Goal: Task Accomplishment & Management: Manage account settings

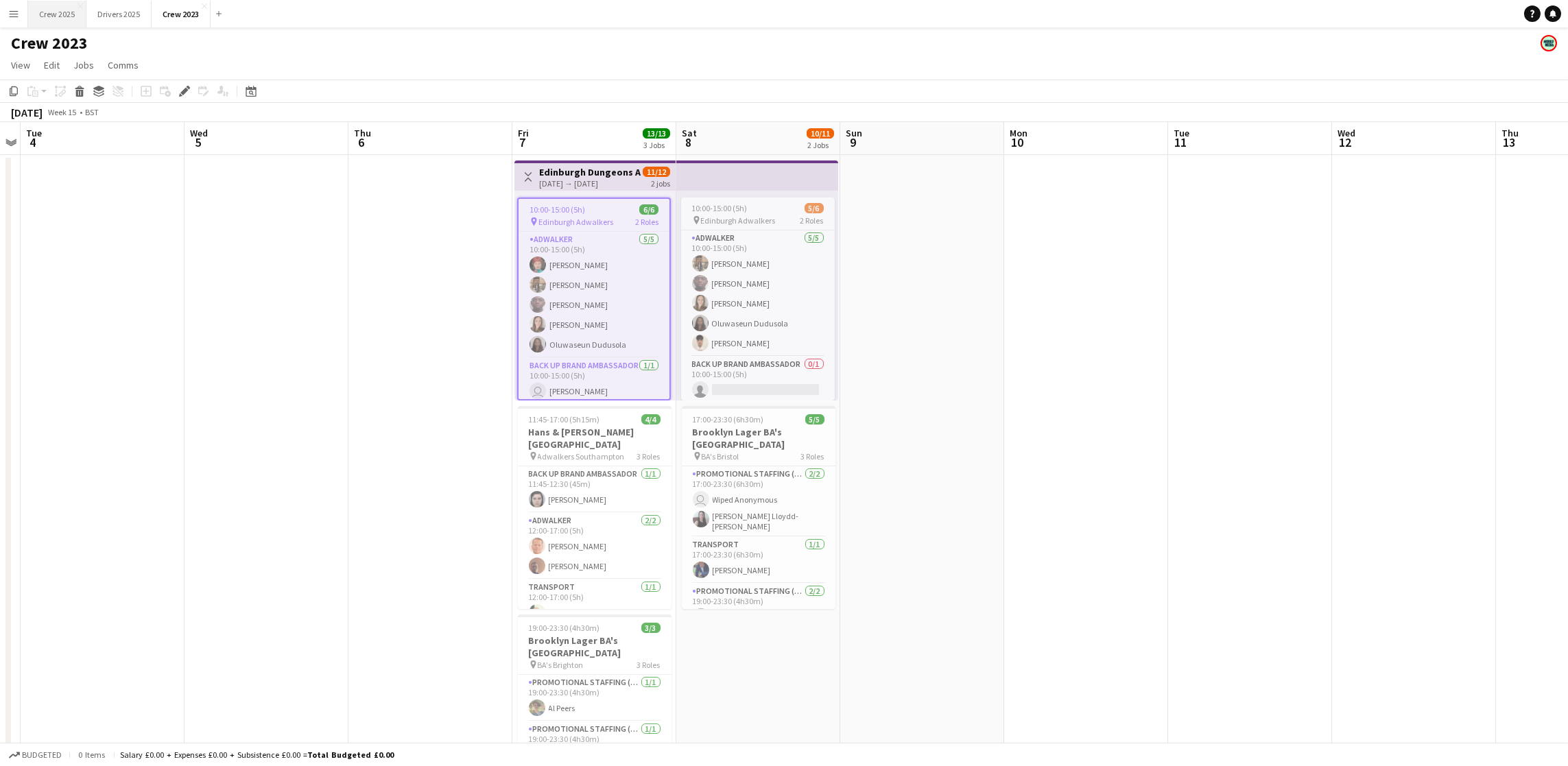
drag, startPoint x: 50, startPoint y: 4, endPoint x: 73, endPoint y: 20, distance: 28.0
click at [51, 4] on button "Crew 2025 Close" at bounding box center [57, 14] width 58 height 26
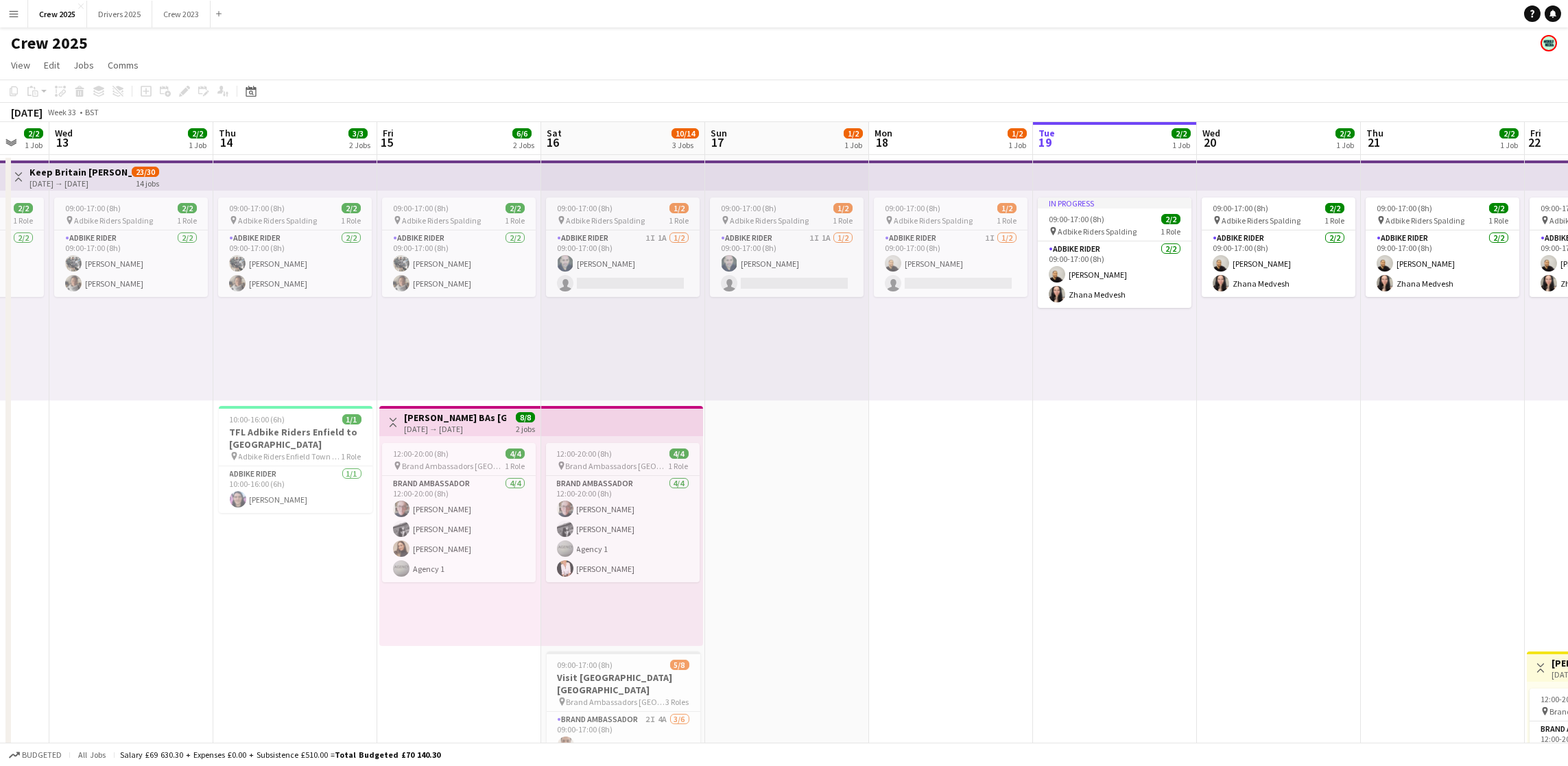
scroll to position [0, 276]
drag, startPoint x: 266, startPoint y: 528, endPoint x: 1136, endPoint y: 510, distance: 870.2
click at [1136, 510] on app-calendar-viewport "Mon 11 4/5 2 Jobs Tue 12 2/2 1 Job Wed 13 2/2 1 Job Thu 14 3/3 2 Jobs Fri 15 6/…" at bounding box center [784, 509] width 1568 height 775
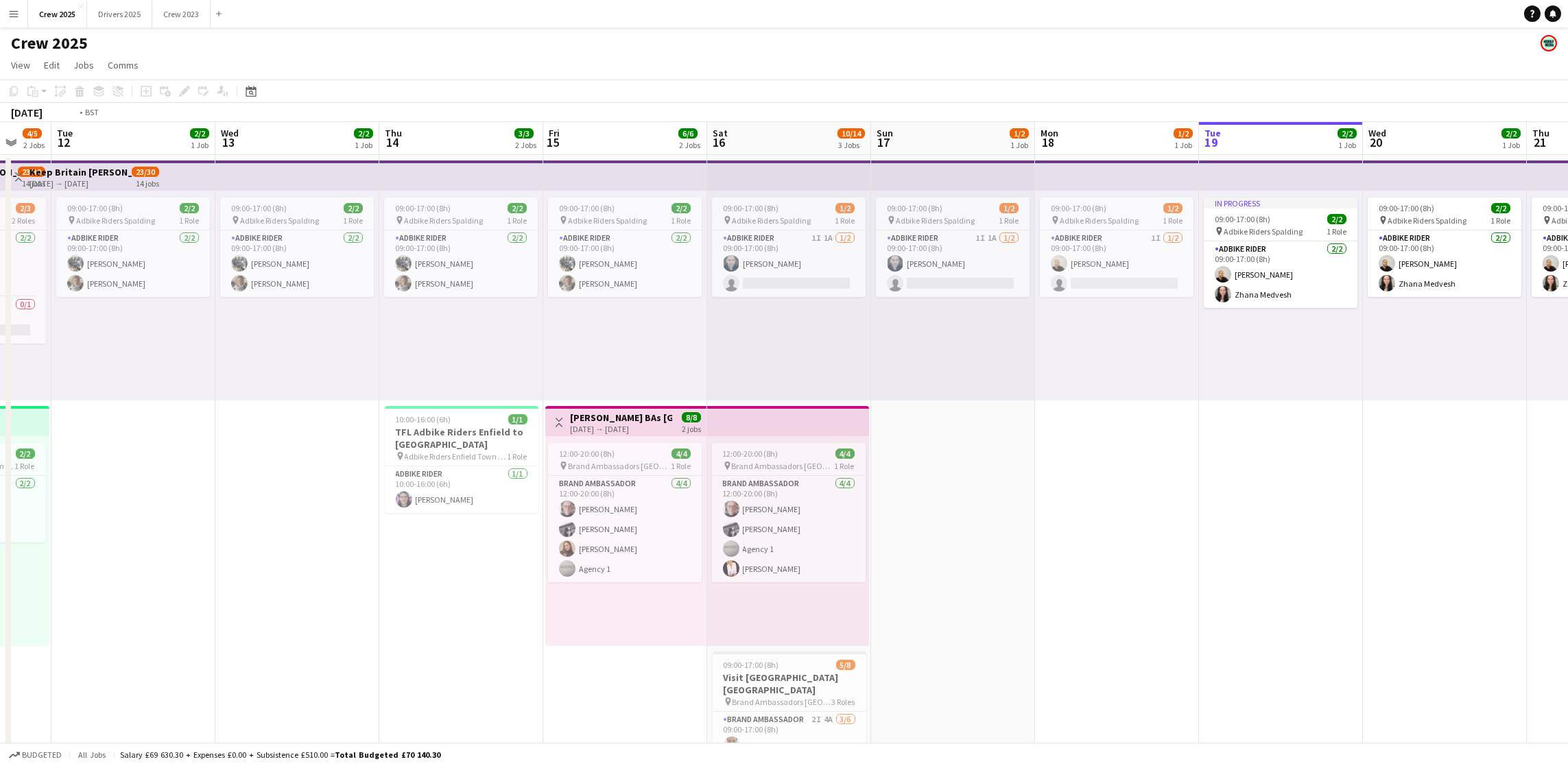
scroll to position [0, 375]
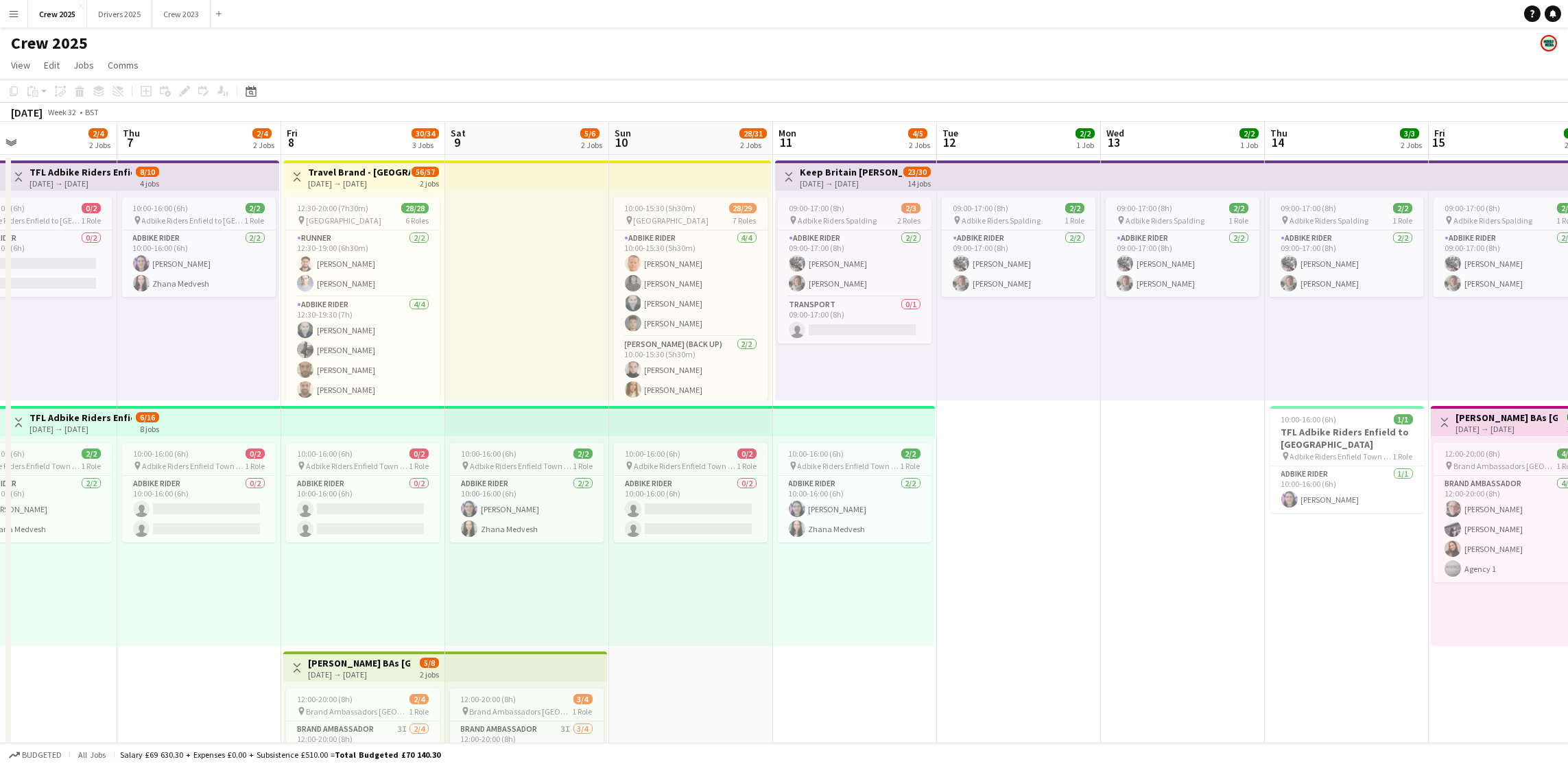
drag, startPoint x: 320, startPoint y: 675, endPoint x: 1369, endPoint y: 586, distance: 1052.8
click at [1369, 586] on app-calendar-viewport "Mon 4 4/6 2 Jobs Tue 5 2/4 2 Jobs Wed 6 2/4 2 Jobs Thu 7 2/4 2 Jobs Fri 8 30/34…" at bounding box center [784, 509] width 1568 height 775
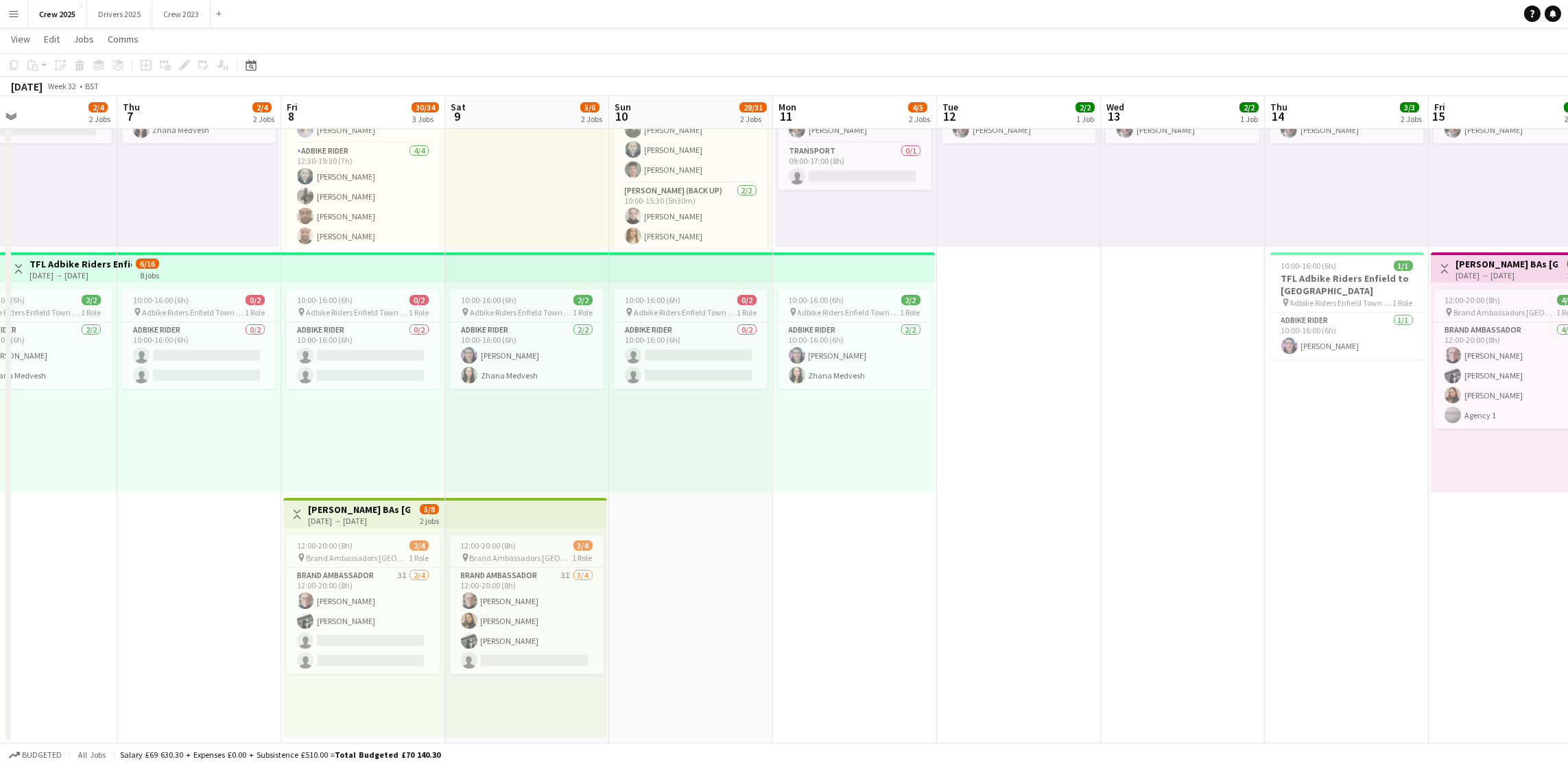
click at [336, 600] on app-card-role "Brand Ambassador 3I [DATE] 12:00-20:00 (8h) [PERSON_NAME] [PERSON_NAME] single-…" at bounding box center [362, 621] width 154 height 106
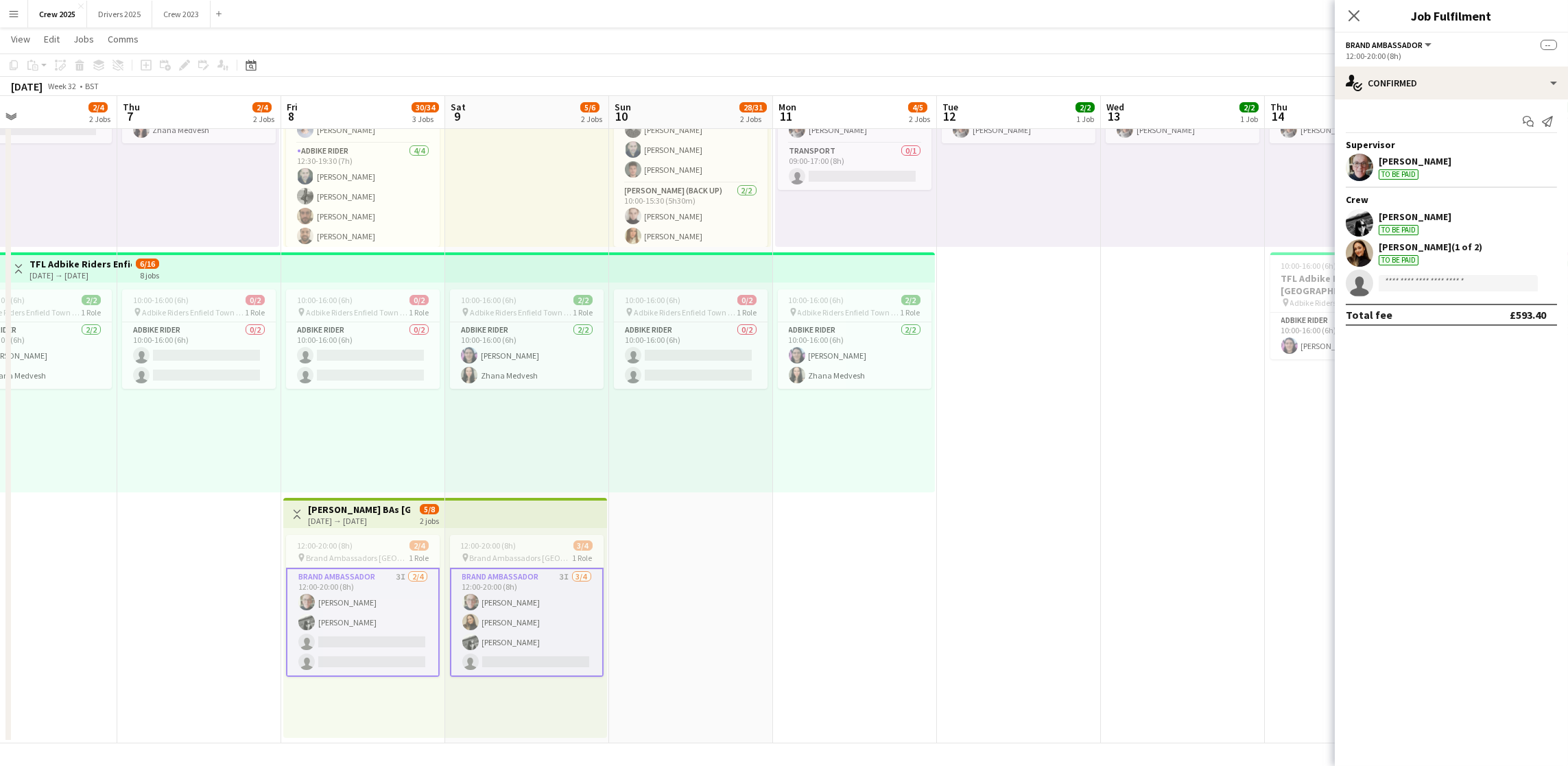
click at [1404, 171] on div "To be paid" at bounding box center [1397, 175] width 40 height 11
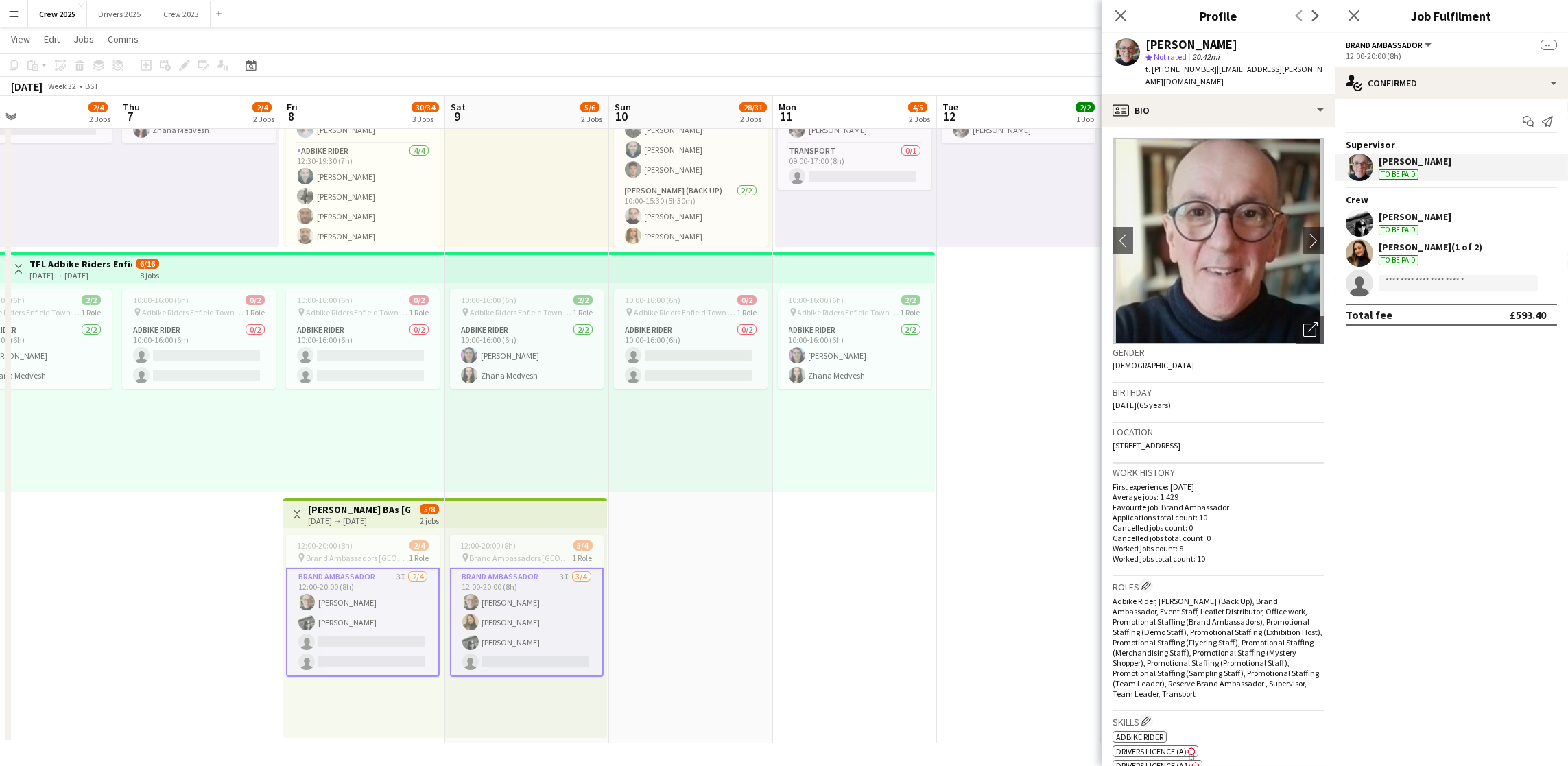
click at [765, 543] on app-date-cell "10:00-15:30 (5h30m) 28/29 pin Stamford bridge 7 Roles Adbike Rider [DATE] 10:00…" at bounding box center [690, 373] width 164 height 742
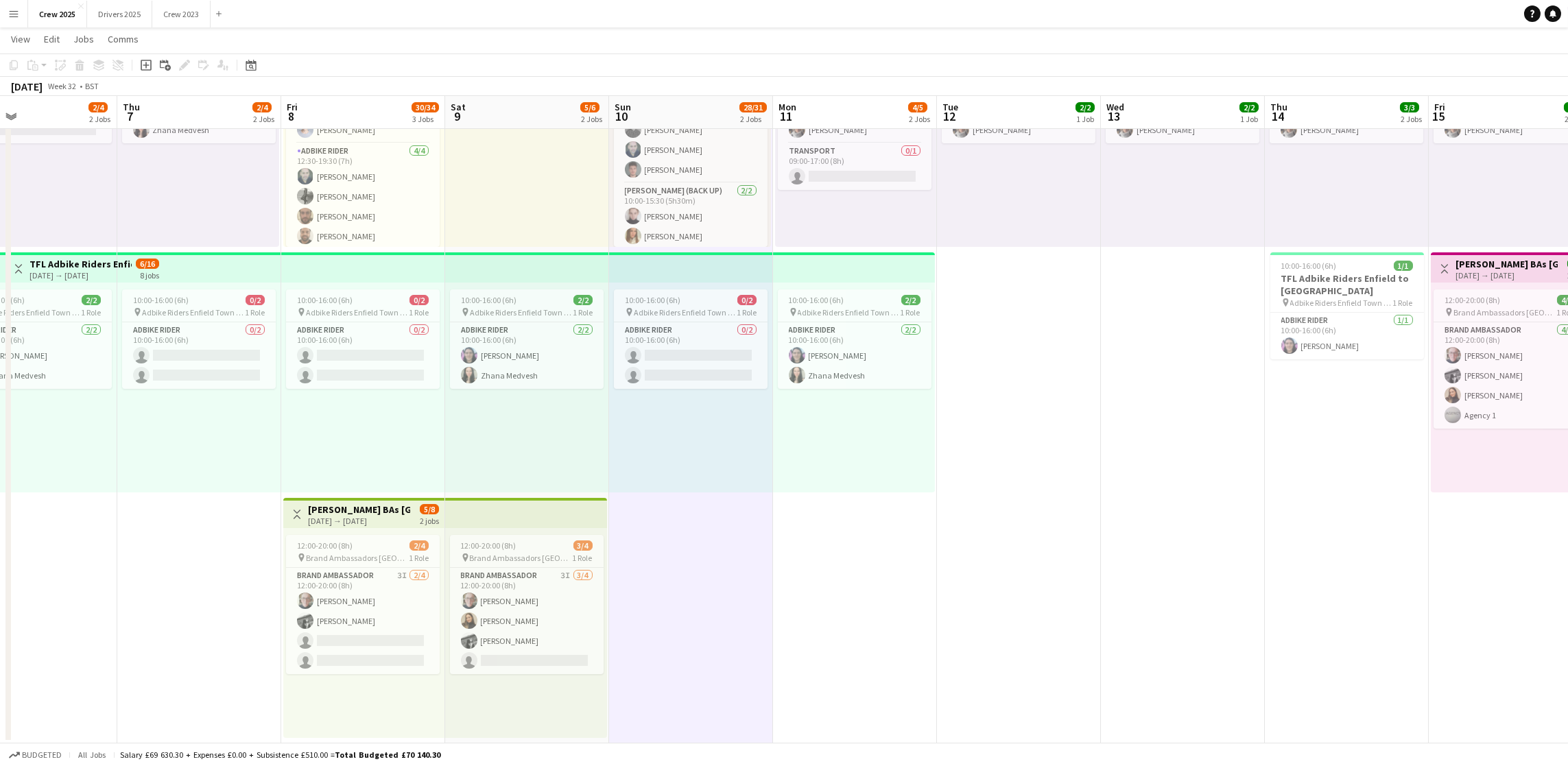
click at [24, 12] on button "Menu" at bounding box center [13, 13] width 27 height 27
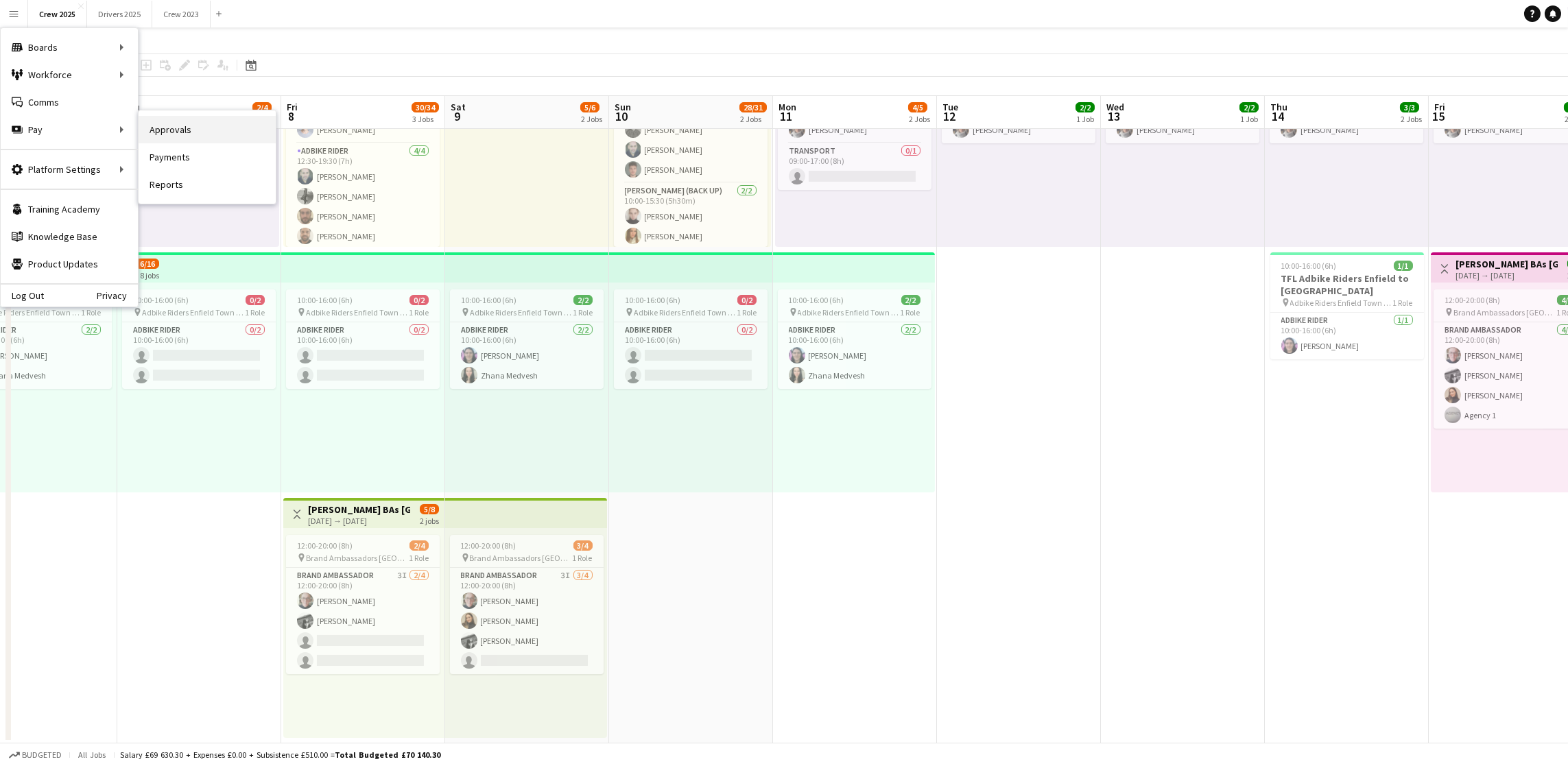
click at [195, 130] on link "Approvals" at bounding box center [208, 129] width 137 height 27
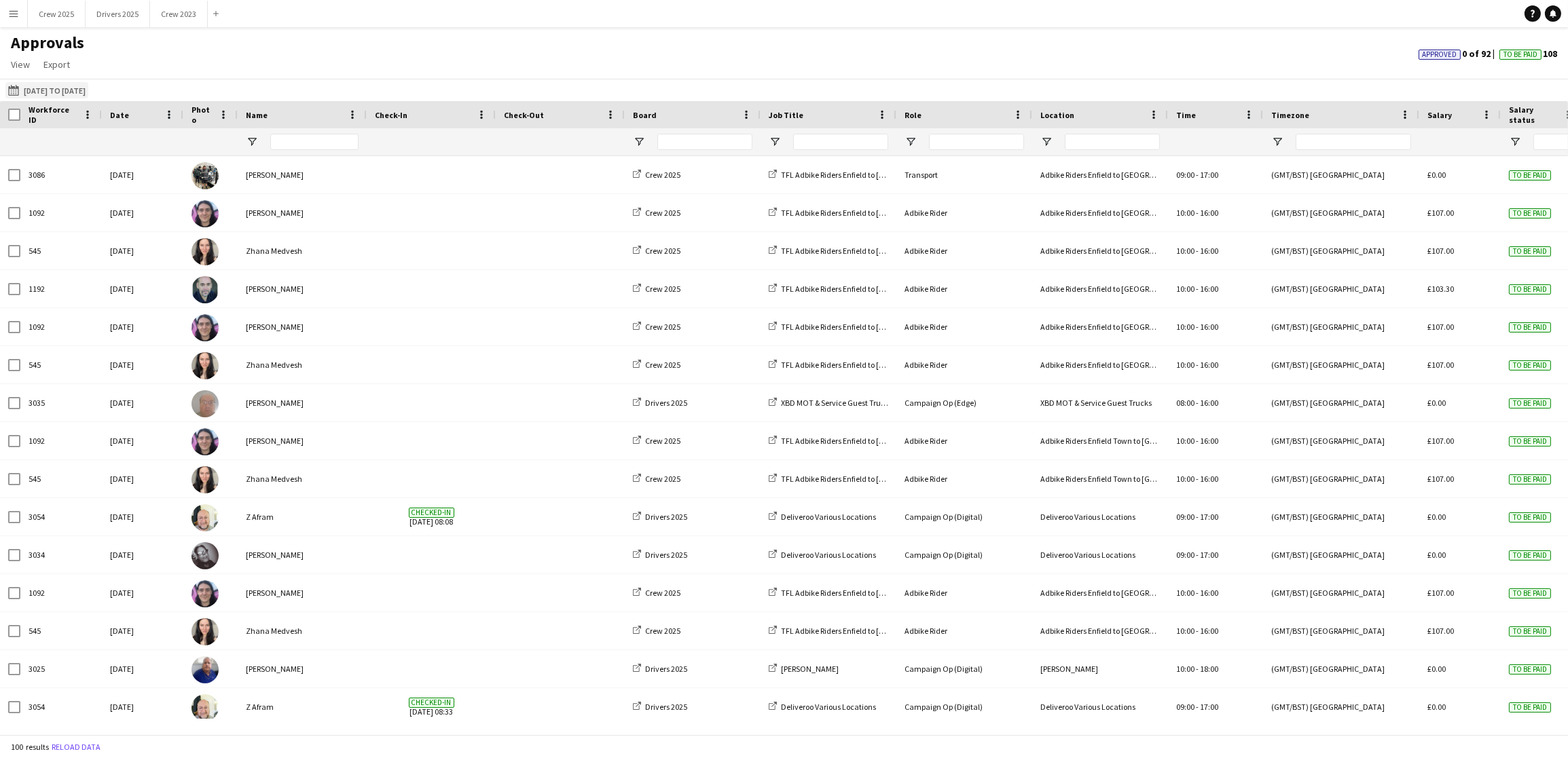
click at [43, 88] on button "[DATE] to [DATE] [DATE] to [DATE]" at bounding box center [46, 90] width 83 height 17
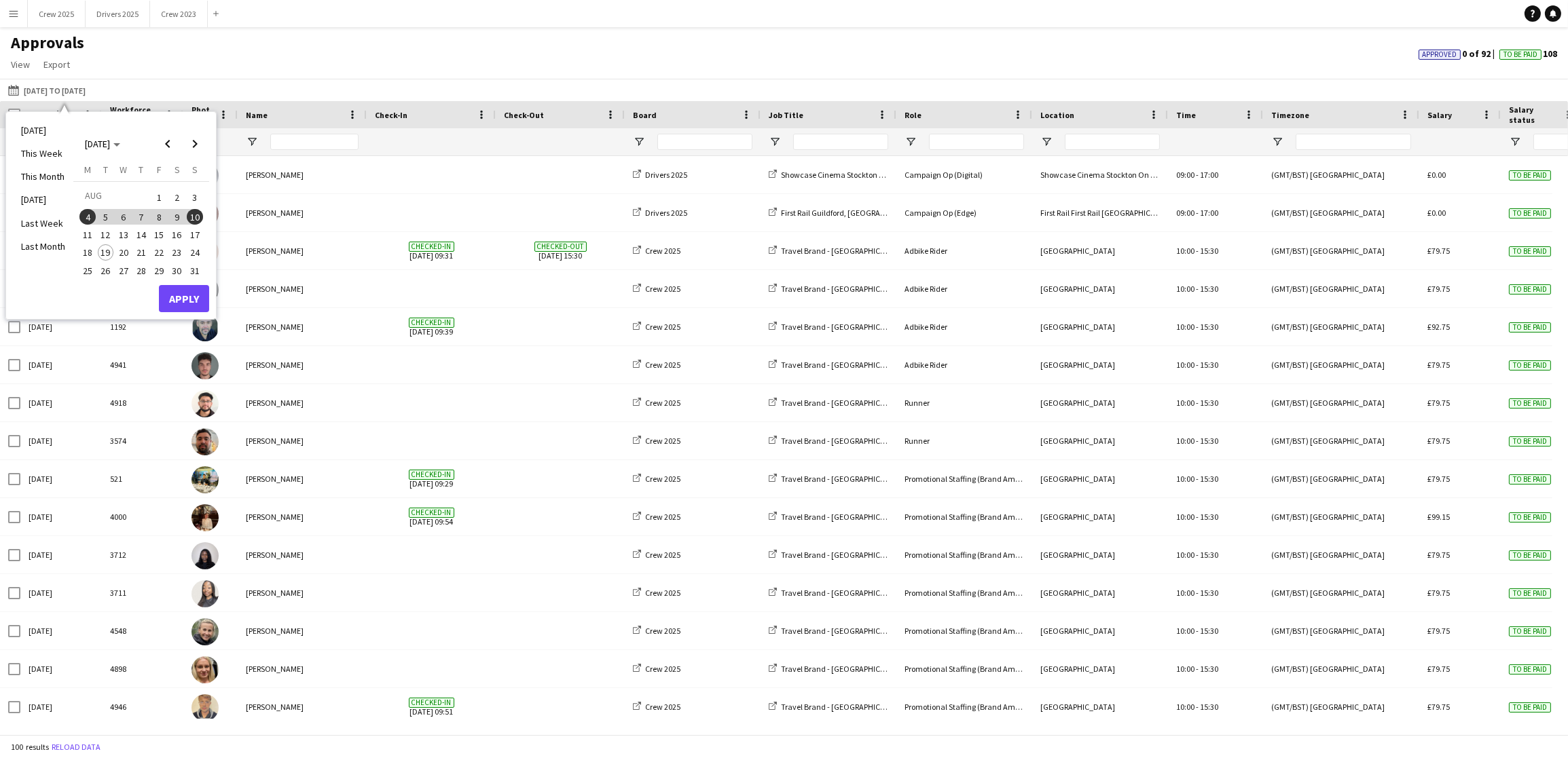
click at [84, 233] on span "11" at bounding box center [87, 234] width 17 height 17
click at [198, 235] on span "17" at bounding box center [194, 234] width 17 height 17
click at [178, 292] on button "Apply" at bounding box center [184, 299] width 50 height 27
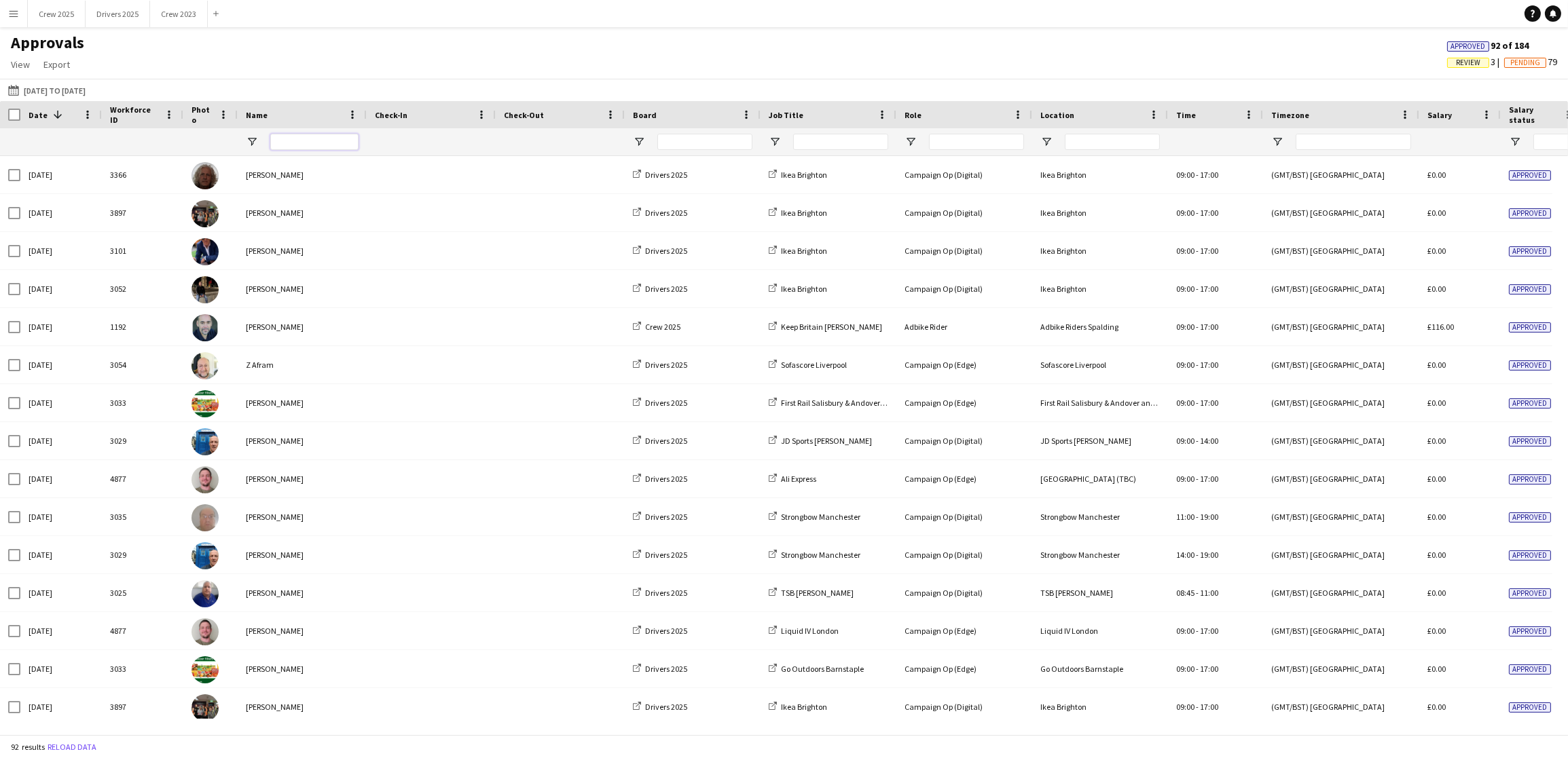
click at [338, 146] on input "Name Filter Input" at bounding box center [313, 142] width 88 height 17
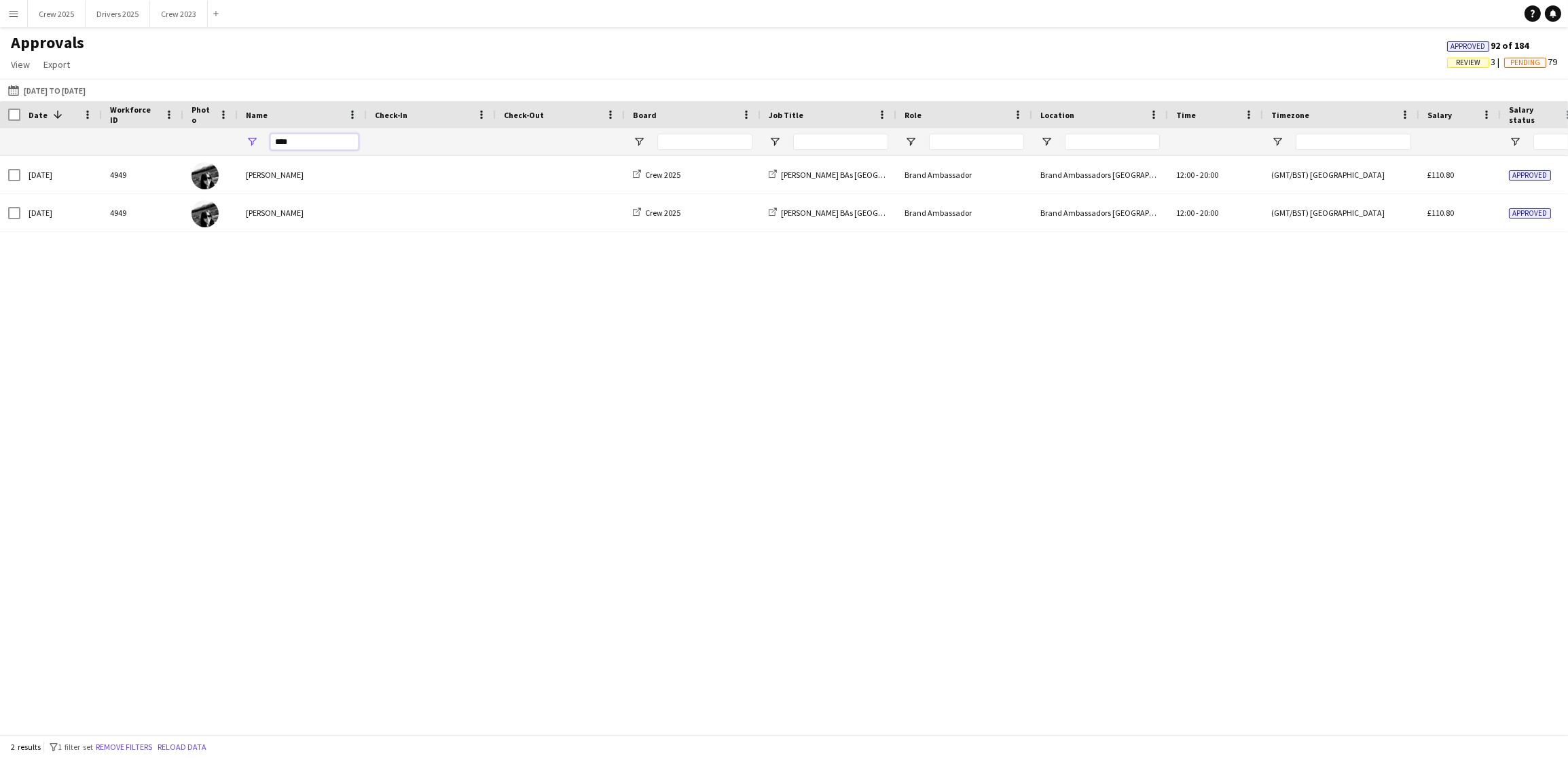
type input "****"
click at [76, 18] on button "Crew 2025 Close" at bounding box center [57, 14] width 57 height 26
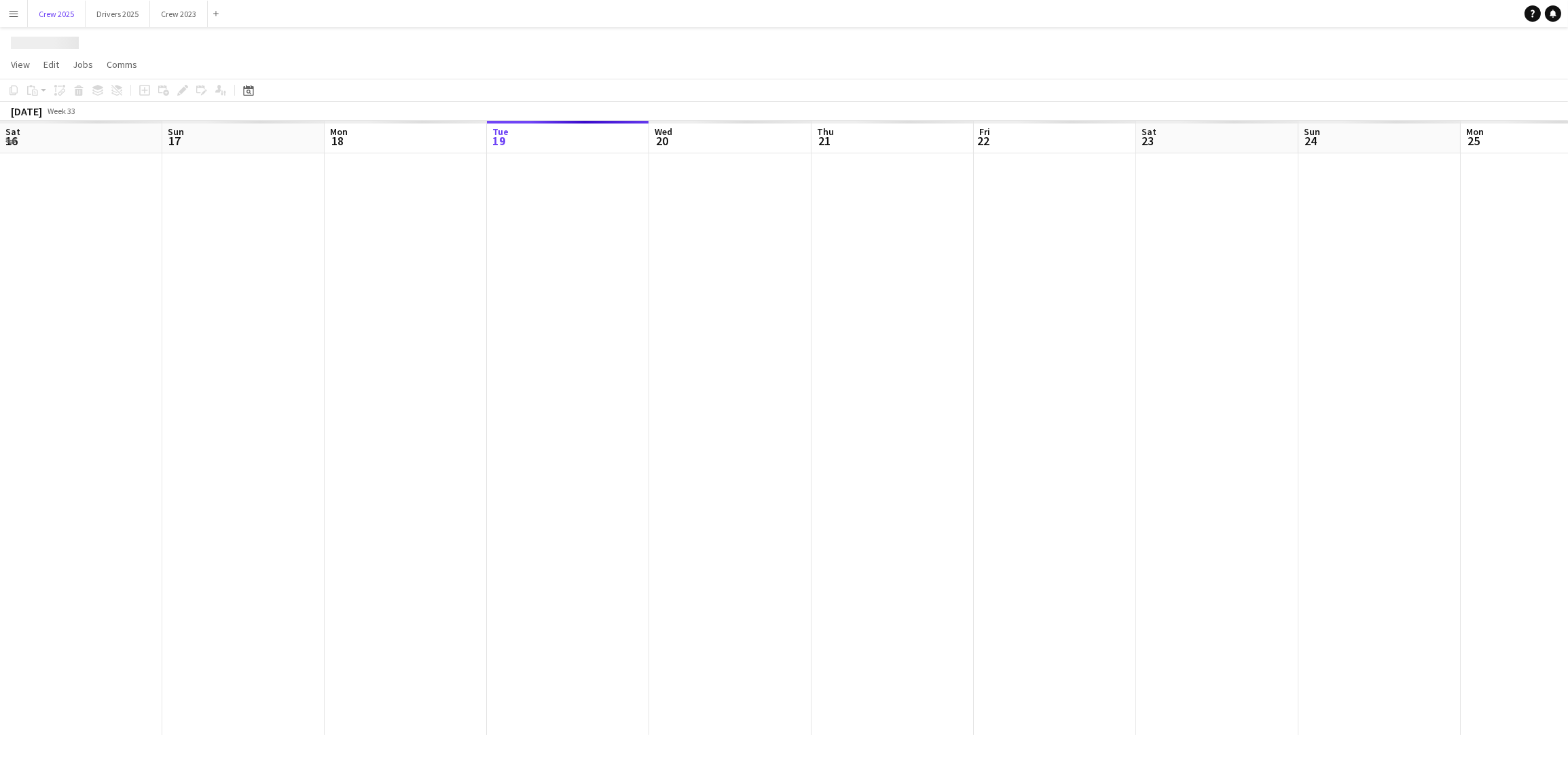
scroll to position [0, 324]
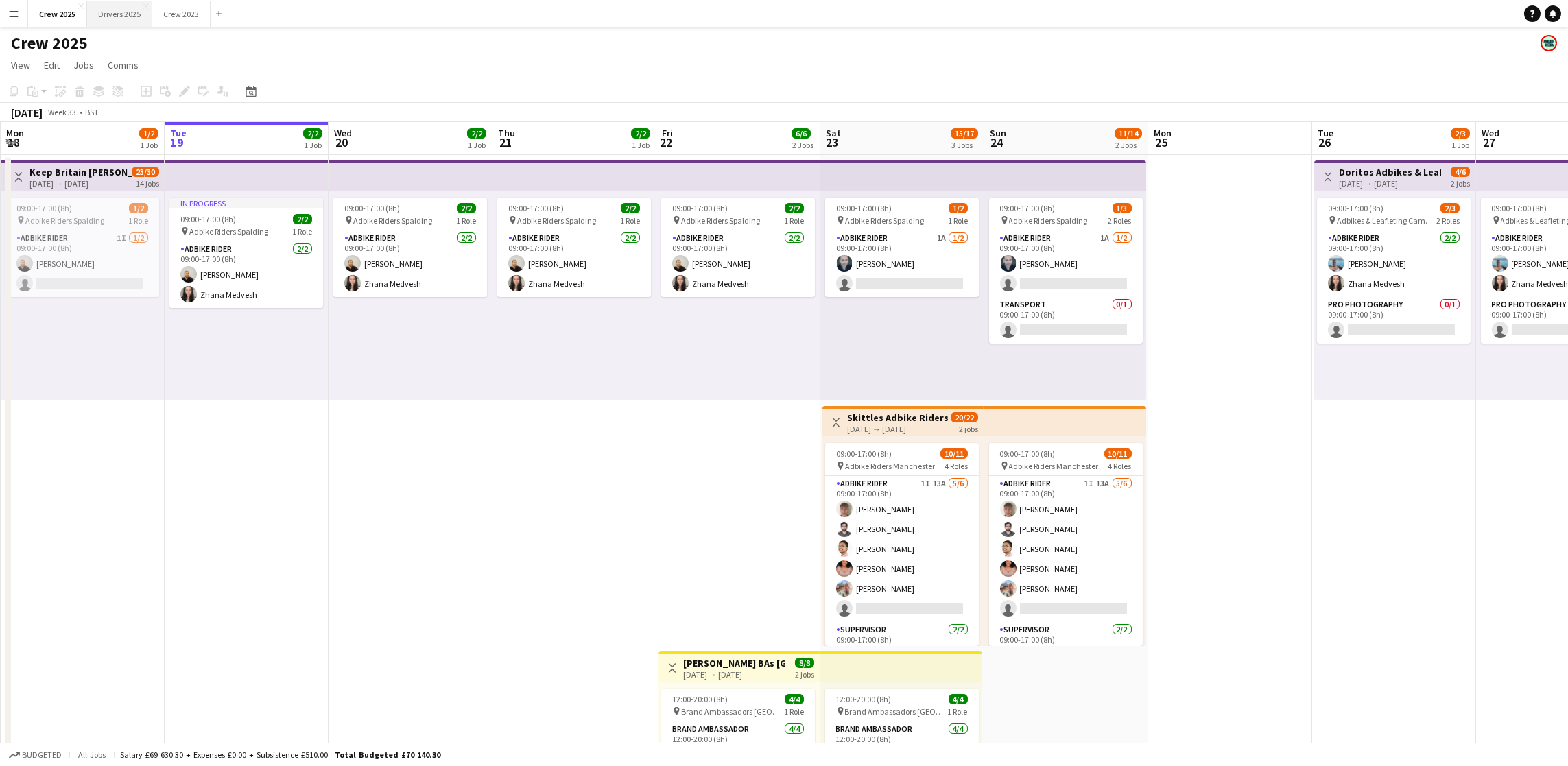
click at [121, 26] on button "Drivers 2025 Close" at bounding box center [120, 14] width 65 height 26
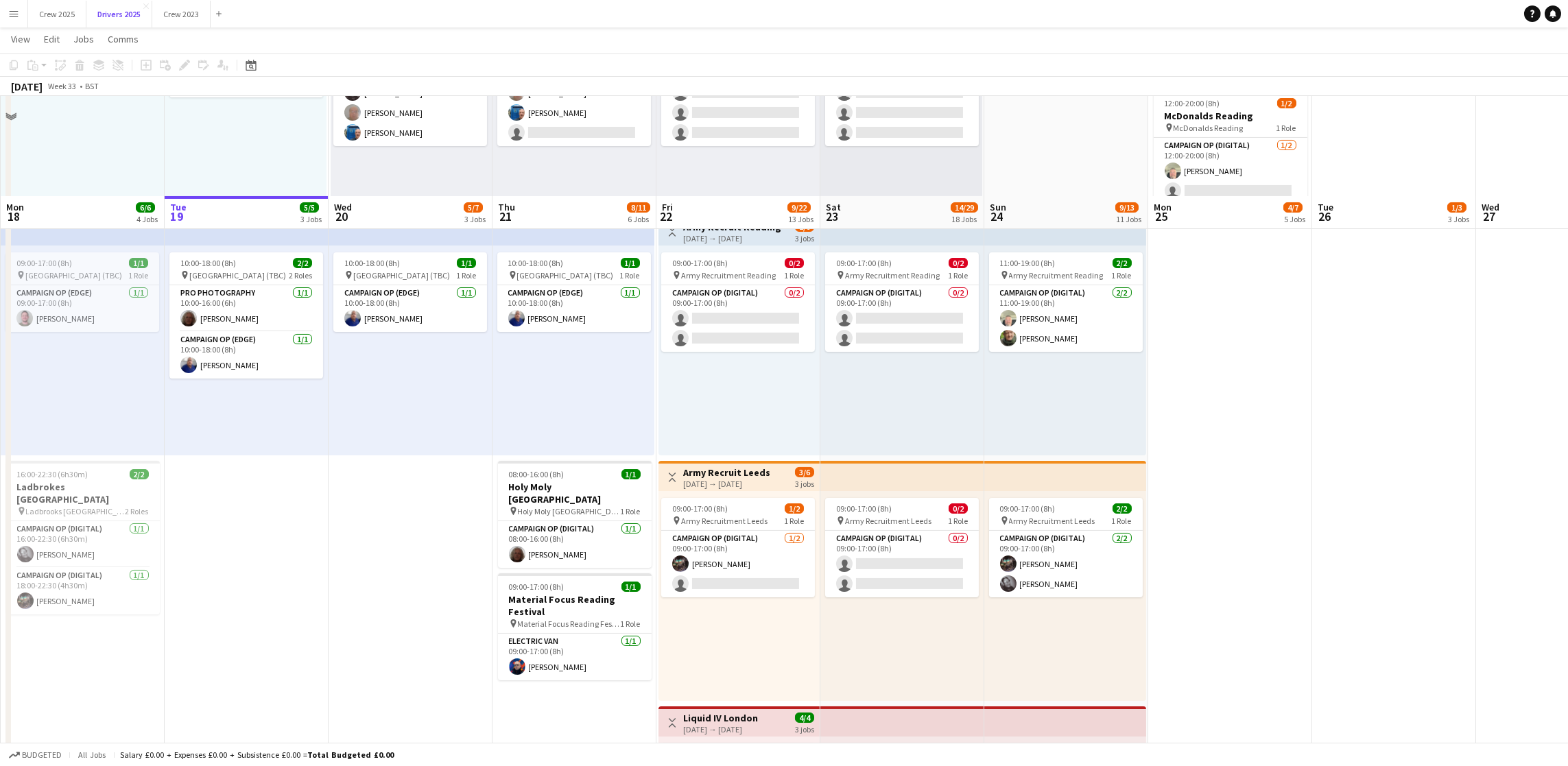
scroll to position [1029, 0]
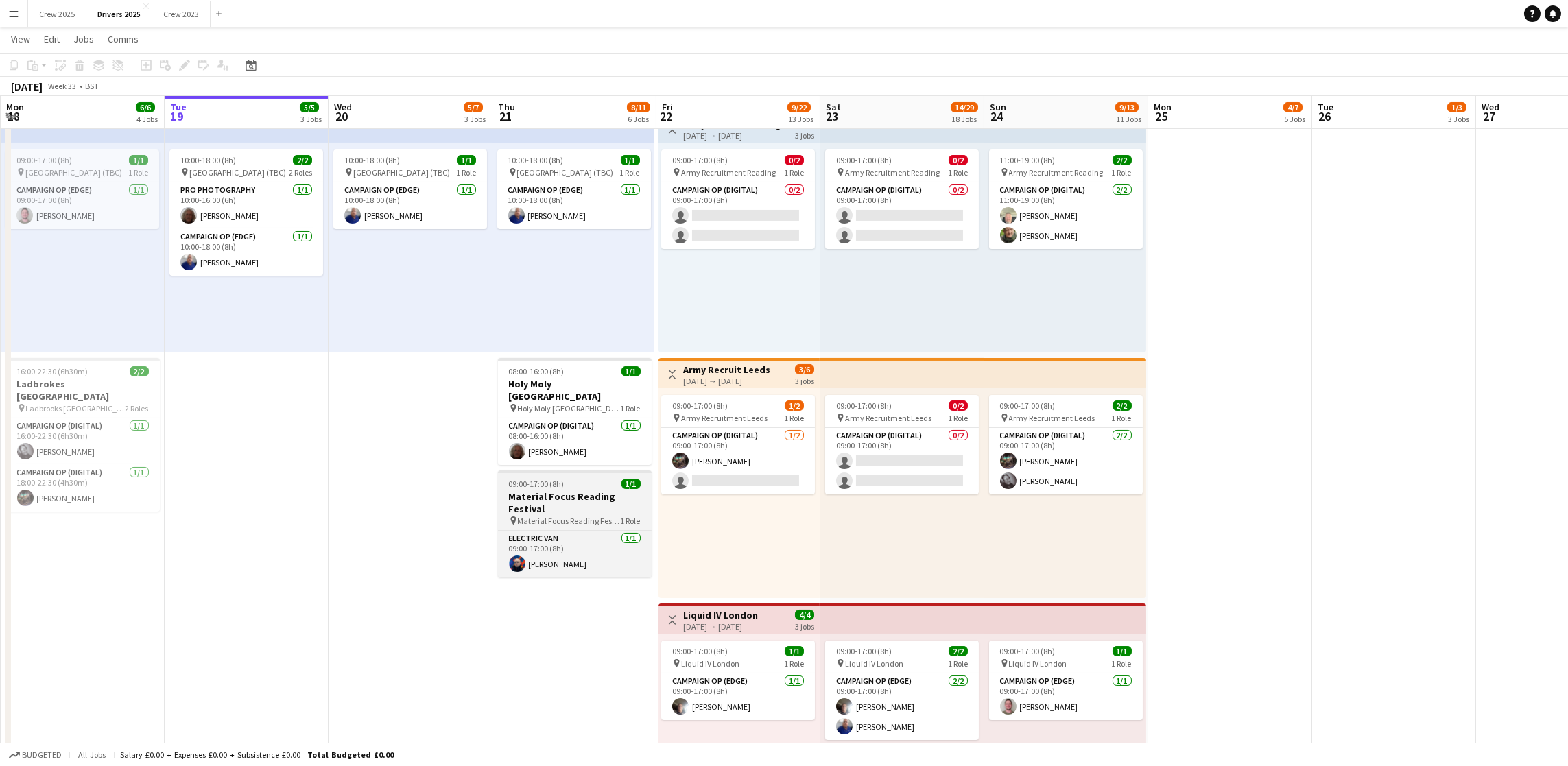
click at [540, 478] on span "09:00-17:00 (8h)" at bounding box center [536, 484] width 55 height 11
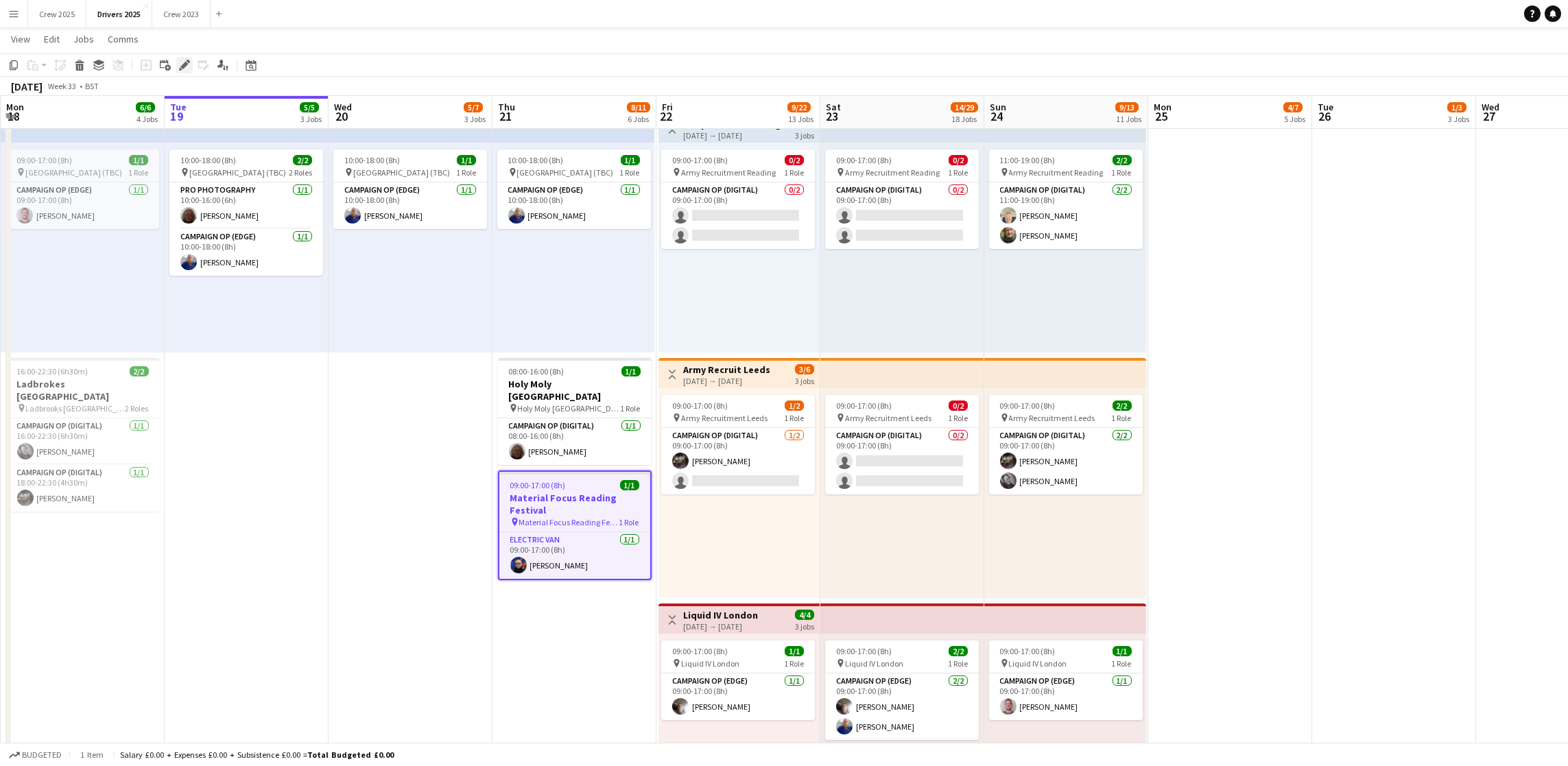
click at [182, 66] on icon at bounding box center [184, 65] width 8 height 8
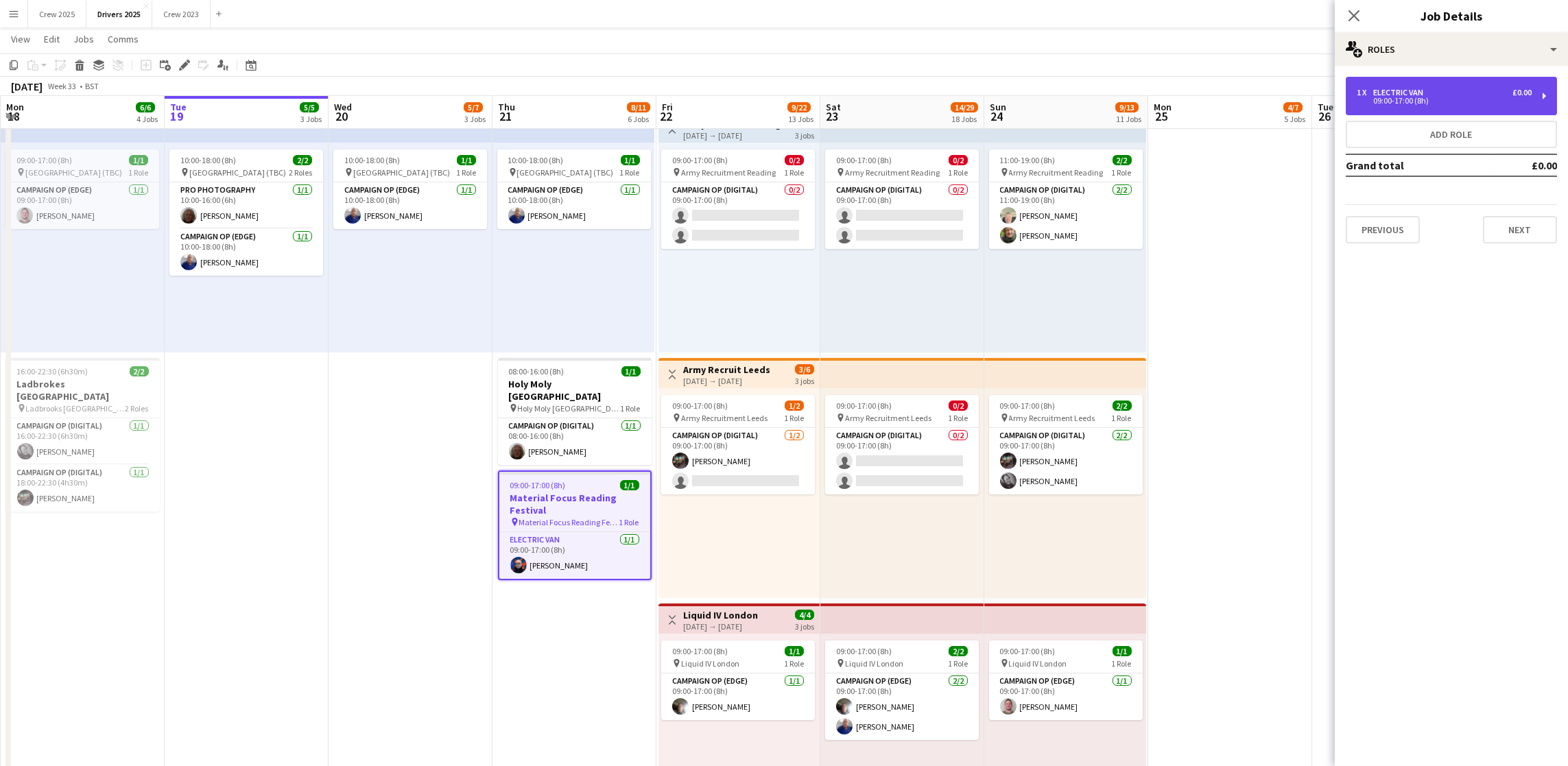
click at [1394, 99] on div "09:00-17:00 (8h)" at bounding box center [1444, 101] width 175 height 7
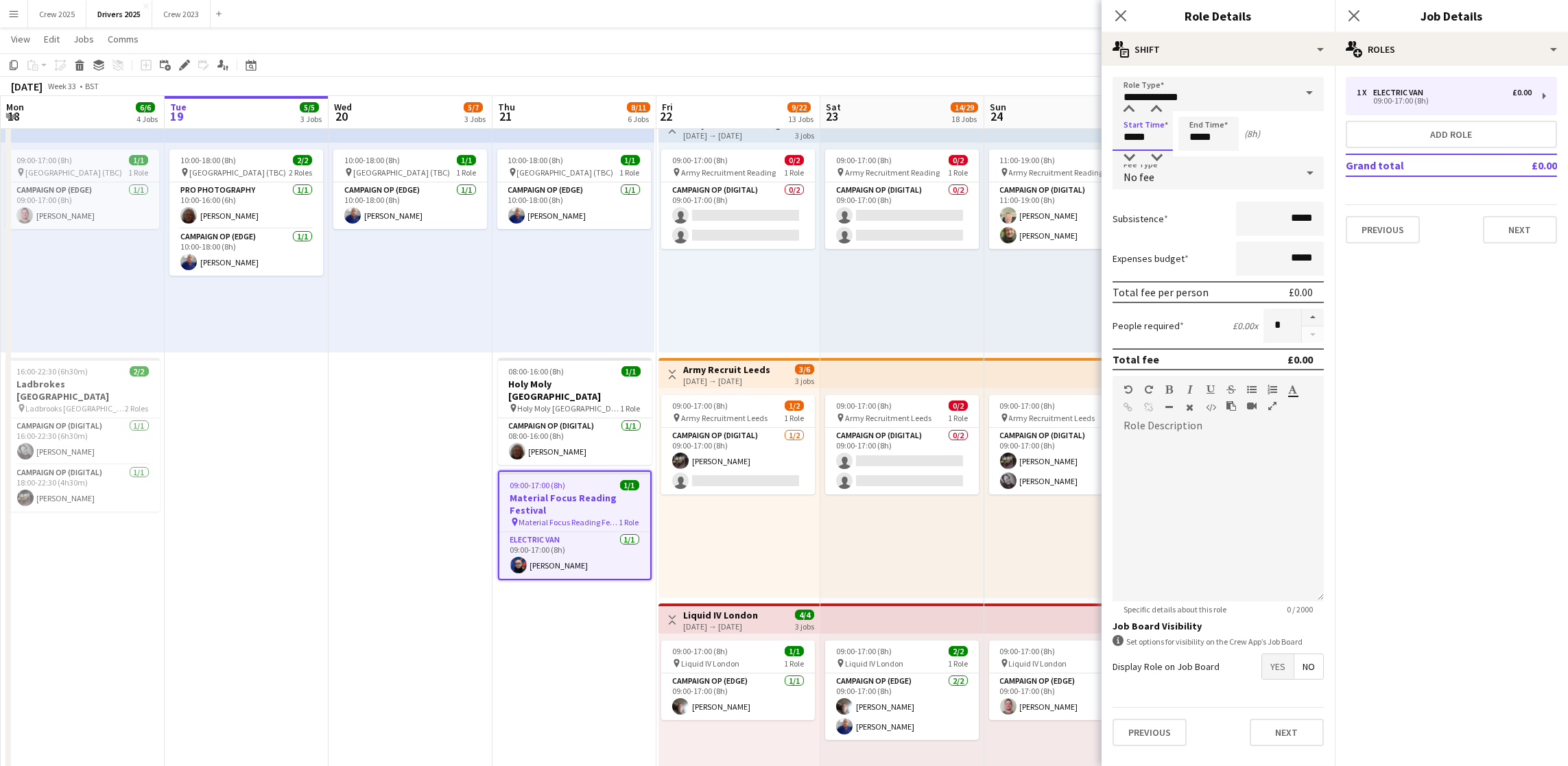
drag, startPoint x: 1140, startPoint y: 132, endPoint x: 1130, endPoint y: 133, distance: 10.0
click at [1130, 133] on input "*****" at bounding box center [1142, 134] width 61 height 34
drag, startPoint x: 1153, startPoint y: 135, endPoint x: 1057, endPoint y: 137, distance: 96.0
type input "*****"
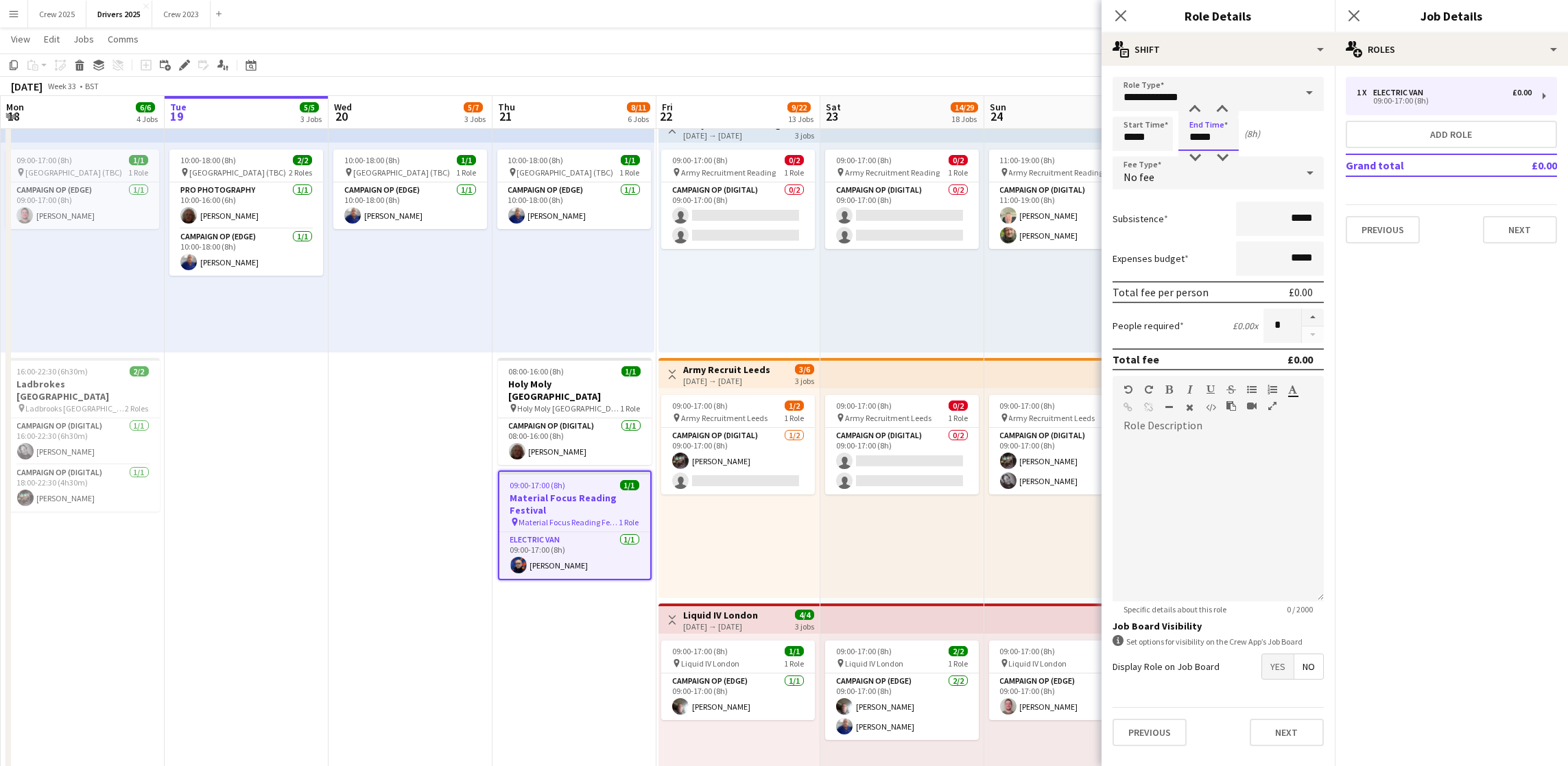
type input "*****"
click at [1507, 229] on button "Next" at bounding box center [1520, 230] width 74 height 27
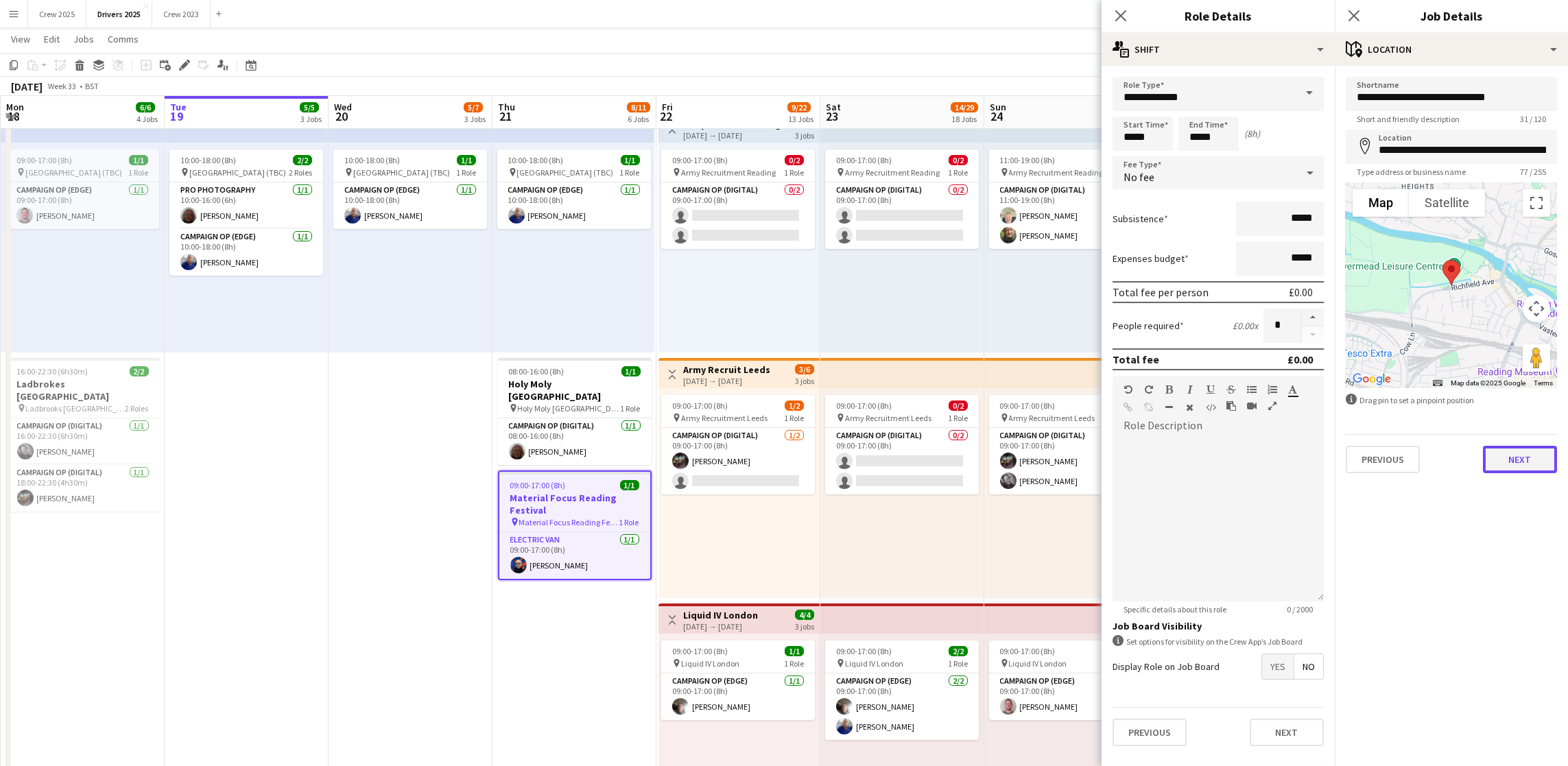
click at [1520, 471] on button "Next" at bounding box center [1520, 459] width 74 height 27
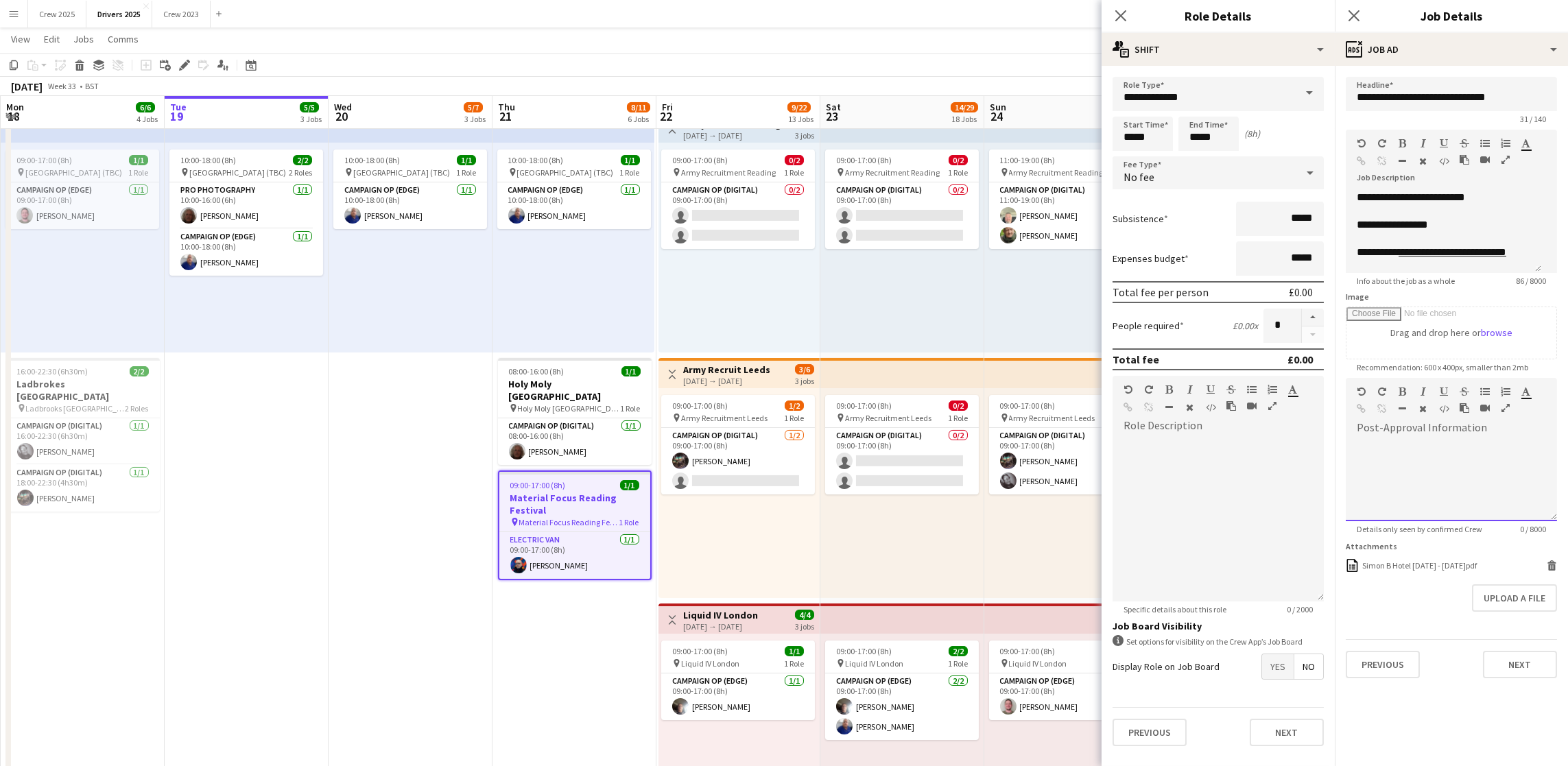
click at [1521, 456] on div at bounding box center [1451, 480] width 211 height 83
click at [1499, 603] on button "Upload a file" at bounding box center [1514, 597] width 85 height 27
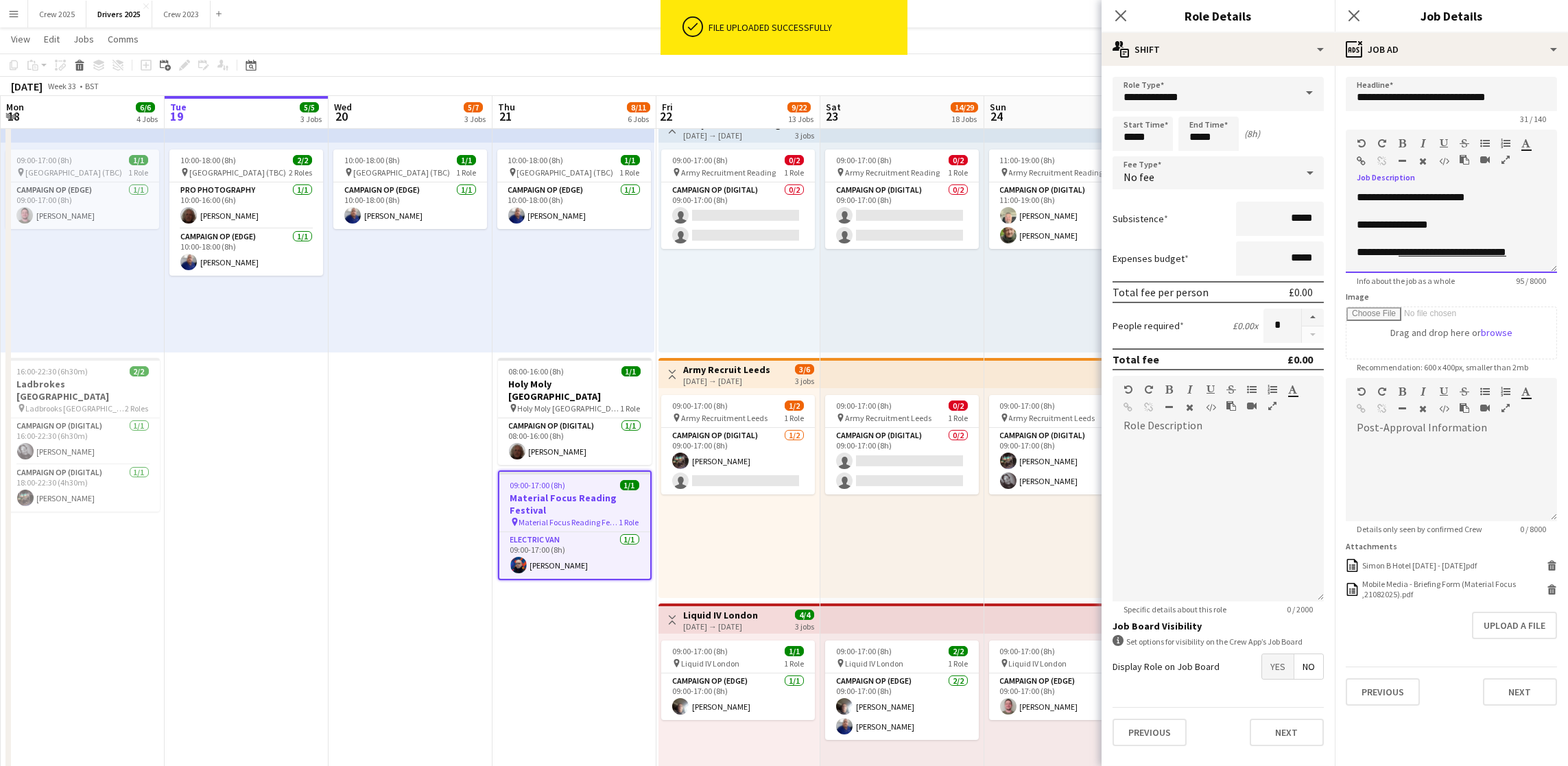
drag, startPoint x: 1413, startPoint y: 224, endPoint x: 1318, endPoint y: 224, distance: 95.0
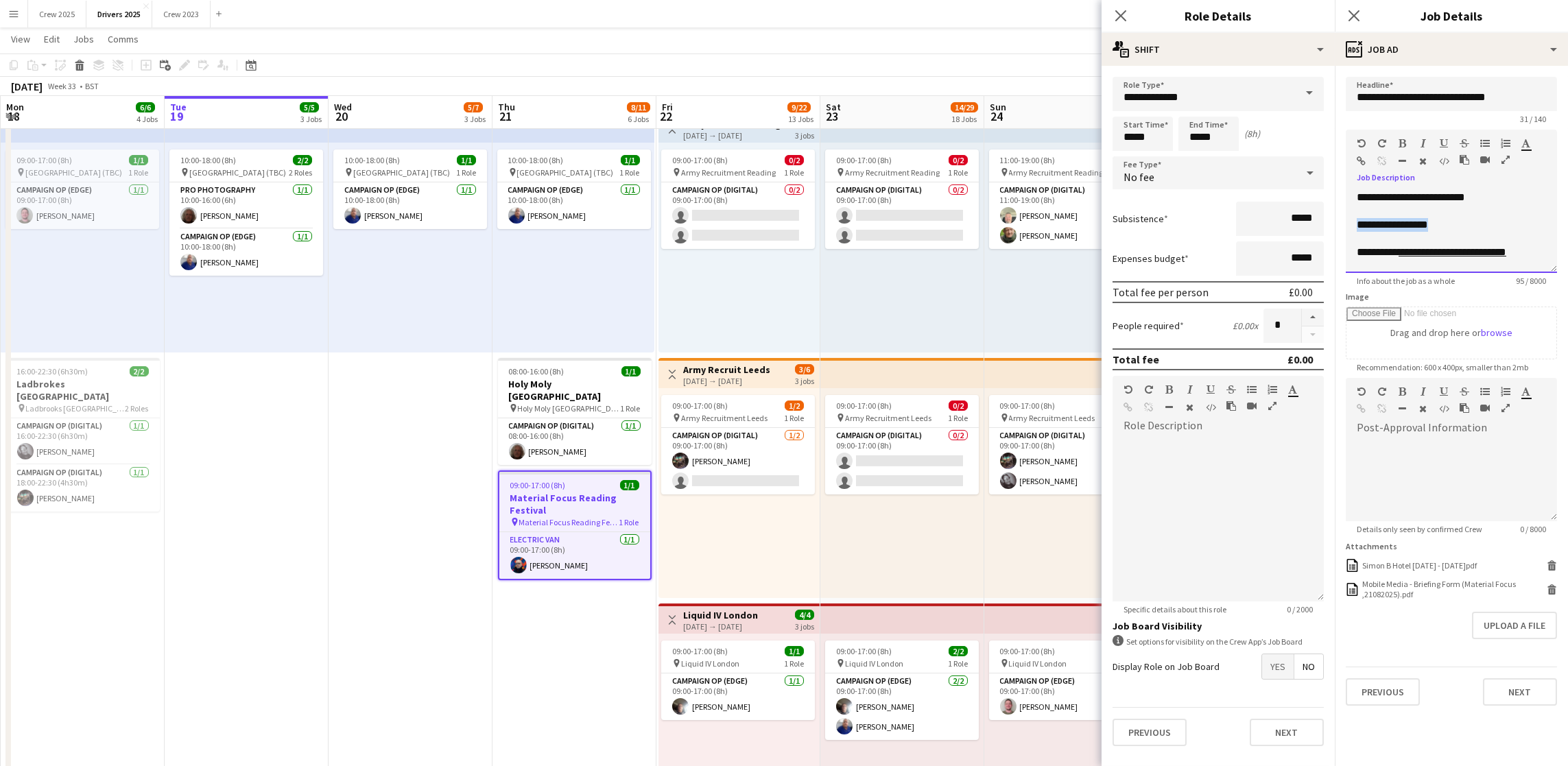
drag, startPoint x: 1454, startPoint y: 223, endPoint x: 1335, endPoint y: 226, distance: 119.0
click at [1335, 226] on form "**********" at bounding box center [1451, 390] width 233 height 629
click at [1526, 681] on button "Next" at bounding box center [1520, 691] width 74 height 27
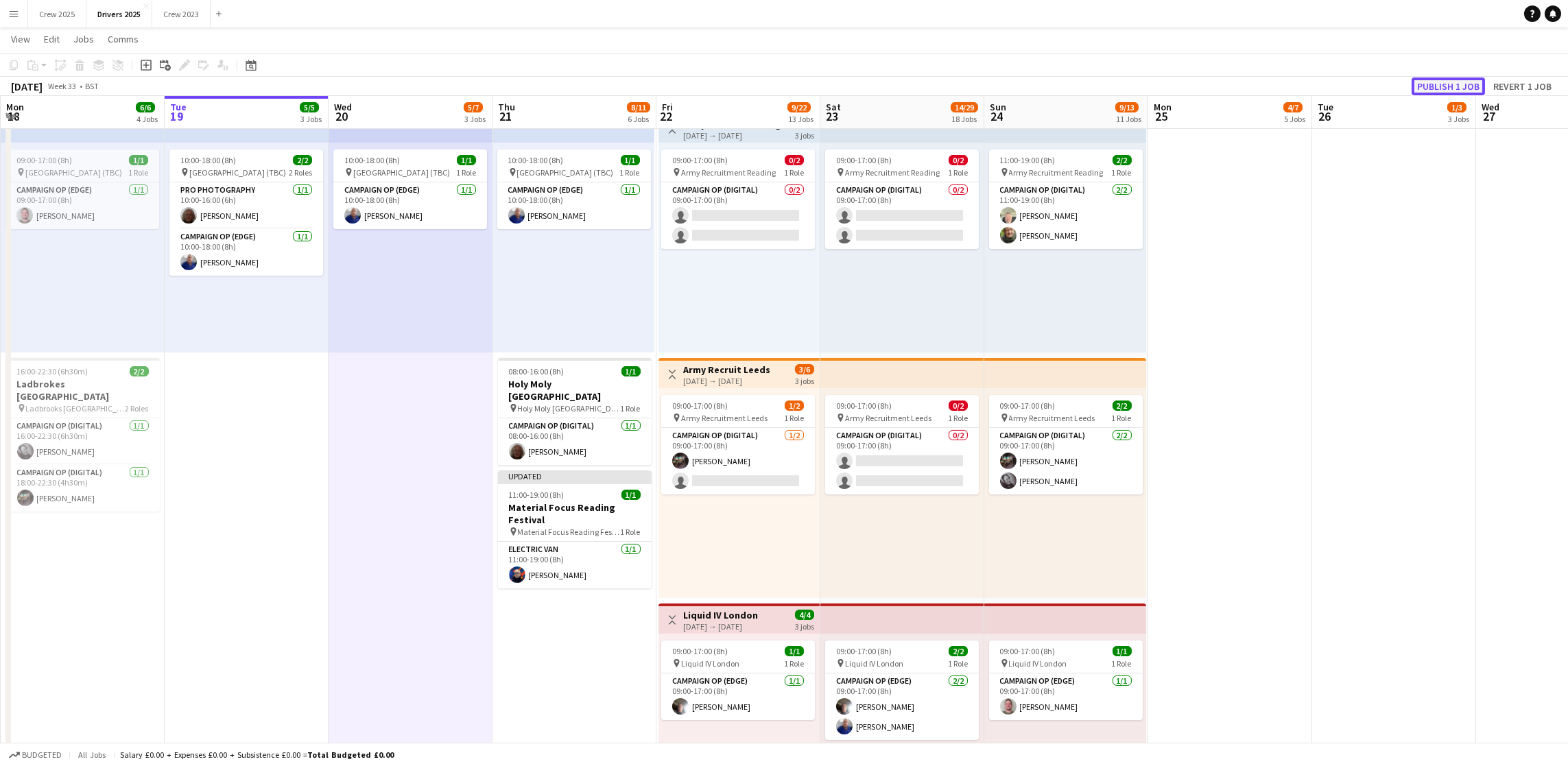
click at [1457, 83] on button "Publish 1 job" at bounding box center [1448, 86] width 73 height 18
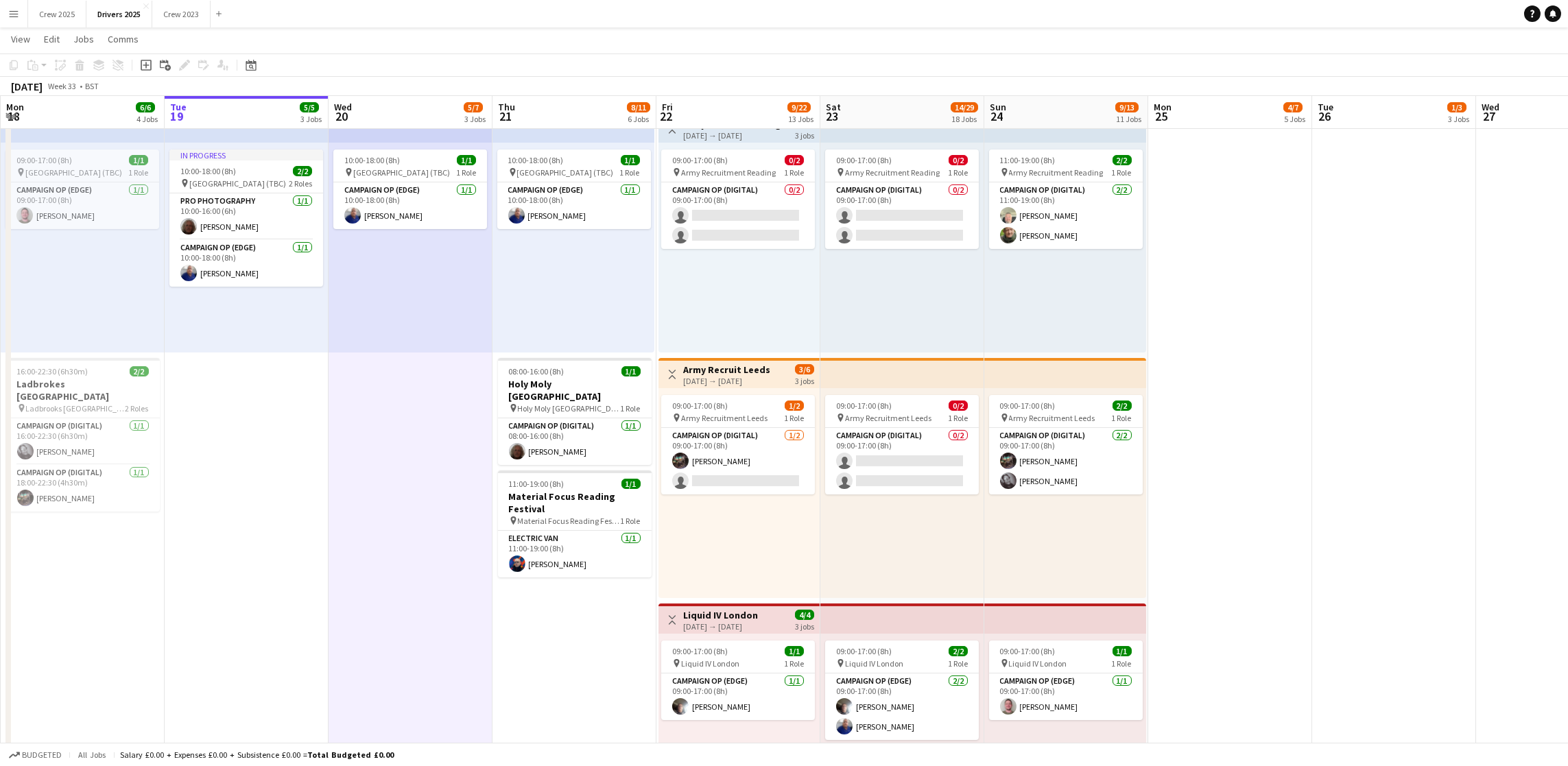
click at [14, 20] on button "Menu" at bounding box center [13, 13] width 27 height 27
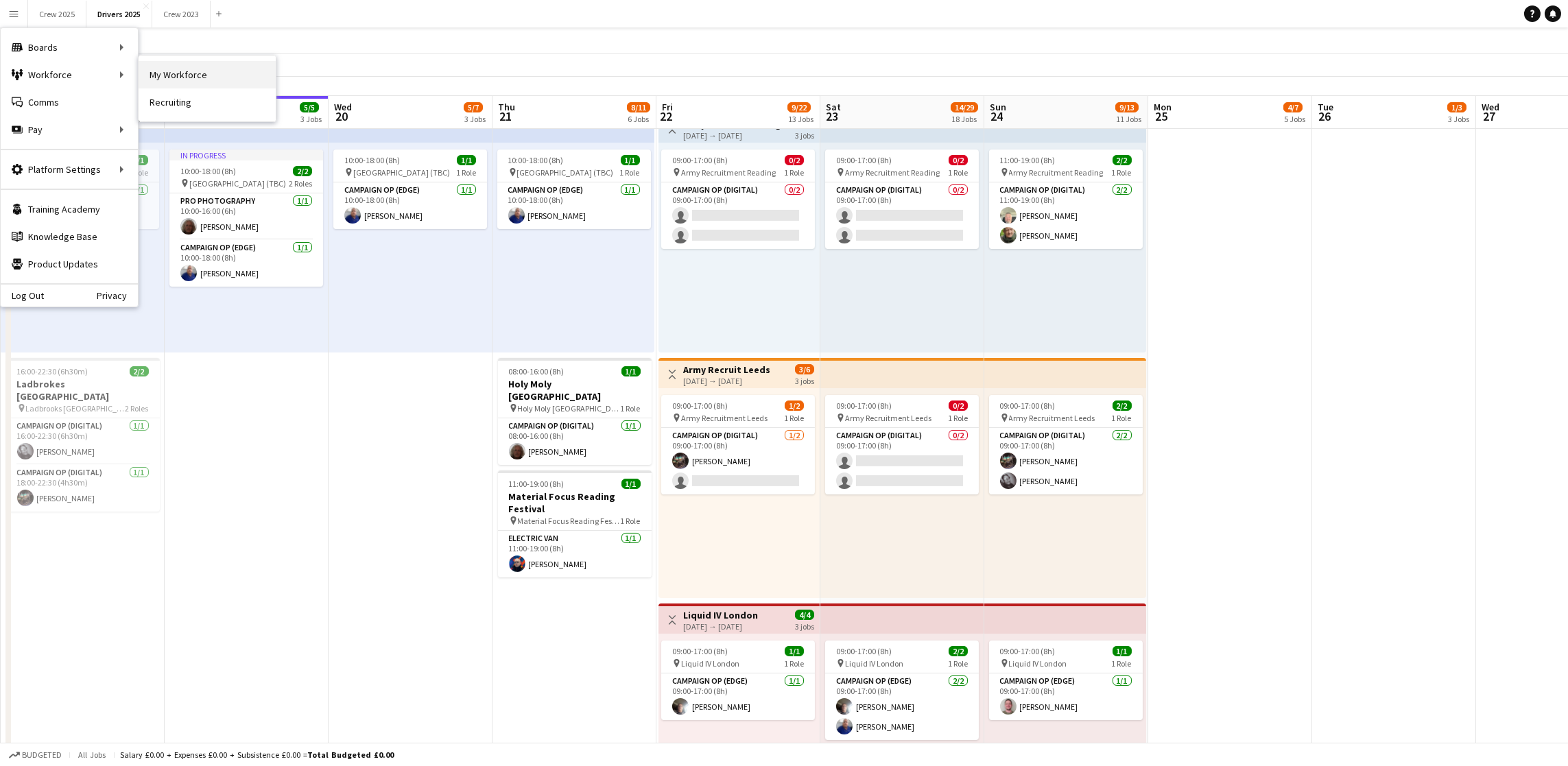
click at [164, 78] on link "My Workforce" at bounding box center [208, 74] width 137 height 27
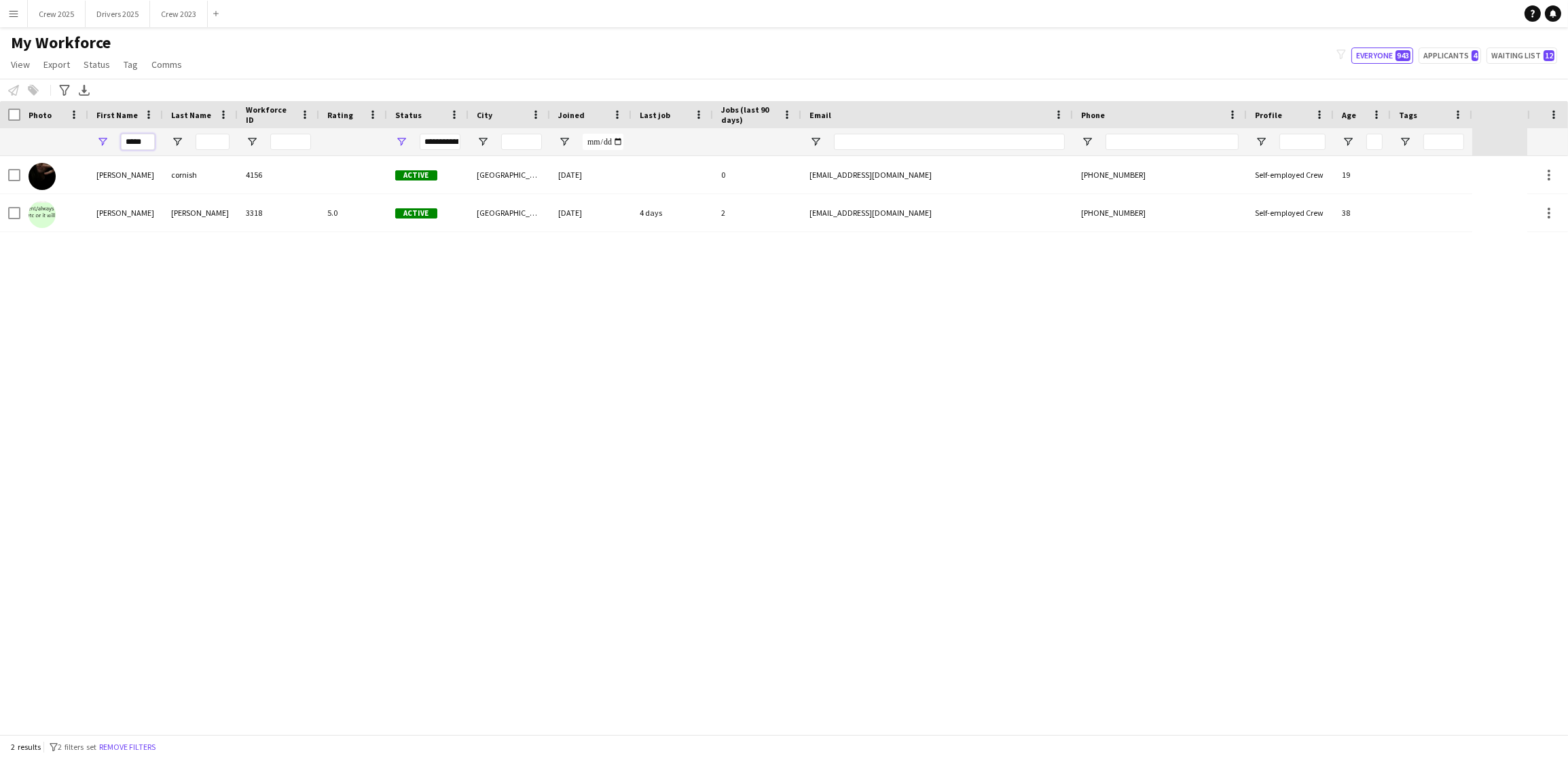
drag, startPoint x: 142, startPoint y: 146, endPoint x: 21, endPoint y: 149, distance: 121.0
click at [21, 149] on div "*****" at bounding box center [736, 141] width 1472 height 27
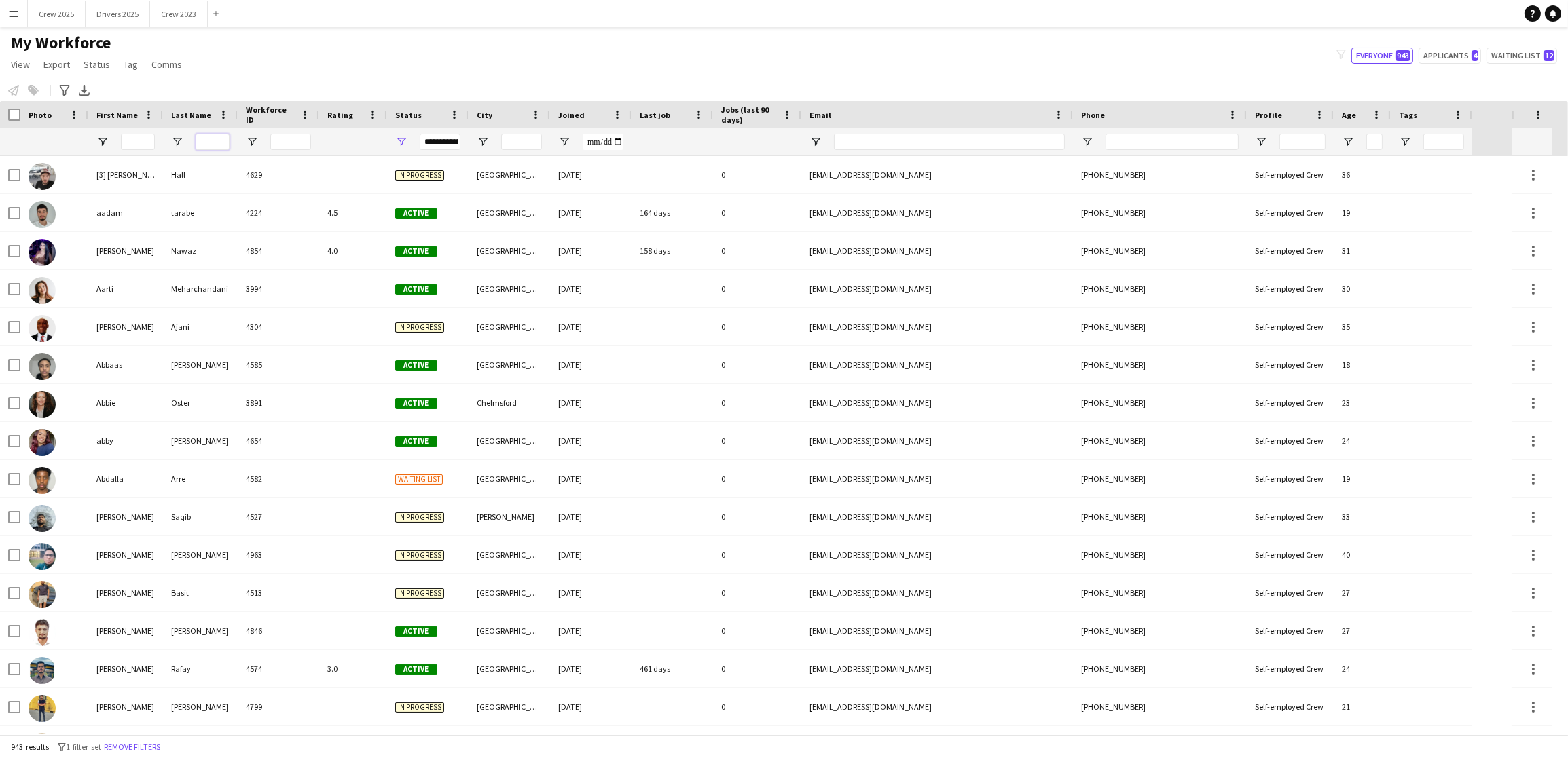
click at [212, 146] on input "Last Name Filter Input" at bounding box center [212, 142] width 34 height 17
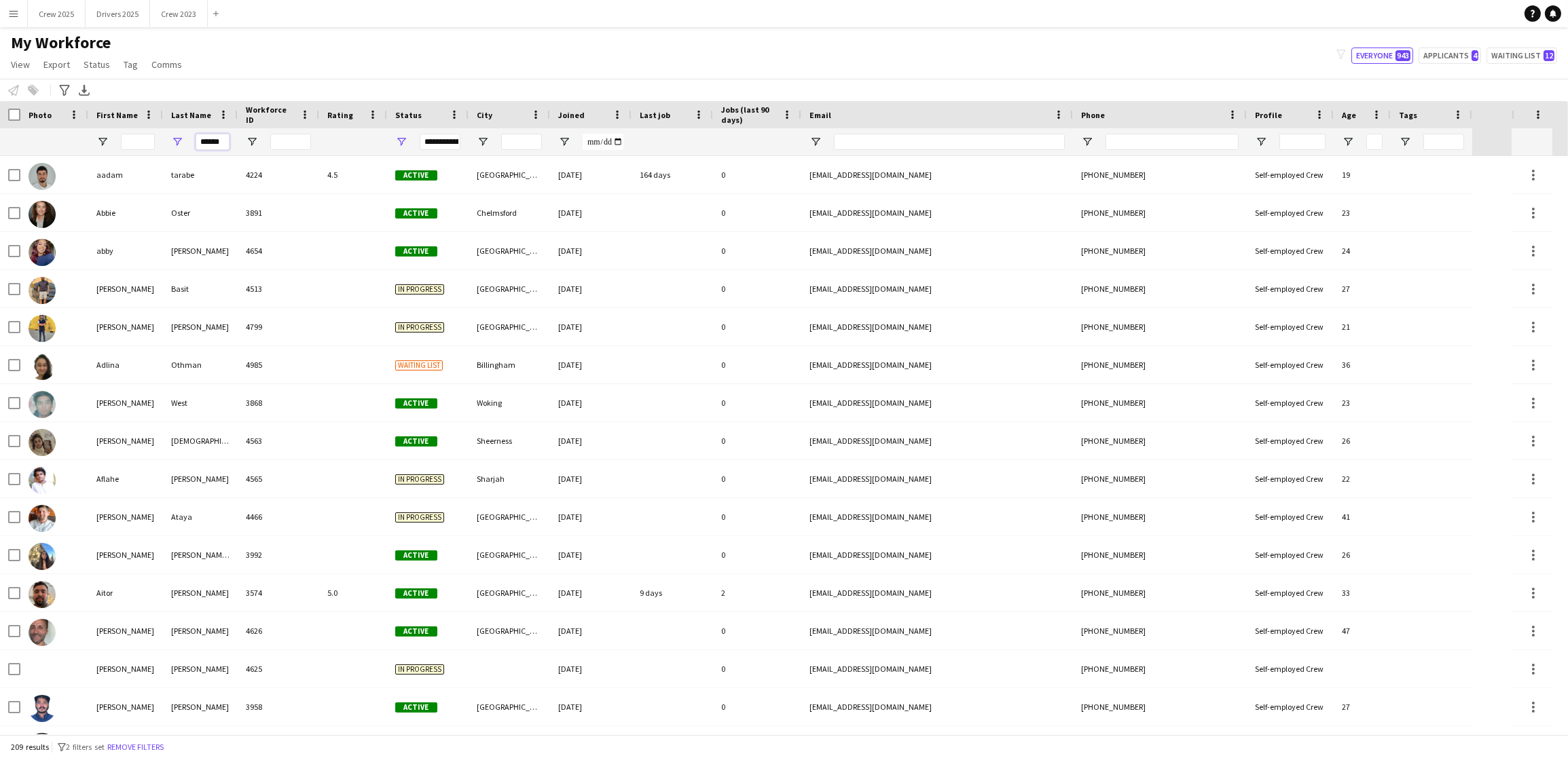
scroll to position [0, 7]
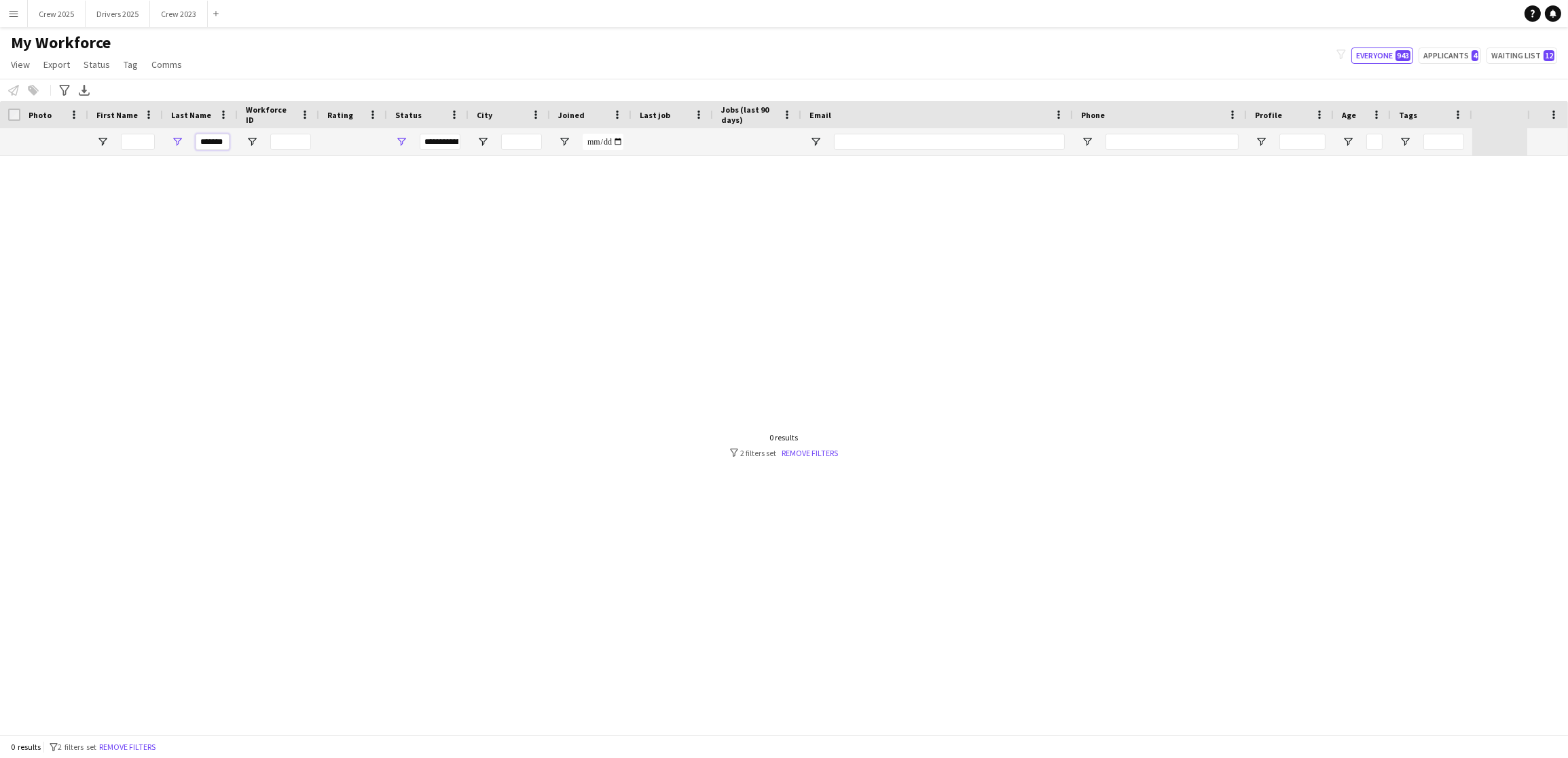
type input "*******"
click at [448, 146] on div "**********" at bounding box center [440, 142] width 41 height 17
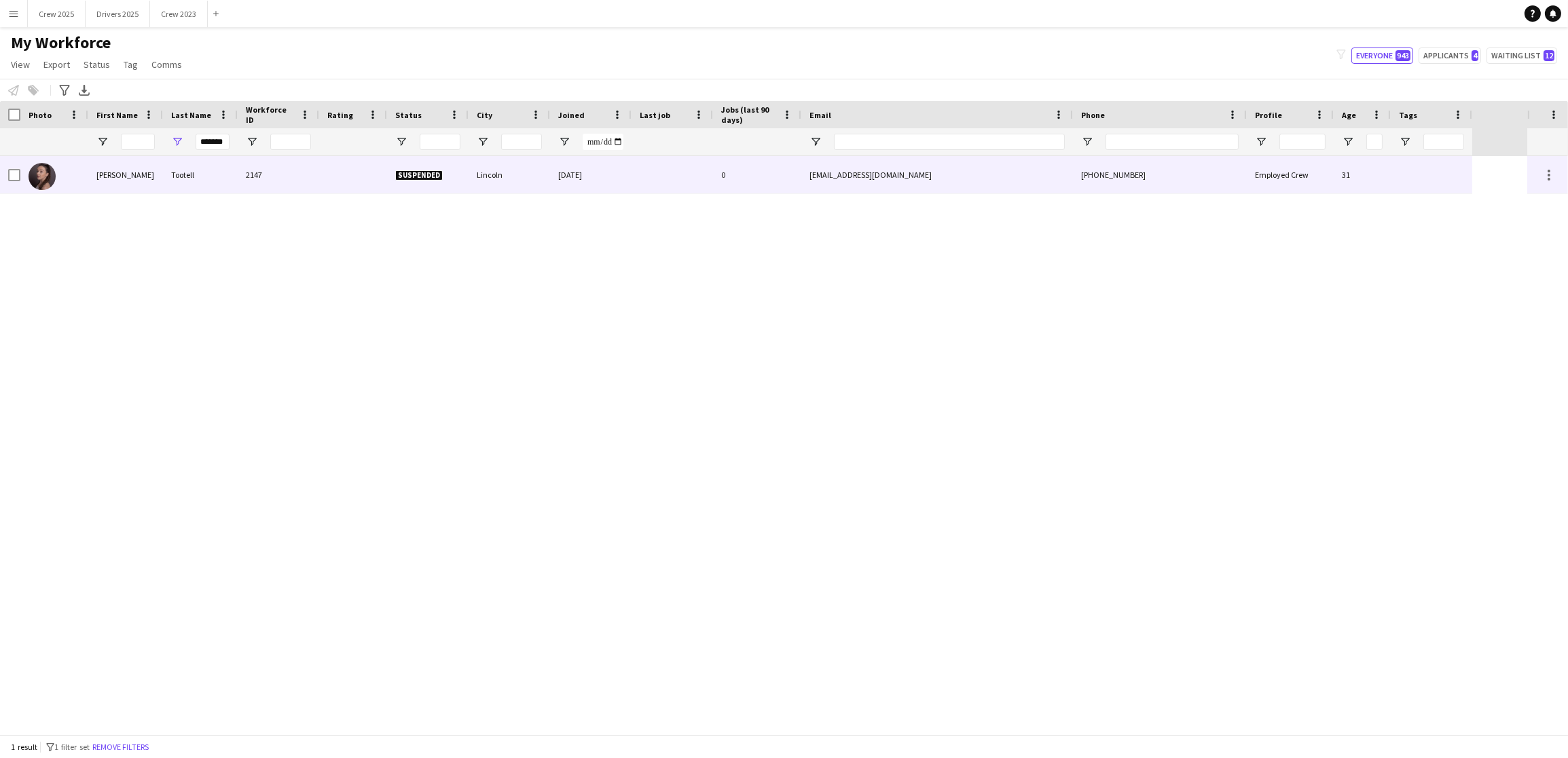
click at [116, 171] on div "[PERSON_NAME]" at bounding box center [125, 174] width 75 height 37
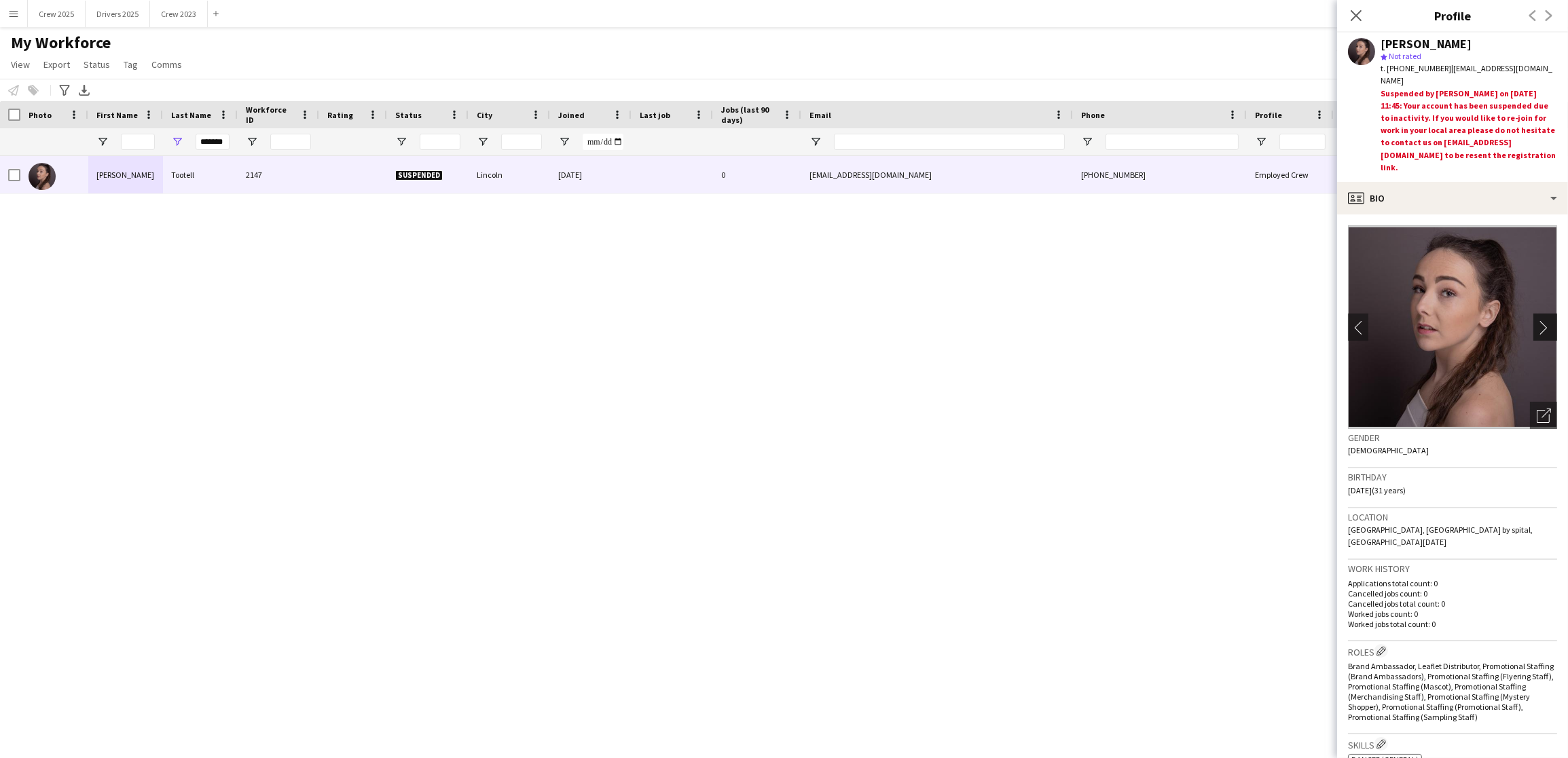
click at [1537, 328] on app-icon "chevron-right" at bounding box center [1547, 327] width 21 height 14
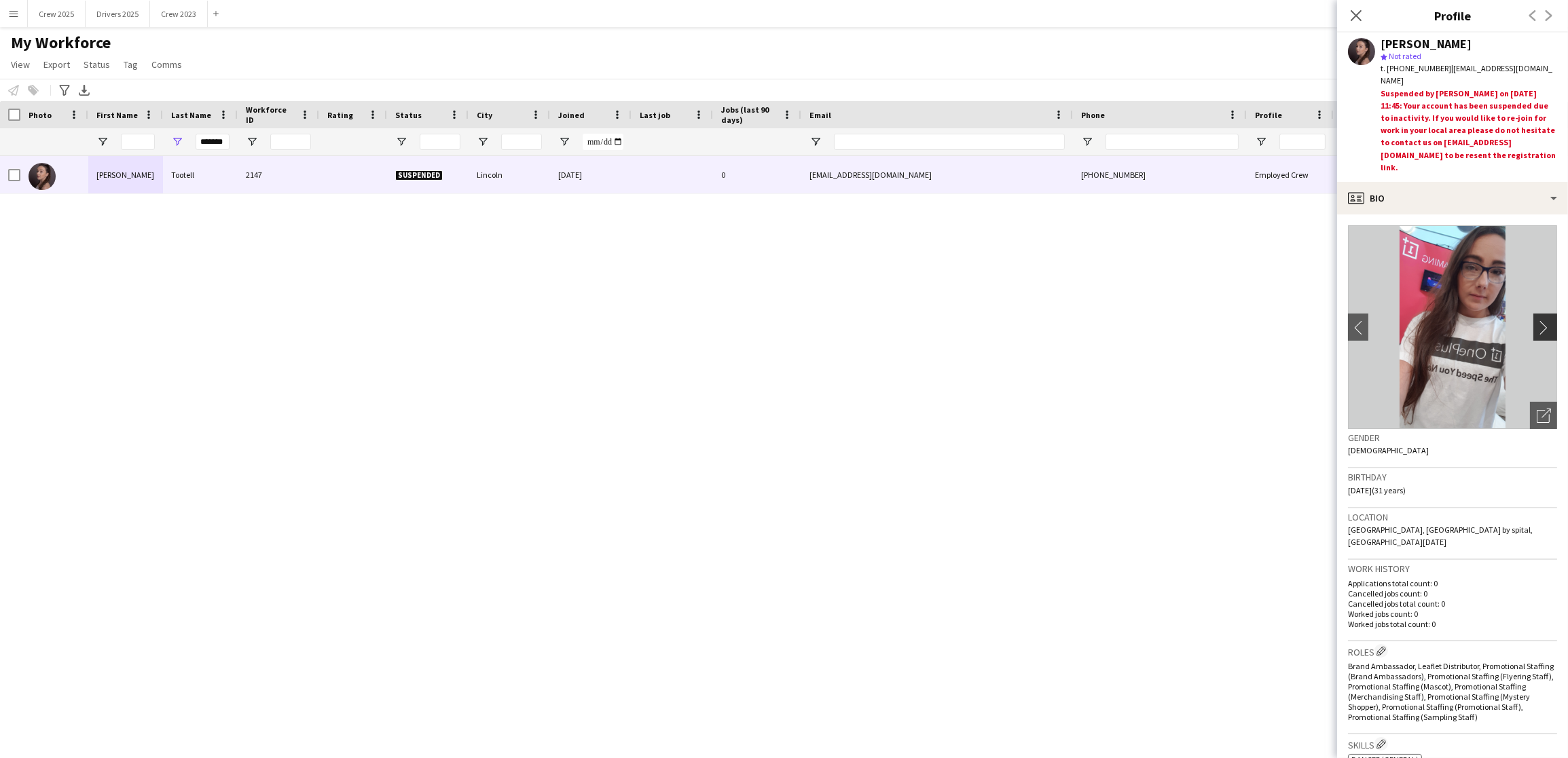
click at [1537, 328] on app-icon "chevron-right" at bounding box center [1547, 327] width 21 height 14
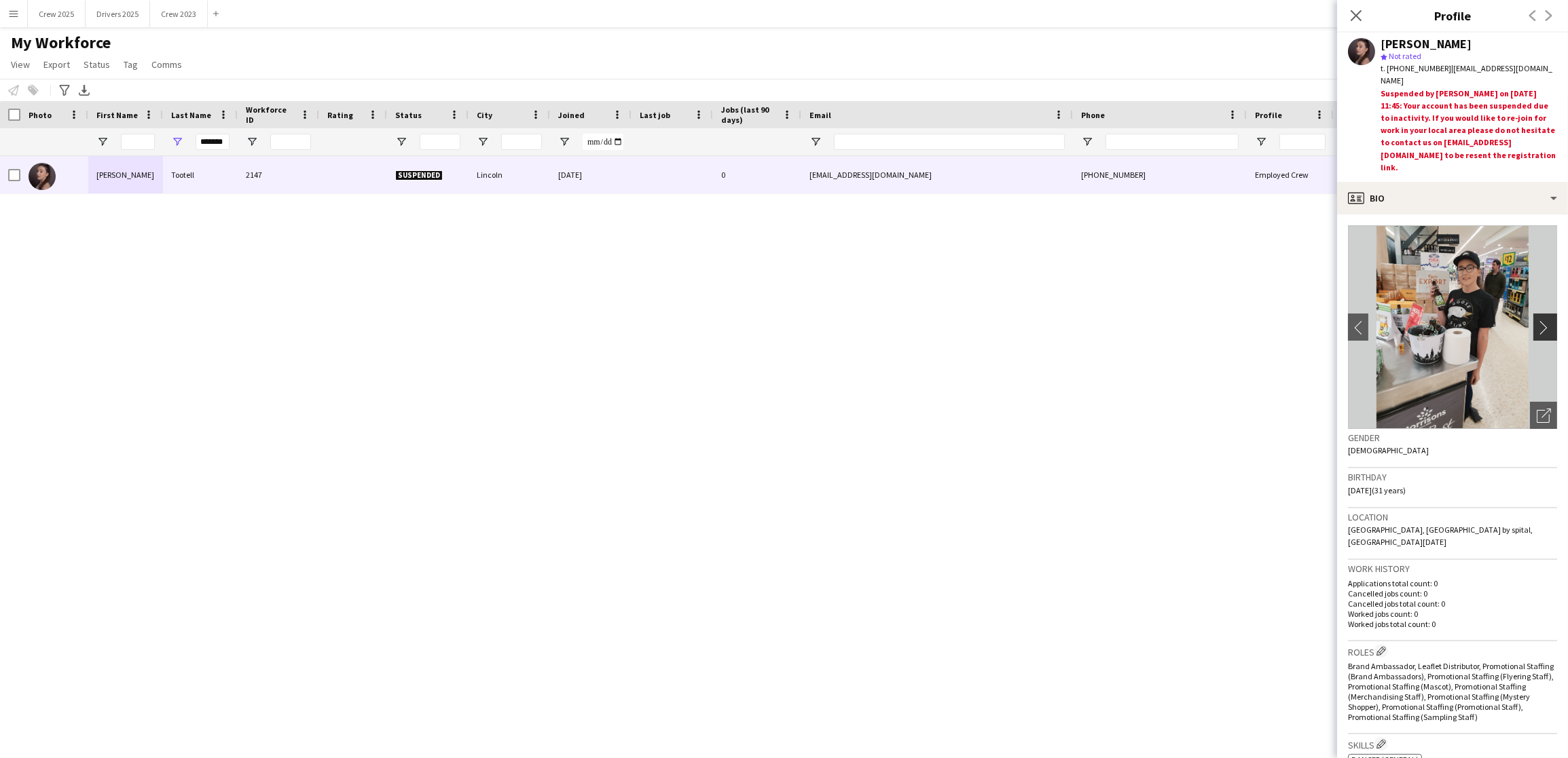
click at [1537, 328] on app-icon "chevron-right" at bounding box center [1547, 327] width 21 height 14
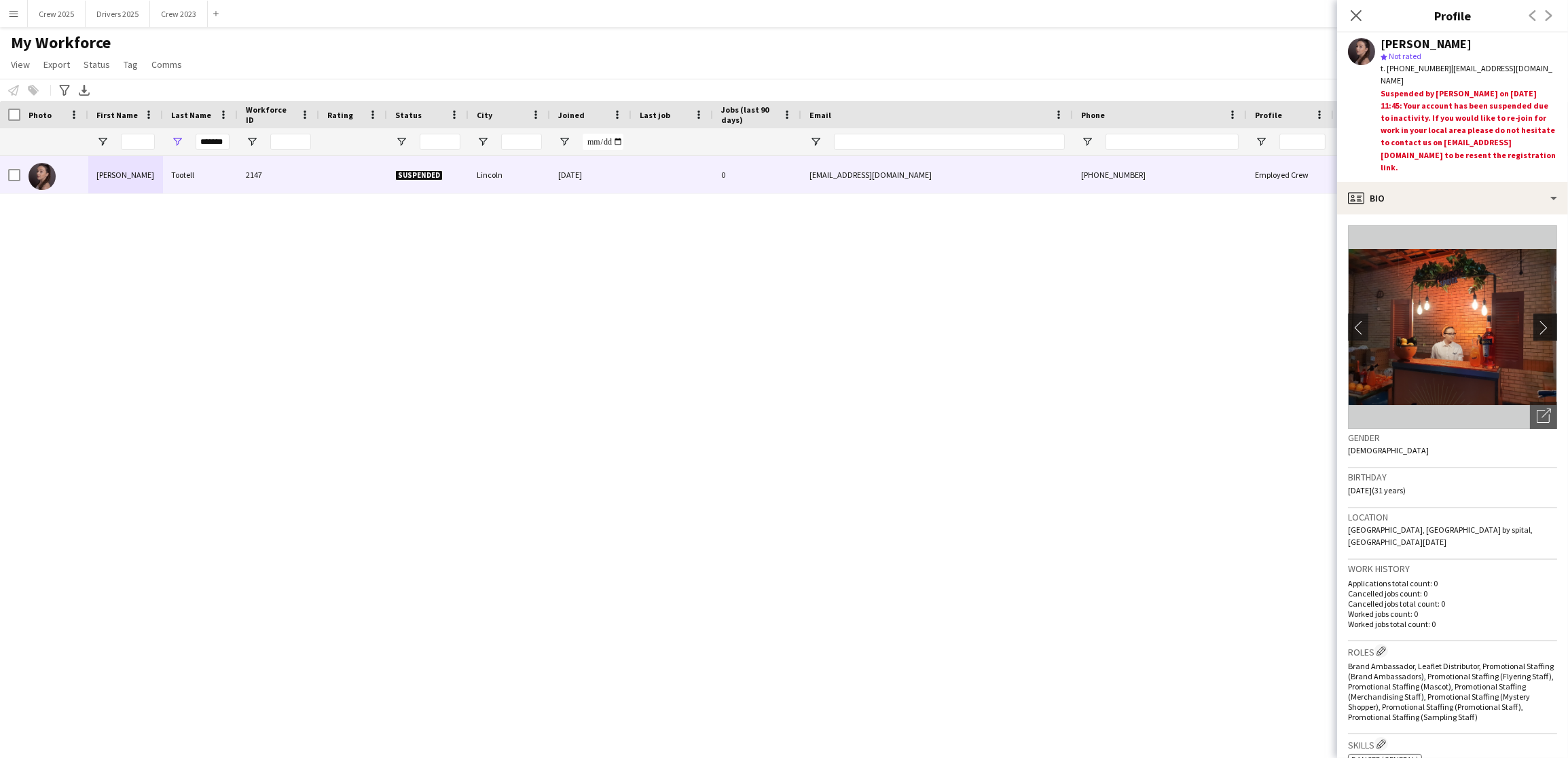
click at [1537, 328] on app-icon "chevron-right" at bounding box center [1547, 327] width 21 height 14
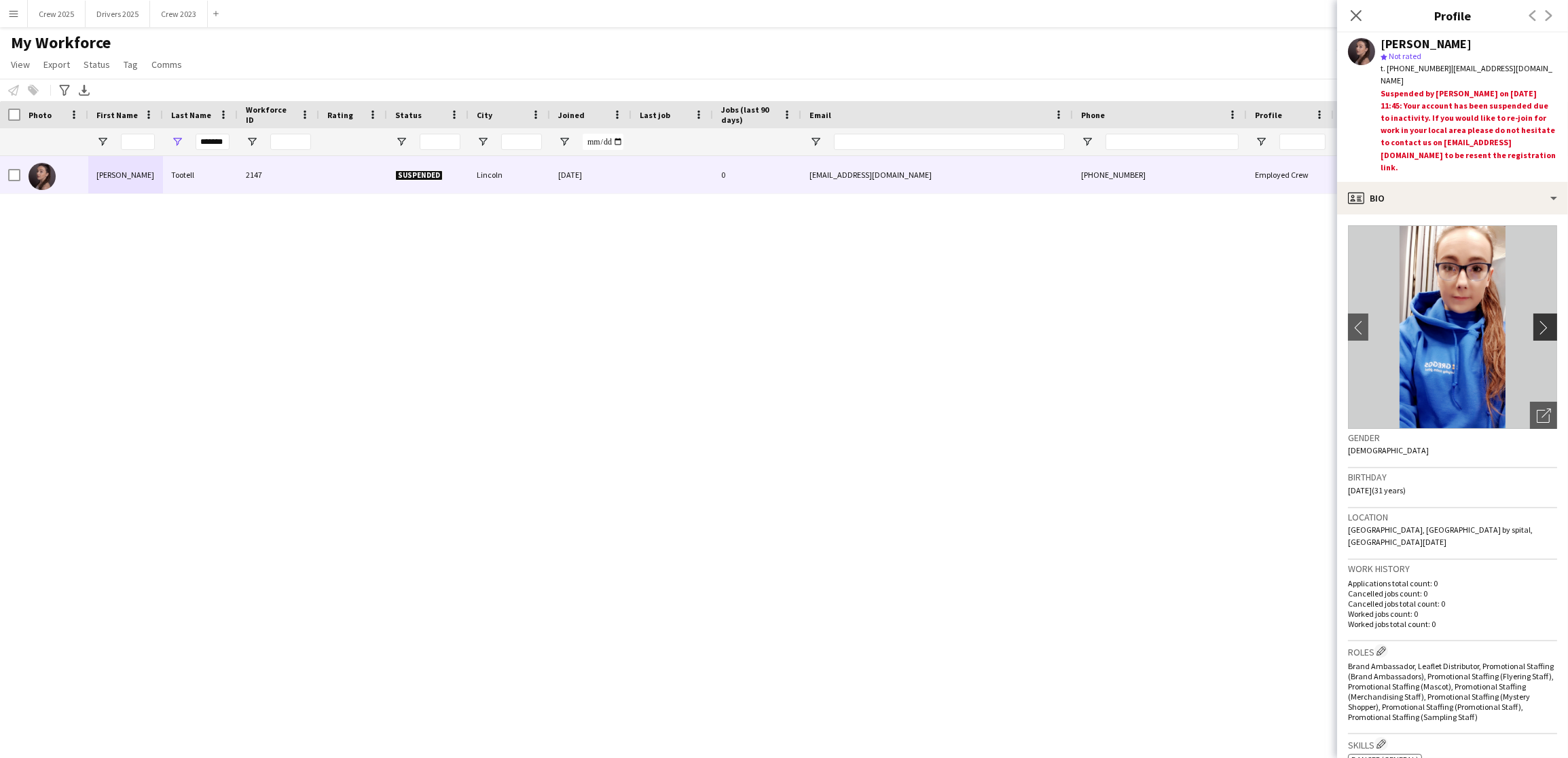
click at [1537, 328] on app-icon "chevron-right" at bounding box center [1547, 327] width 21 height 14
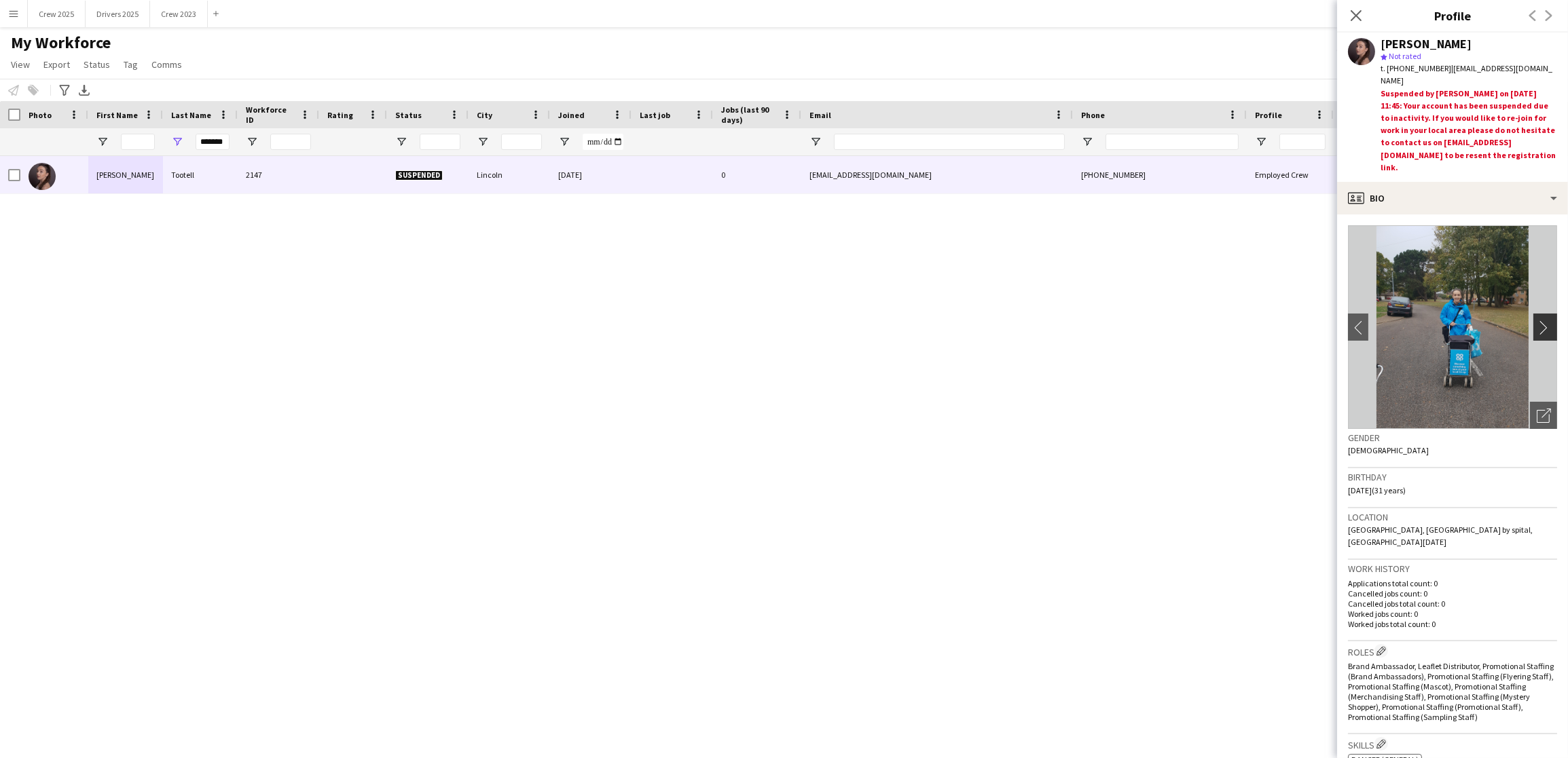
click at [1537, 328] on app-icon "chevron-right" at bounding box center [1547, 327] width 21 height 14
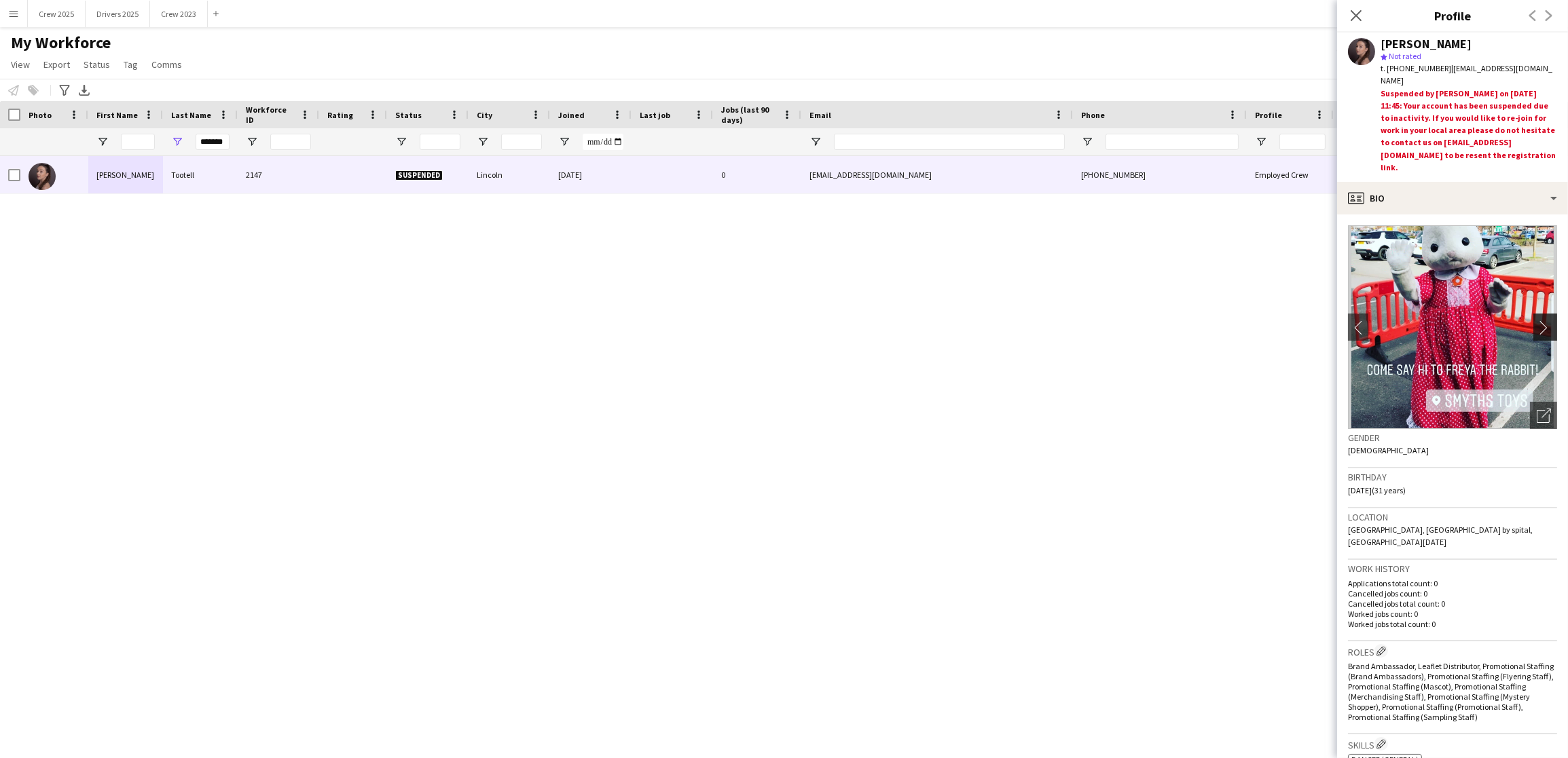
click at [1537, 328] on app-icon "chevron-right" at bounding box center [1547, 327] width 21 height 14
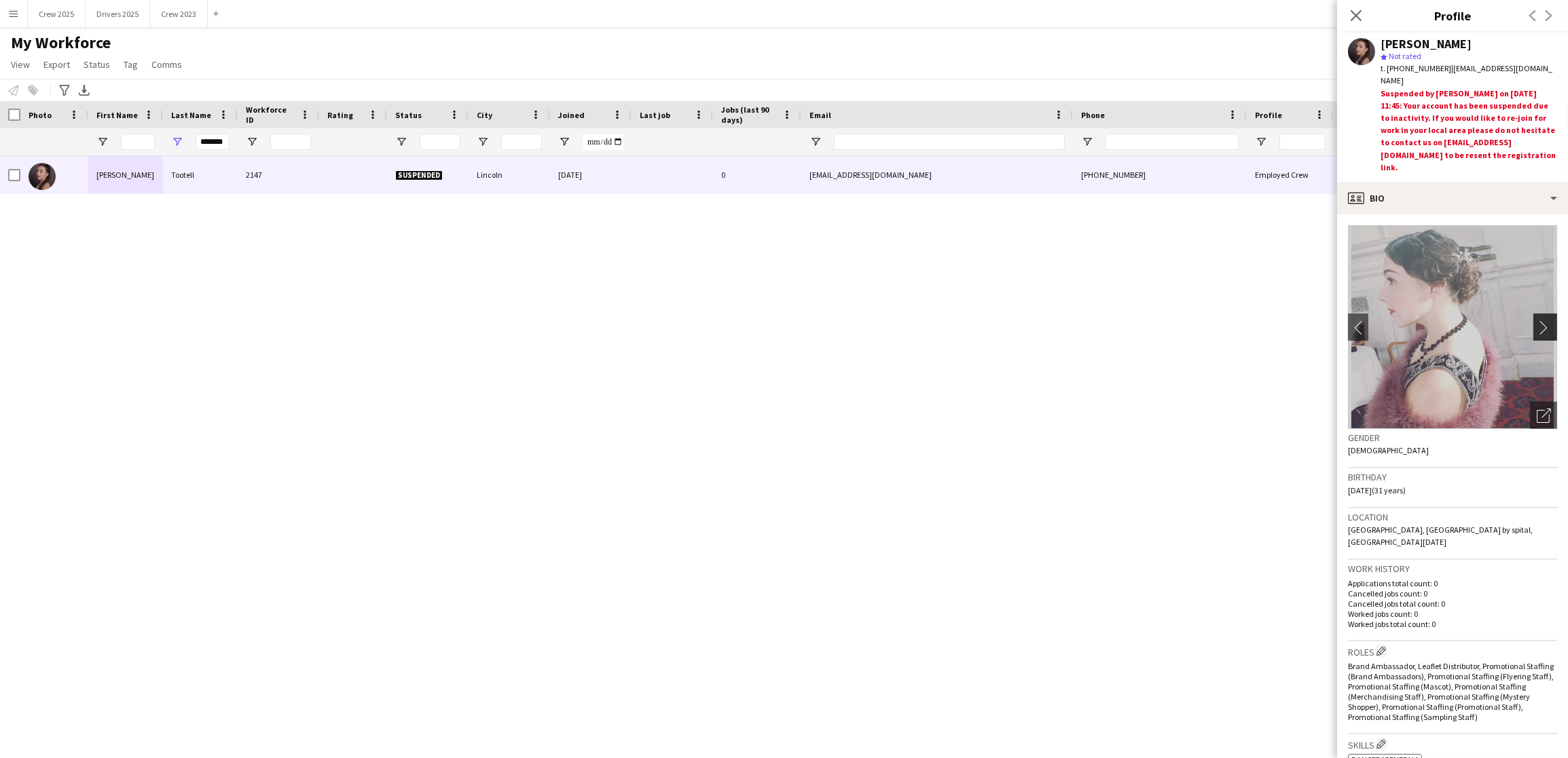
click at [1537, 328] on app-icon "chevron-right" at bounding box center [1547, 327] width 21 height 14
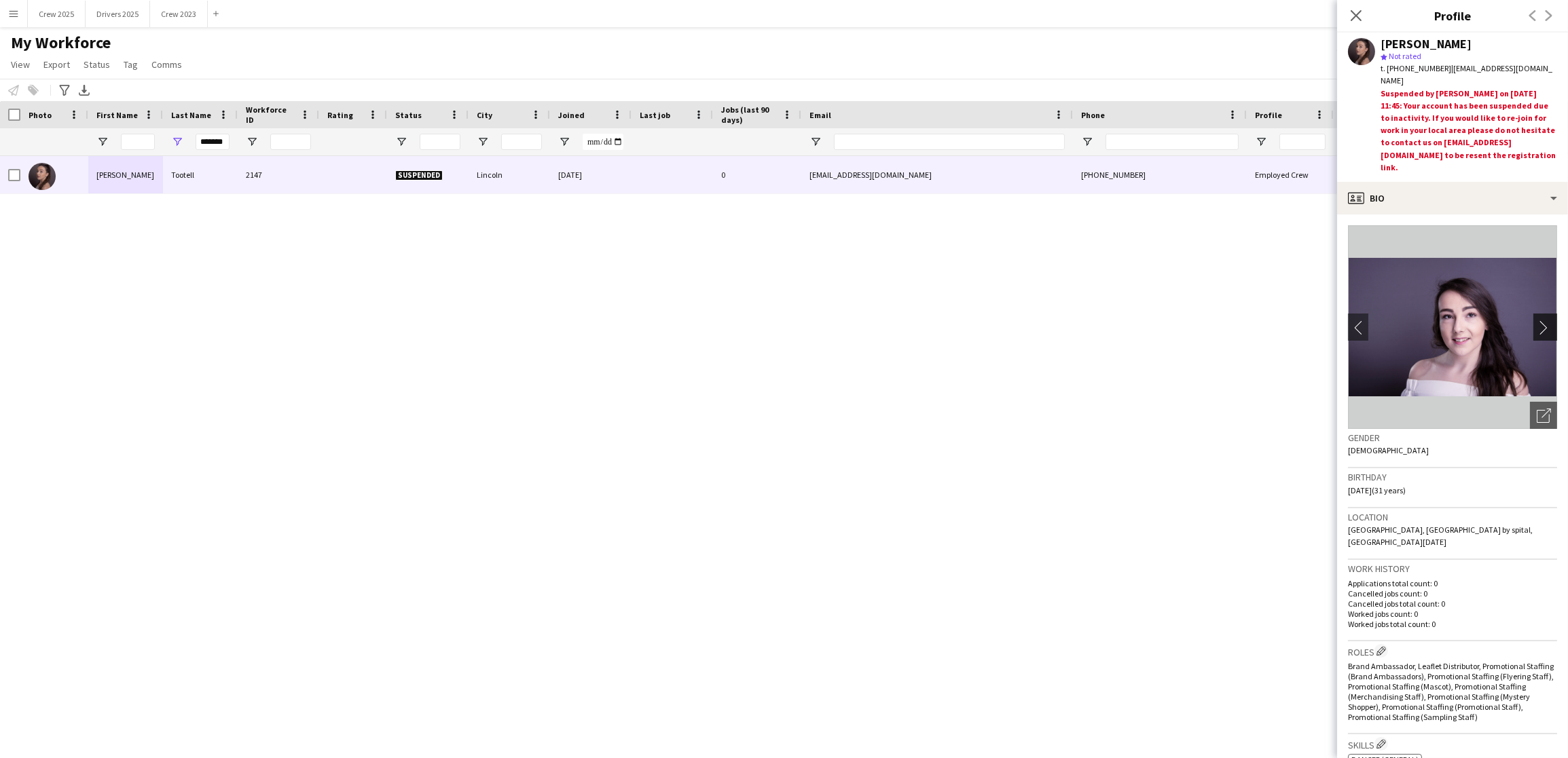
click at [1537, 328] on app-icon "chevron-right" at bounding box center [1547, 327] width 21 height 14
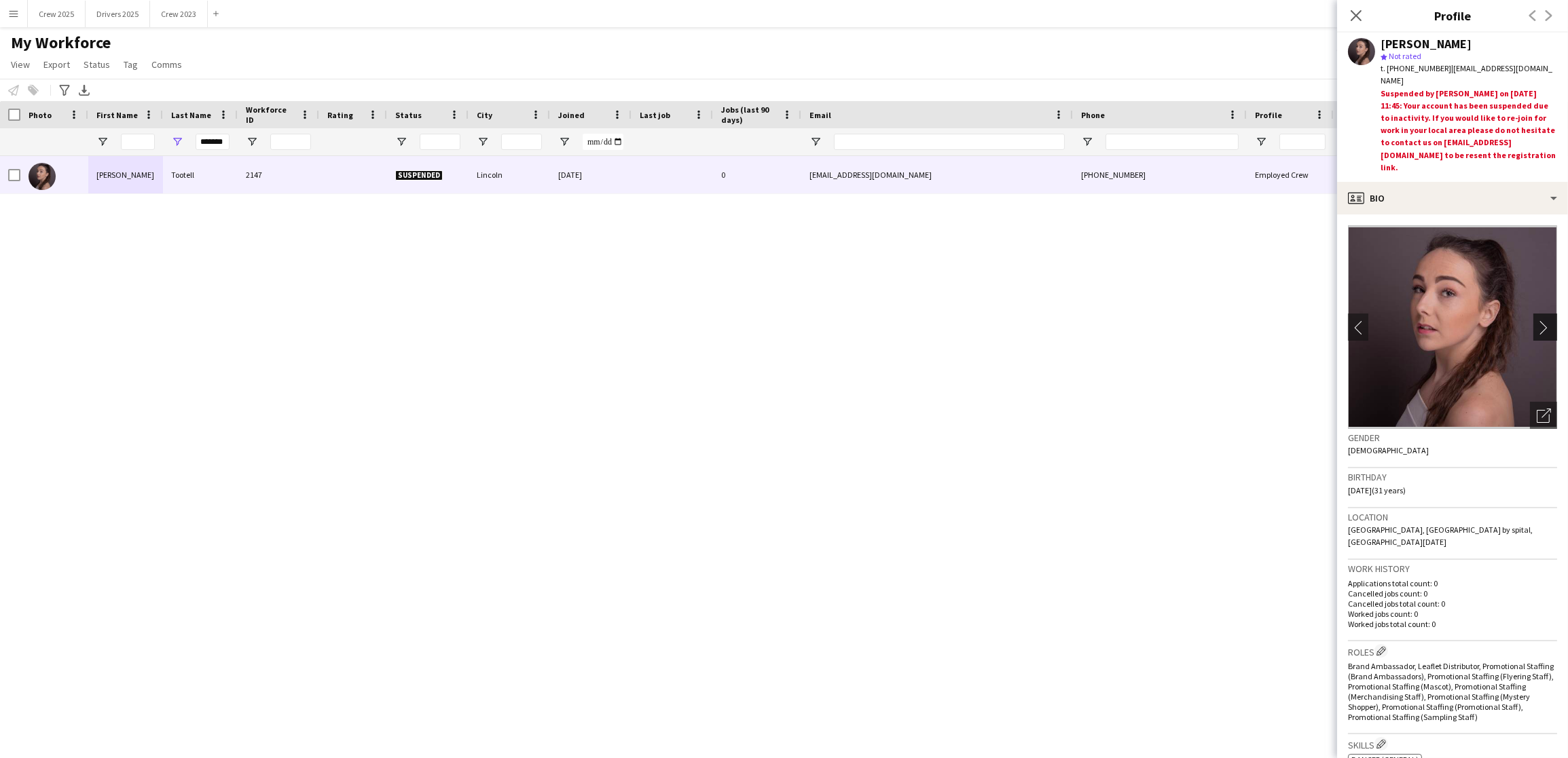
click at [1537, 328] on app-icon "chevron-right" at bounding box center [1547, 327] width 21 height 14
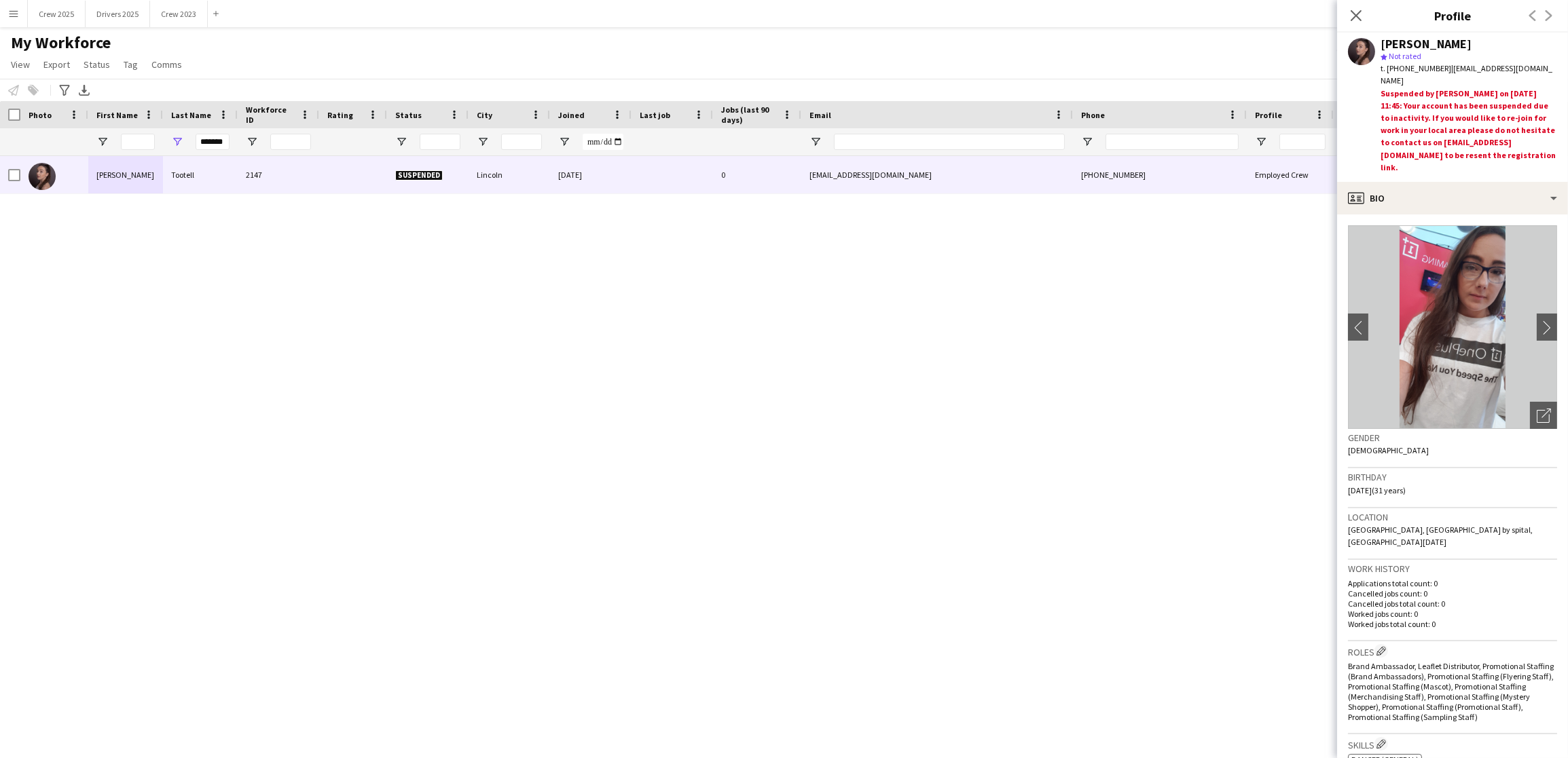
click at [11, 20] on button "Menu" at bounding box center [13, 13] width 27 height 27
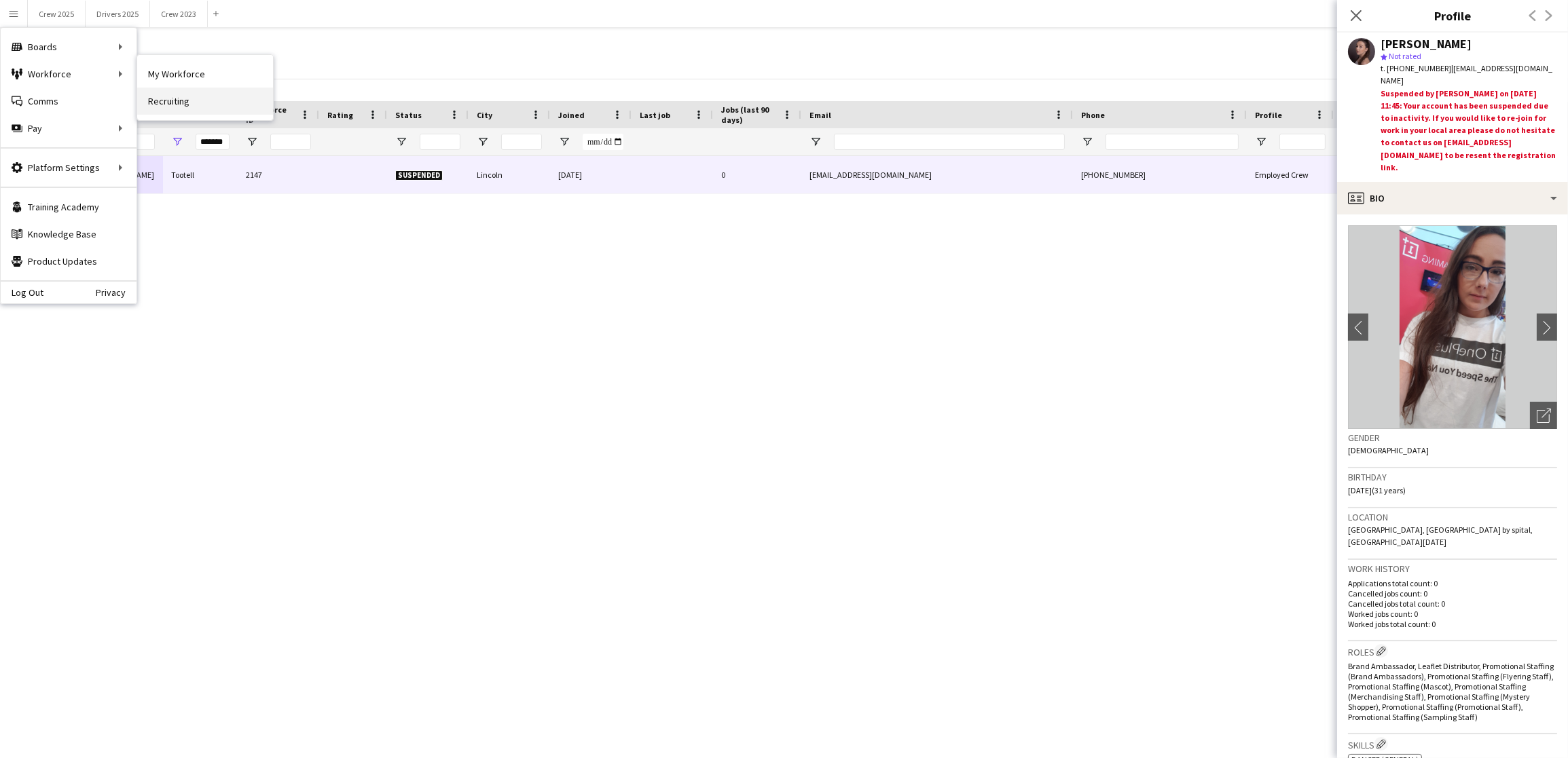
click at [180, 100] on link "Recruiting" at bounding box center [205, 101] width 136 height 27
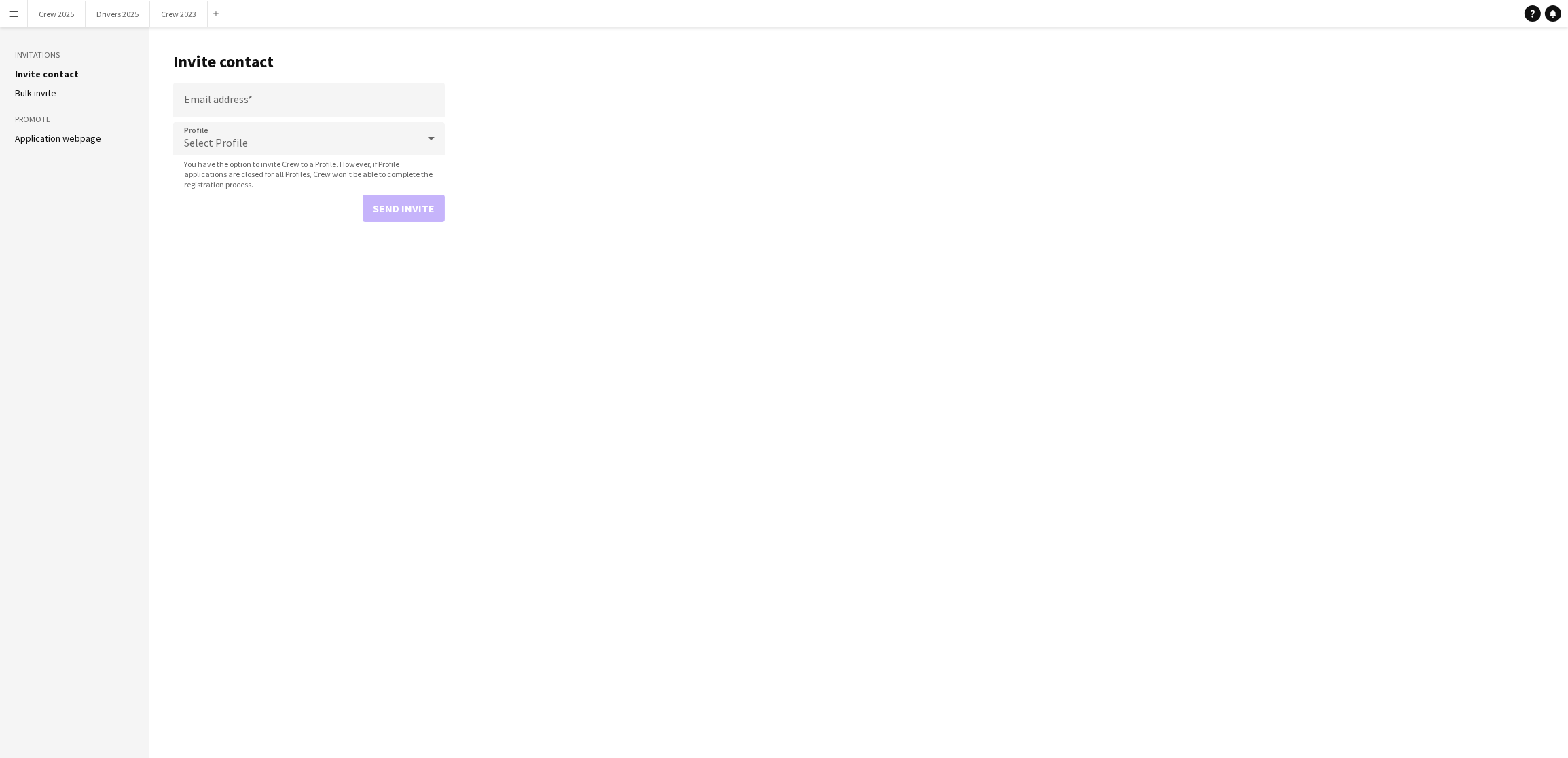
click at [68, 136] on link "Application webpage" at bounding box center [57, 138] width 86 height 12
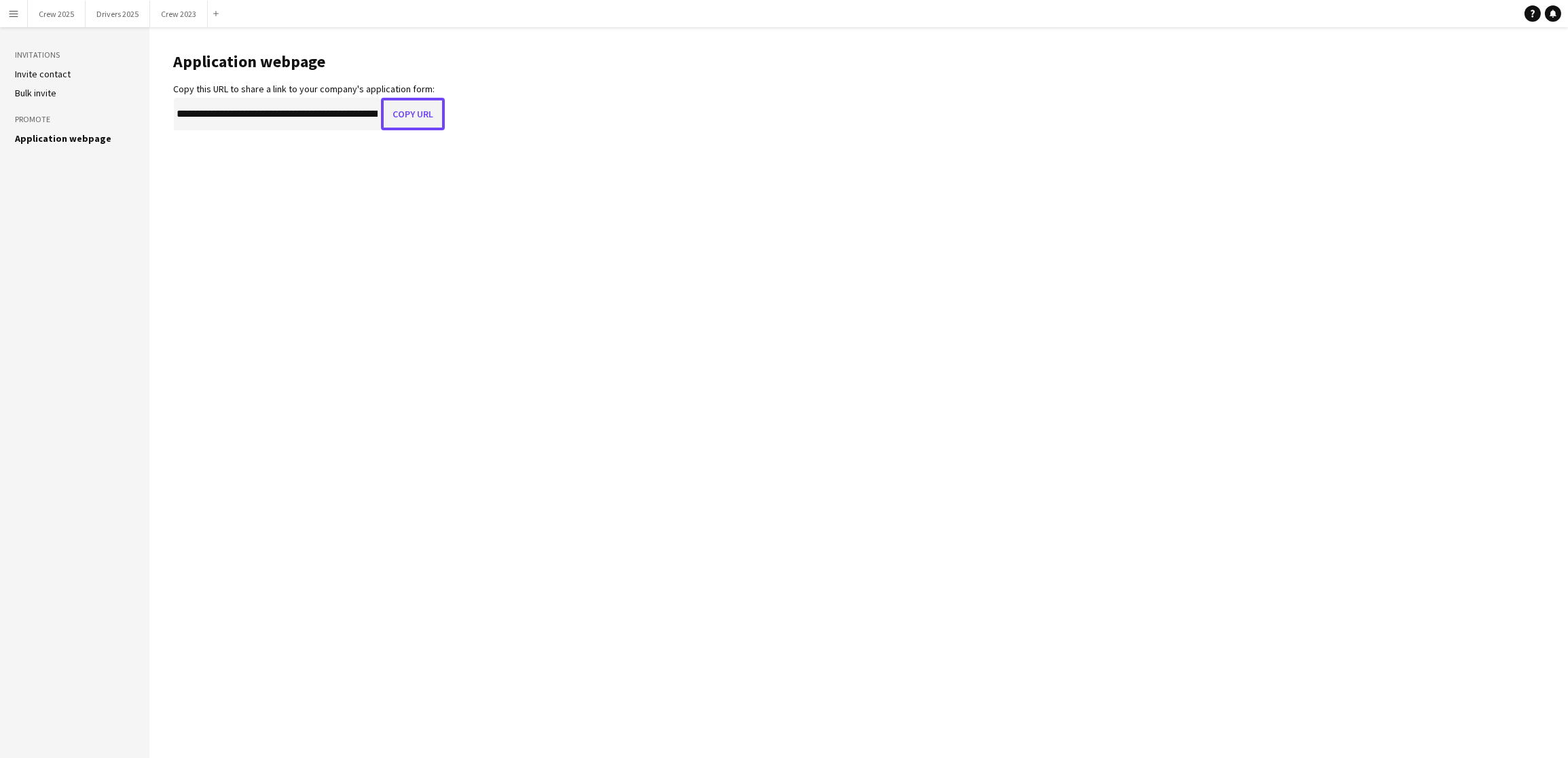
click at [415, 116] on button "Copy URL" at bounding box center [412, 113] width 64 height 32
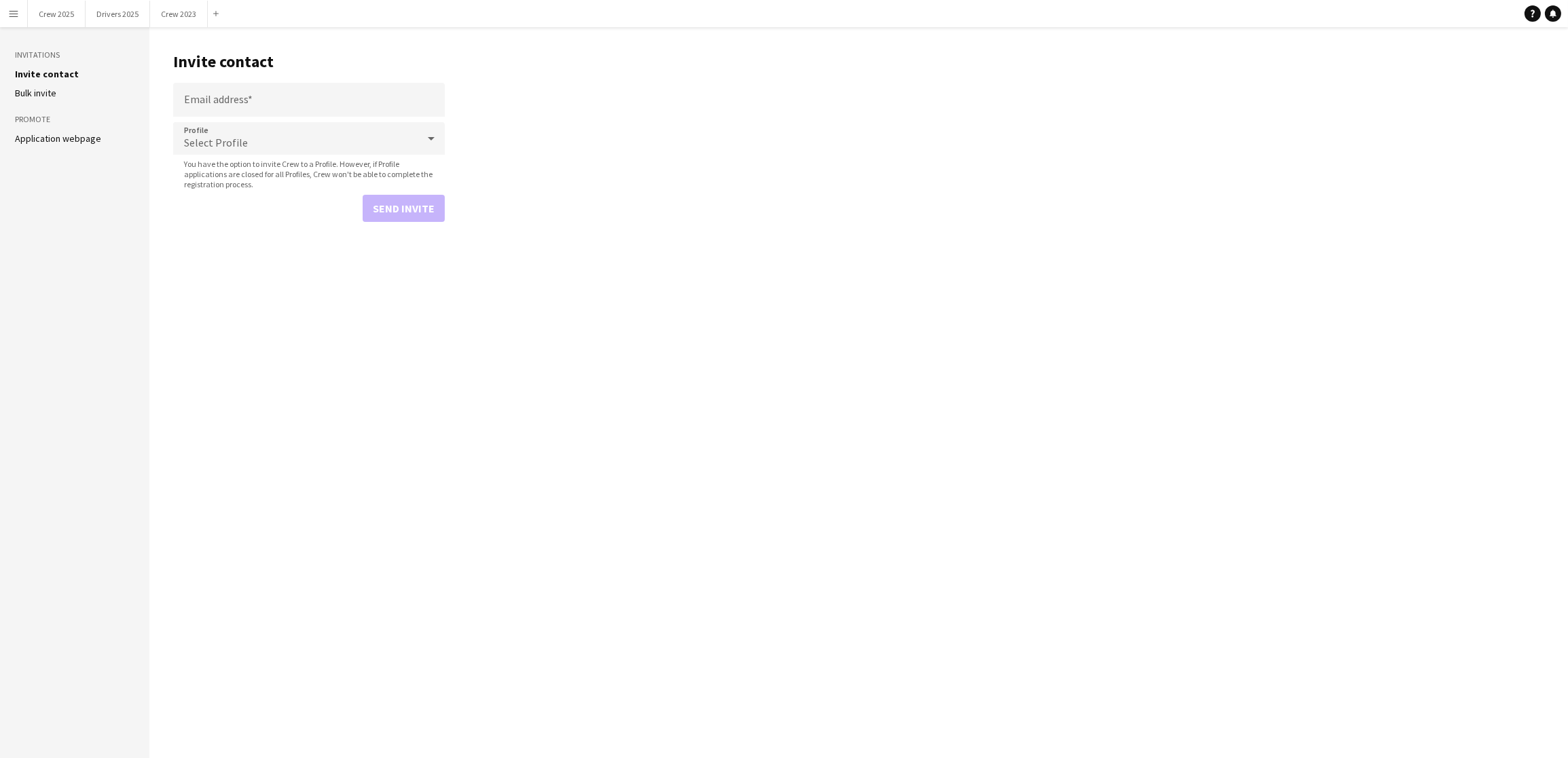
click at [7, 9] on button "Menu" at bounding box center [13, 13] width 27 height 27
click at [762, 246] on main "Invite contact Email address Profile Select Profile You have the option to invi…" at bounding box center [858, 392] width 1418 height 731
click at [68, 14] on button "Crew 2025 Close" at bounding box center [57, 14] width 57 height 26
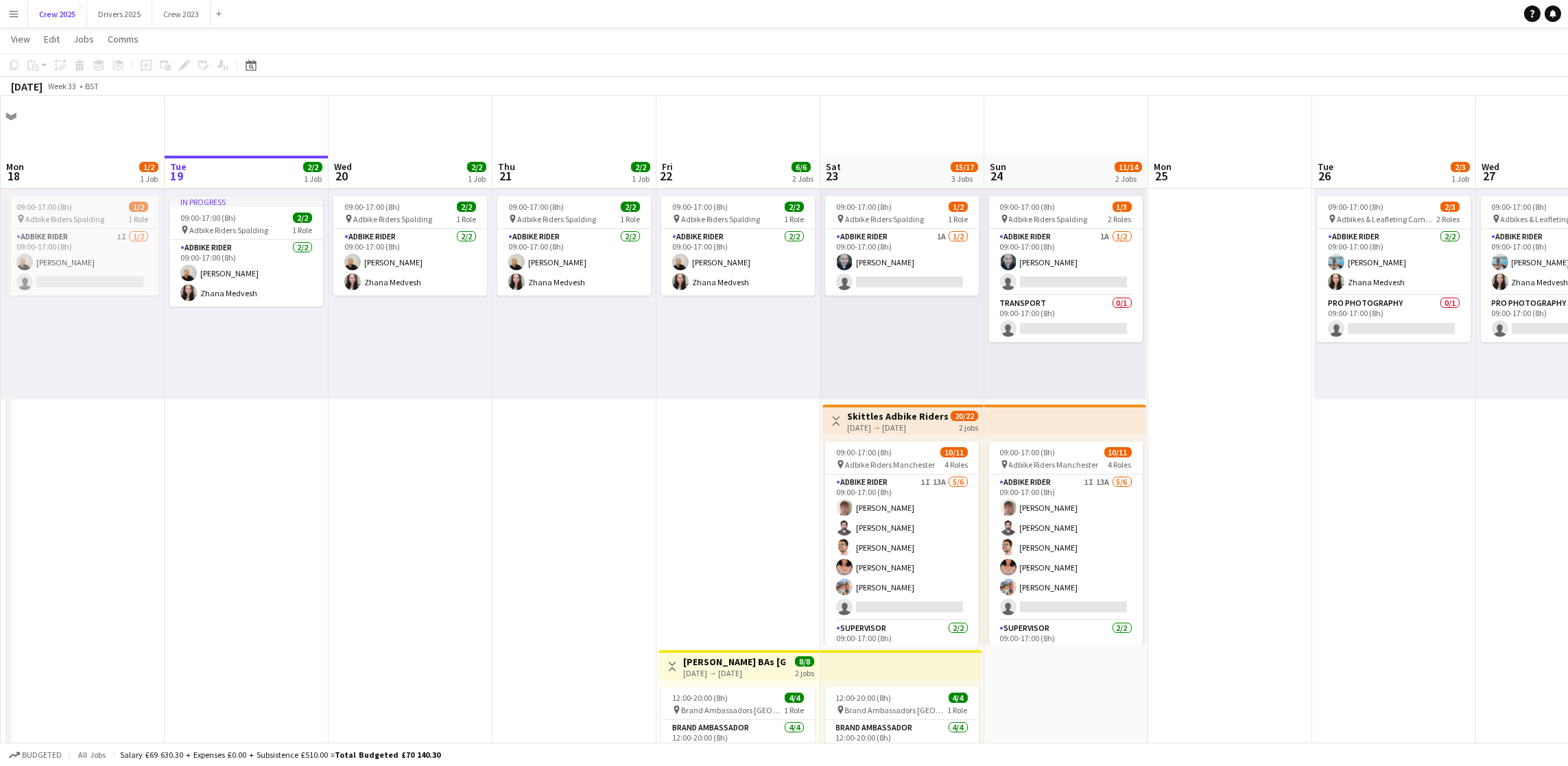
scroll to position [152, 0]
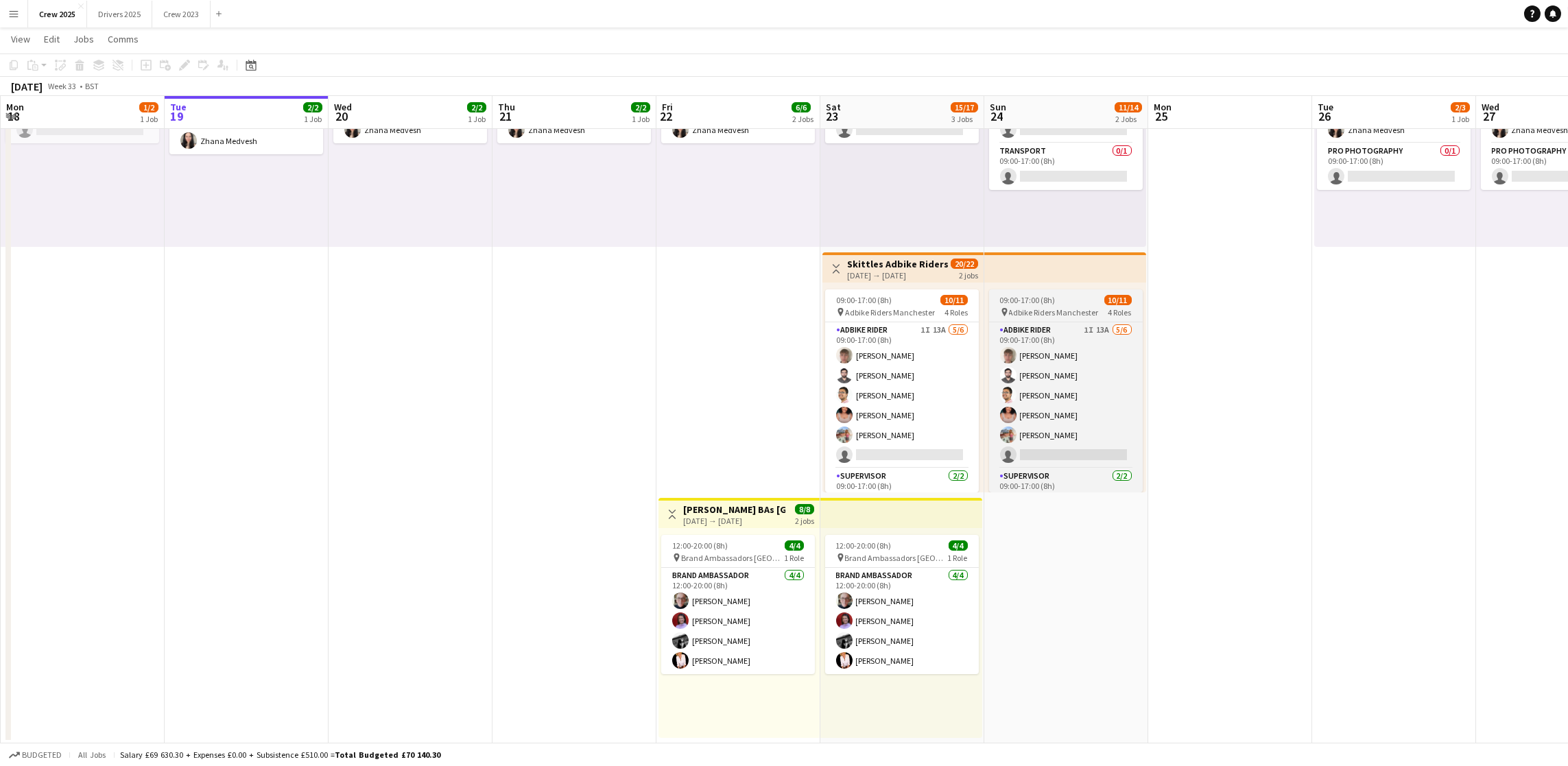
click at [882, 453] on app-card-role "Adbike Rider 1I 13A [DATE] 09:00-17:00 (8h) [PERSON_NAME] [PERSON_NAME] [PERSON…" at bounding box center [901, 396] width 154 height 146
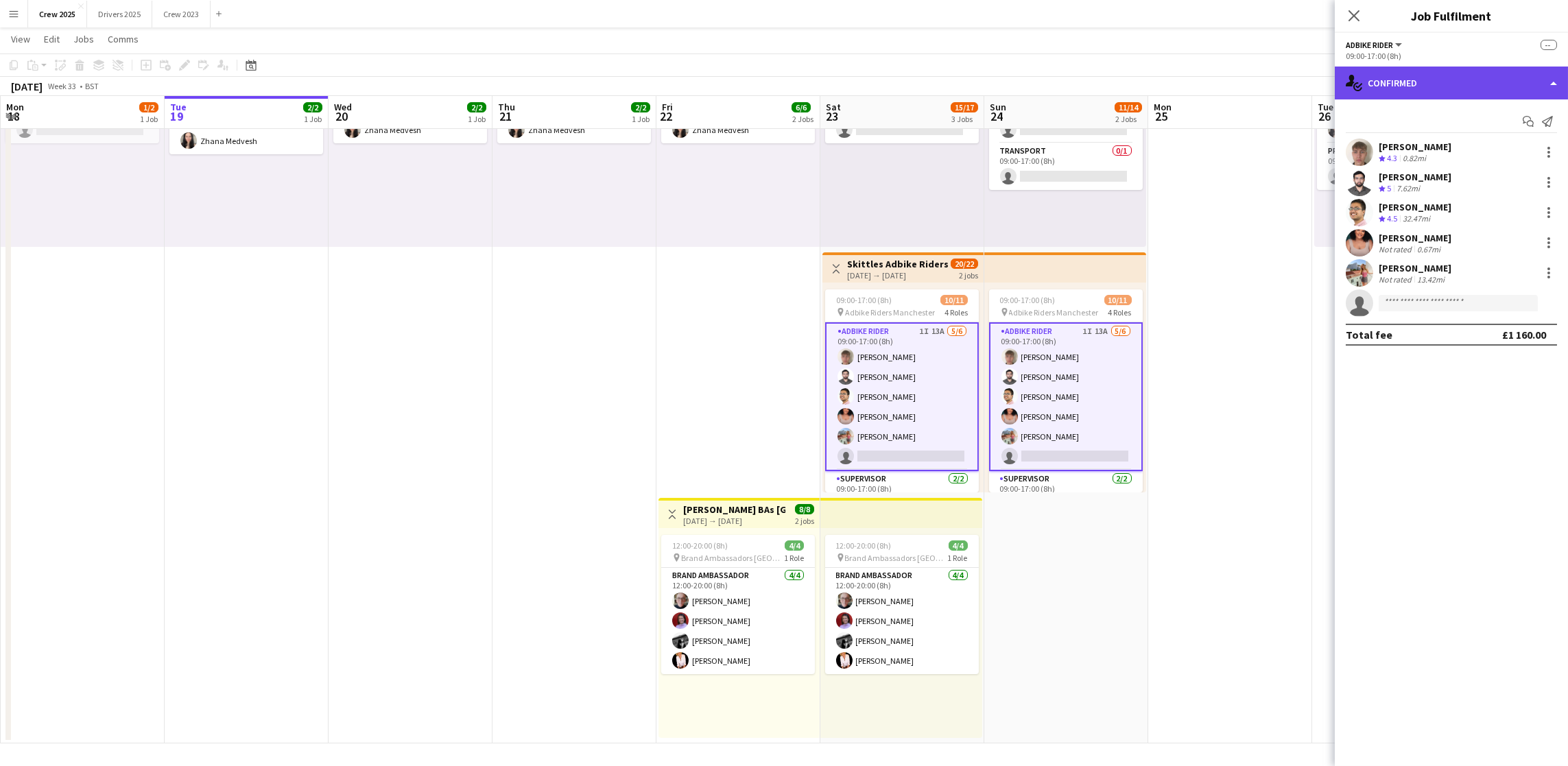
click at [1479, 73] on div "single-neutral-actions-check-2 Confirmed" at bounding box center [1451, 83] width 233 height 33
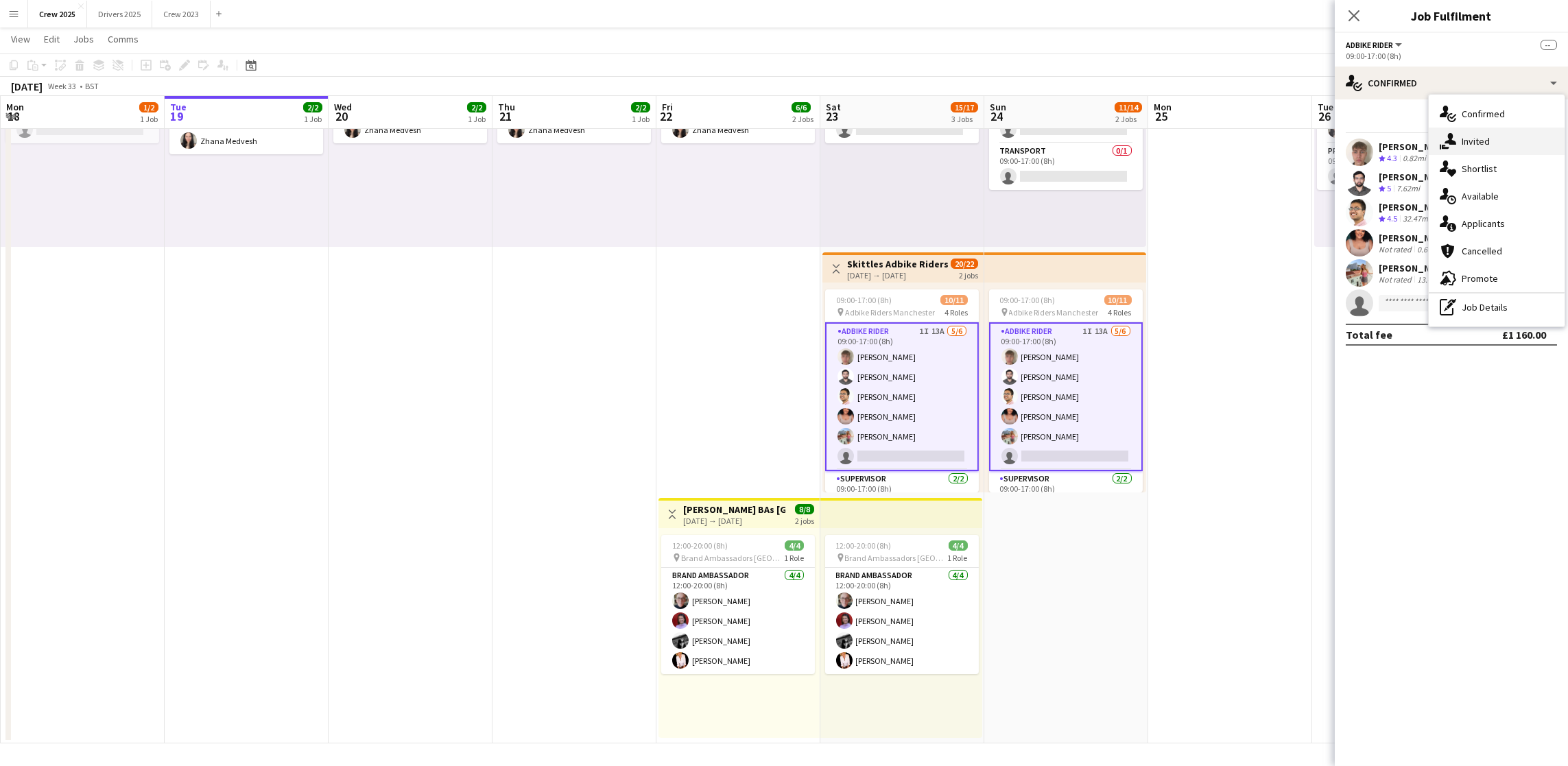
click at [1481, 136] on div "single-neutral-actions-share-1 Invited" at bounding box center [1496, 141] width 135 height 27
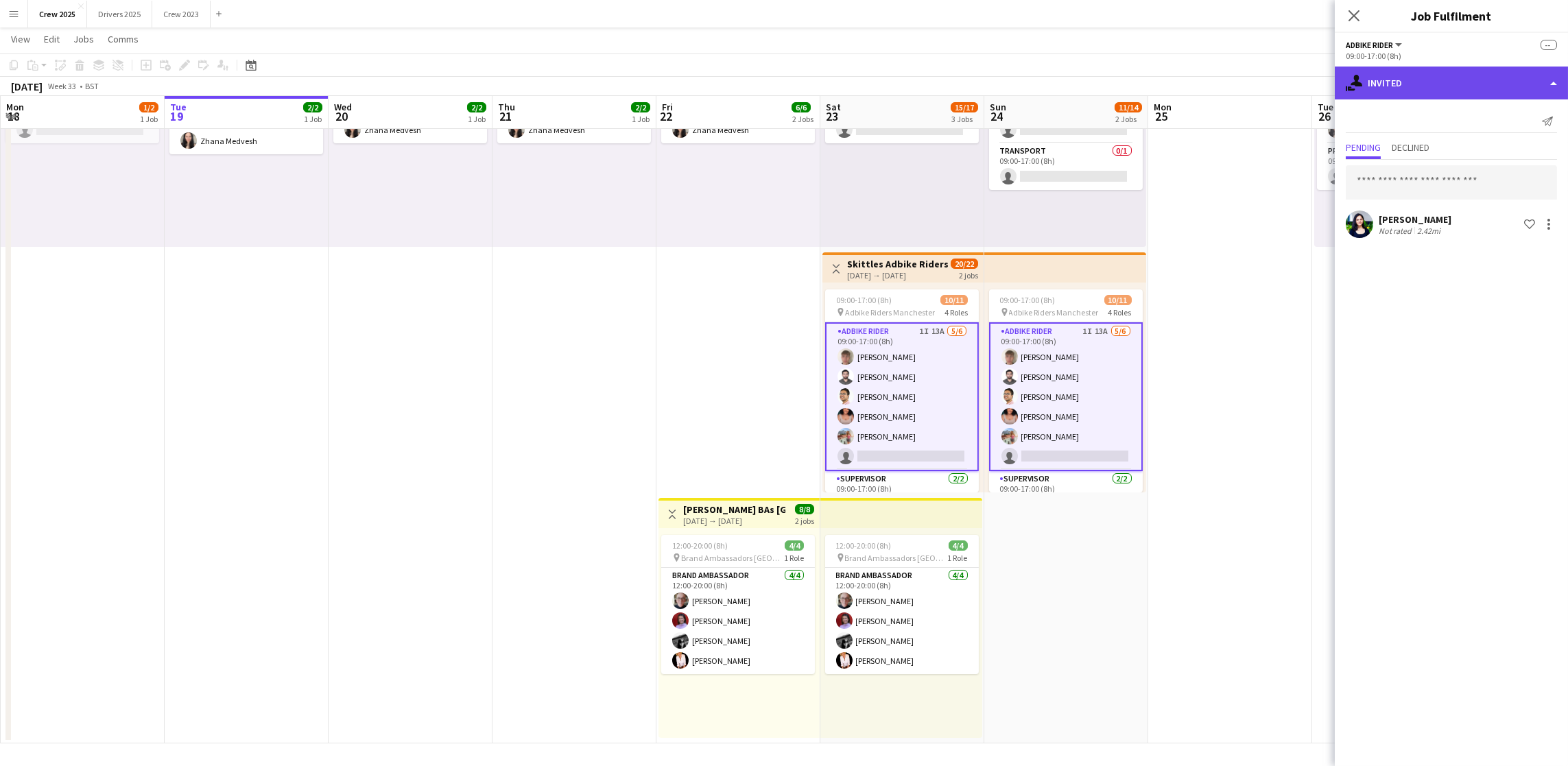
click at [1426, 85] on div "single-neutral-actions-share-1 Invited" at bounding box center [1451, 83] width 233 height 33
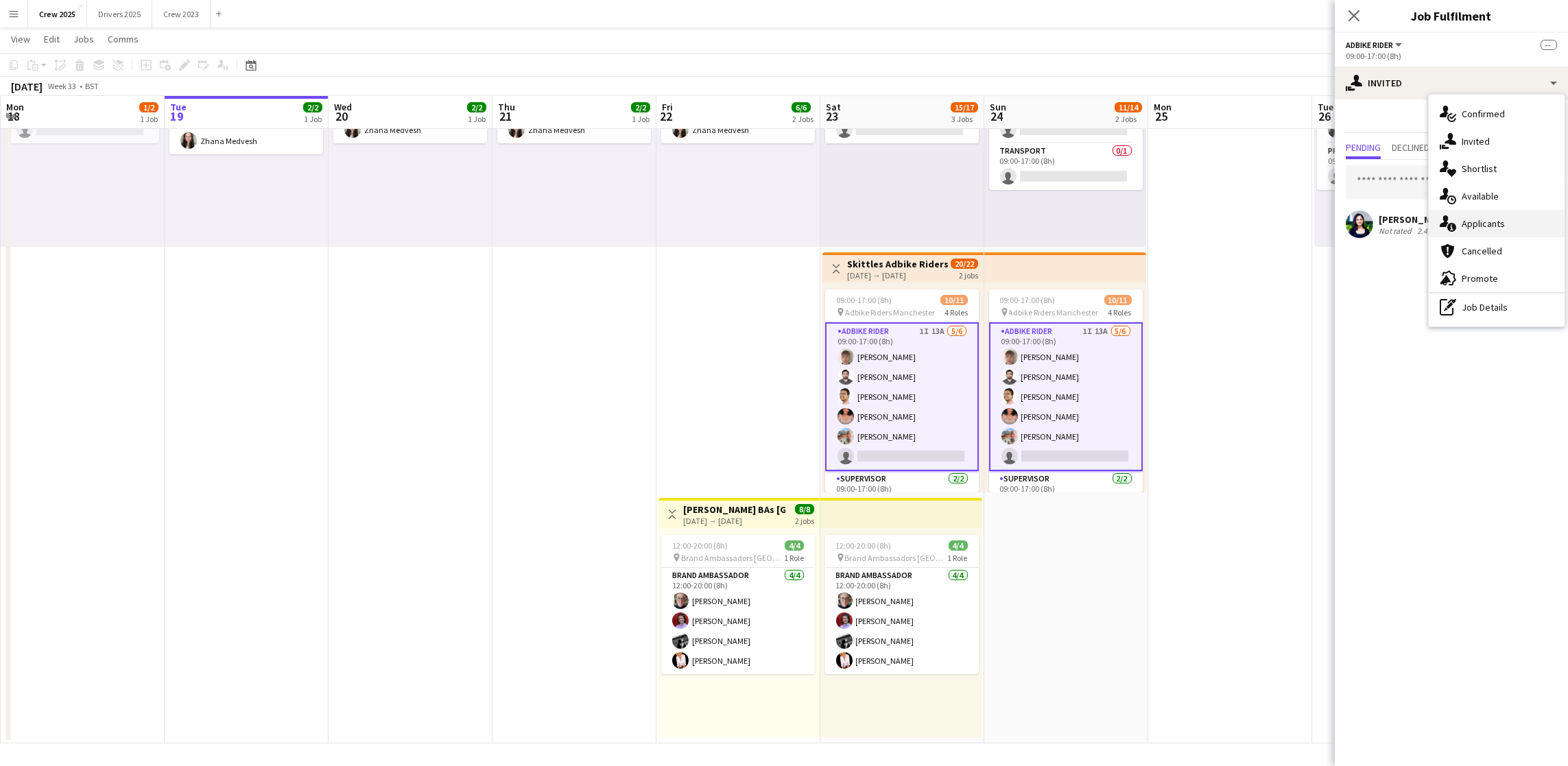
click at [1499, 213] on div "single-neutral-actions-information Applicants" at bounding box center [1496, 223] width 135 height 27
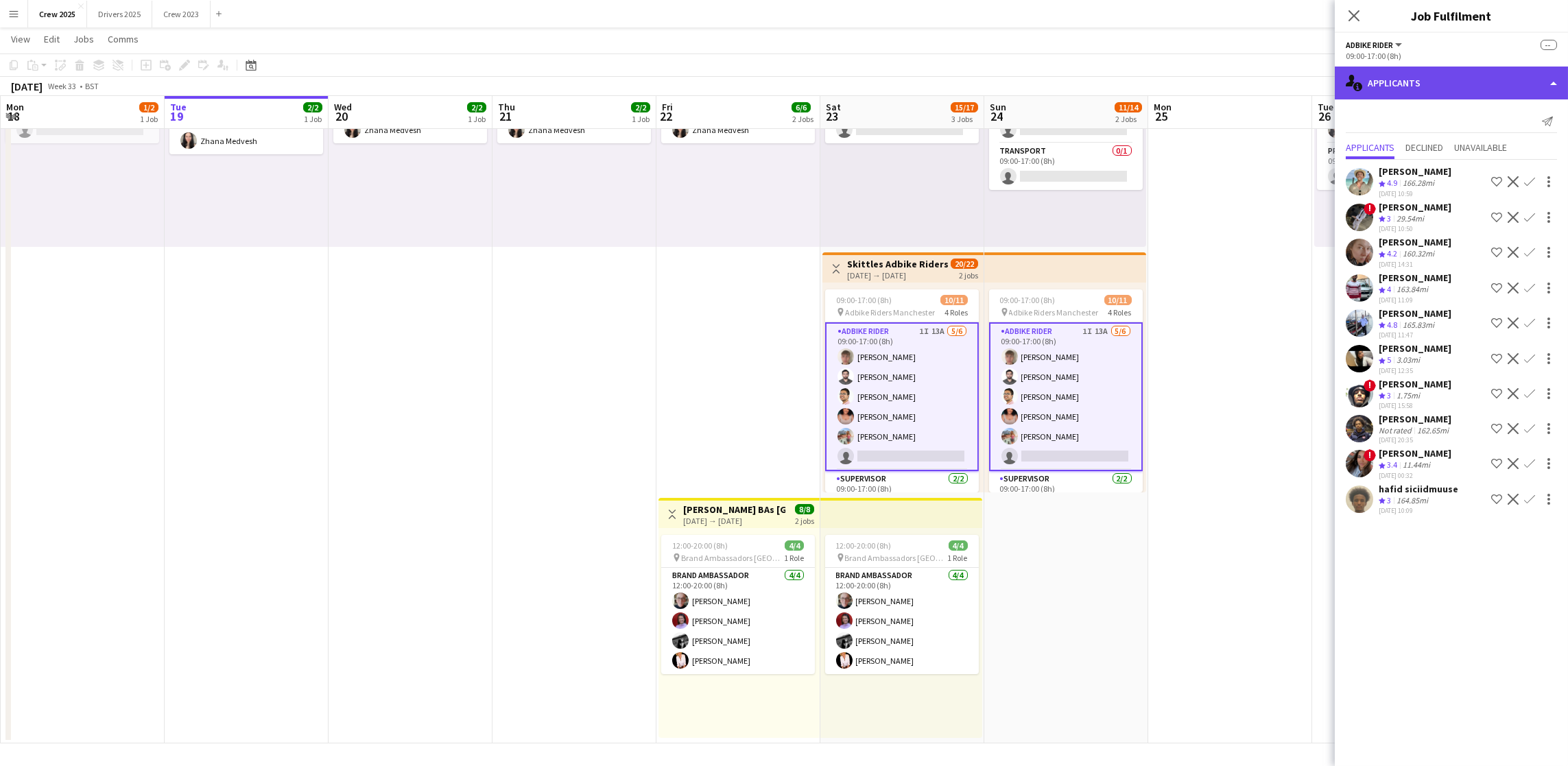
click at [1454, 83] on div "single-neutral-actions-information Applicants" at bounding box center [1451, 83] width 233 height 33
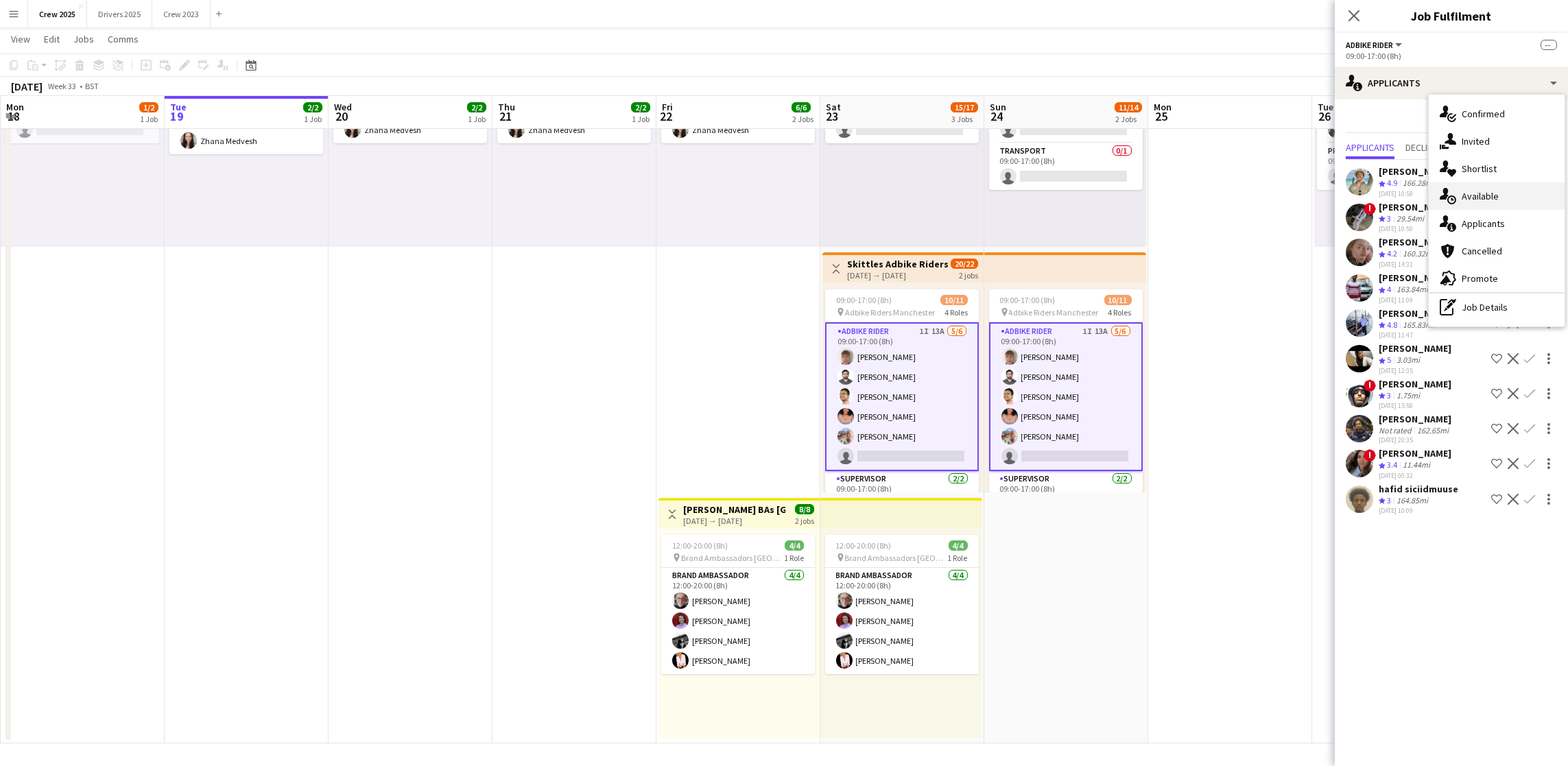
click at [1481, 194] on div "single-neutral-actions-upload Available" at bounding box center [1496, 195] width 135 height 27
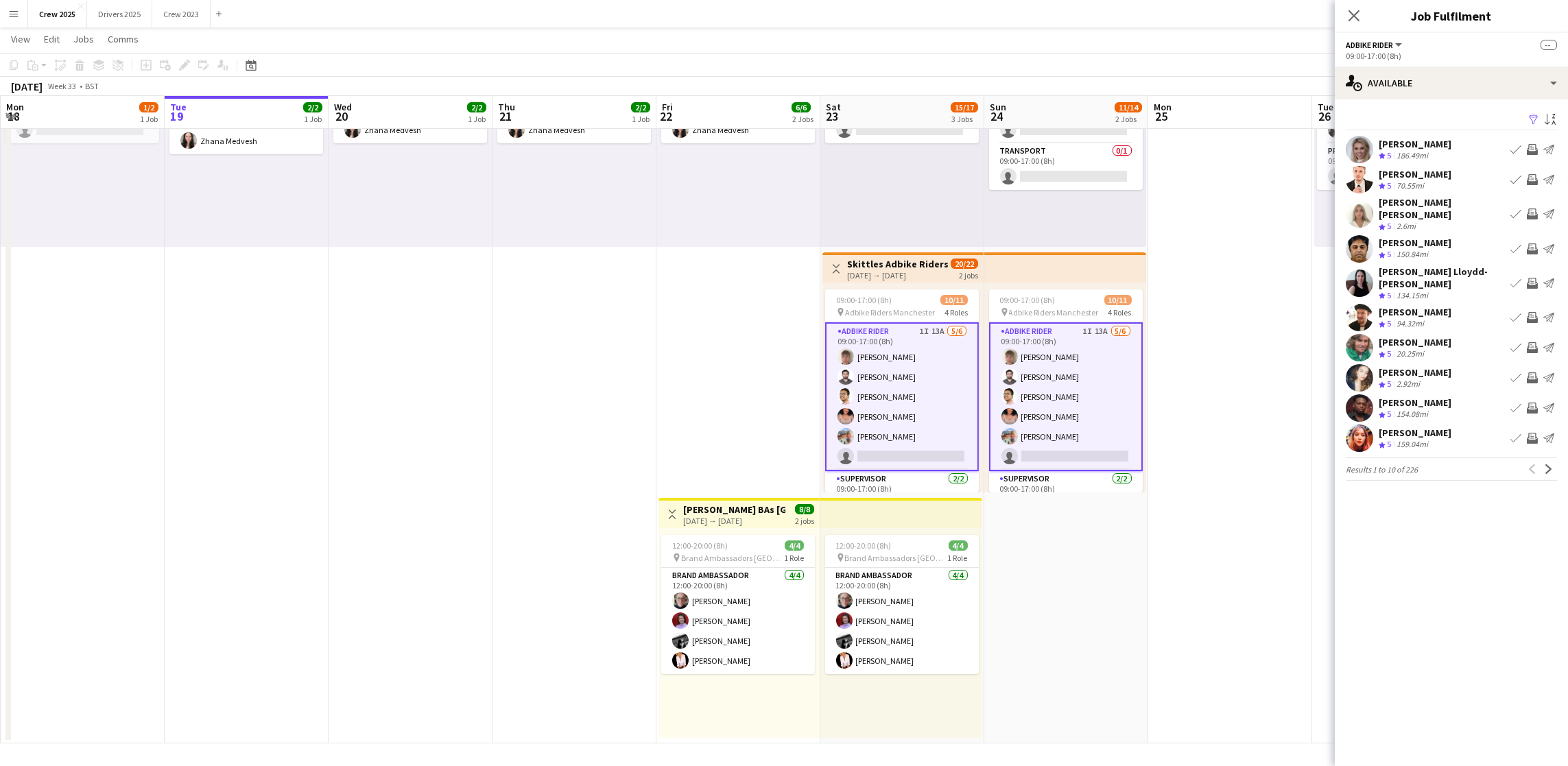
click at [1533, 123] on app-icon "Filter" at bounding box center [1533, 120] width 11 height 13
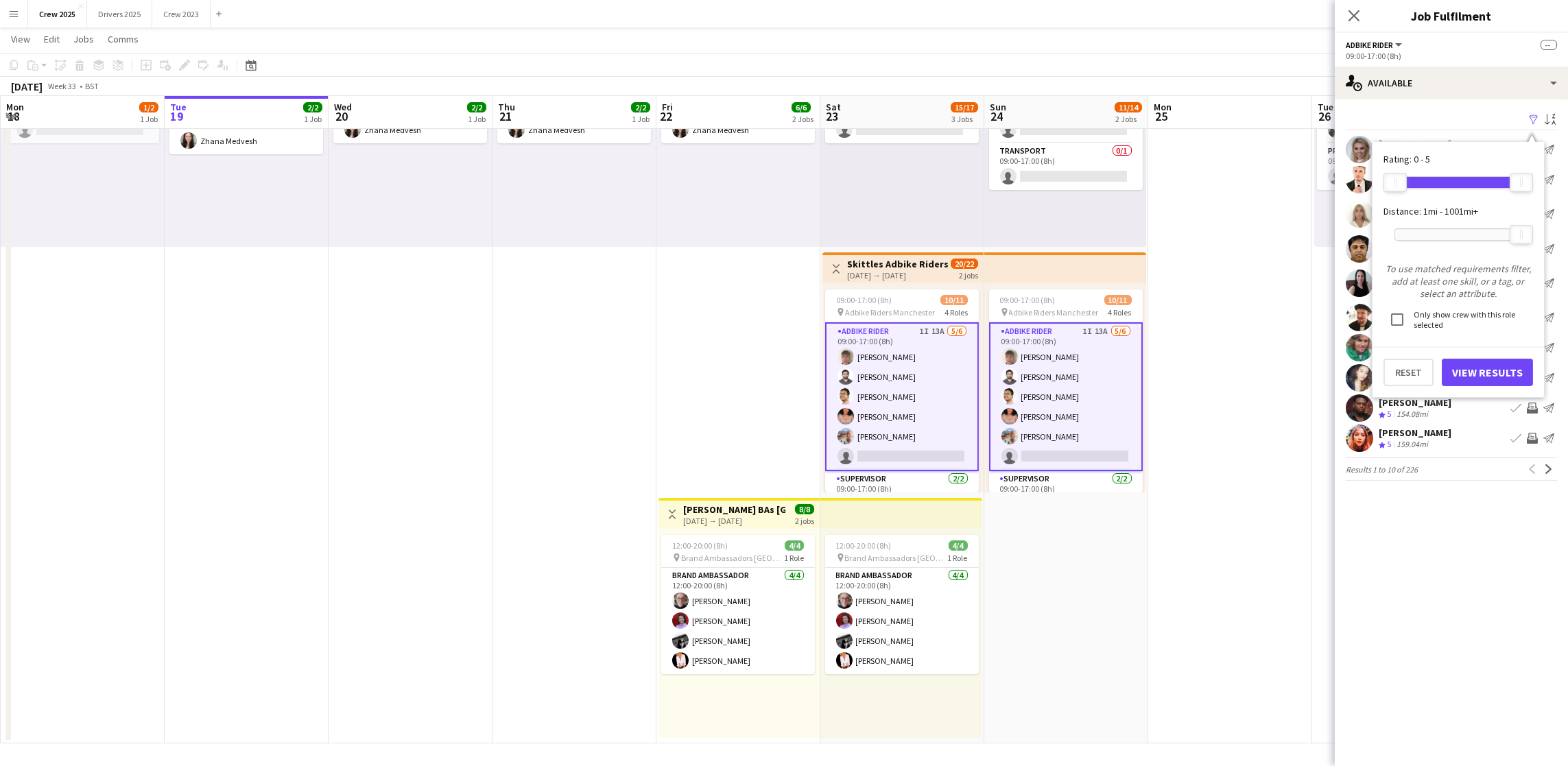
click at [1433, 238] on div at bounding box center [1457, 234] width 126 height 11
click at [1517, 378] on button "View Results" at bounding box center [1487, 372] width 91 height 27
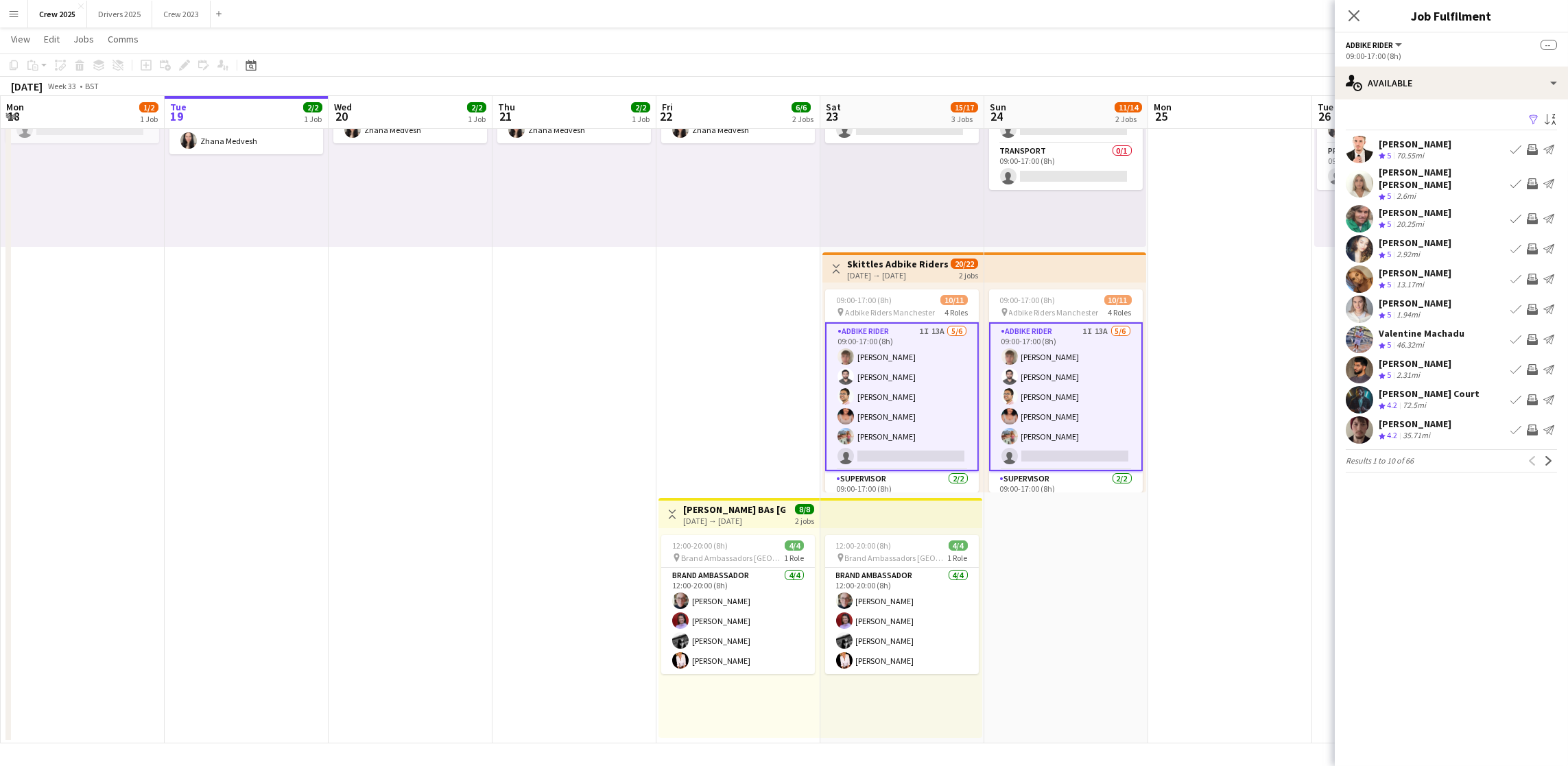
click at [1544, 144] on app-icon "Send notification" at bounding box center [1549, 150] width 11 height 11
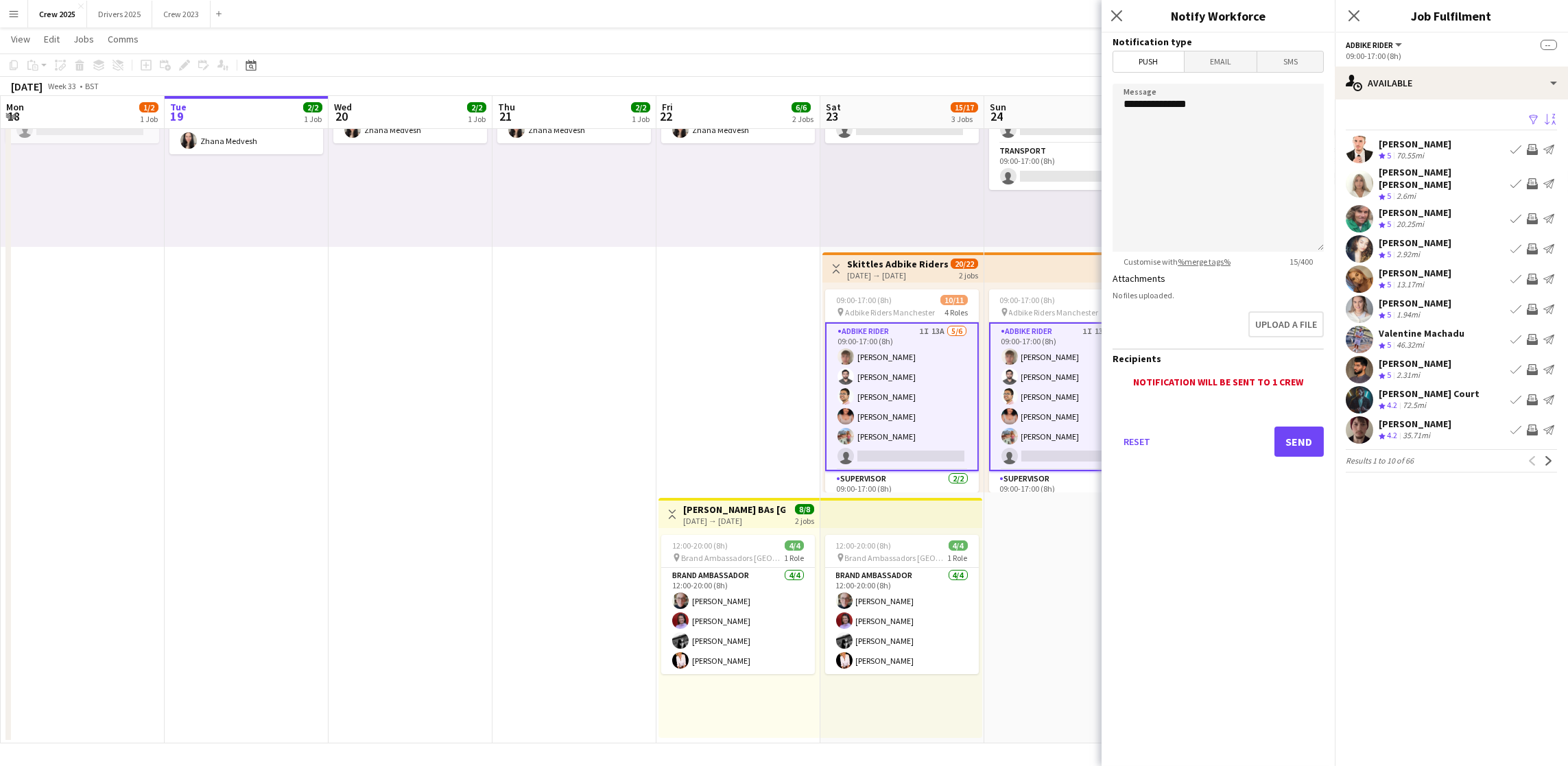
click at [1548, 117] on app-icon "Sort asc" at bounding box center [1550, 120] width 11 height 13
click at [1508, 176] on div "Default" at bounding box center [1467, 169] width 122 height 33
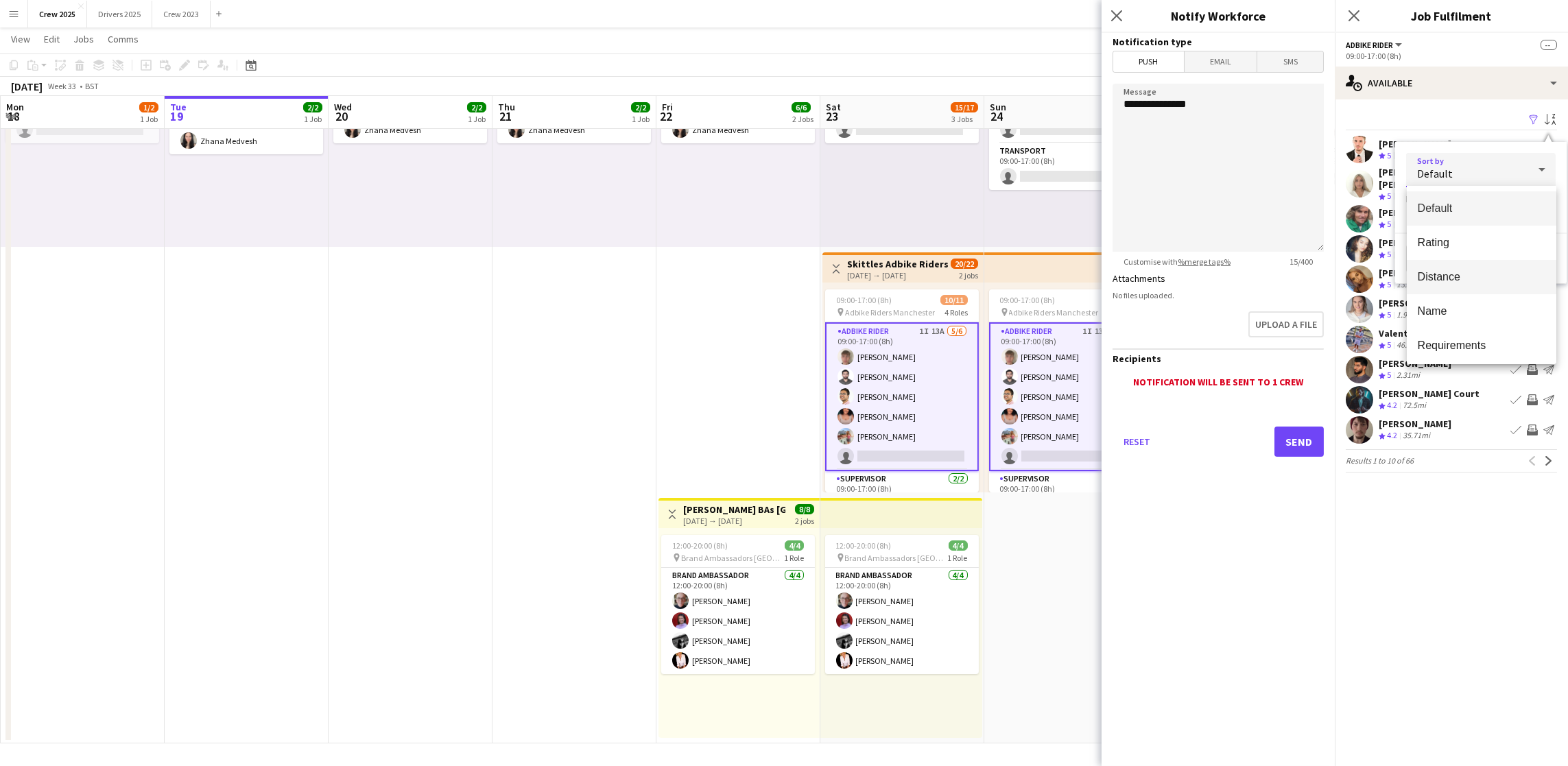
click at [1475, 278] on span "Distance" at bounding box center [1481, 276] width 128 height 13
click at [1518, 265] on button "View Results" at bounding box center [1510, 258] width 91 height 27
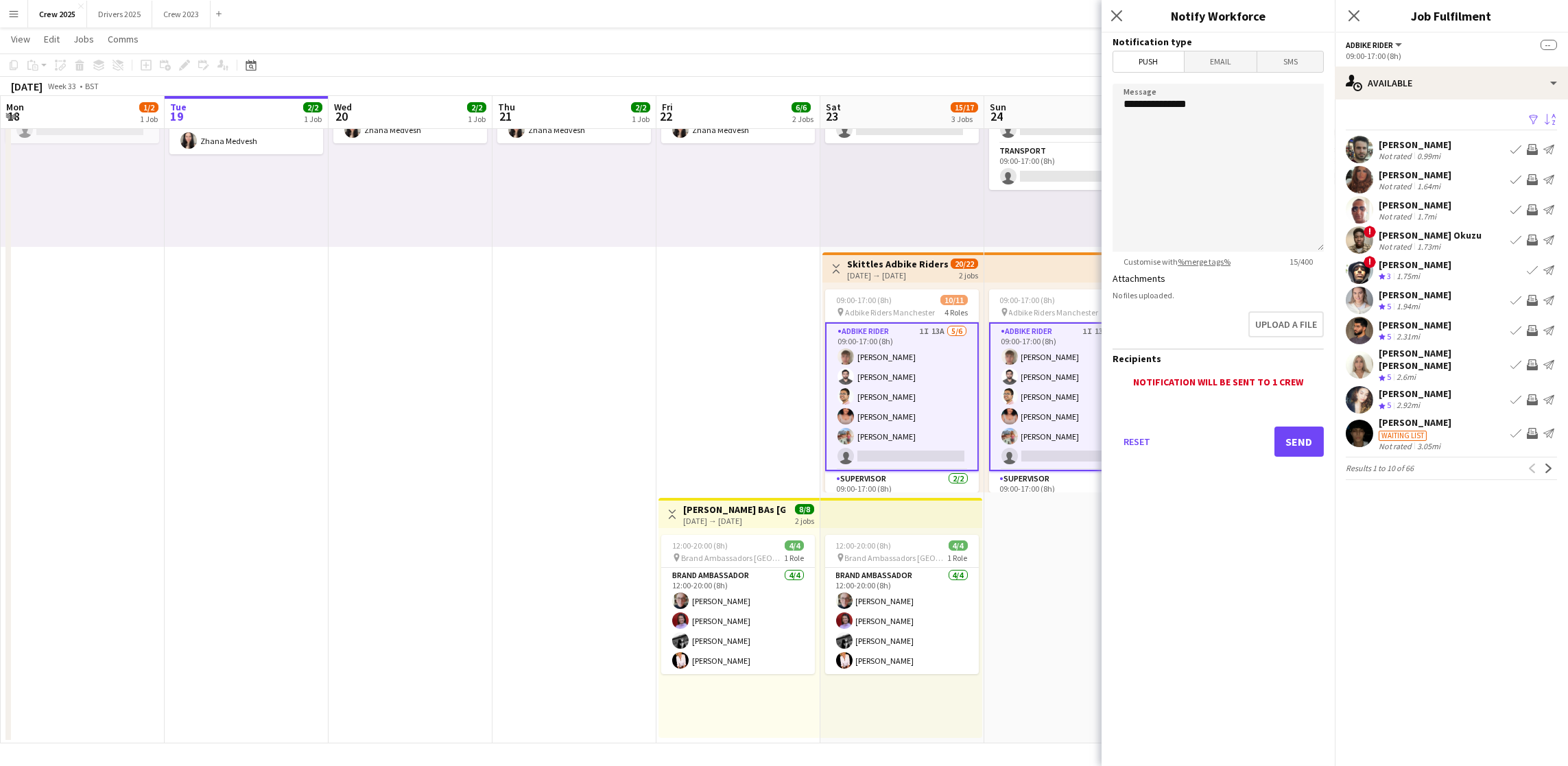
click at [1451, 142] on div "[PERSON_NAME]" at bounding box center [1414, 145] width 73 height 12
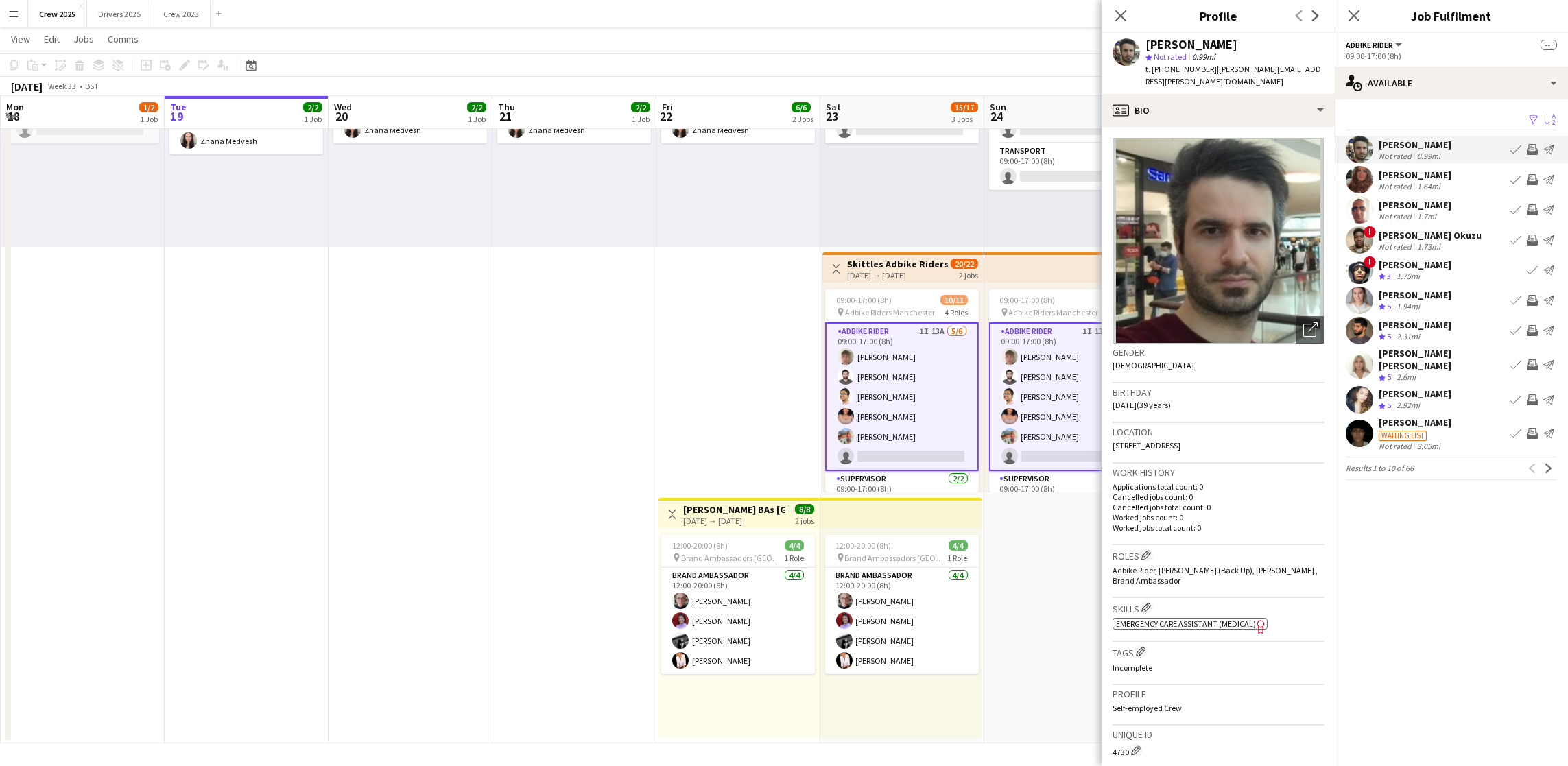
click at [1439, 170] on div "[PERSON_NAME]" at bounding box center [1414, 175] width 73 height 12
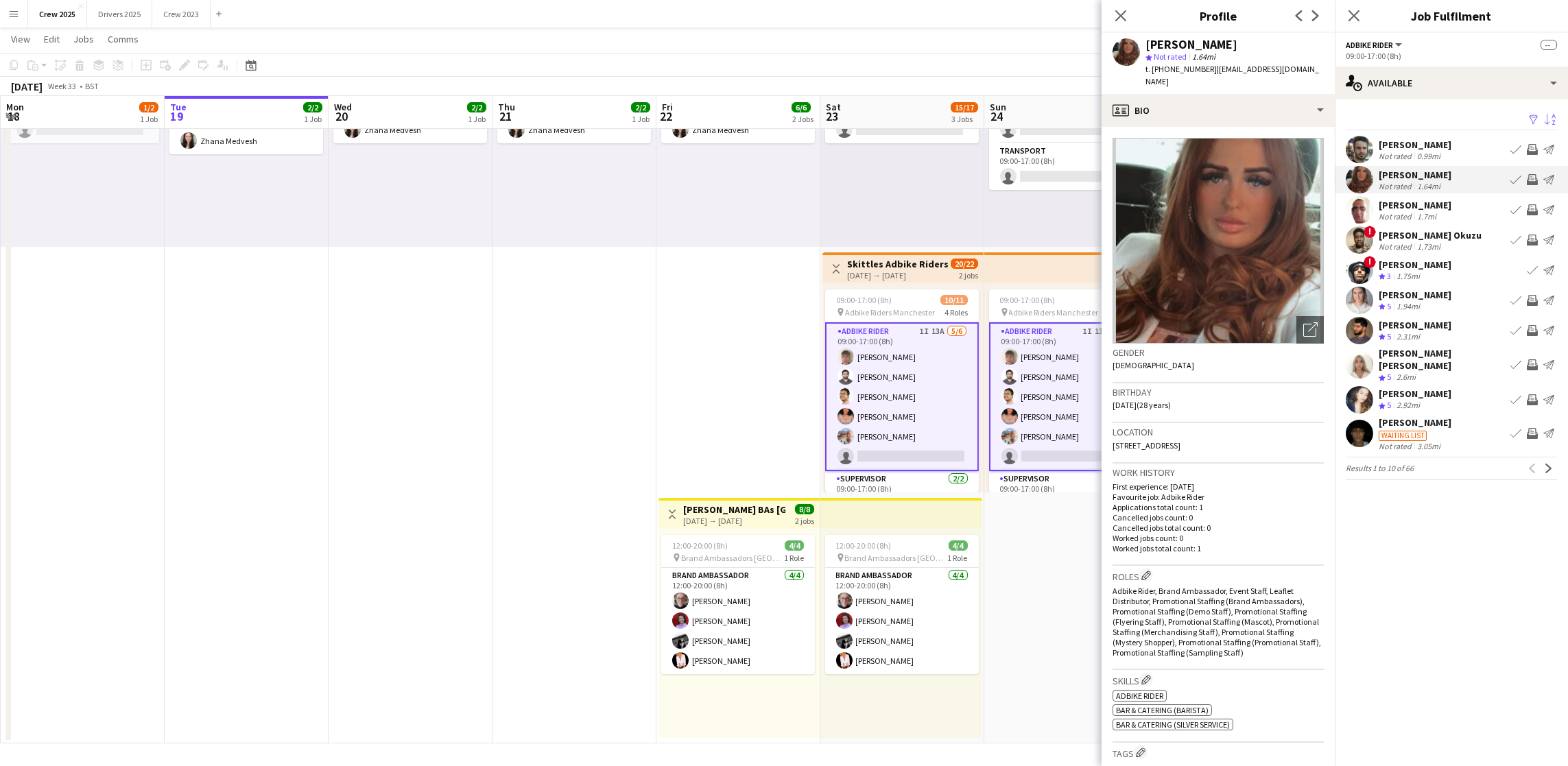
click at [1432, 201] on div "[PERSON_NAME]" at bounding box center [1414, 205] width 73 height 12
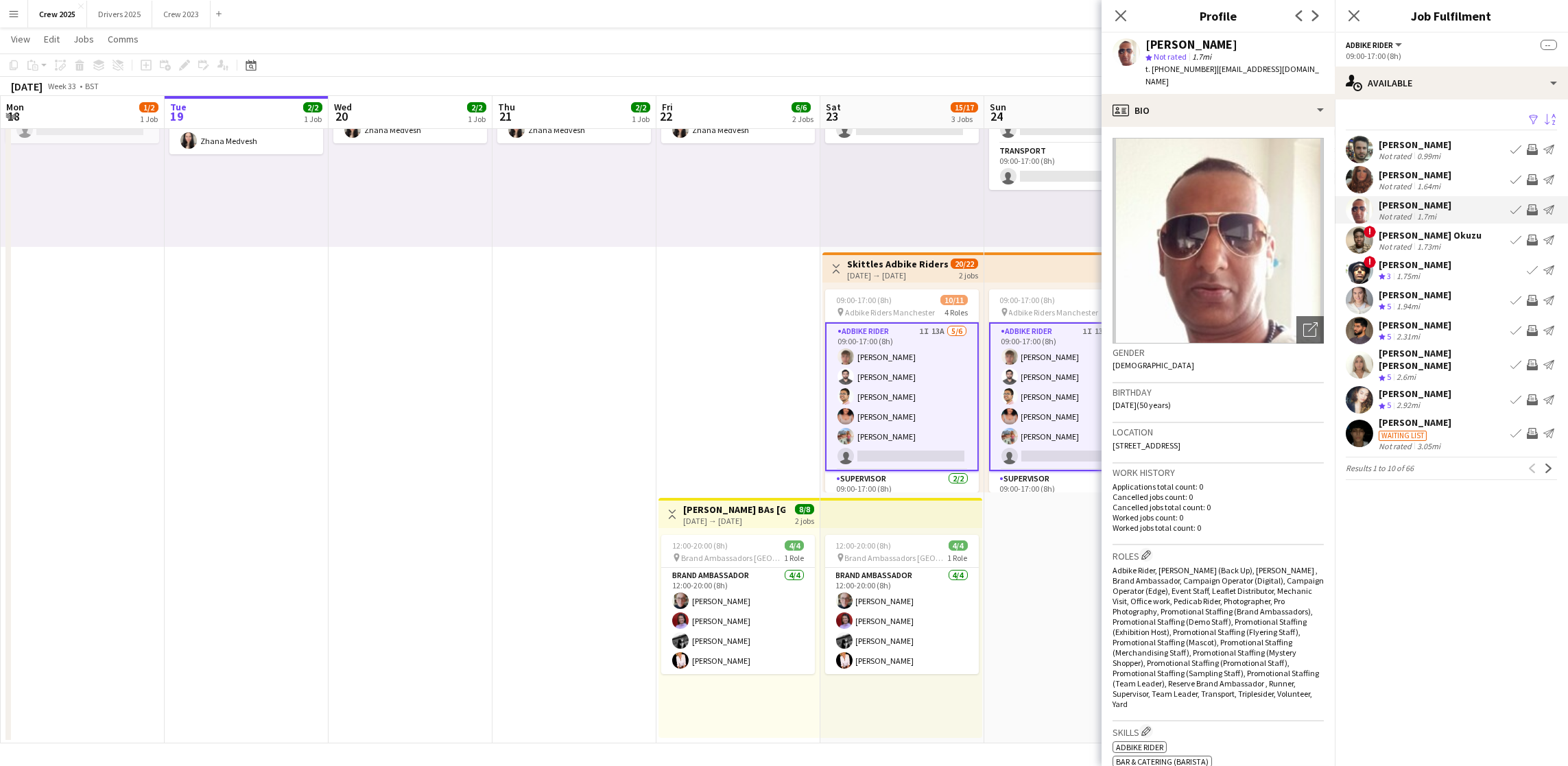
click at [1443, 237] on div "[PERSON_NAME] Okuzu" at bounding box center [1429, 235] width 103 height 12
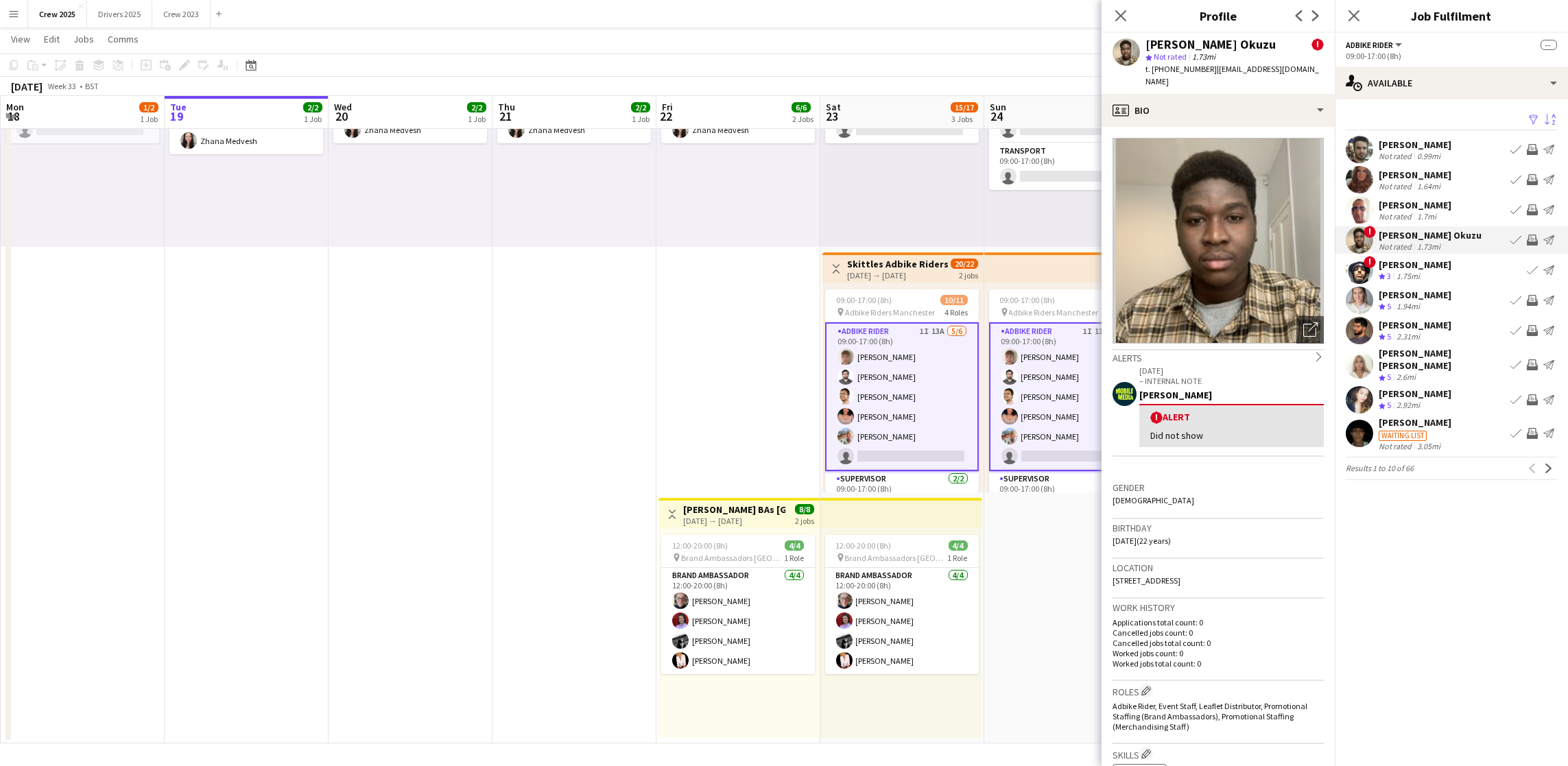
click at [1418, 330] on div "[PERSON_NAME]" at bounding box center [1414, 325] width 73 height 12
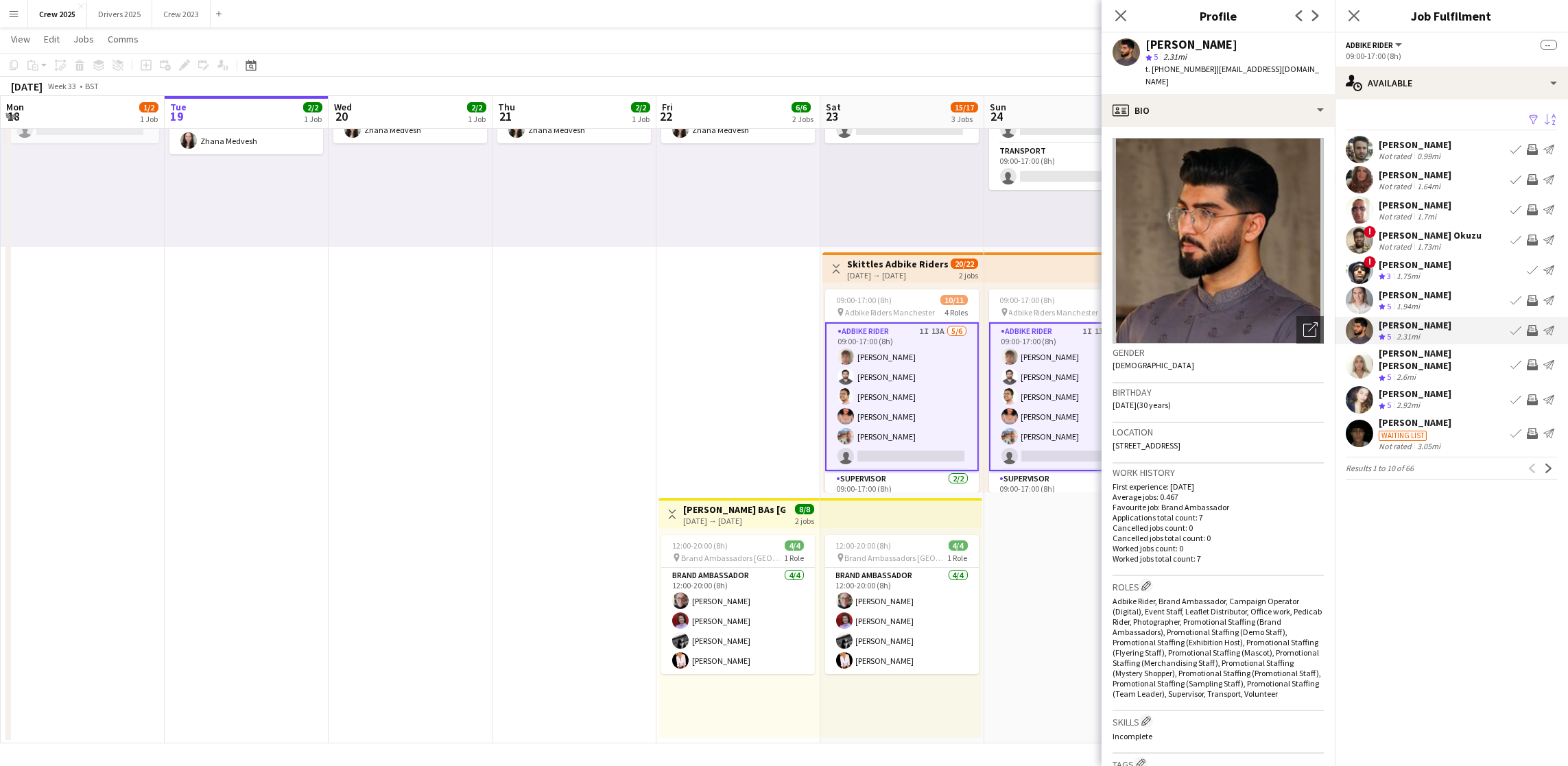
click at [1432, 362] on div "[PERSON_NAME] [PERSON_NAME]" at bounding box center [1440, 360] width 126 height 25
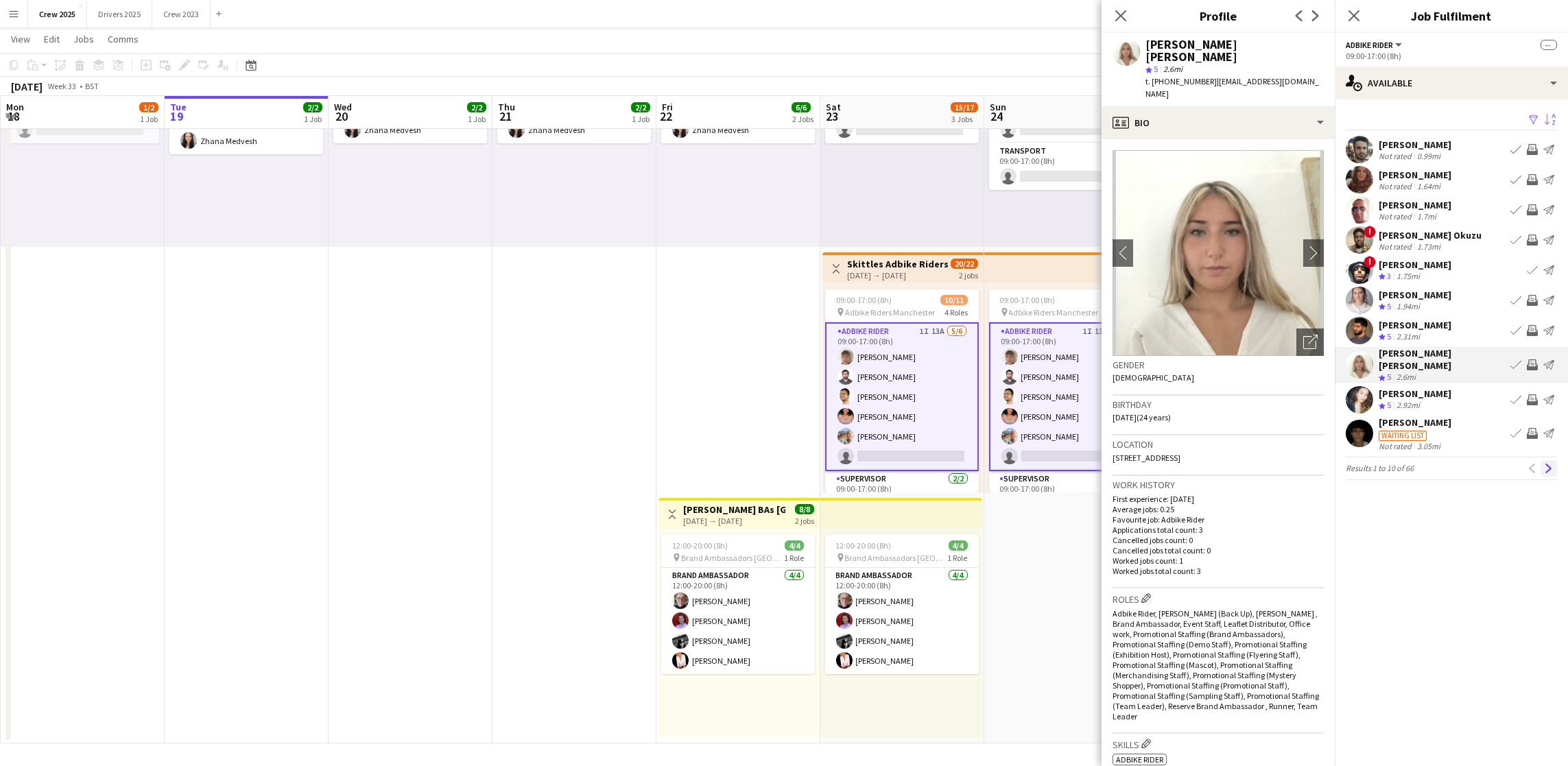
click at [1547, 469] on app-icon "Next" at bounding box center [1548, 468] width 10 height 10
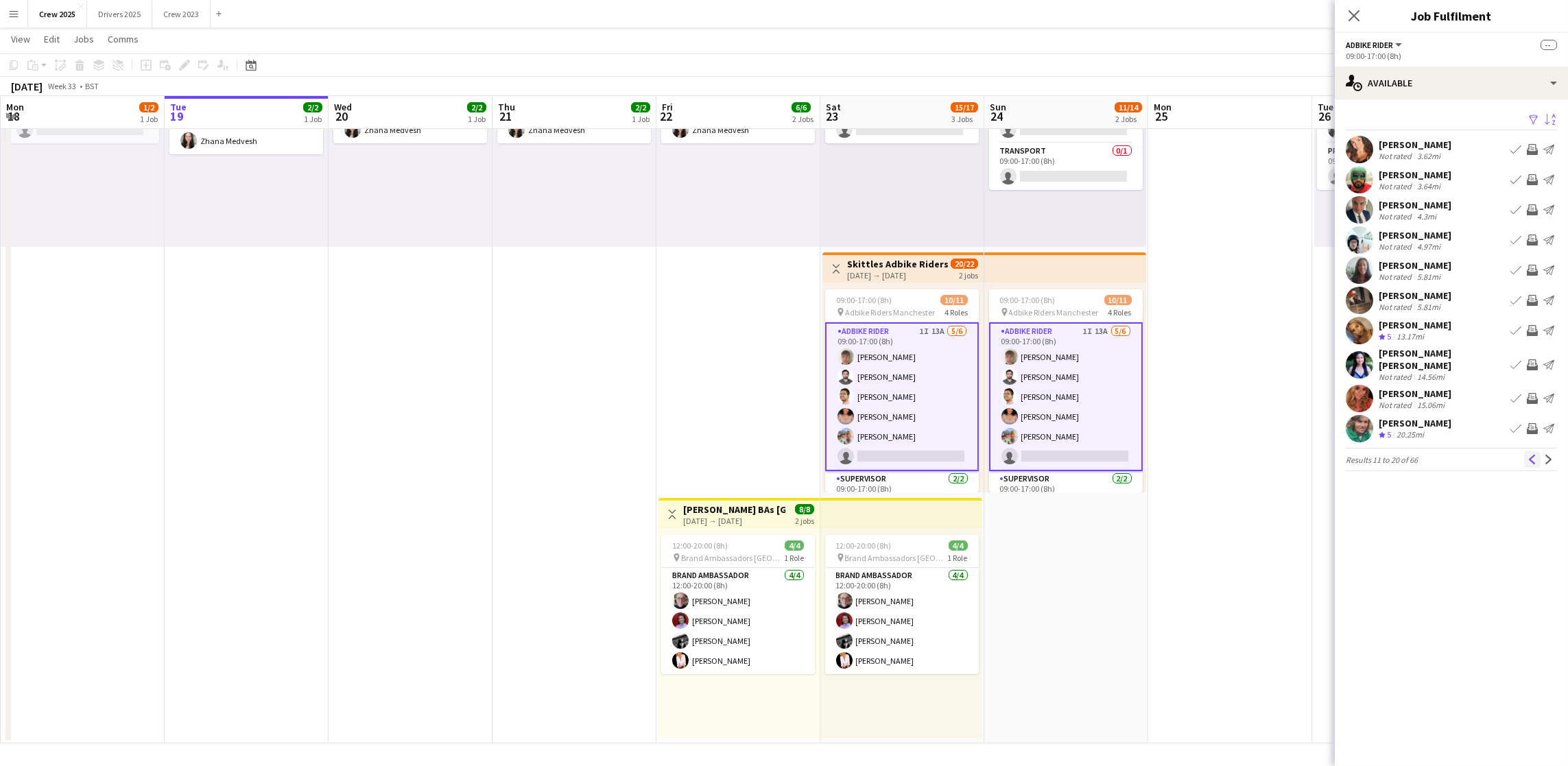
click at [1530, 455] on app-icon "Previous" at bounding box center [1532, 459] width 10 height 10
click at [1405, 389] on div "[PERSON_NAME]" at bounding box center [1414, 394] width 73 height 12
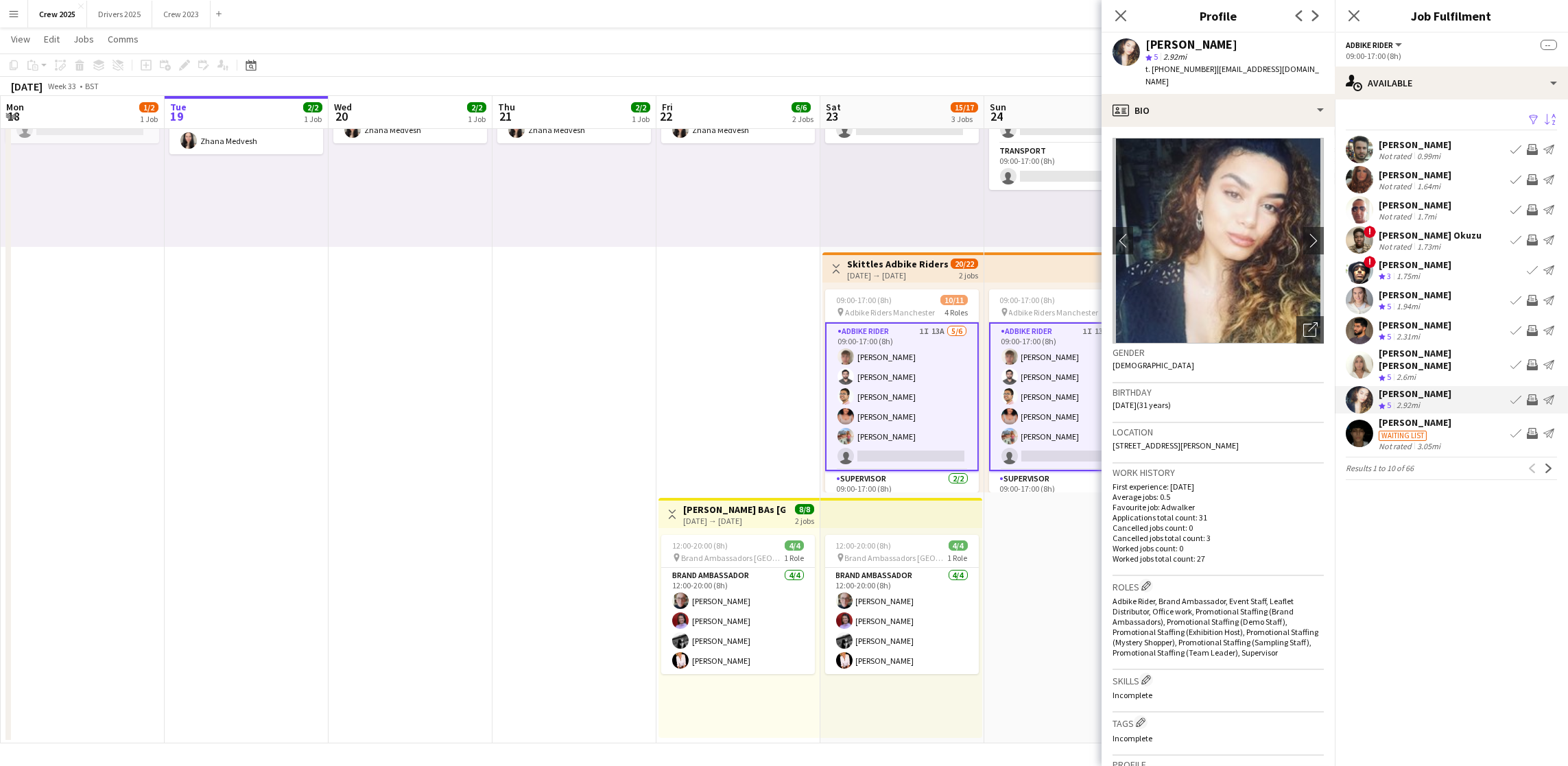
click at [1414, 361] on div "[PERSON_NAME] [PERSON_NAME]" at bounding box center [1440, 360] width 126 height 25
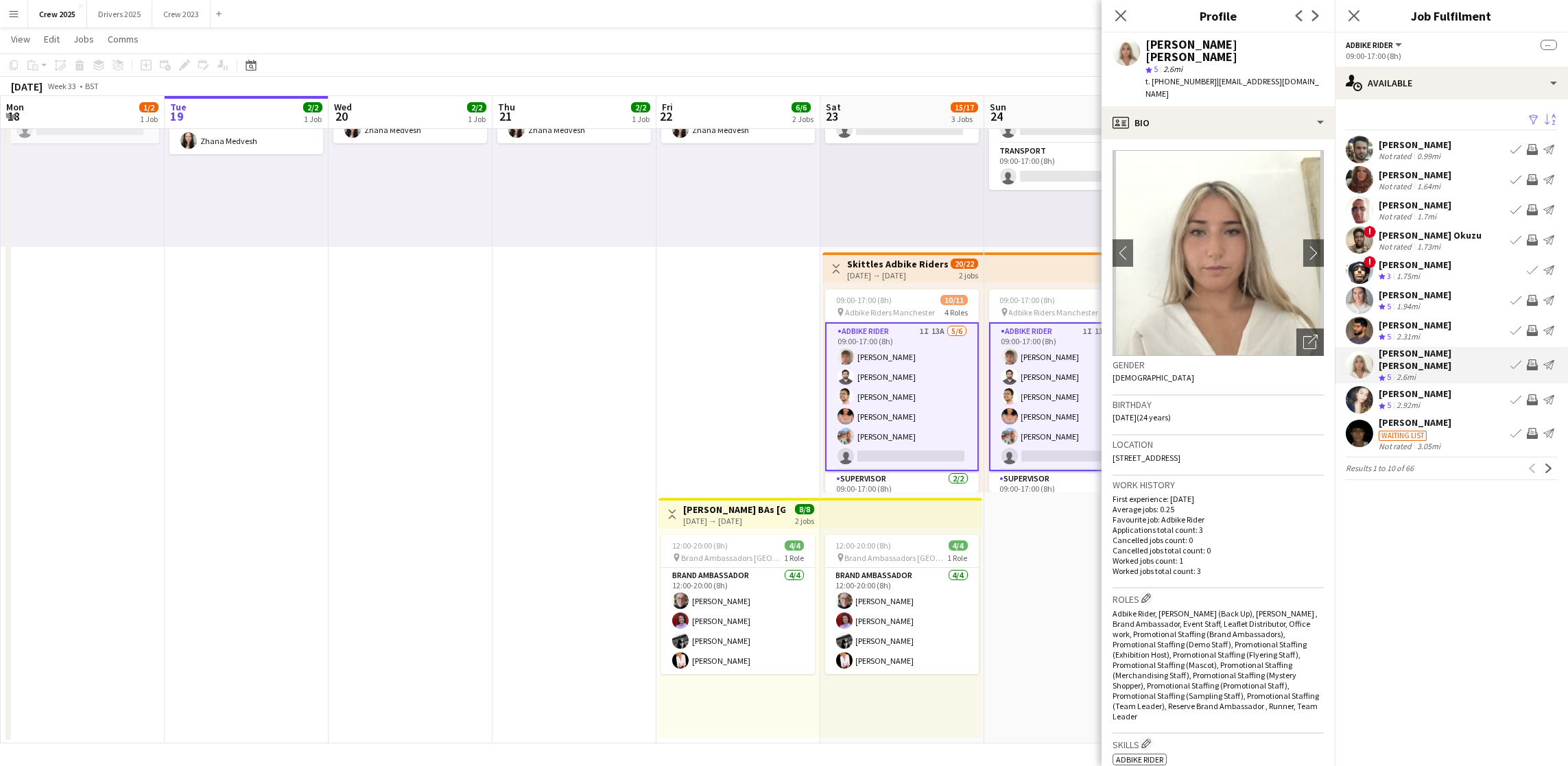
click at [1416, 332] on div "[PERSON_NAME]" at bounding box center [1414, 325] width 73 height 12
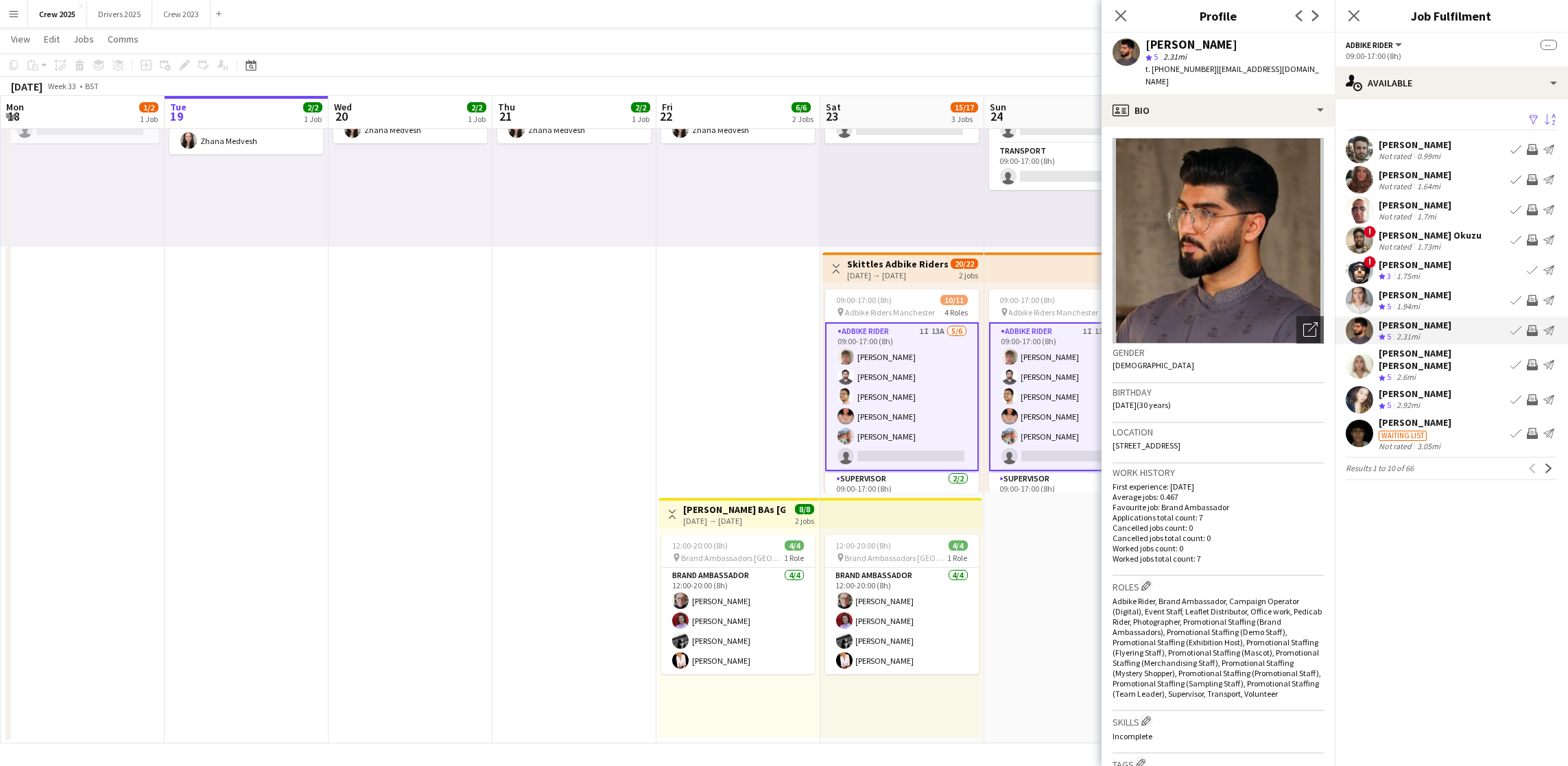
click at [1405, 301] on div "[PERSON_NAME]" at bounding box center [1414, 295] width 73 height 12
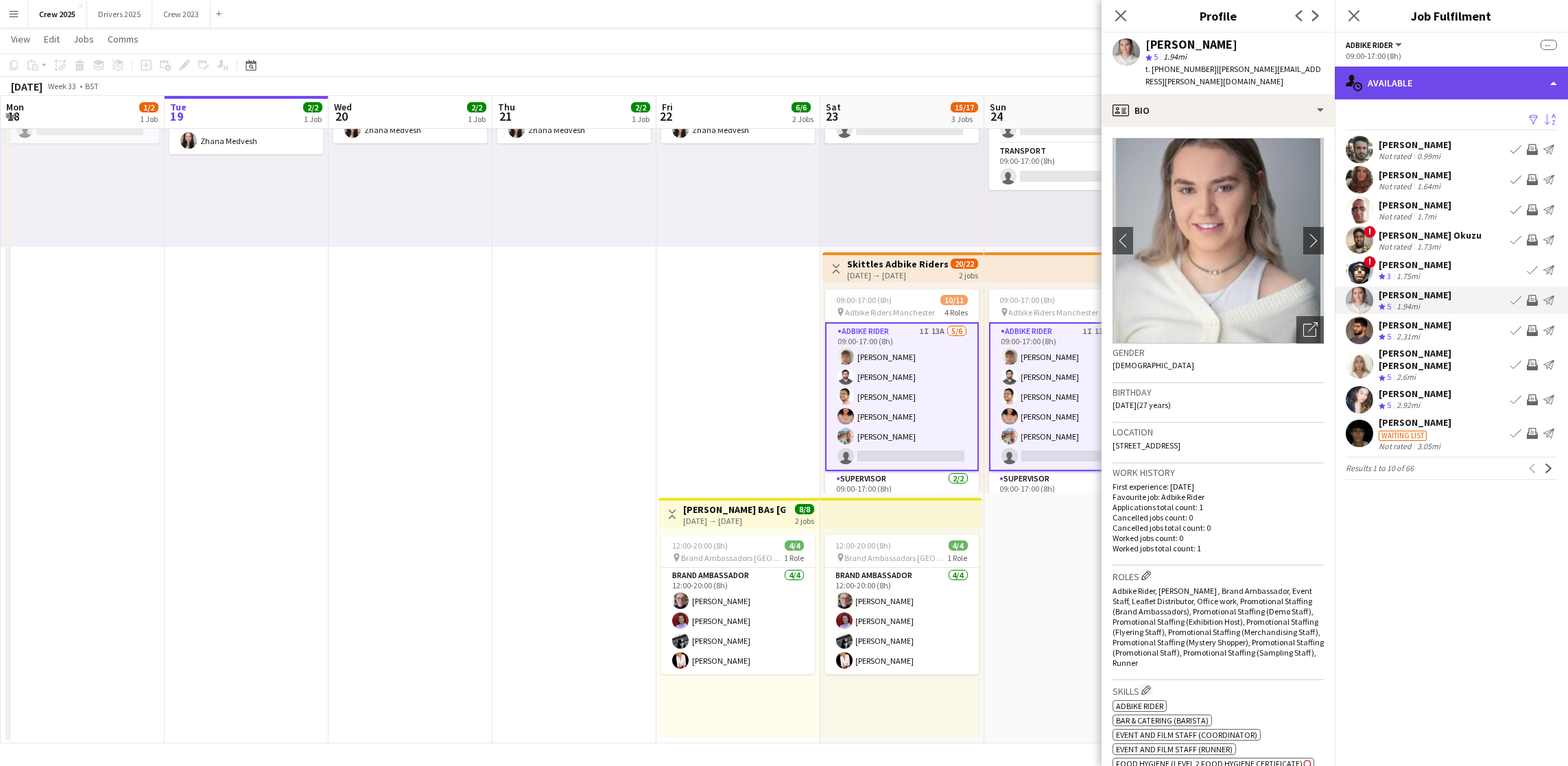
click at [1456, 96] on div "single-neutral-actions-upload Available" at bounding box center [1451, 83] width 233 height 33
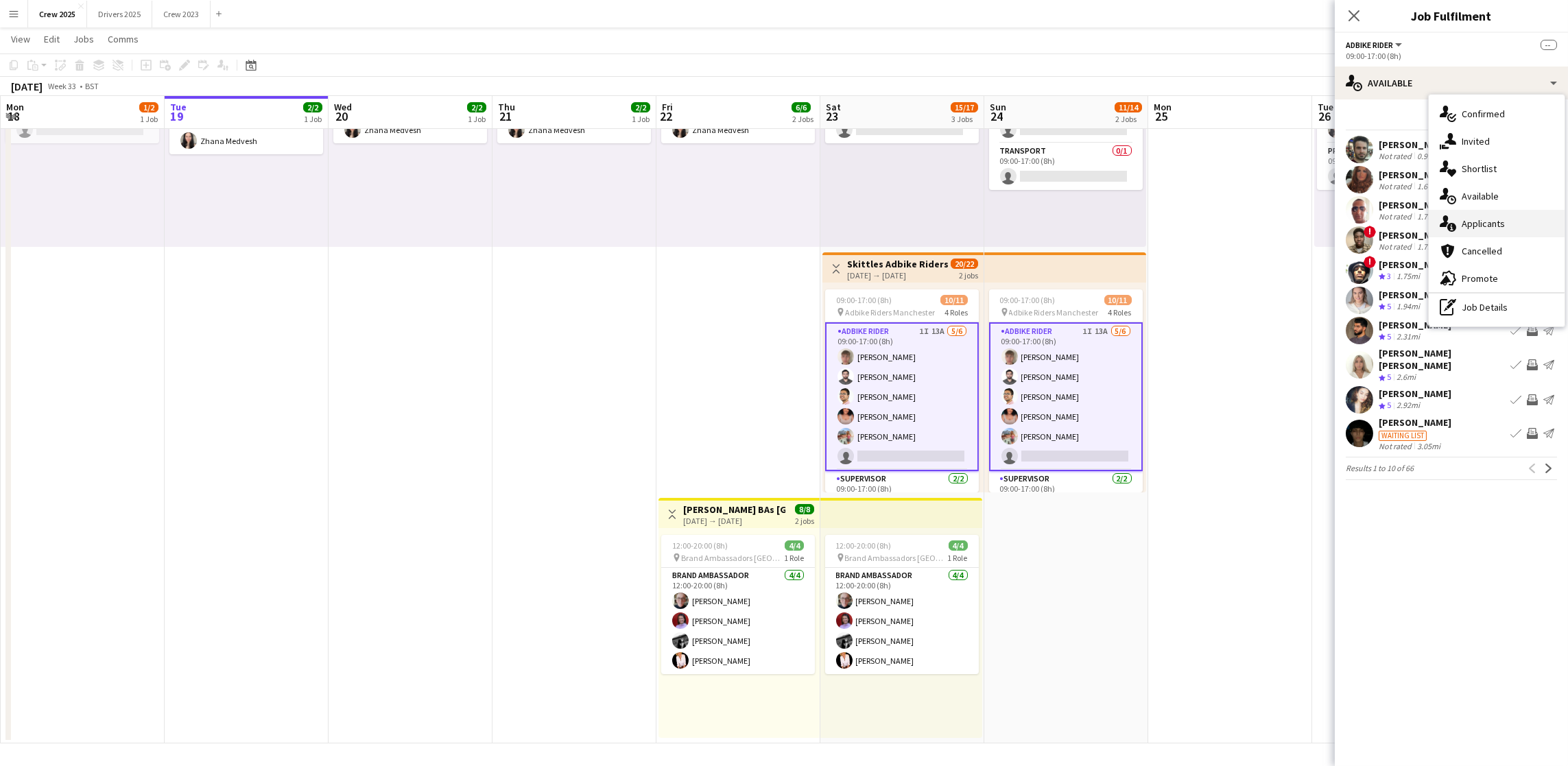
click at [1494, 223] on div "single-neutral-actions-information Applicants" at bounding box center [1496, 223] width 135 height 27
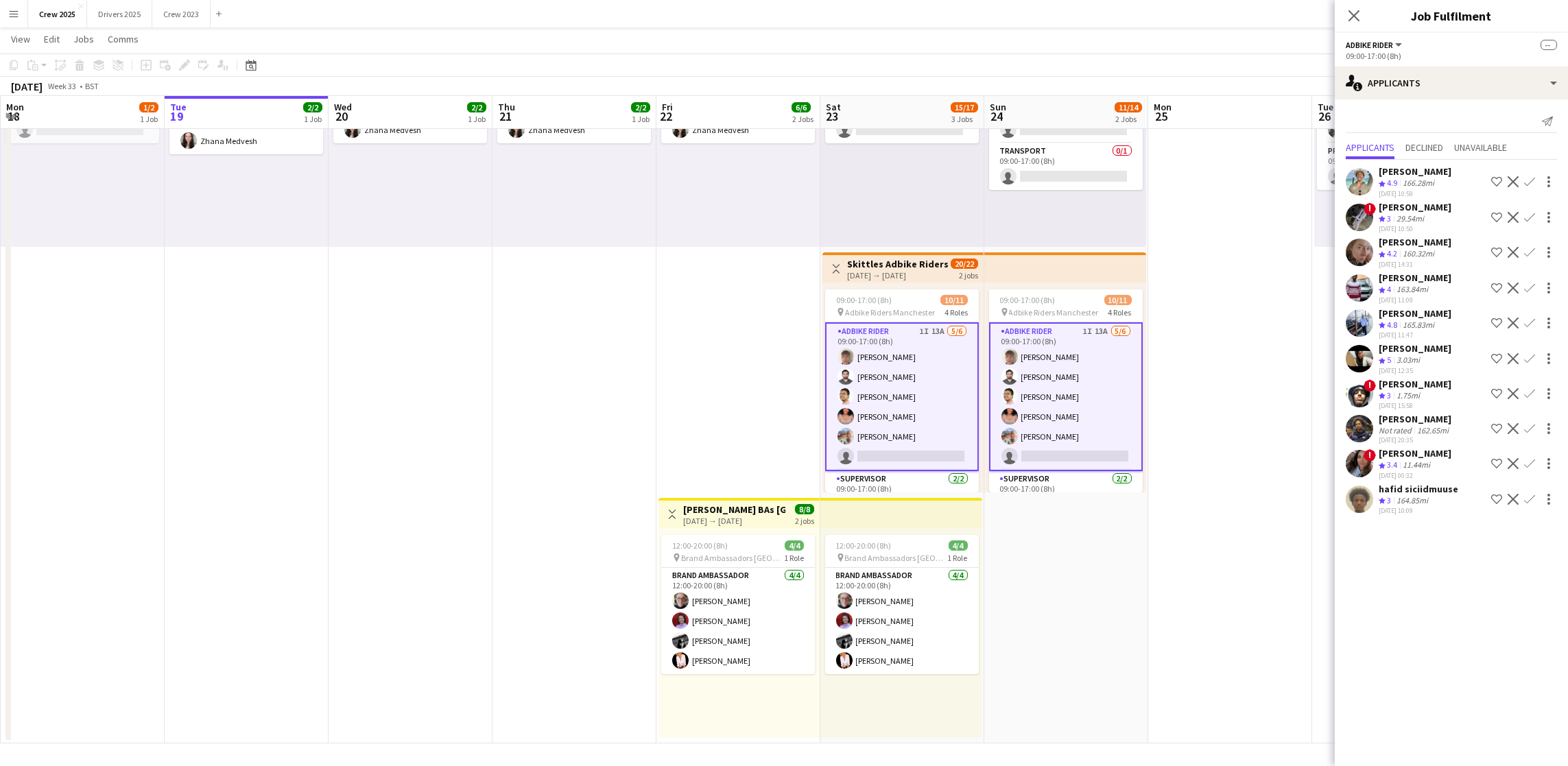
click at [1466, 548] on mat-expansion-panel "users2 Applicants Send notification Applicants Declined Unavailable [PERSON_NAM…" at bounding box center [1451, 433] width 233 height 667
click at [1414, 452] on div "[PERSON_NAME]" at bounding box center [1414, 453] width 73 height 12
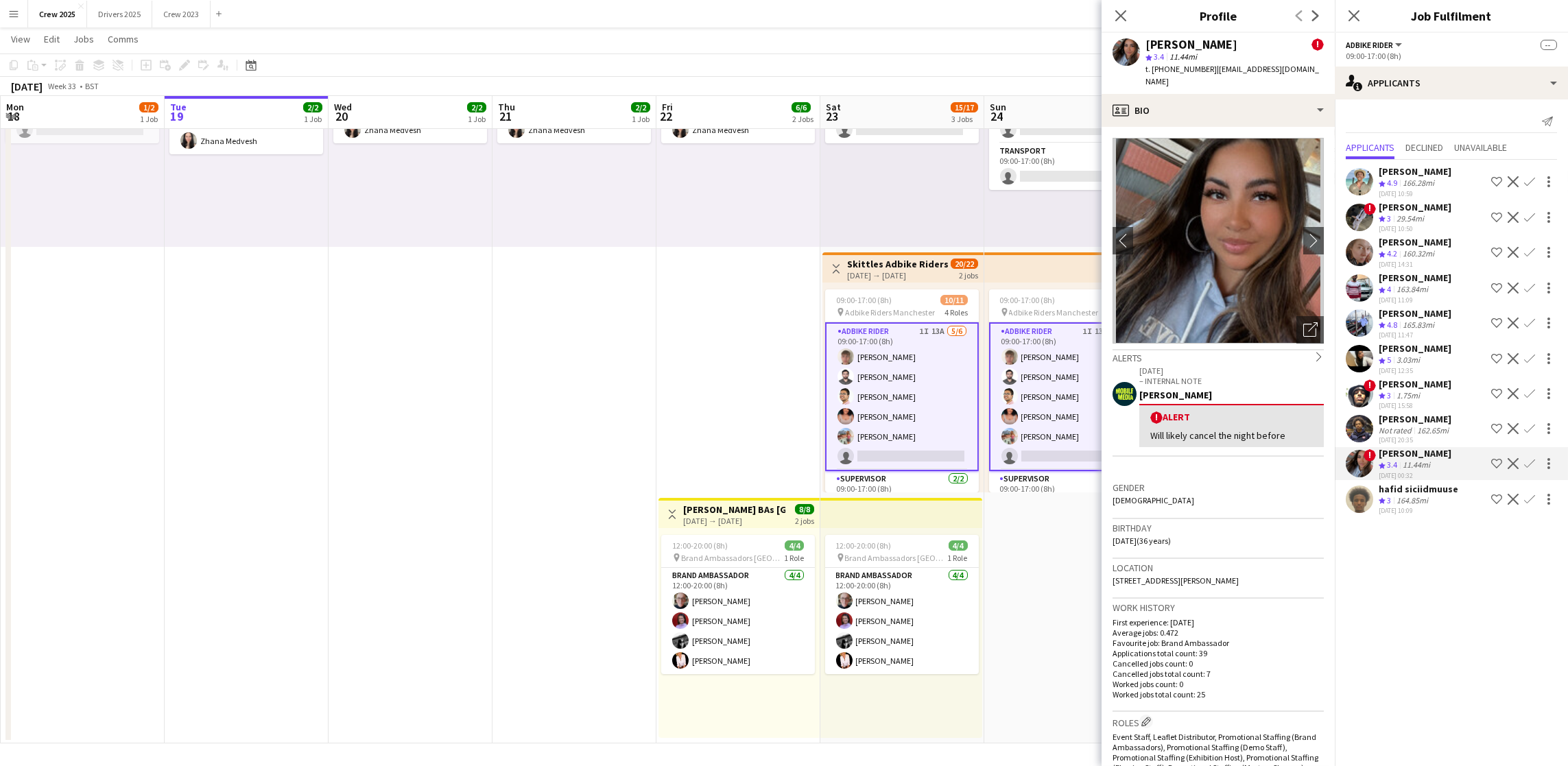
click at [1426, 248] on div "160.32mi" at bounding box center [1418, 253] width 37 height 11
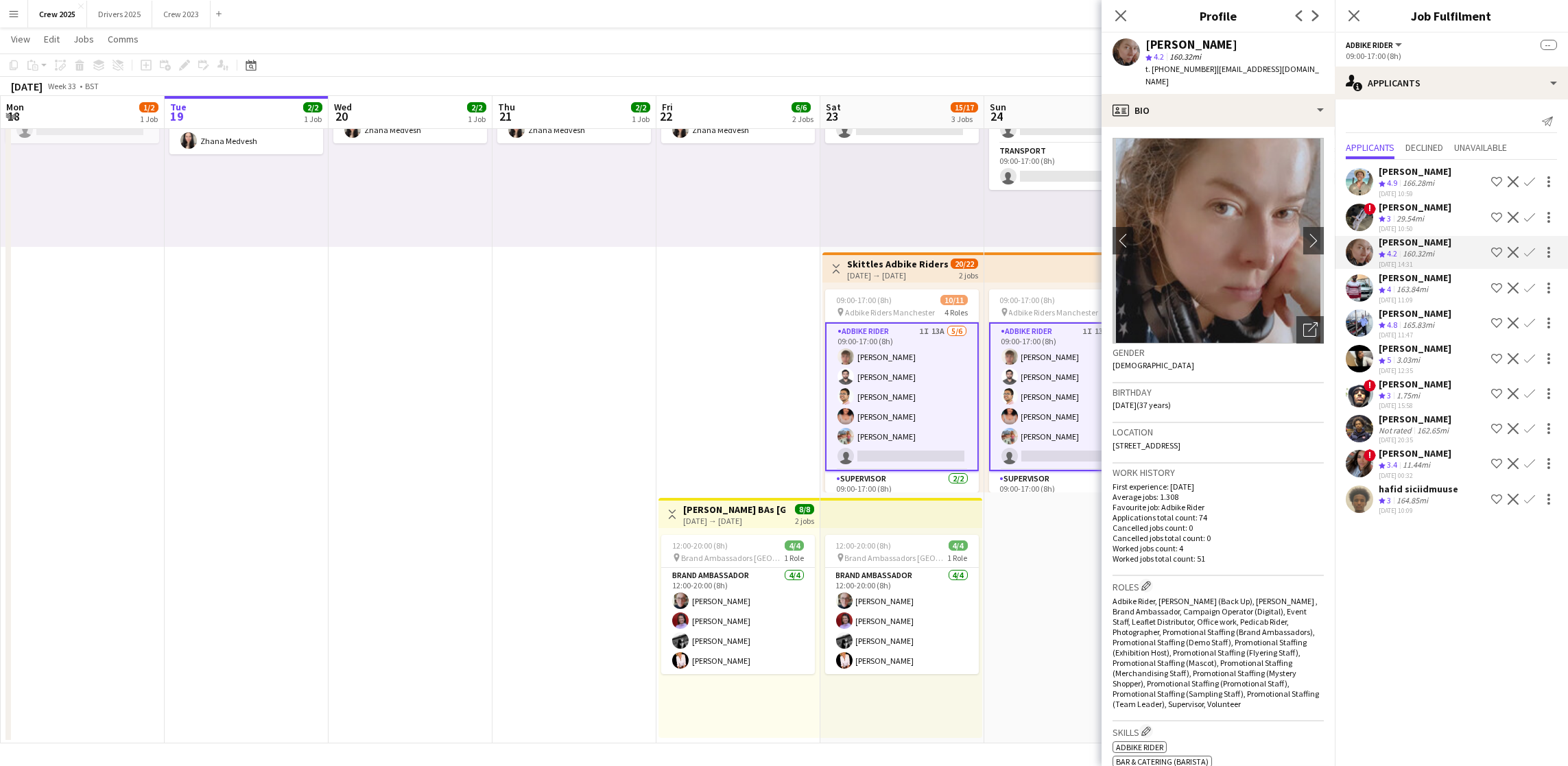
click at [1432, 272] on div "[PERSON_NAME]" at bounding box center [1414, 278] width 73 height 12
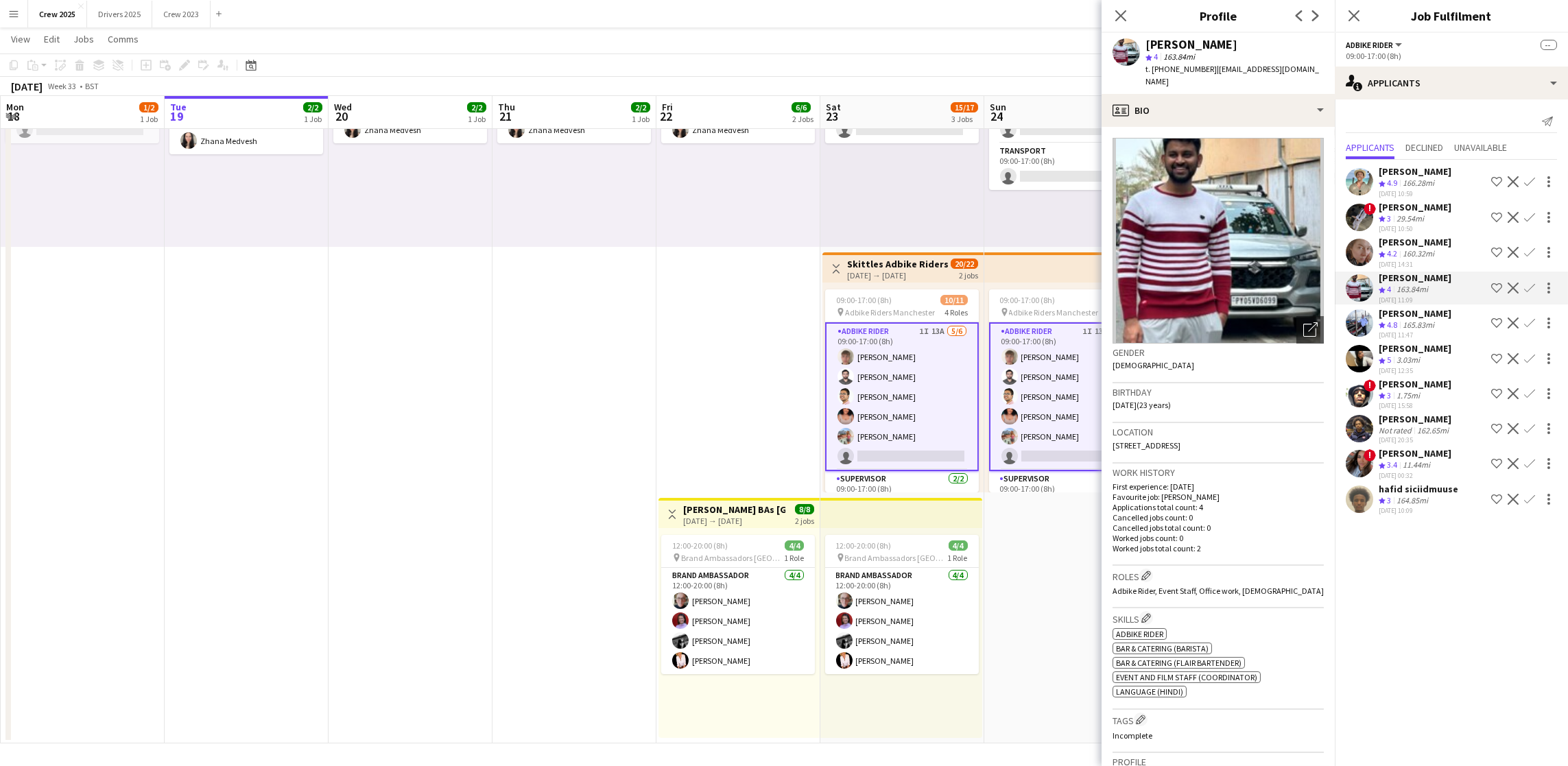
click at [1434, 319] on div "165.83mi" at bounding box center [1418, 325] width 37 height 11
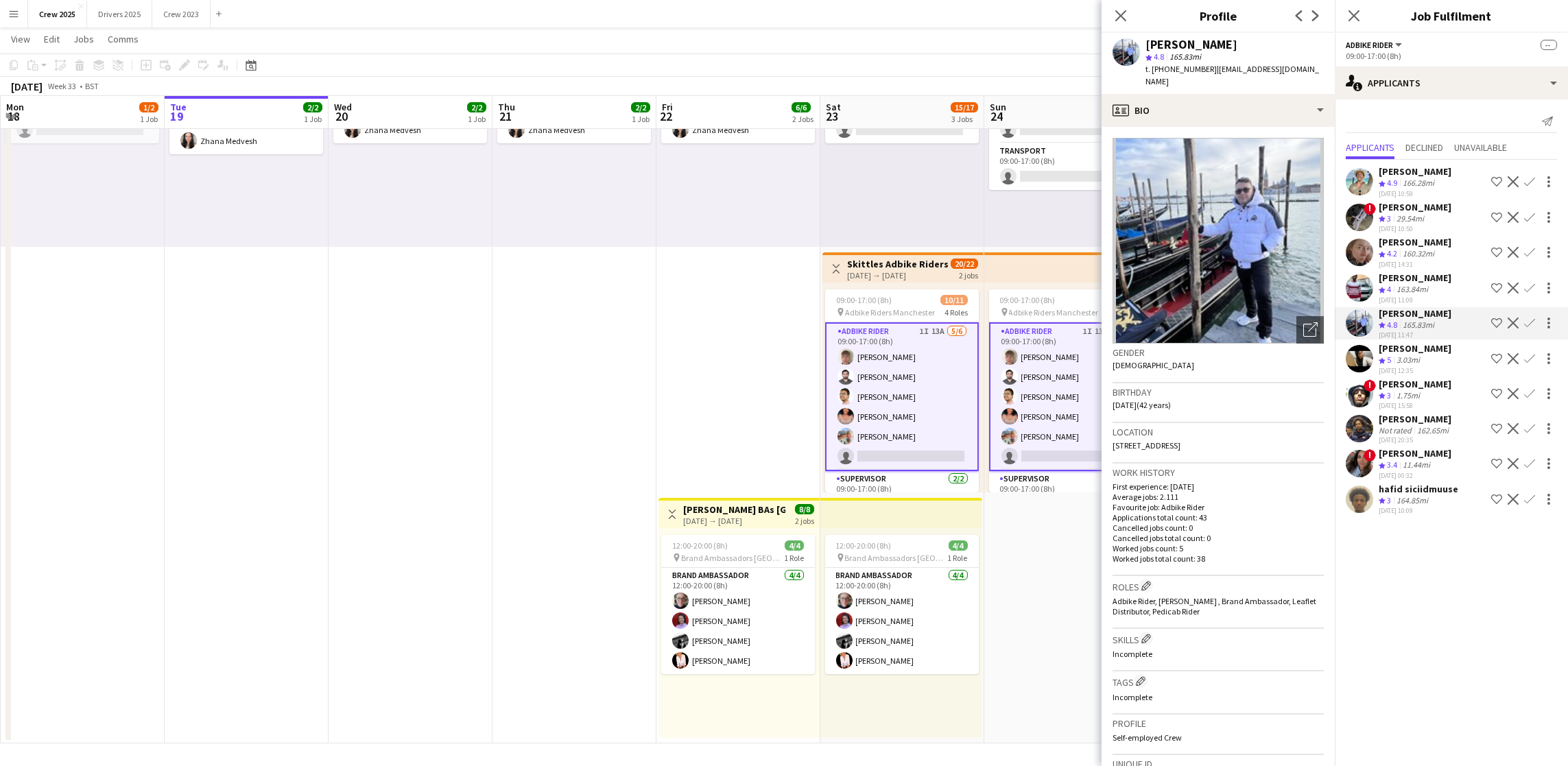
click at [1432, 350] on div "[PERSON_NAME]" at bounding box center [1414, 348] width 73 height 12
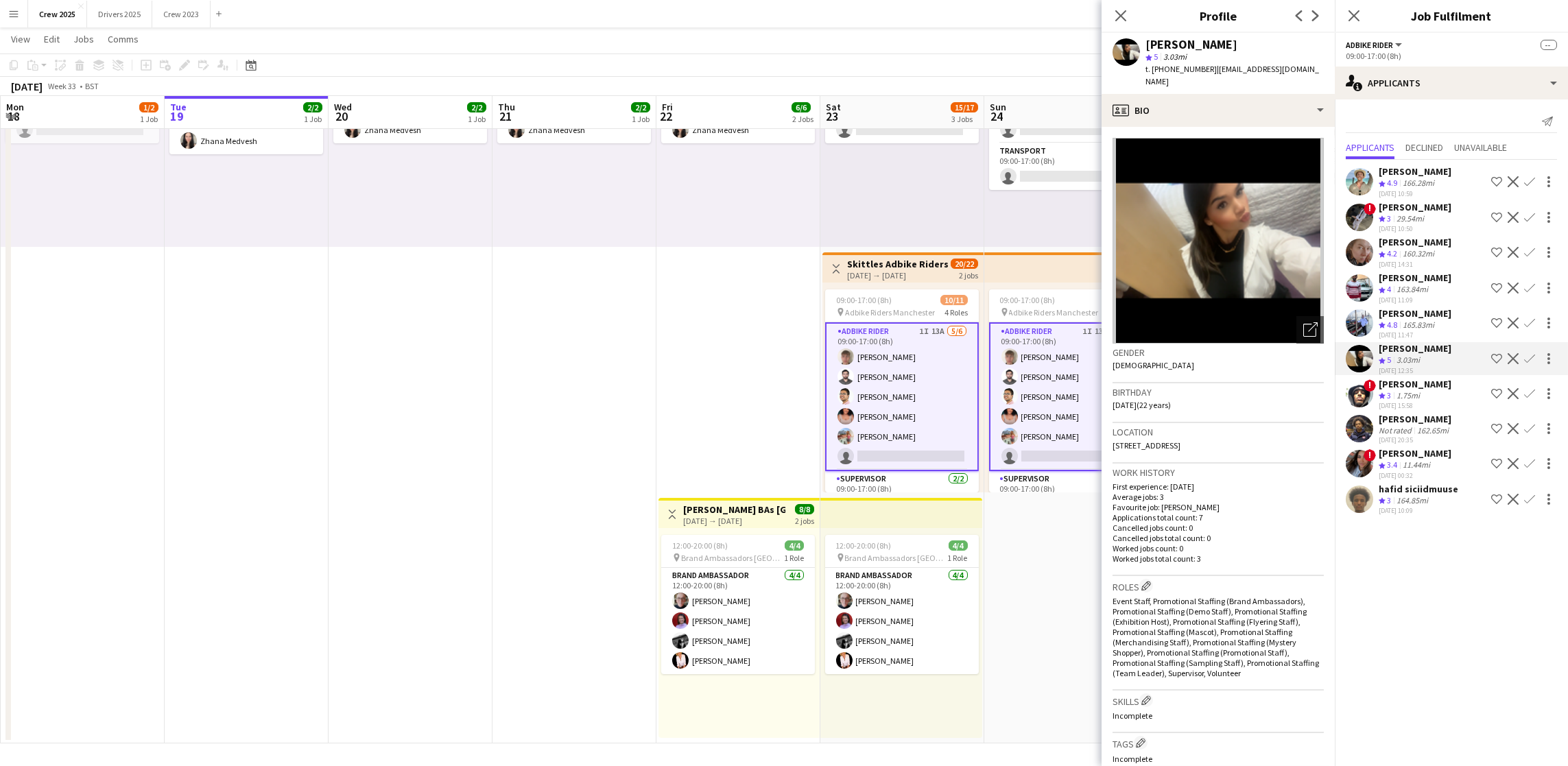
click at [1423, 382] on div "[PERSON_NAME]" at bounding box center [1414, 384] width 73 height 12
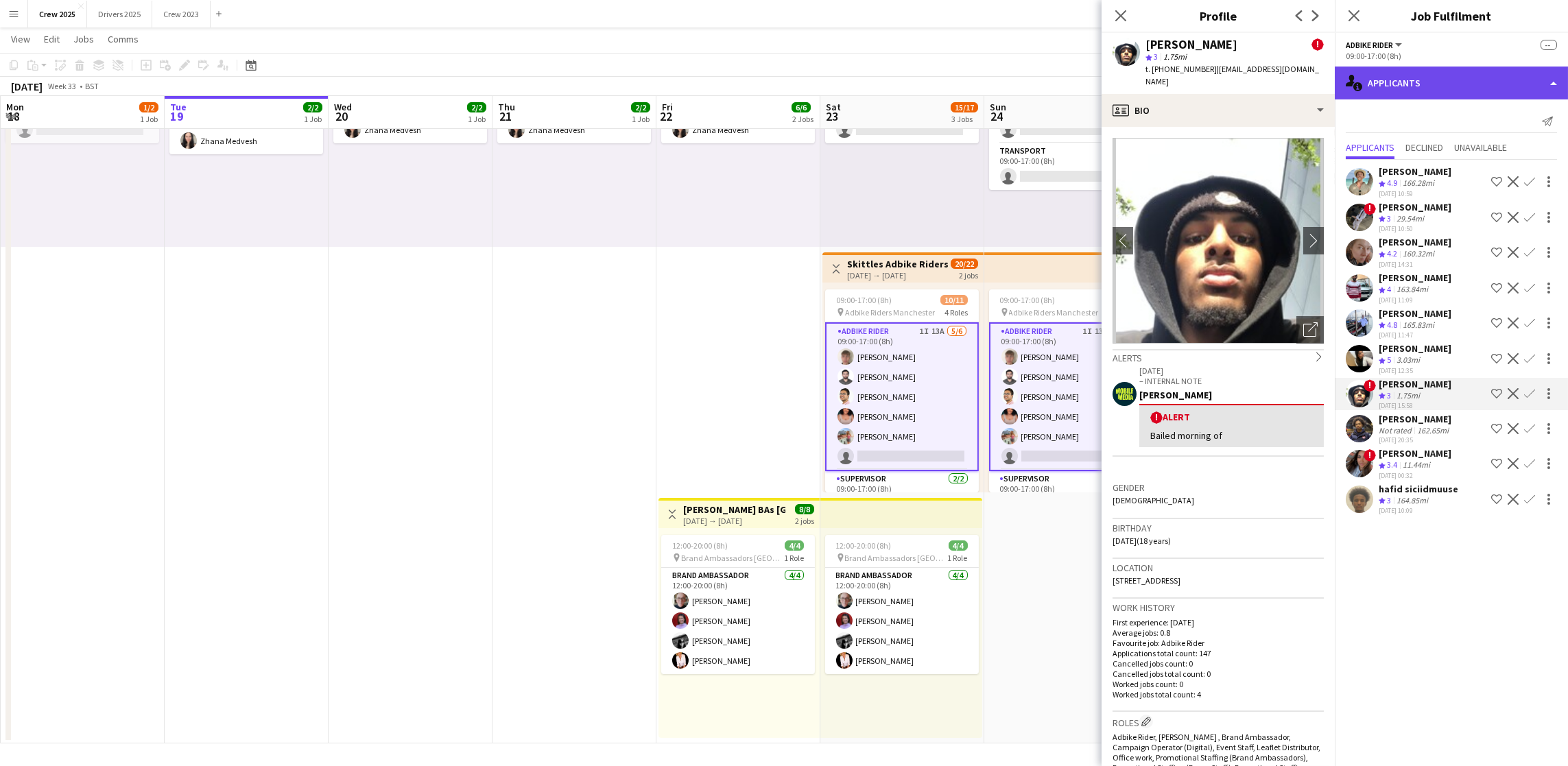
click at [1511, 92] on div "single-neutral-actions-information Applicants" at bounding box center [1451, 83] width 233 height 33
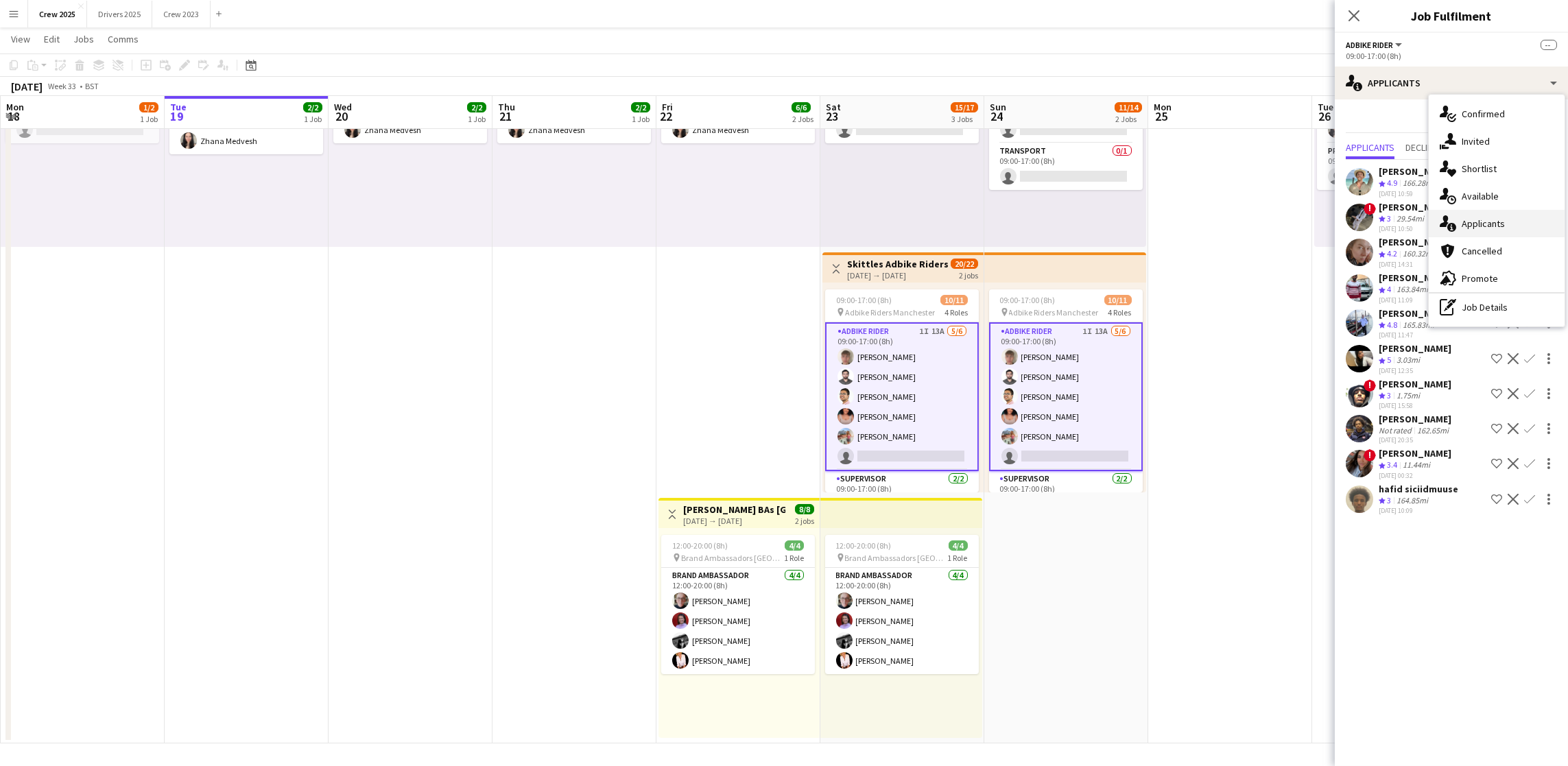
click at [1497, 218] on div "single-neutral-actions-information Applicants" at bounding box center [1496, 223] width 135 height 27
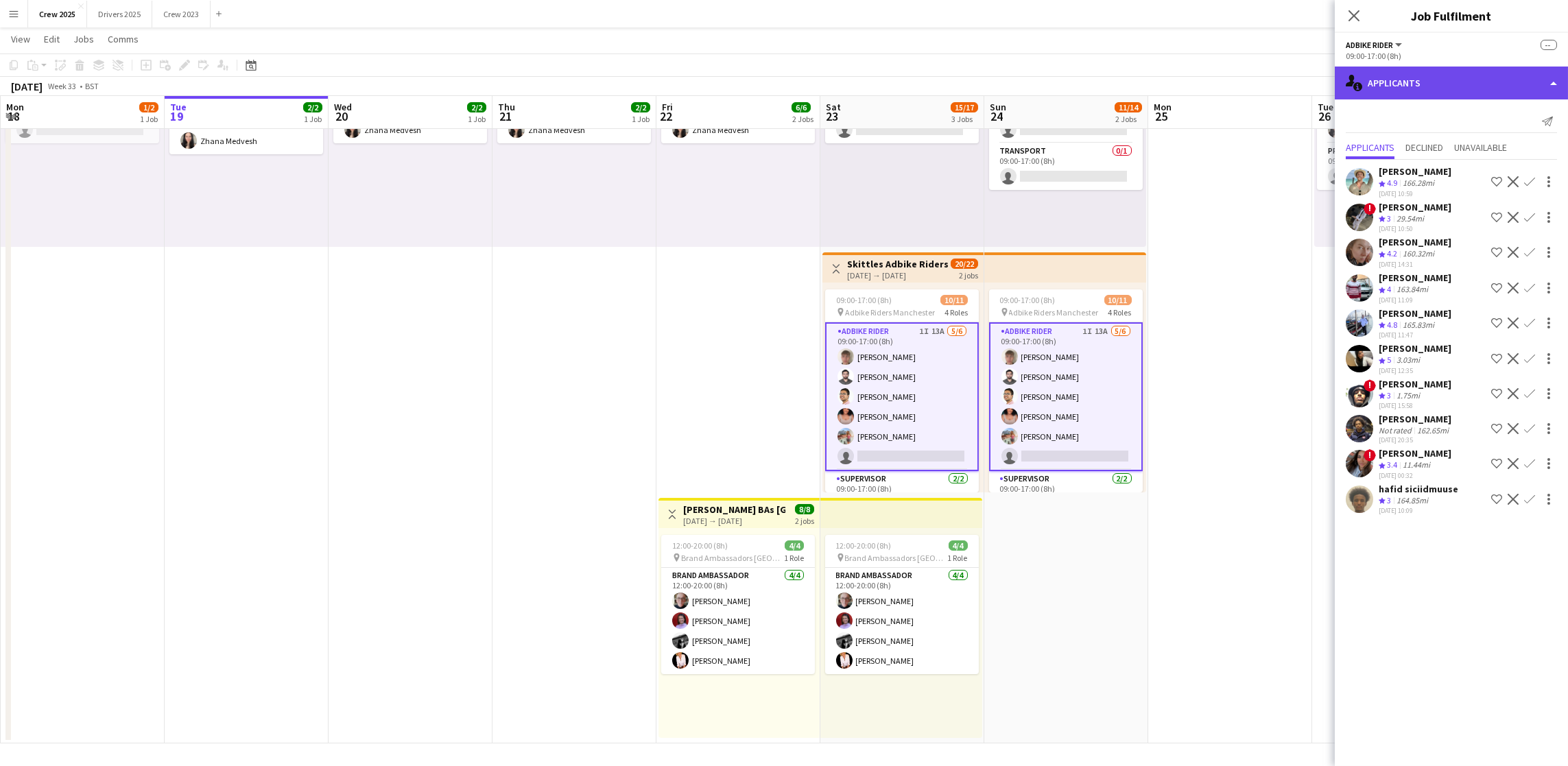
click at [1466, 75] on div "single-neutral-actions-information Applicants" at bounding box center [1451, 83] width 233 height 33
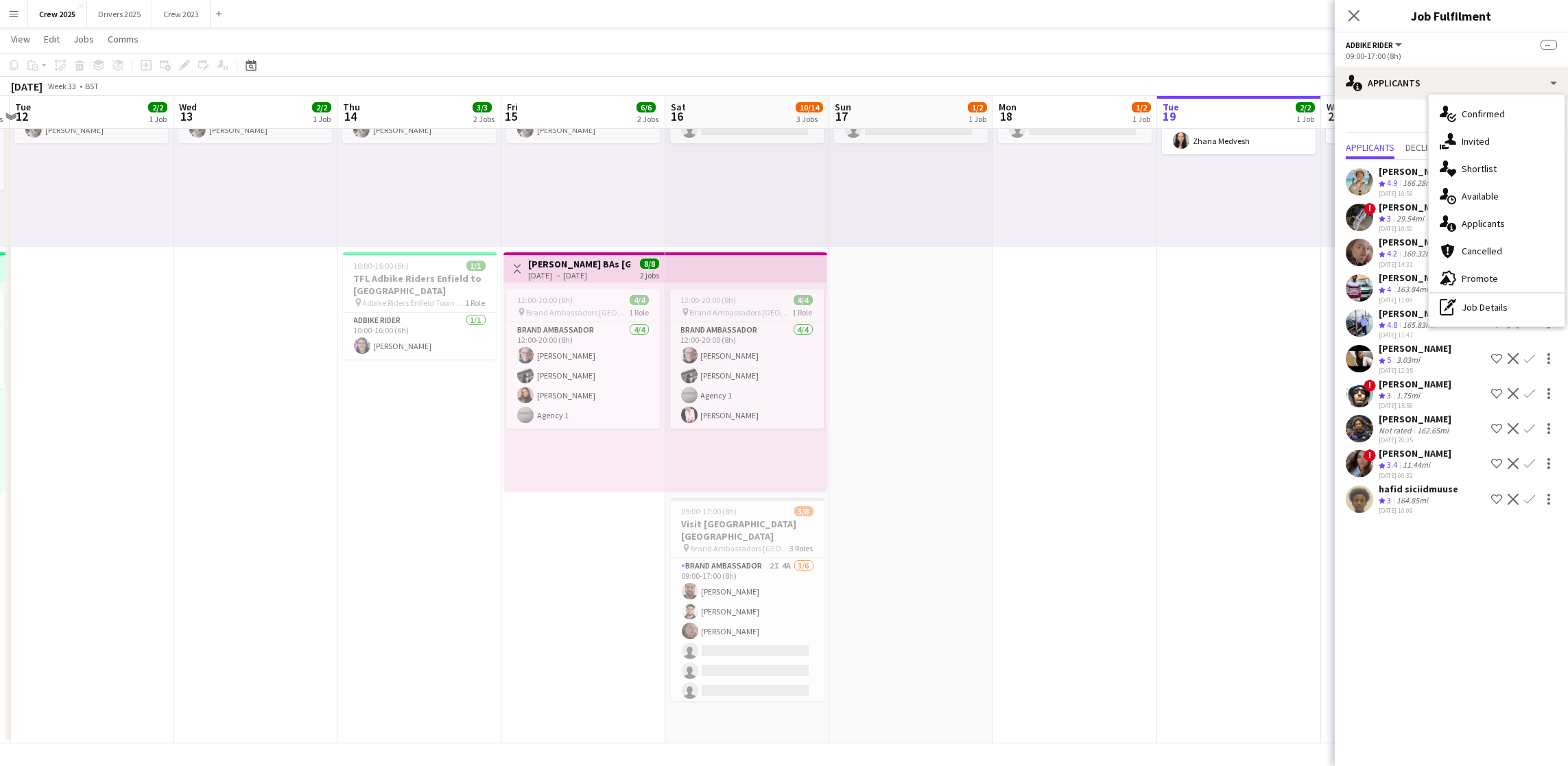
scroll to position [0, 357]
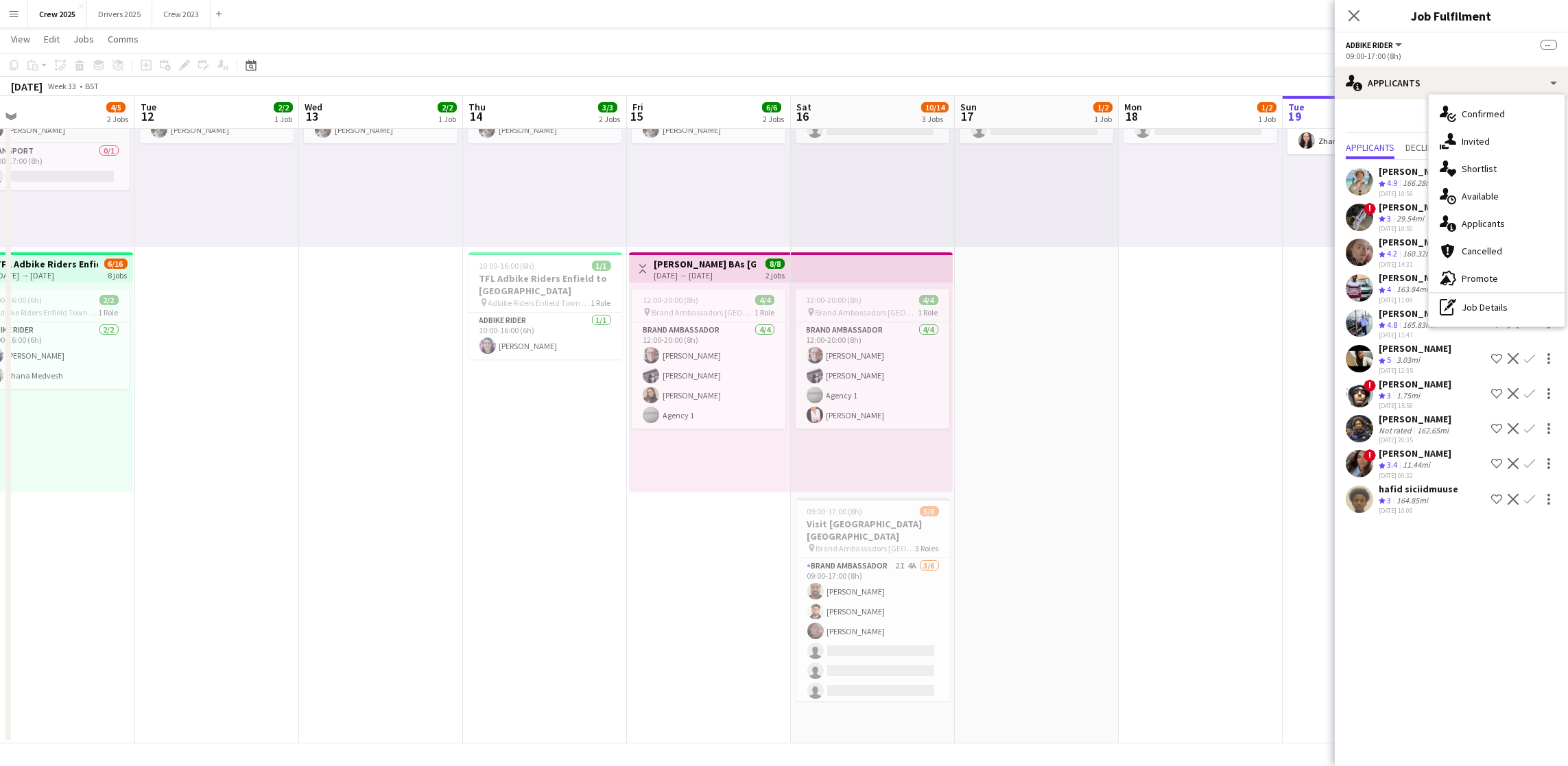
drag, startPoint x: 180, startPoint y: 448, endPoint x: 1354, endPoint y: 369, distance: 1176.7
click at [1354, 369] on body "Menu Boards Boards Boards All jobs Status Workforce Workforce My Workforce Recr…" at bounding box center [784, 307] width 1568 height 919
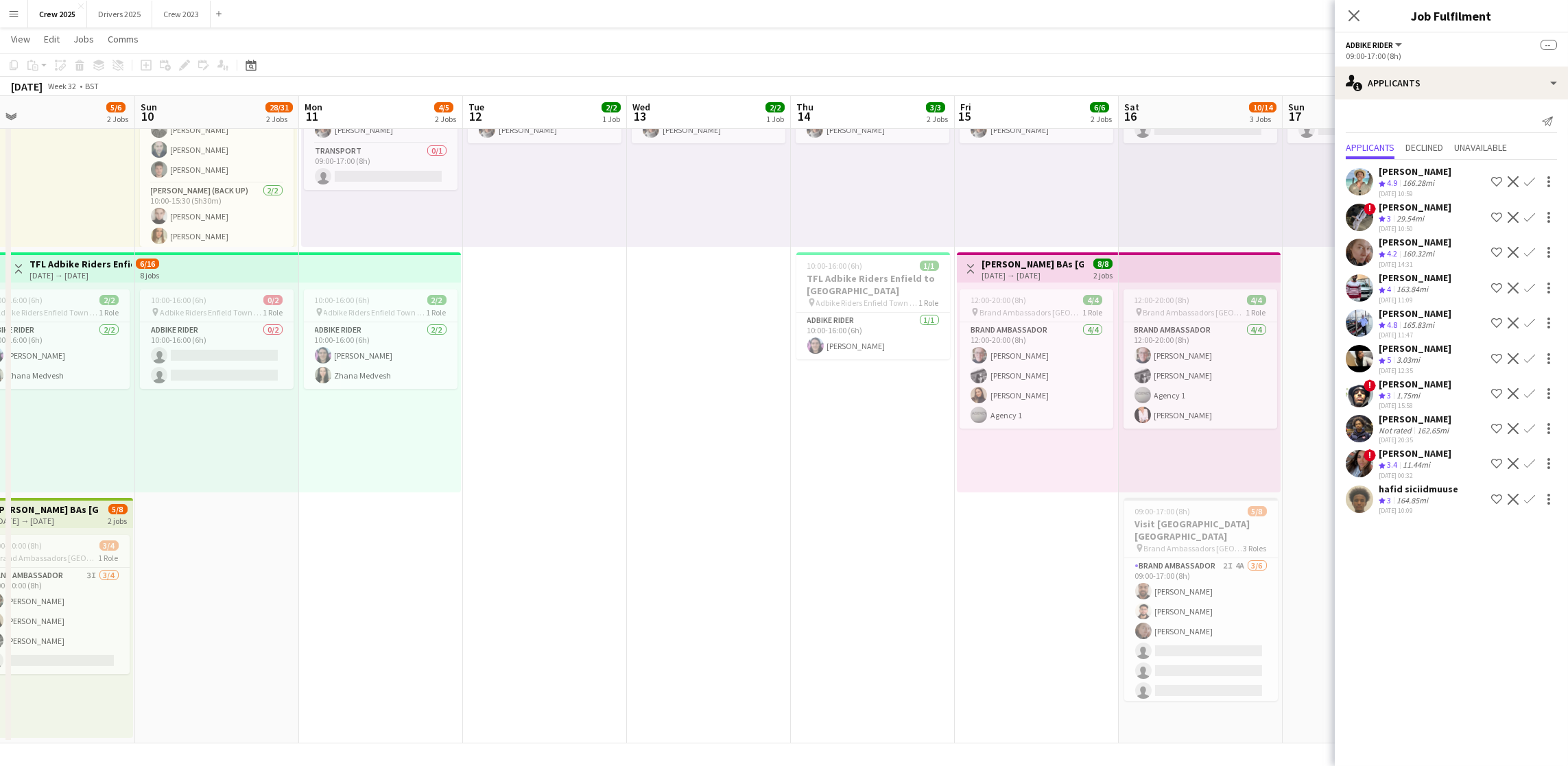
scroll to position [0, 327]
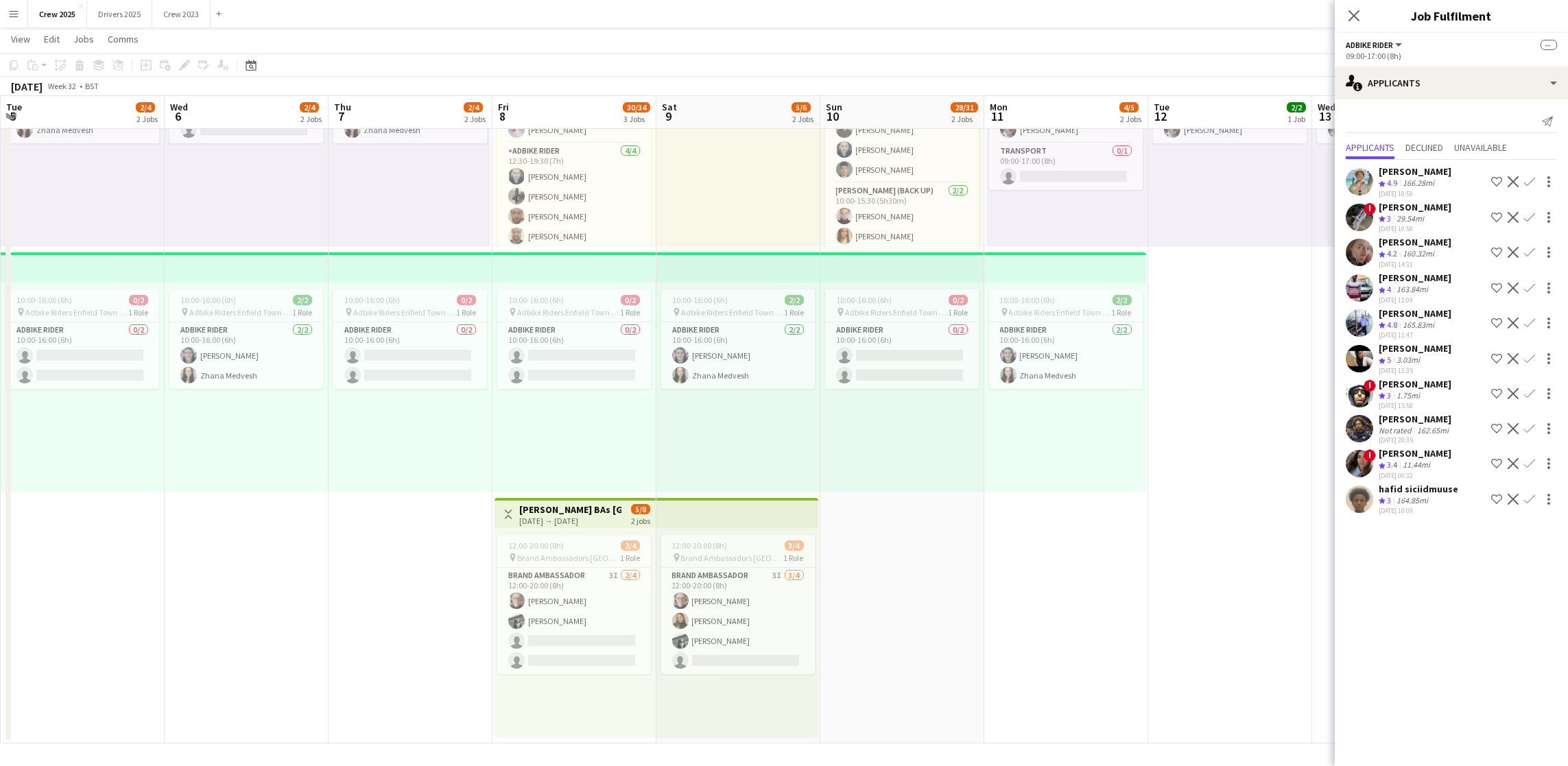
drag, startPoint x: 237, startPoint y: 564, endPoint x: 1407, endPoint y: 509, distance: 1171.3
click at [1407, 509] on body "Menu Boards Boards Boards All jobs Status Workforce Workforce My Workforce Recr…" at bounding box center [784, 307] width 1568 height 919
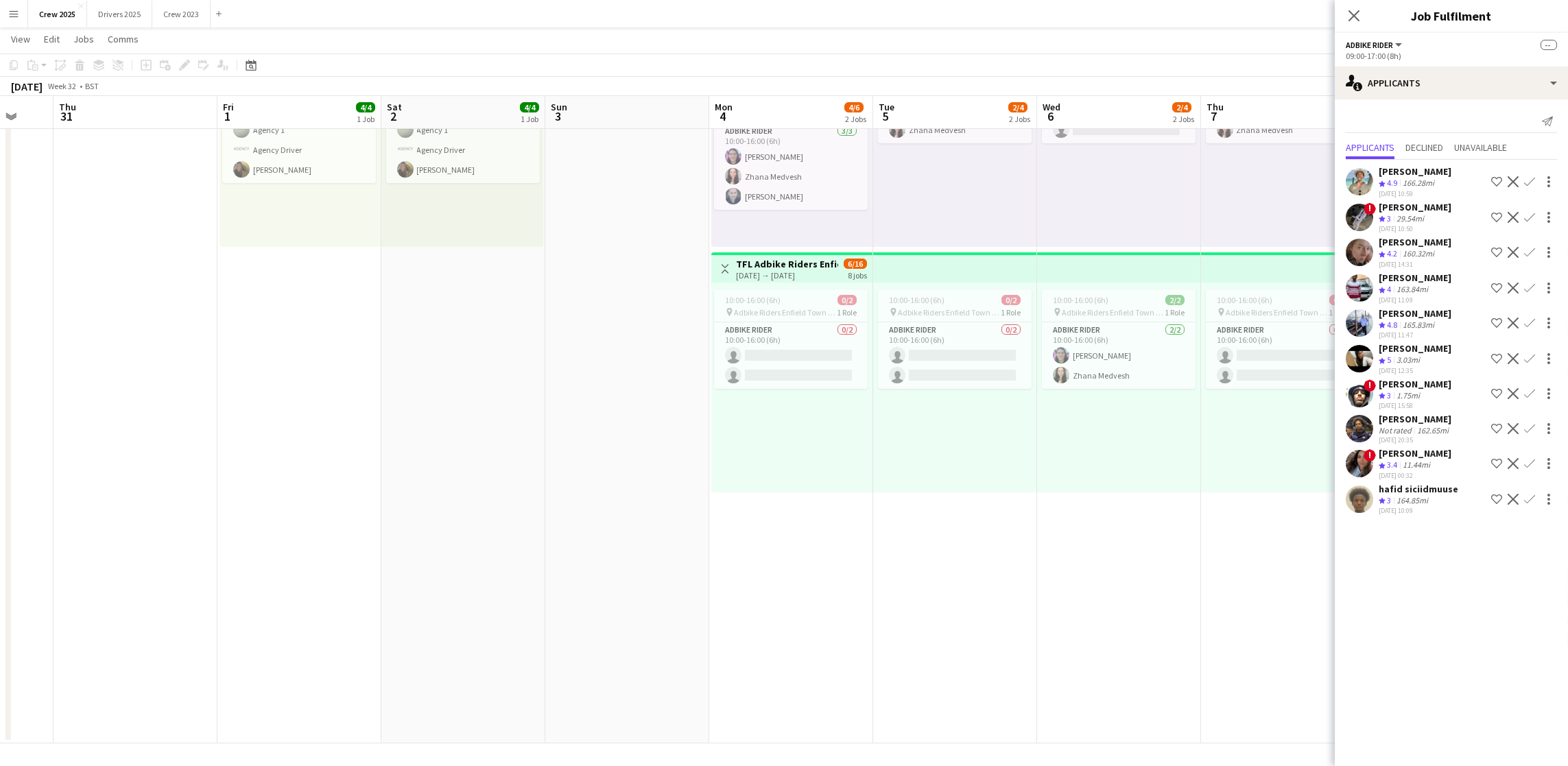
drag, startPoint x: 334, startPoint y: 581, endPoint x: 1207, endPoint y: 539, distance: 874.0
click at [1207, 539] on app-calendar-viewport "Tue 29 Wed 30 Thu 31 Fri 1 4/4 1 Job Sat 2 4/4 1 Job Sun 3 Mon 4 4/6 2 Jobs Tue…" at bounding box center [784, 323] width 1568 height 843
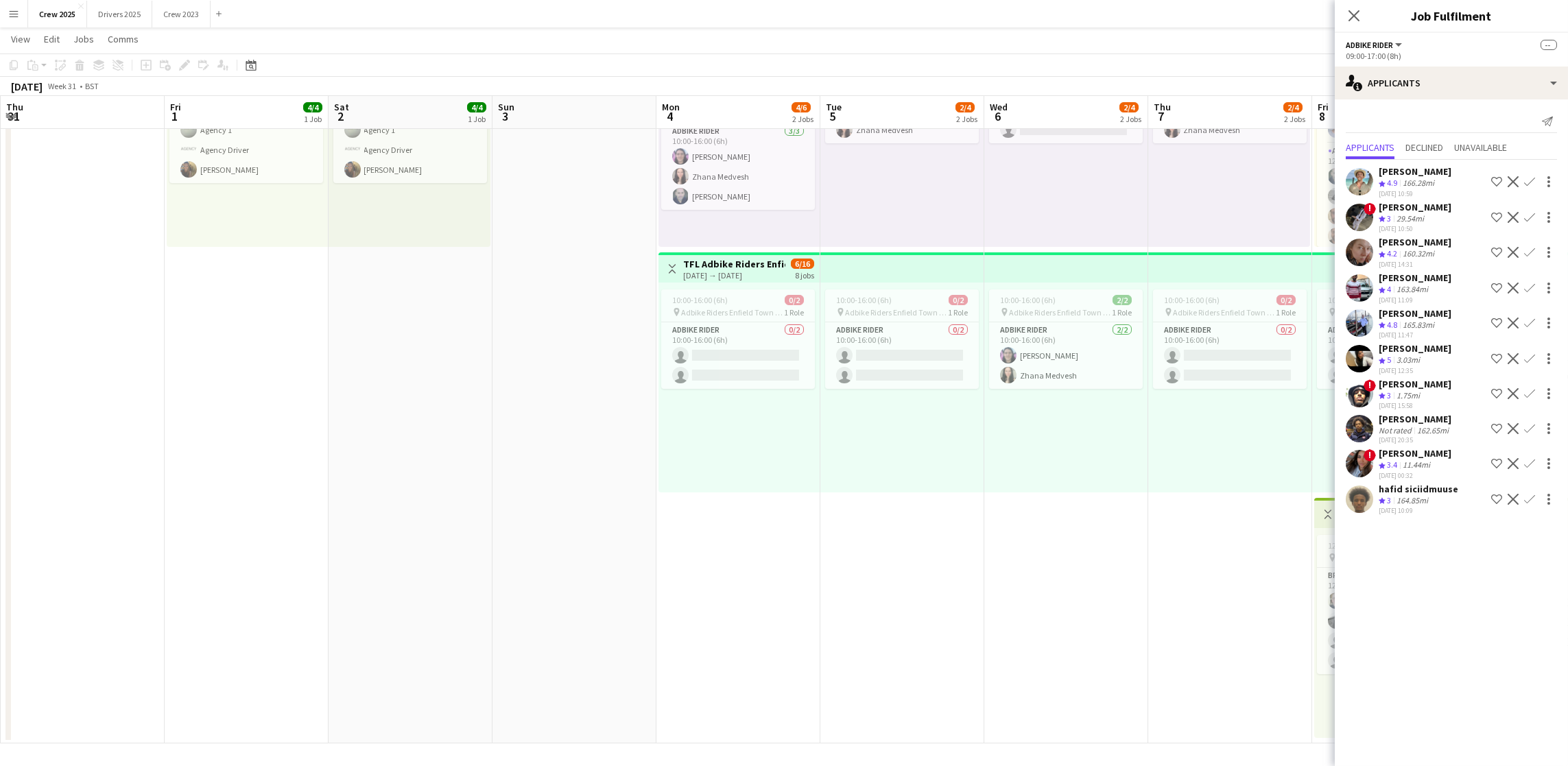
drag, startPoint x: 524, startPoint y: 539, endPoint x: 674, endPoint y: 540, distance: 150.0
click at [674, 540] on app-calendar-viewport "Tue 29 Wed 30 Thu 31 Fri 1 4/4 1 Job Sat 2 4/4 1 Job Sun 3 Mon 4 4/6 2 Jobs Tue…" at bounding box center [784, 323] width 1568 height 843
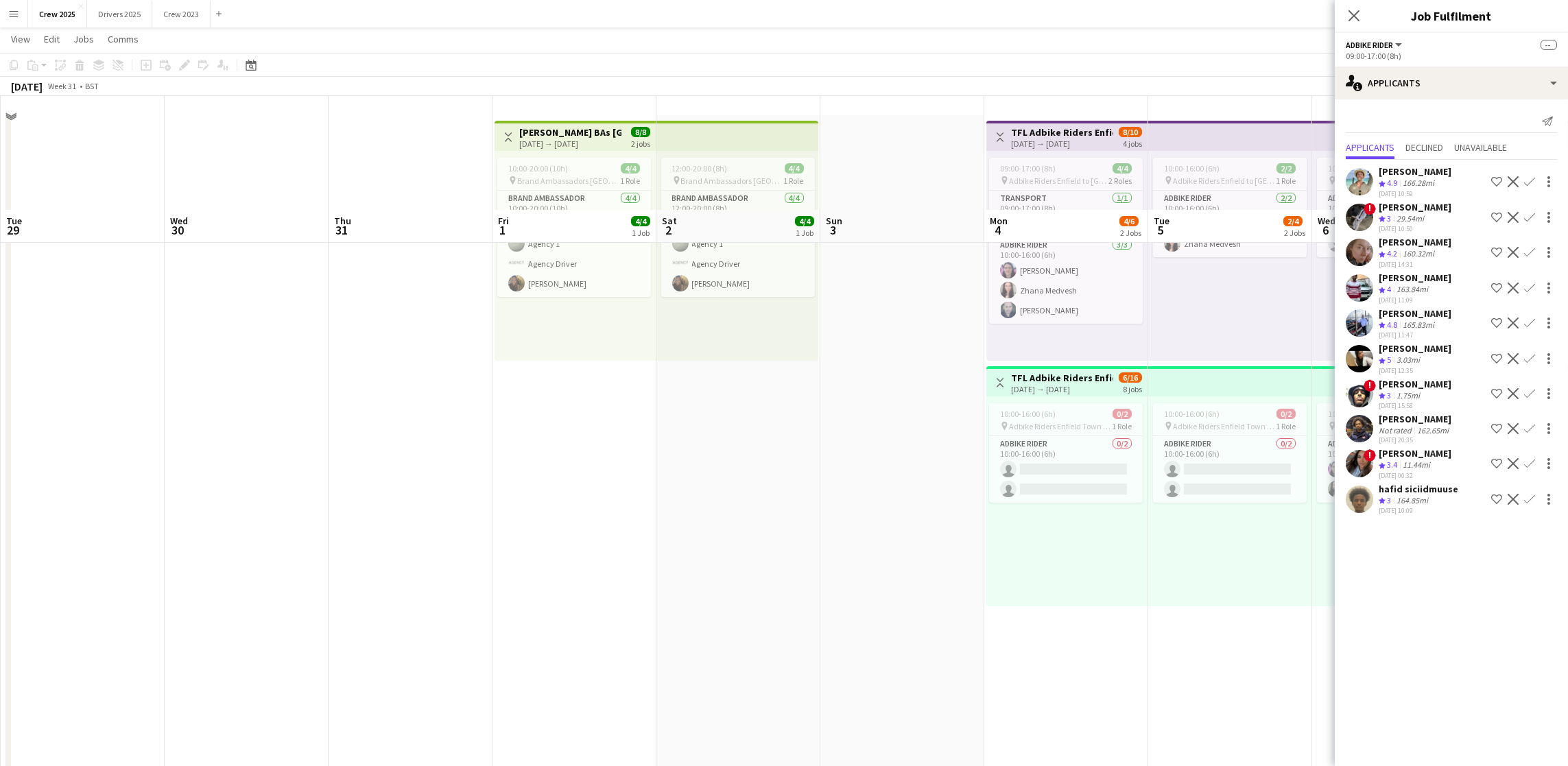
scroll to position [0, 0]
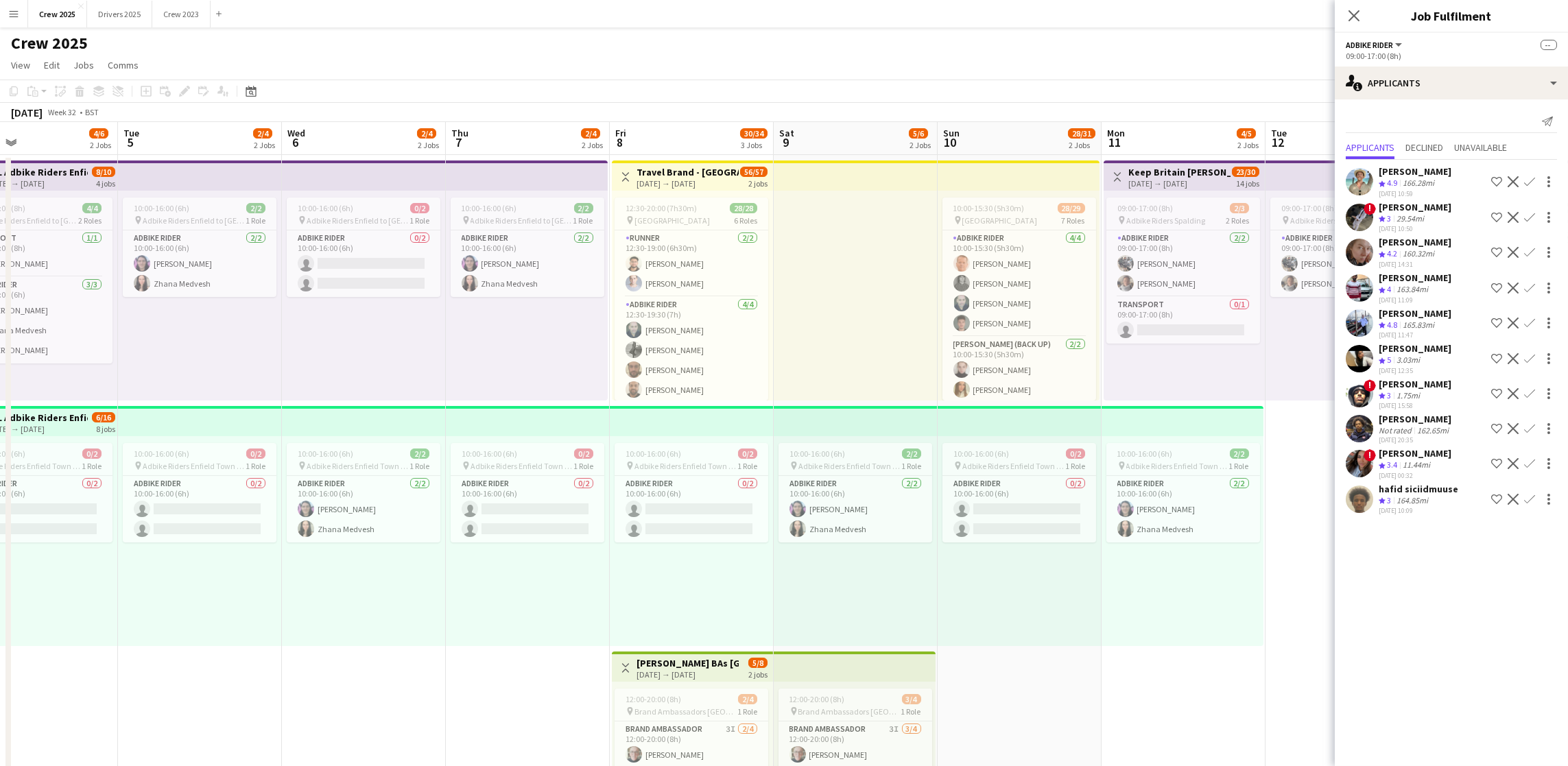
drag, startPoint x: 1085, startPoint y: 600, endPoint x: 53, endPoint y: 584, distance: 1032.1
click at [53, 584] on app-calendar-viewport "Fri 1 4/4 1 Job Sat 2 4/4 1 Job Sun 3 Mon 4 4/6 2 Jobs Tue 5 2/4 2 Jobs Wed 6 2…" at bounding box center [784, 509] width 1568 height 775
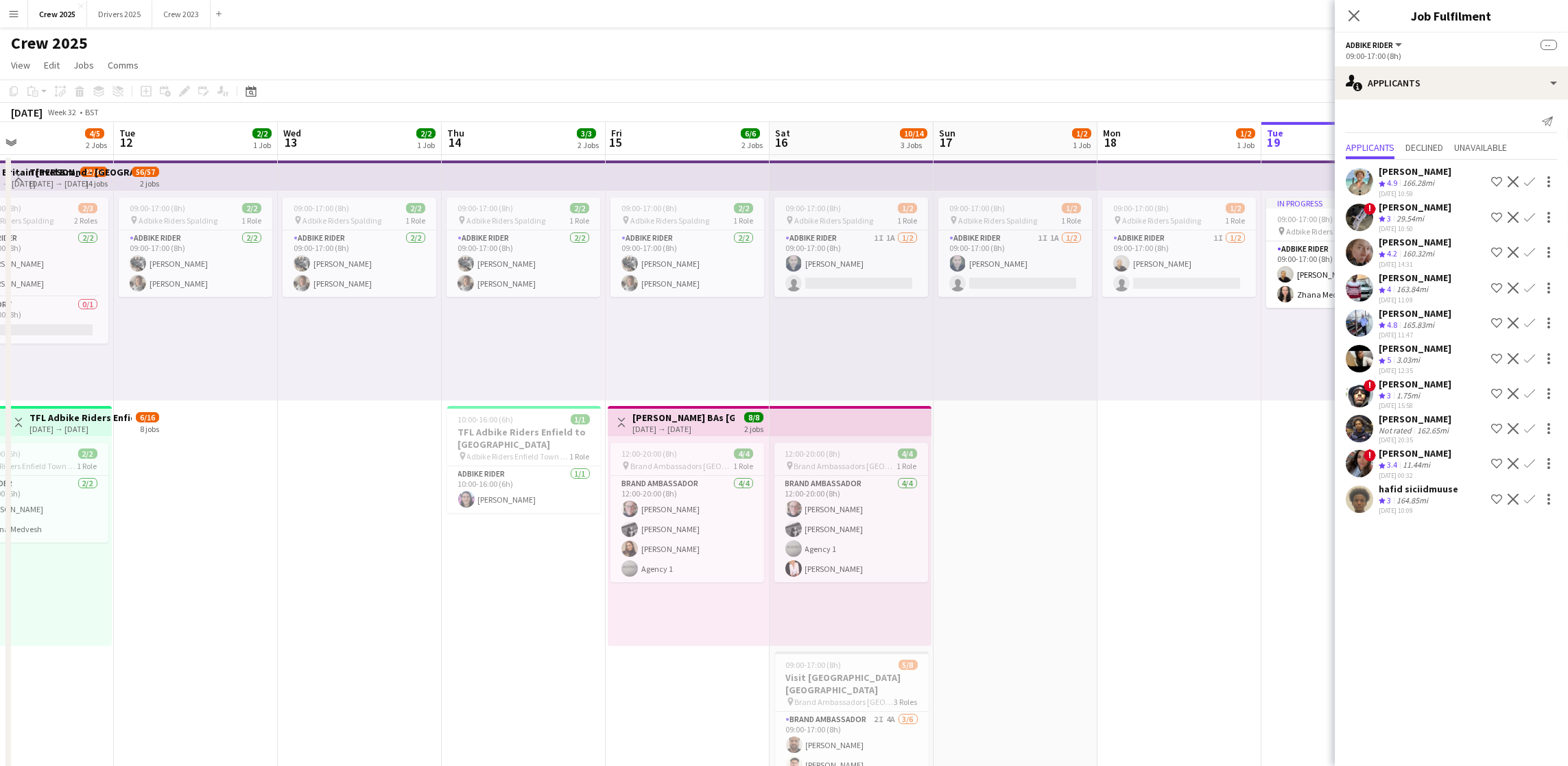
scroll to position [0, 573]
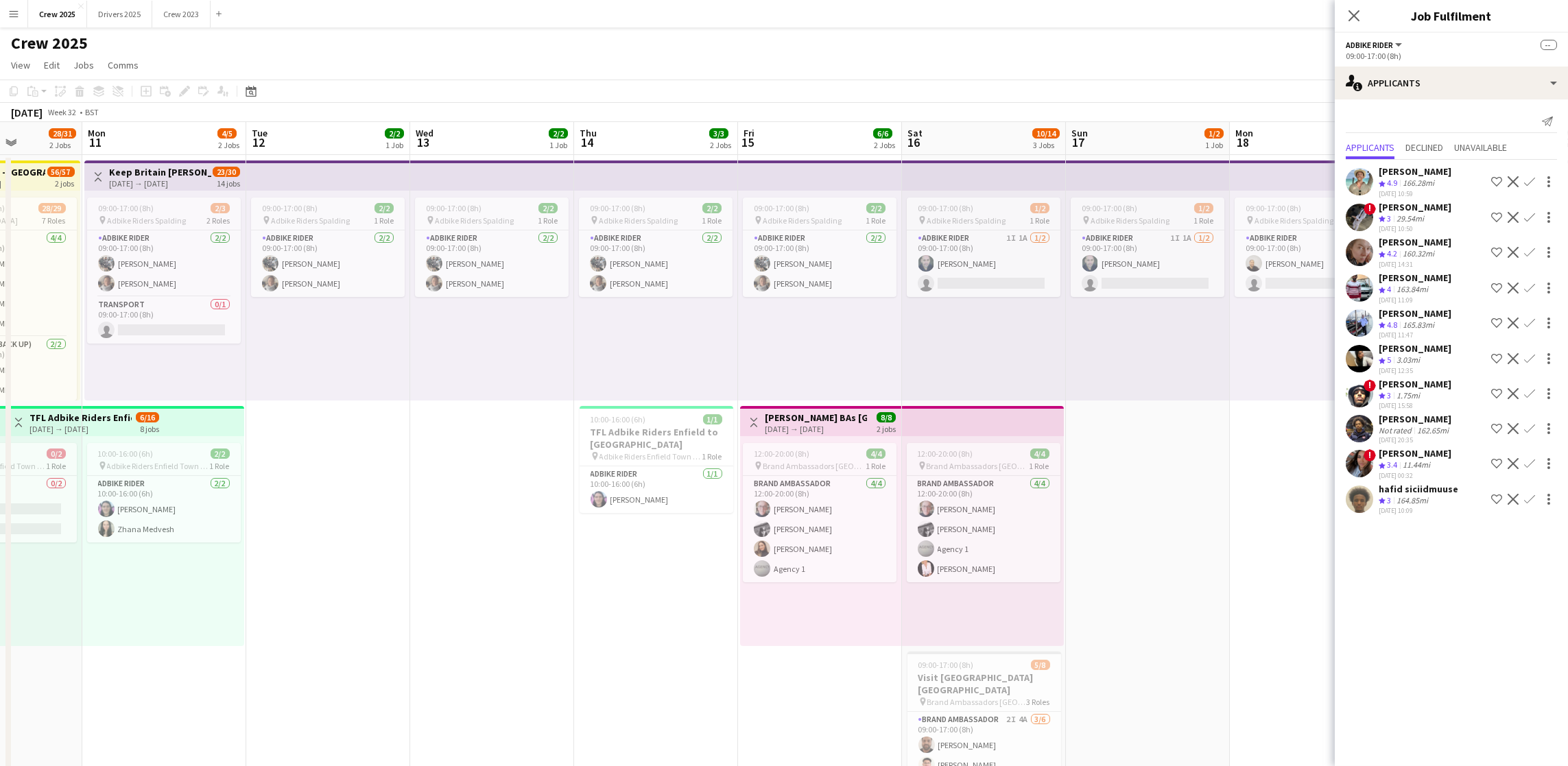
drag, startPoint x: 1188, startPoint y: 580, endPoint x: 188, endPoint y: 562, distance: 1000.2
click at [188, 562] on app-calendar-viewport "Thu 7 2/4 2 Jobs Fri 8 30/34 3 Jobs Sat 9 5/6 2 Jobs Sun 10 28/31 2 Jobs Mon 11…" at bounding box center [784, 509] width 1568 height 775
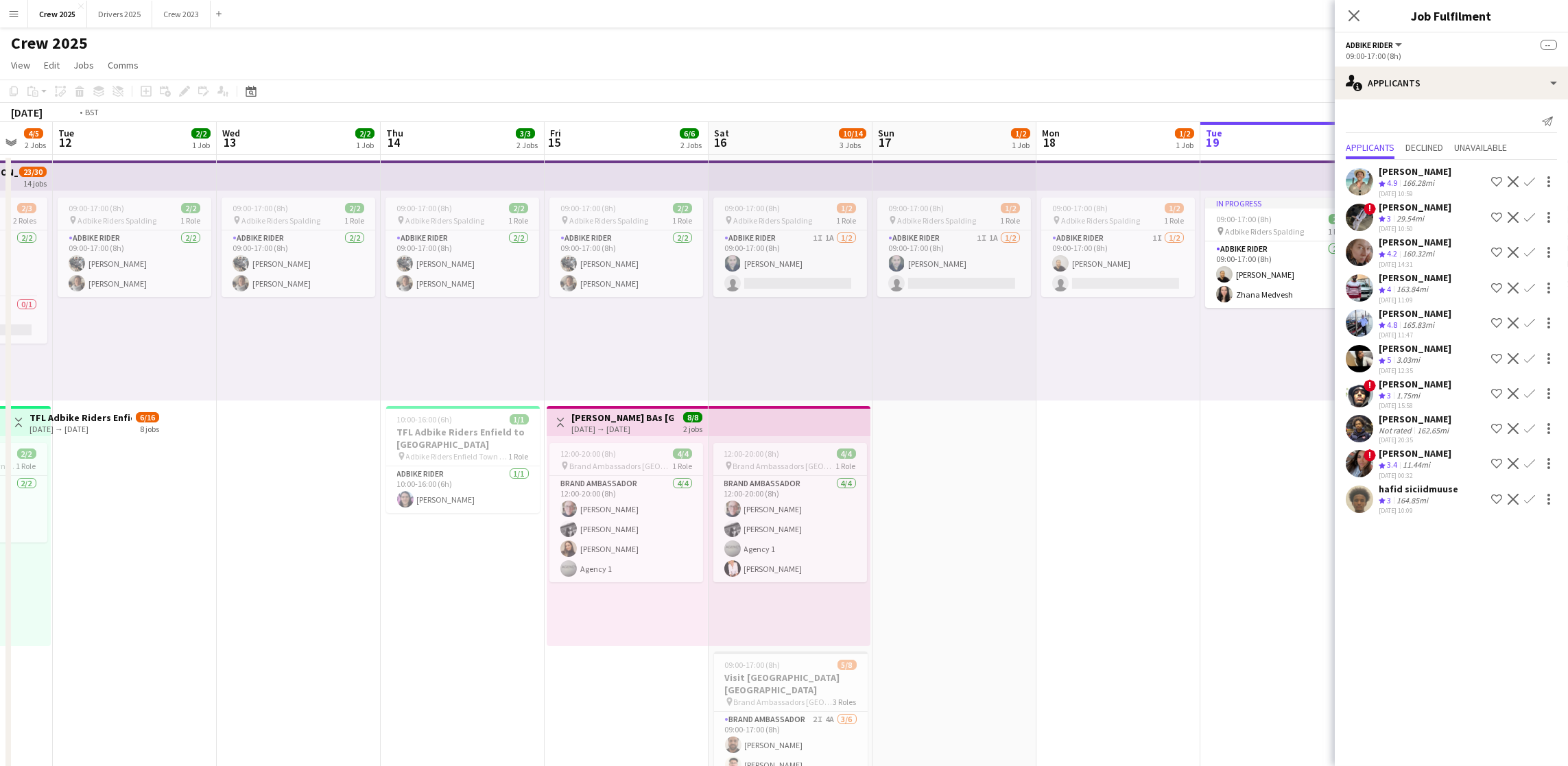
scroll to position [0, 515]
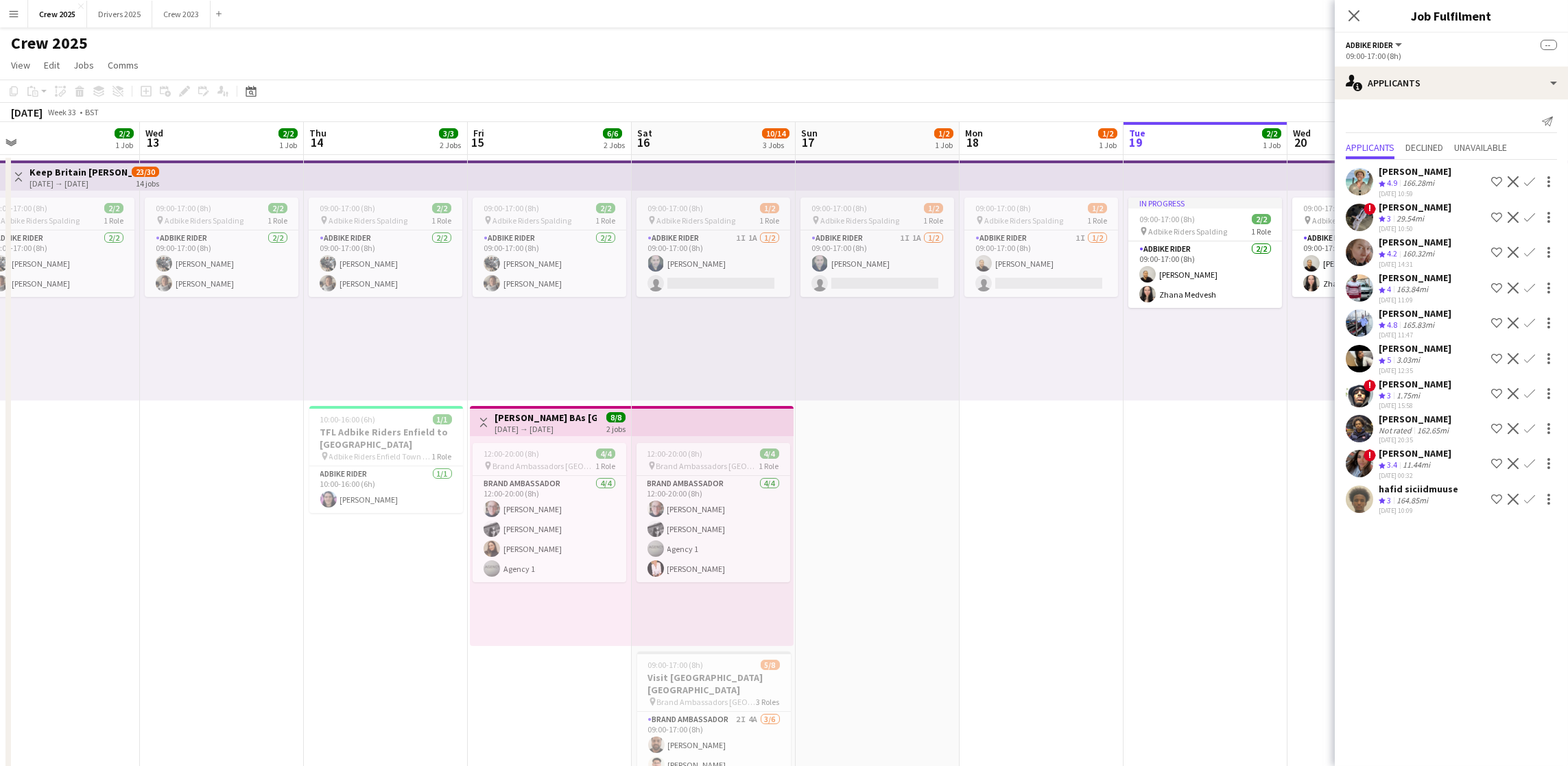
drag, startPoint x: 282, startPoint y: 604, endPoint x: 10, endPoint y: 578, distance: 273.2
click at [10, 578] on div "Sat 9 5/6 2 Jobs Sun 10 28/31 2 Jobs Mon 11 4/5 2 Jobs Tue 12 2/2 1 Job Wed 13 …" at bounding box center [784, 509] width 1568 height 775
click at [515, 548] on app-card-role "Brand Ambassador [DATE] 12:00-20:00 (8h) [PERSON_NAME] [PERSON_NAME] [PERSON_NA…" at bounding box center [549, 529] width 154 height 106
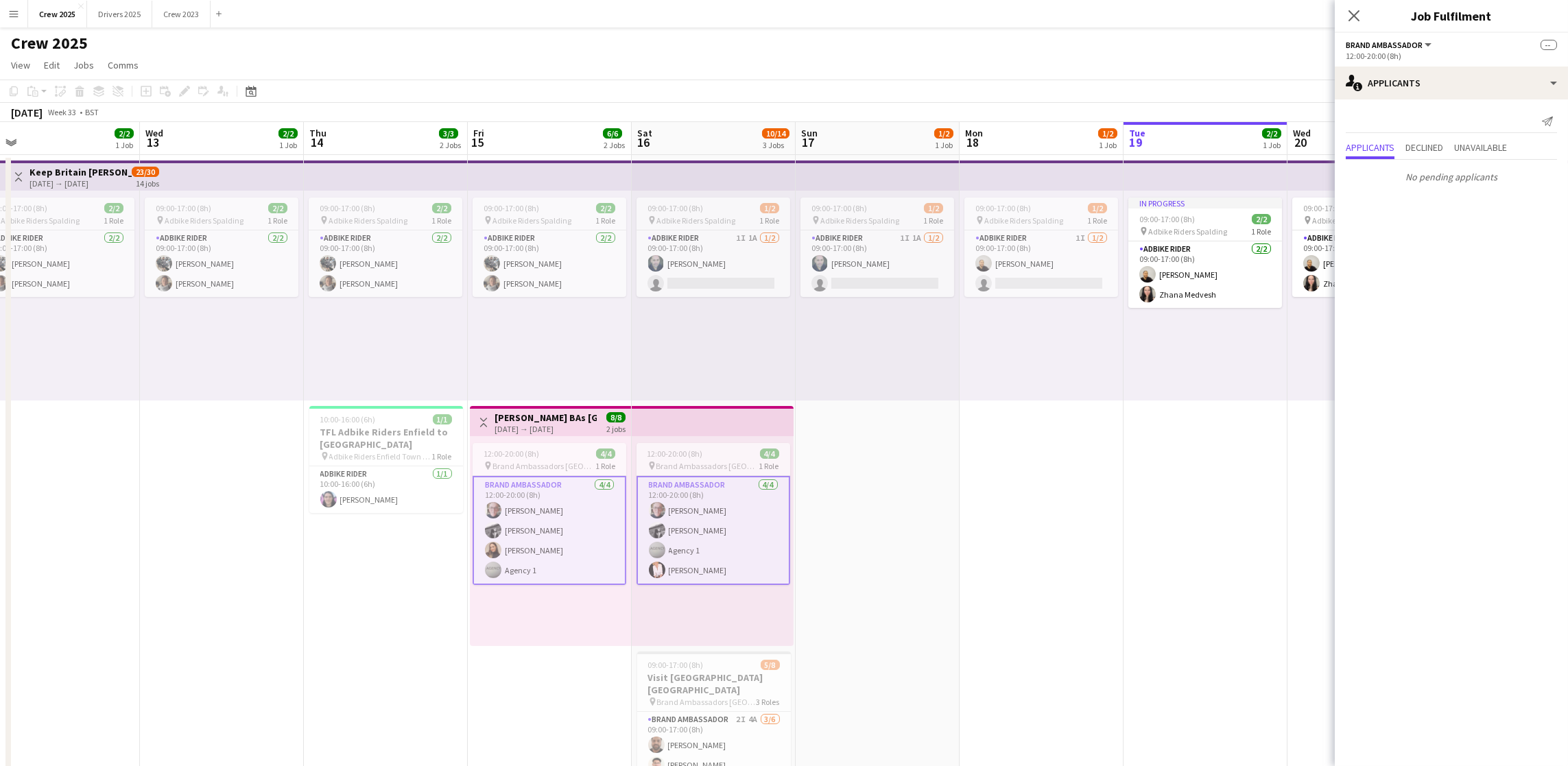
click at [548, 550] on app-card-role "Brand Ambassador [DATE] 12:00-20:00 (8h) [PERSON_NAME] [PERSON_NAME] [PERSON_NA…" at bounding box center [549, 530] width 154 height 109
click at [521, 543] on app-card-role "Brand Ambassador [DATE] 12:00-20:00 (8h) [PERSON_NAME] [PERSON_NAME] [PERSON_NA…" at bounding box center [549, 530] width 154 height 109
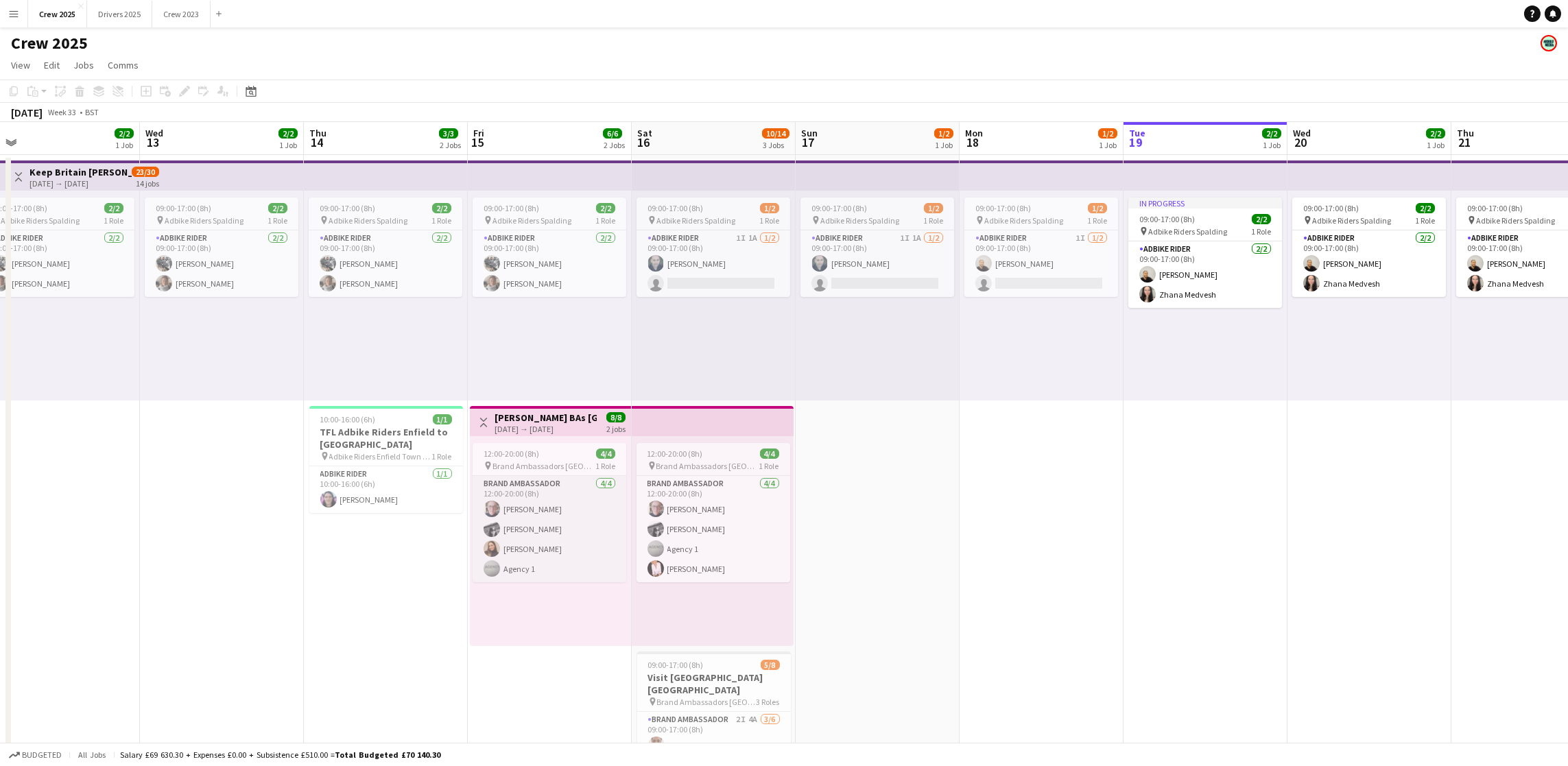
click at [510, 550] on app-card-role "Brand Ambassador [DATE] 12:00-20:00 (8h) [PERSON_NAME] [PERSON_NAME] [PERSON_NA…" at bounding box center [549, 529] width 154 height 106
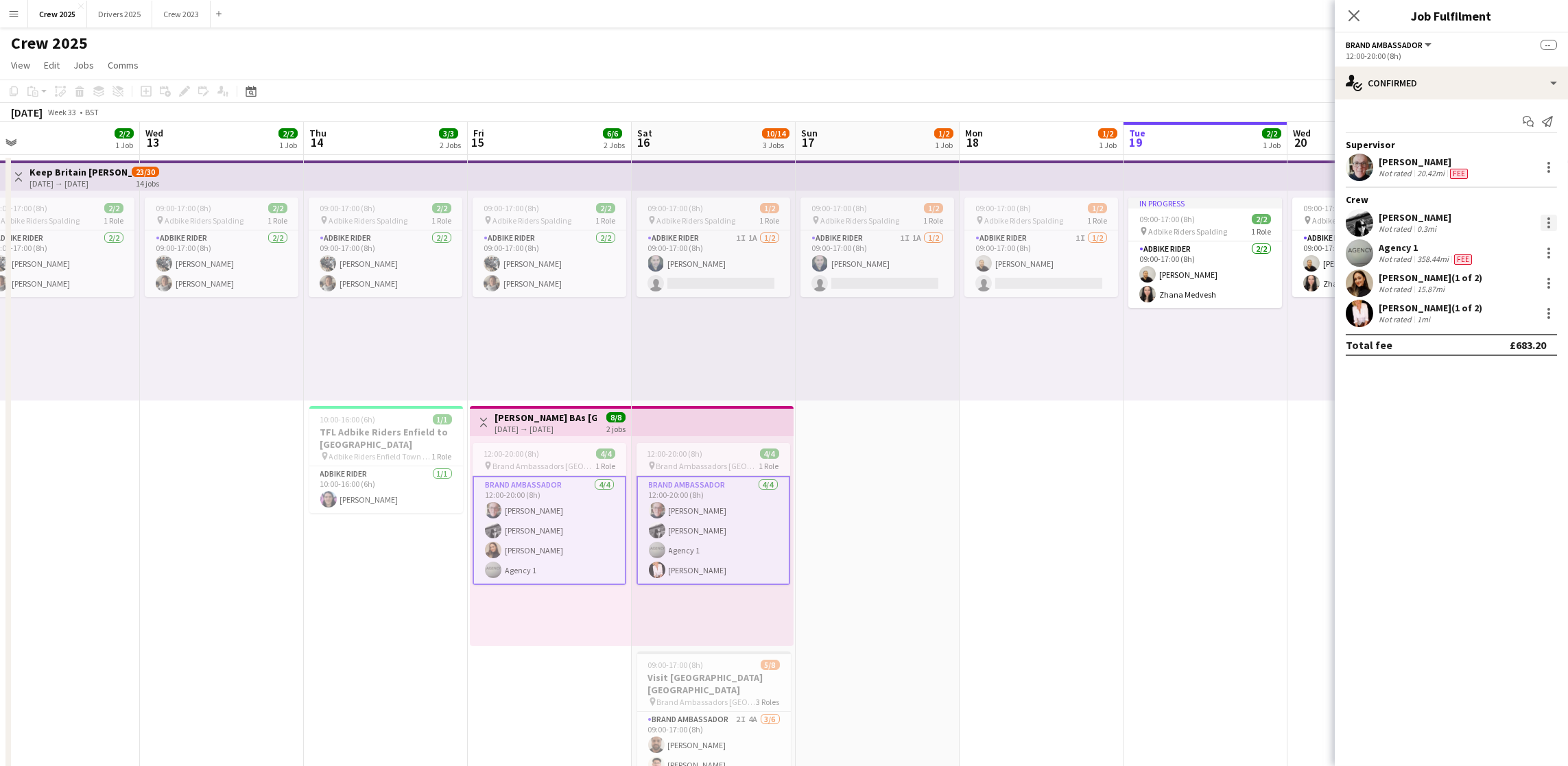
click at [1547, 222] on div at bounding box center [1548, 223] width 3 height 3
click at [1494, 251] on span "Edit fee" at bounding box center [1479, 247] width 37 height 11
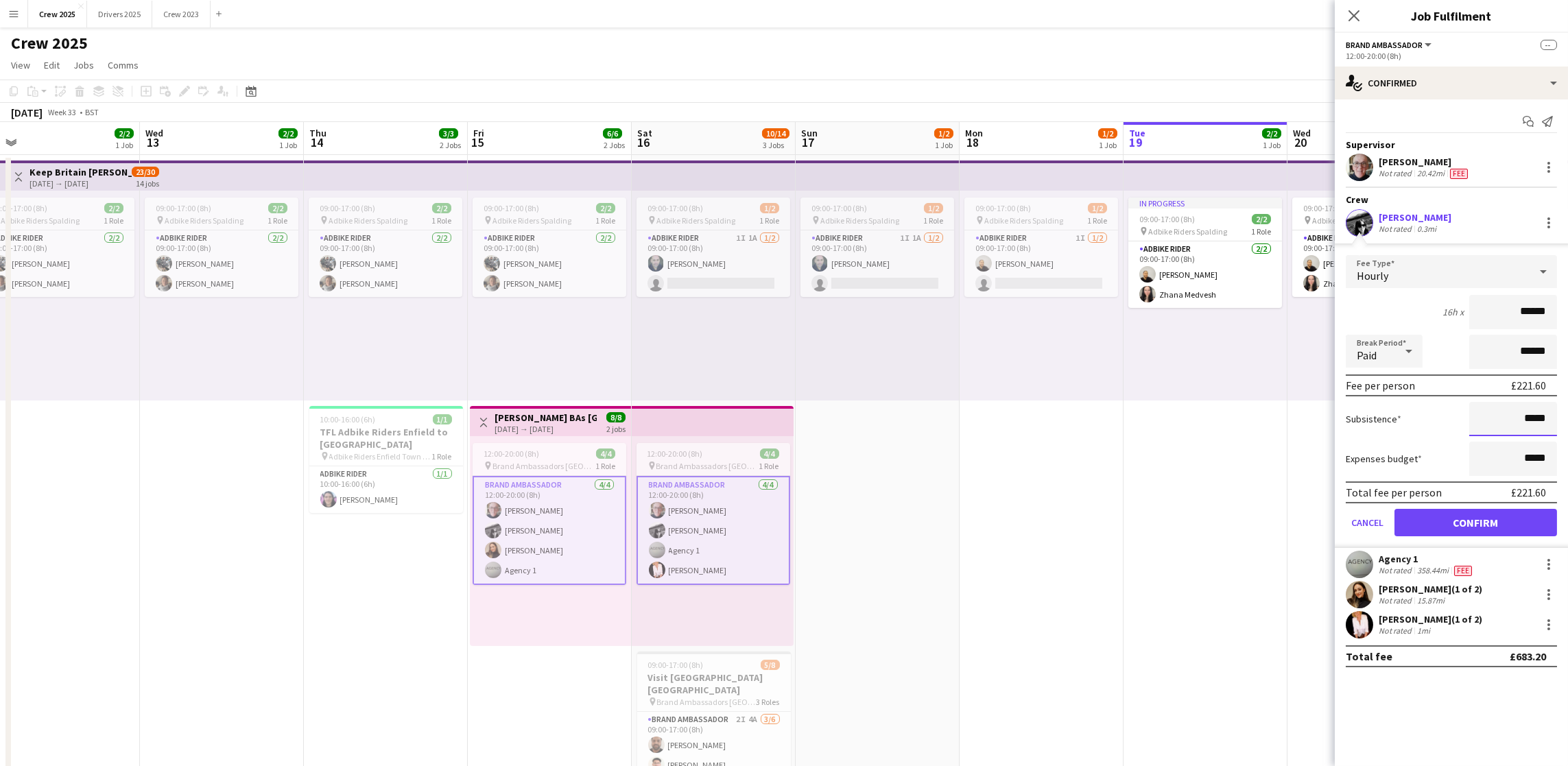
click at [1528, 417] on input "*****" at bounding box center [1513, 419] width 88 height 34
type input "******"
drag, startPoint x: 1448, startPoint y: 519, endPoint x: 1437, endPoint y: 525, distance: 12.5
click at [1448, 519] on button "Confirm" at bounding box center [1475, 522] width 163 height 27
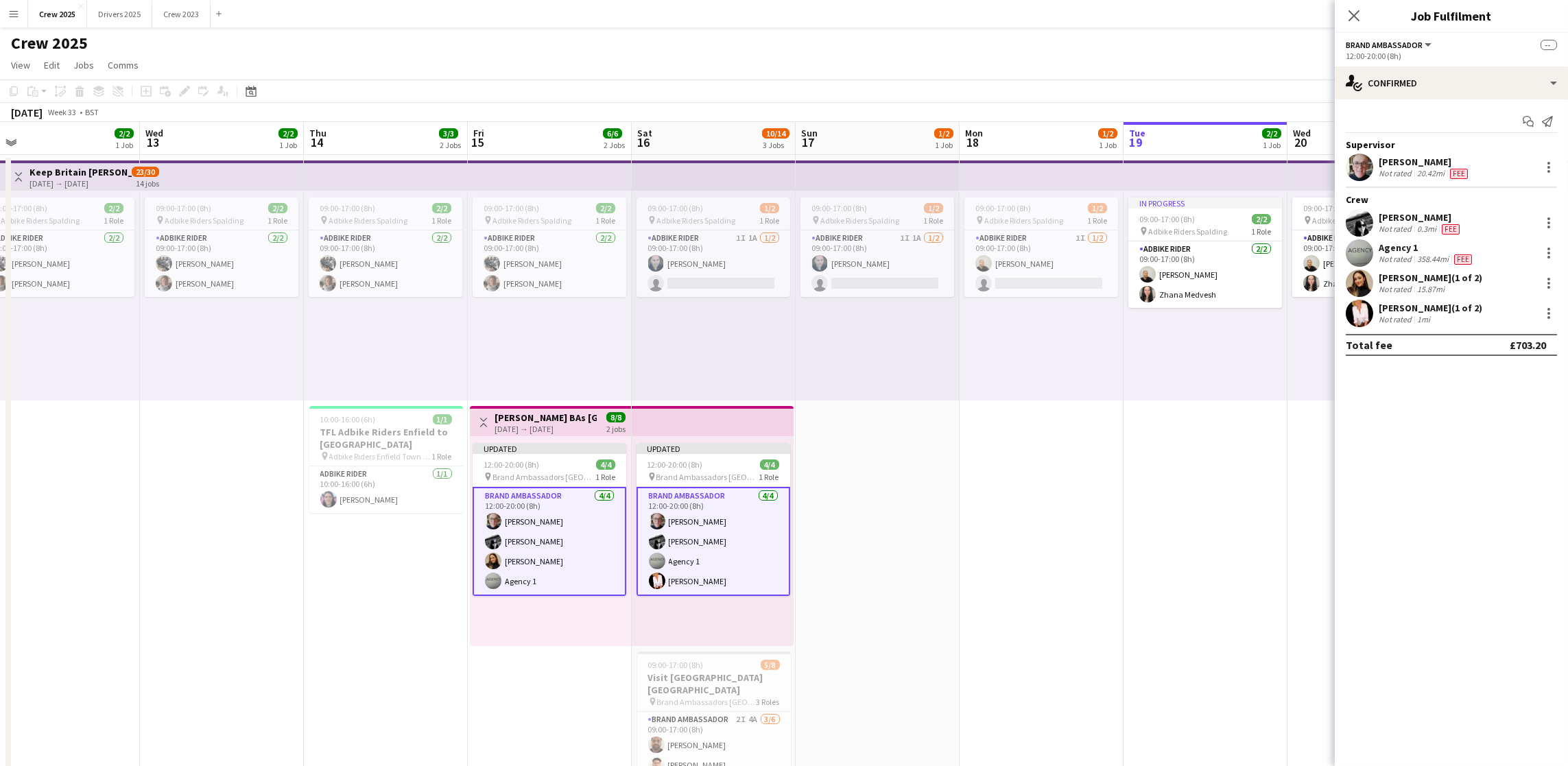
click at [914, 504] on app-date-cell "09:00-17:00 (8h) 1/2 pin Adbike Riders Spalding 1 Role Adbike Rider 1I 1A [DATE…" at bounding box center [878, 526] width 164 height 742
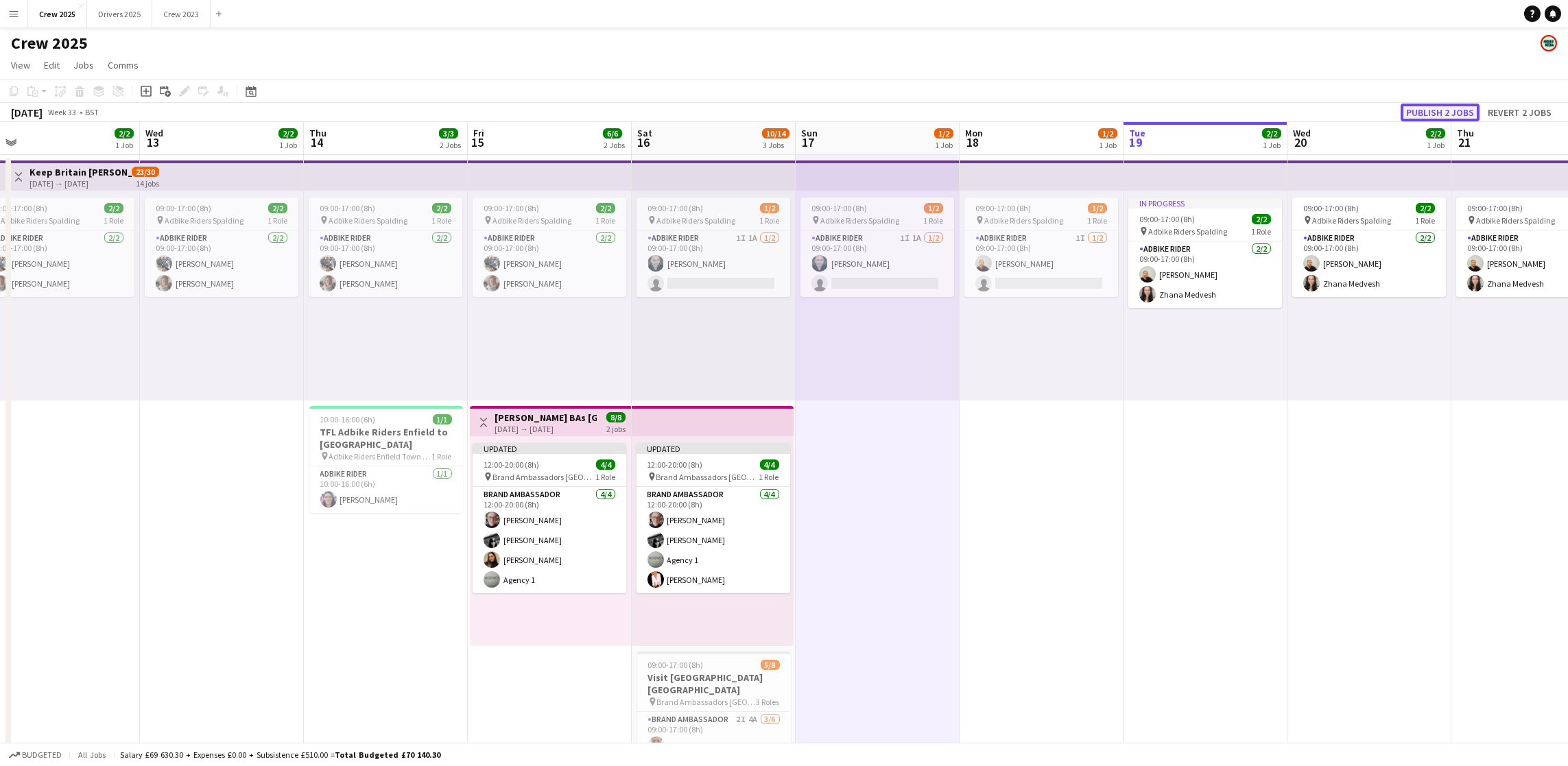
click at [1421, 113] on button "Publish 2 jobs" at bounding box center [1440, 113] width 79 height 18
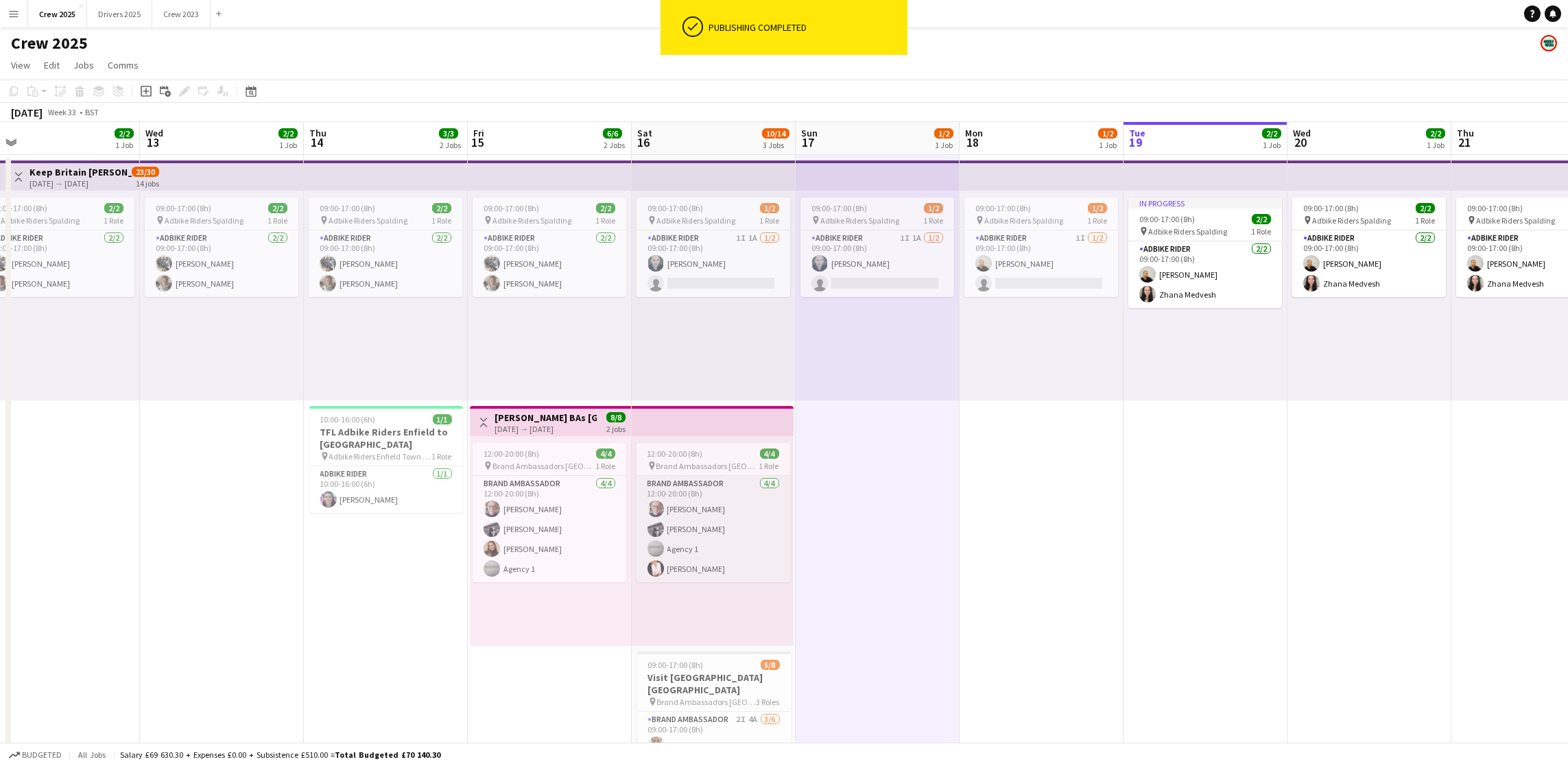
click at [696, 527] on app-card-role "Brand Ambassador [DATE] 12:00-20:00 (8h) [PERSON_NAME] [PERSON_NAME] Agency 1 […" at bounding box center [713, 529] width 154 height 106
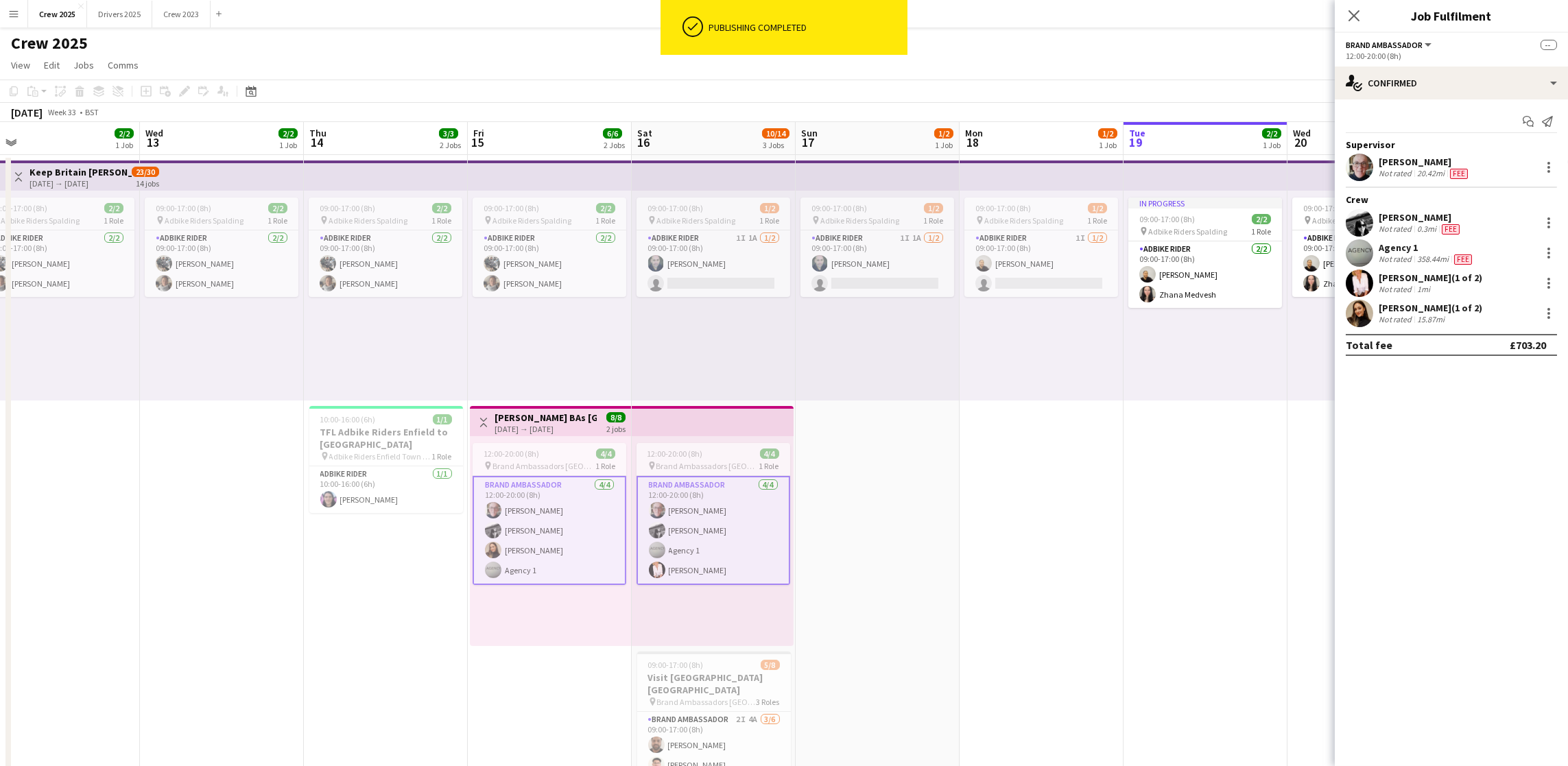
click at [696, 527] on app-card-role "Brand Ambassador [DATE] 12:00-20:00 (8h) [PERSON_NAME] [PERSON_NAME] Agency 1 […" at bounding box center [713, 530] width 154 height 109
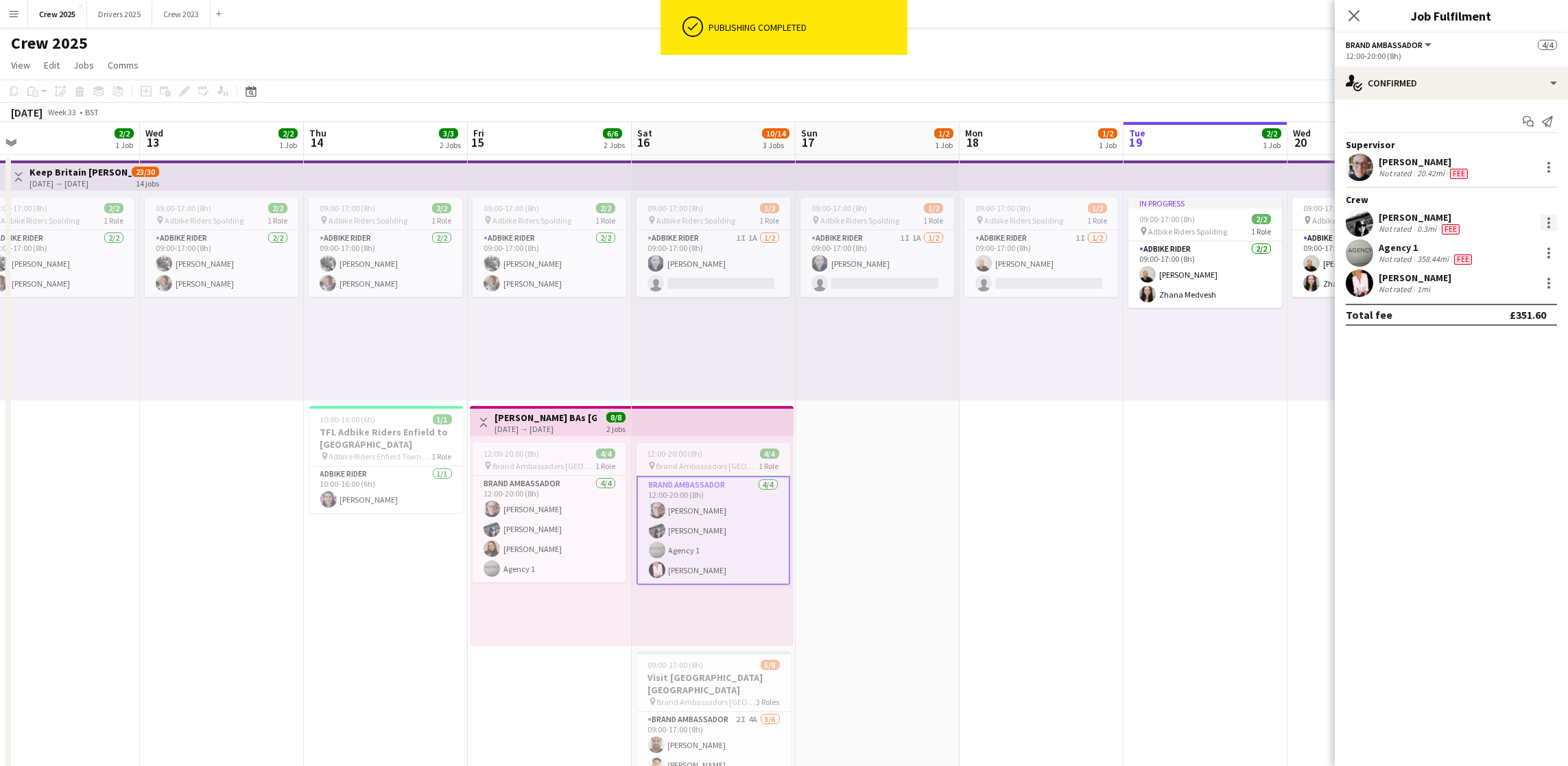
click at [1543, 216] on div at bounding box center [1549, 223] width 17 height 17
click at [1484, 251] on span "Edit fee" at bounding box center [1479, 247] width 37 height 11
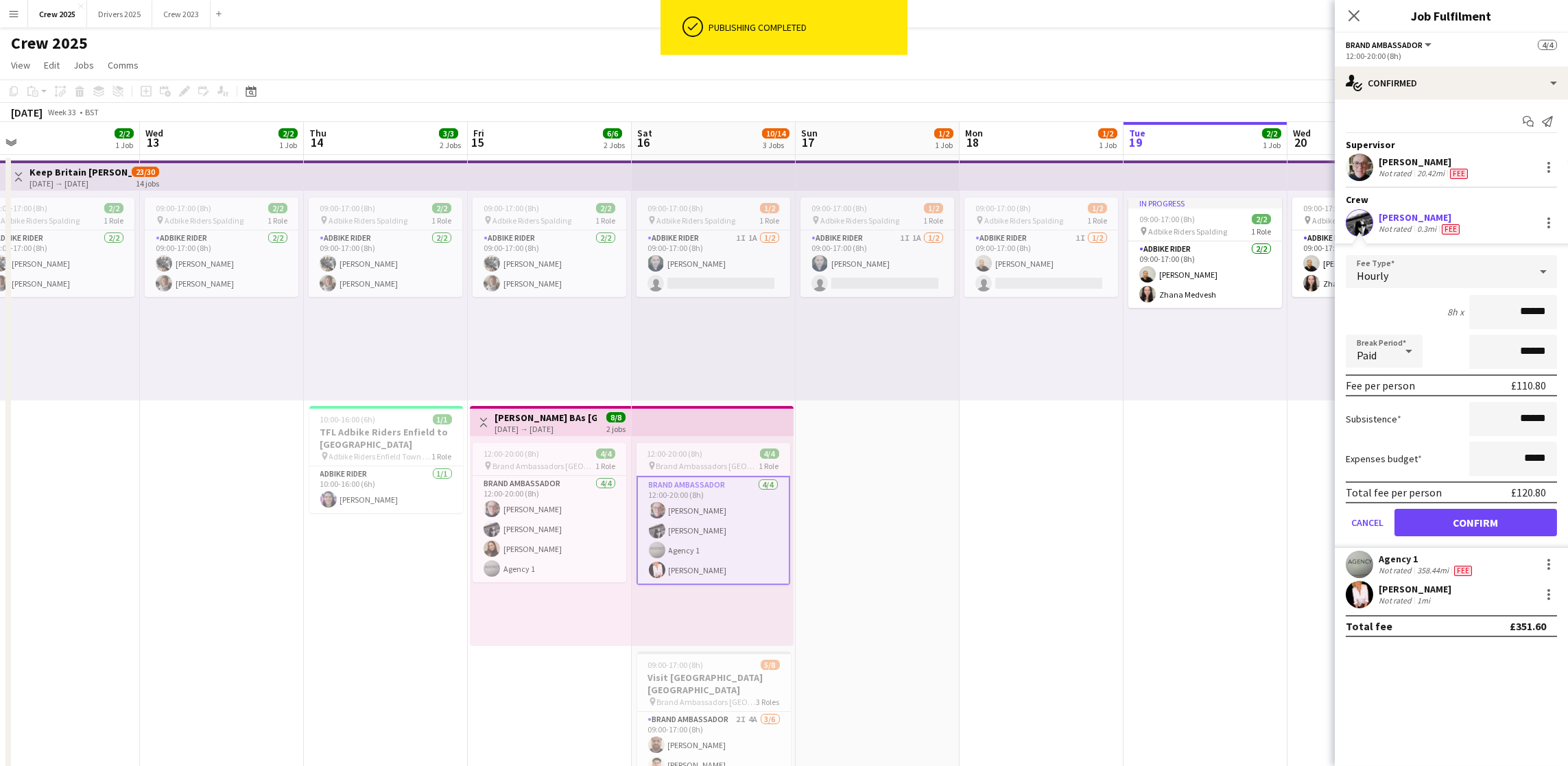
click at [1204, 519] on app-date-cell "In progress 09:00-17:00 (8h) 2/2 pin Adbike Riders Spalding 1 Role Adbike Rider…" at bounding box center [1205, 526] width 164 height 742
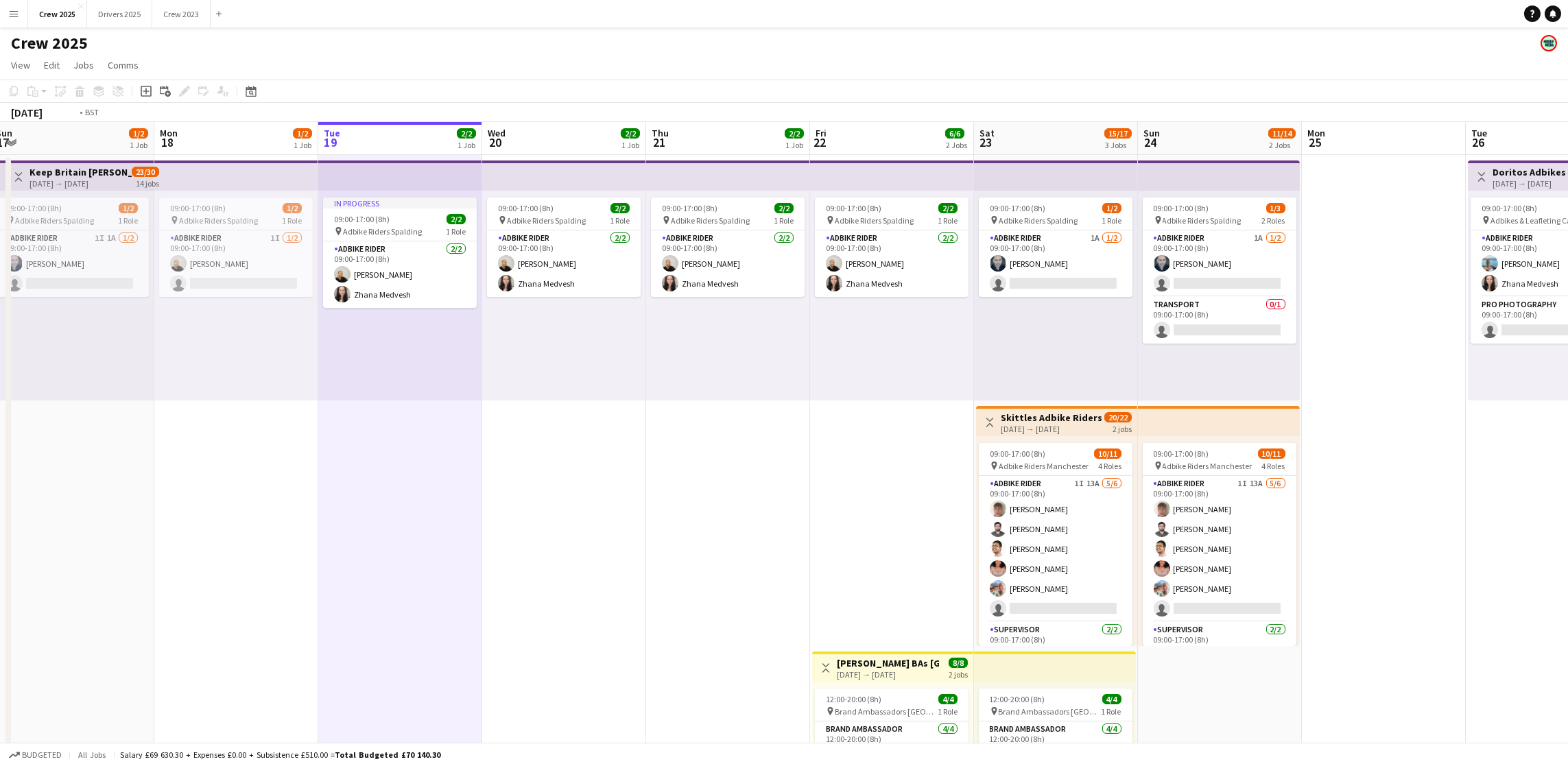
scroll to position [0, 526]
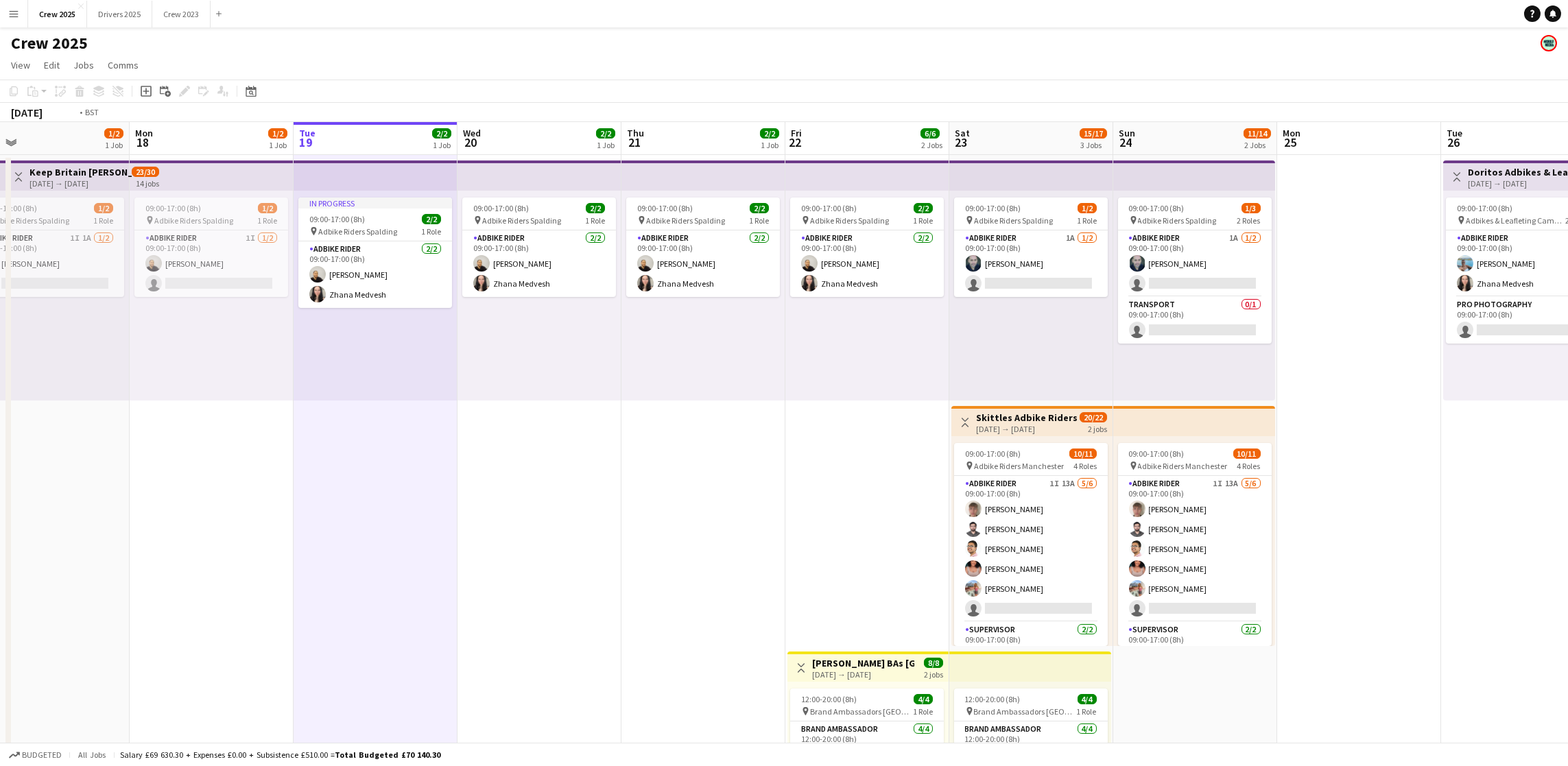
drag, startPoint x: 1327, startPoint y: 534, endPoint x: 334, endPoint y: 571, distance: 993.7
click at [334, 571] on app-calendar-viewport "Thu 14 3/3 2 Jobs Fri 15 6/6 2 Jobs Sat 16 10/14 3 Jobs Sun 17 1/2 1 Job Mon 18…" at bounding box center [784, 509] width 1568 height 775
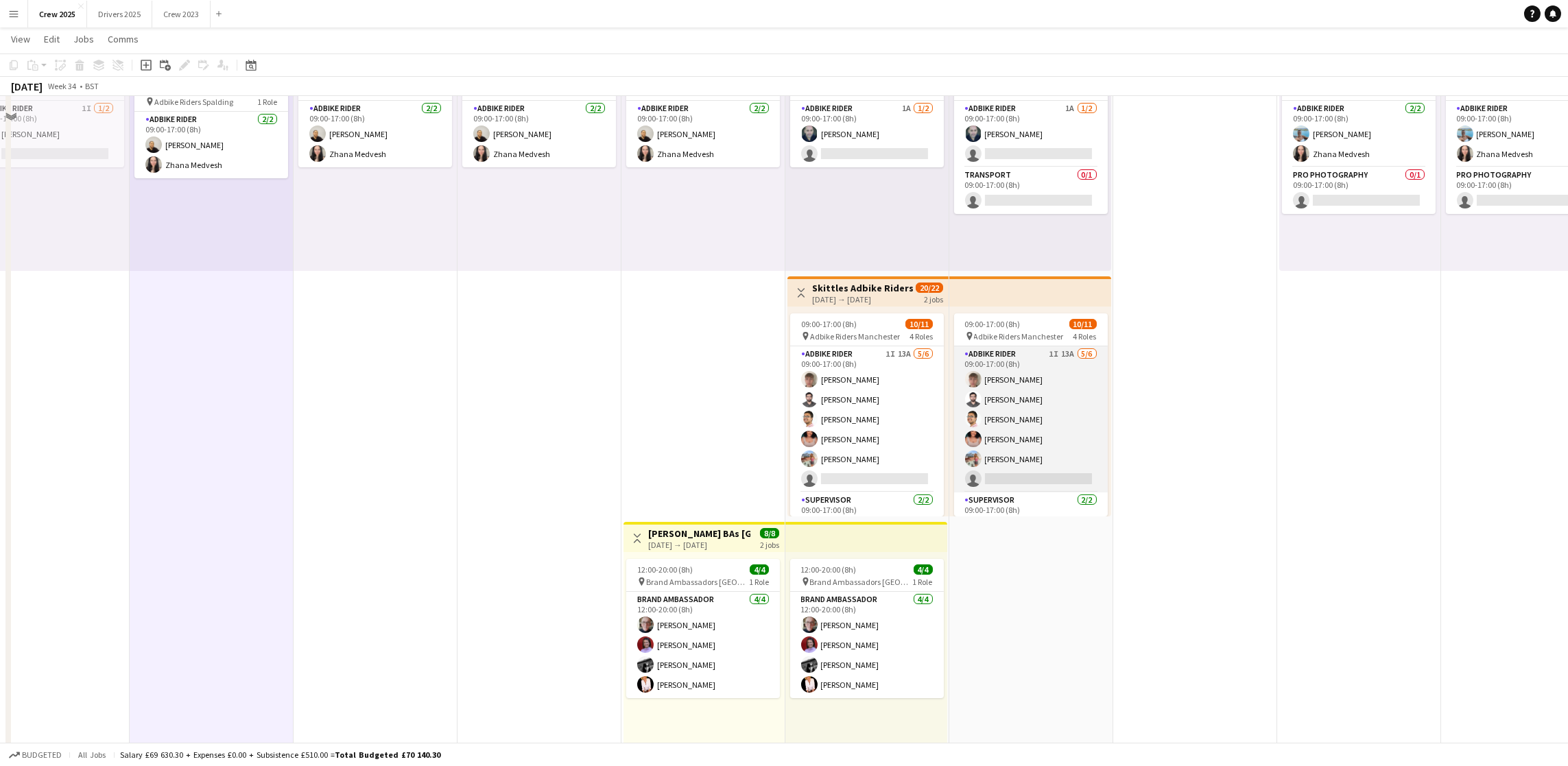
scroll to position [152, 0]
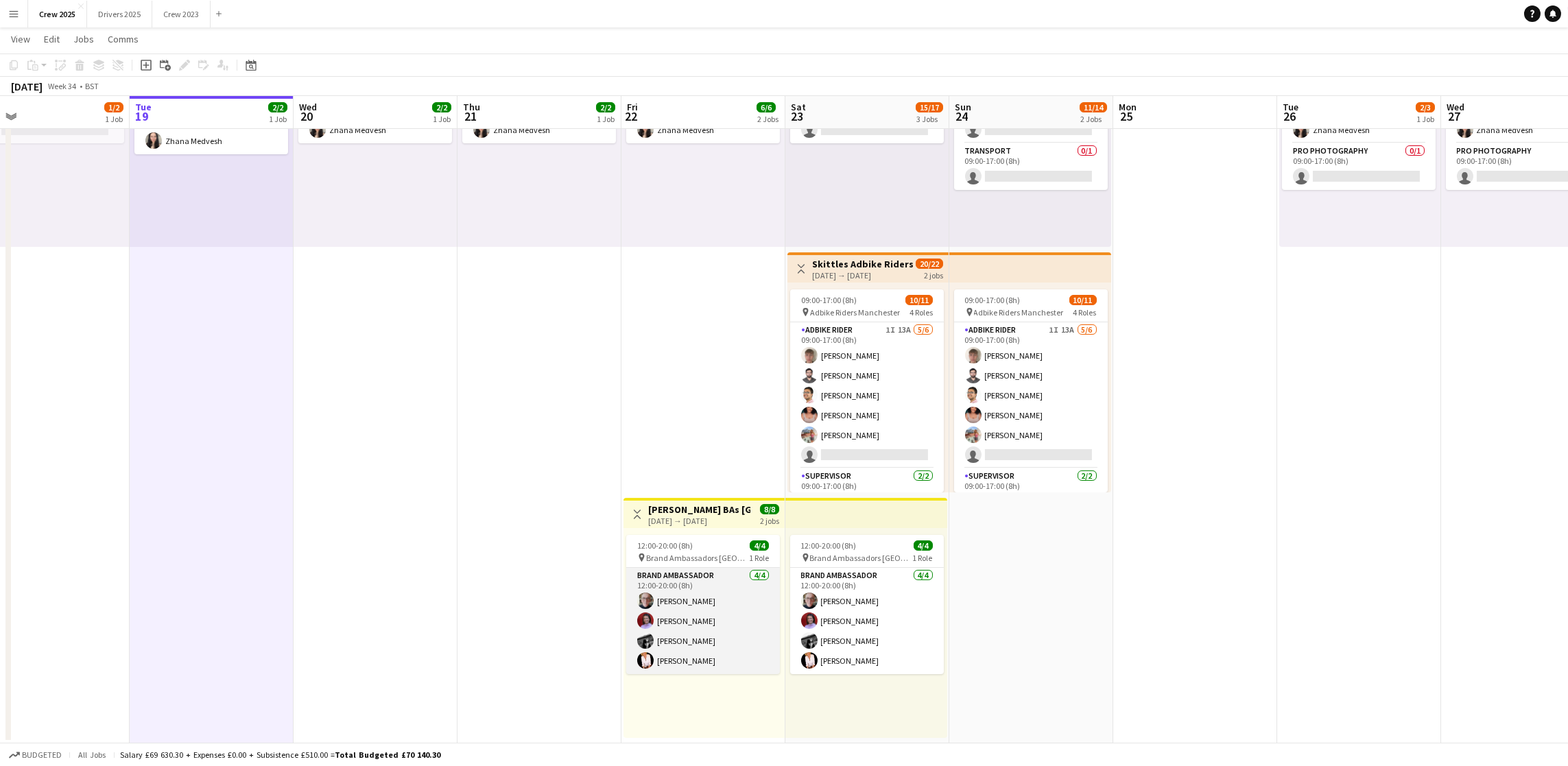
click at [682, 643] on app-card-role "Brand Ambassador [DATE] 12:00-20:00 (8h) [PERSON_NAME] [PERSON_NAME] [PERSON_NA…" at bounding box center [703, 621] width 154 height 106
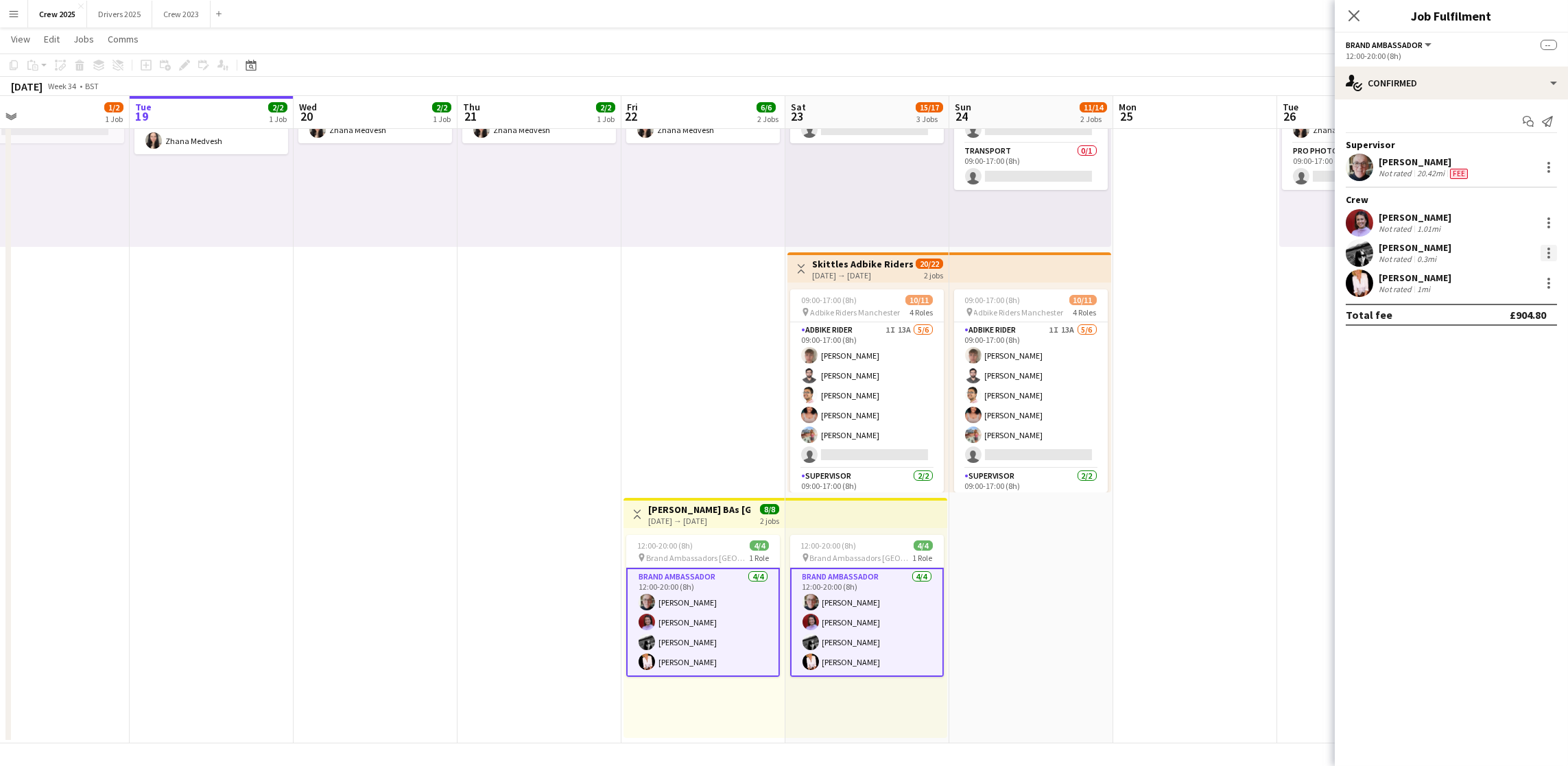
click at [1549, 252] on div at bounding box center [1548, 252] width 3 height 3
click at [1504, 280] on span "Edit fee" at bounding box center [1503, 278] width 85 height 12
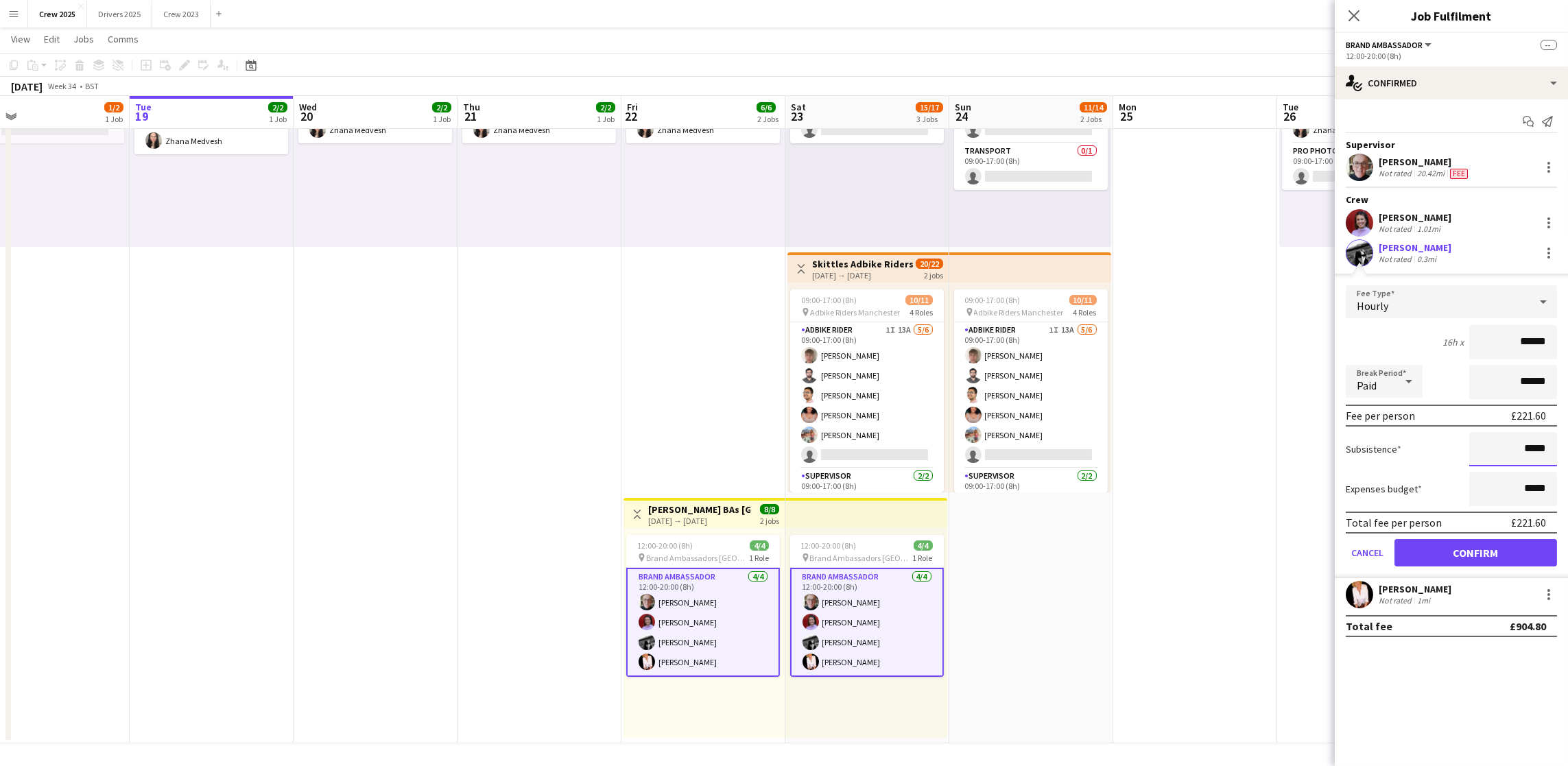
click at [1531, 445] on input "*****" at bounding box center [1513, 449] width 88 height 34
type input "*****"
click at [1483, 544] on button "Confirm" at bounding box center [1475, 552] width 163 height 27
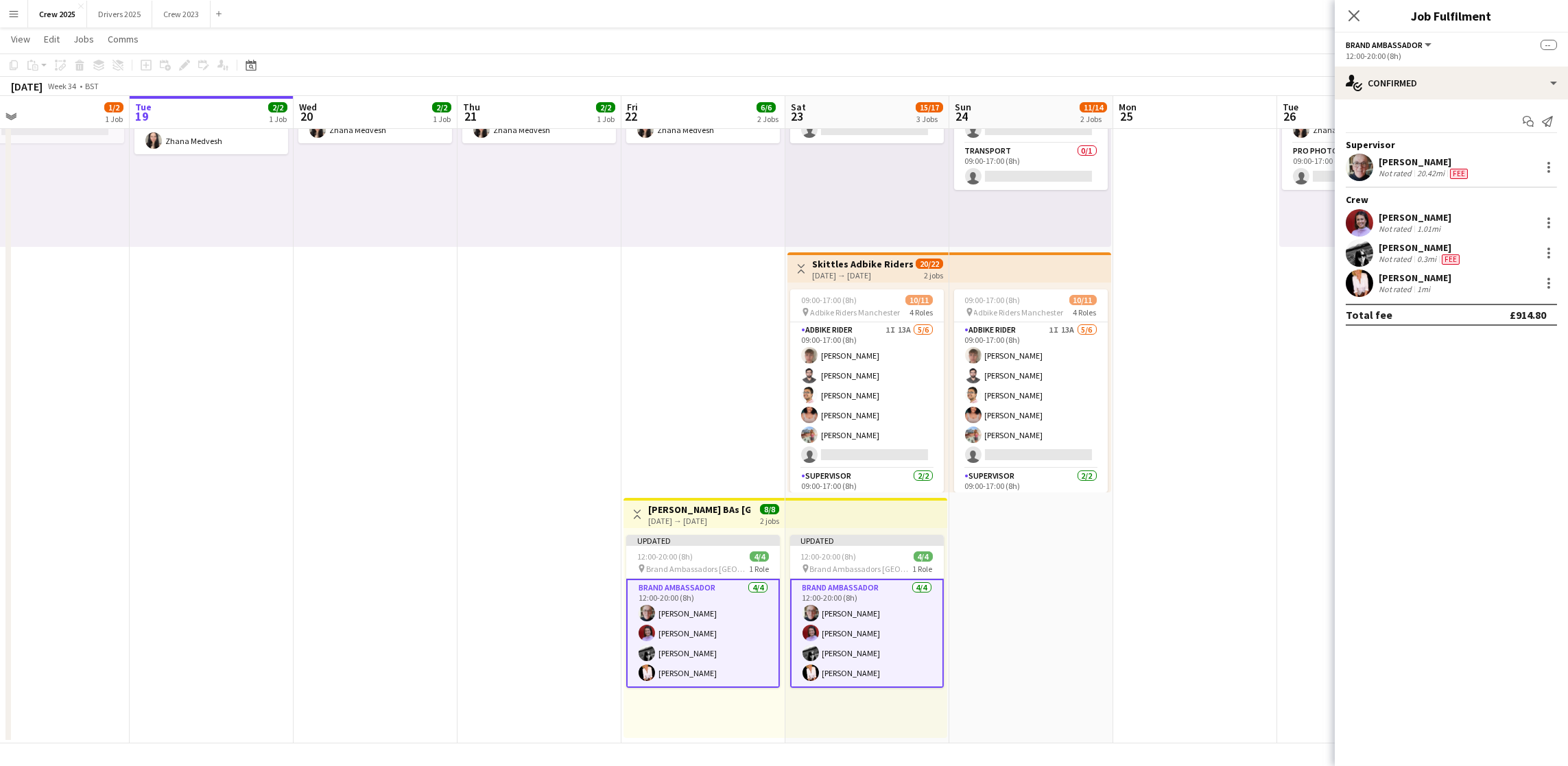
click at [1269, 531] on app-date-cell at bounding box center [1195, 373] width 164 height 742
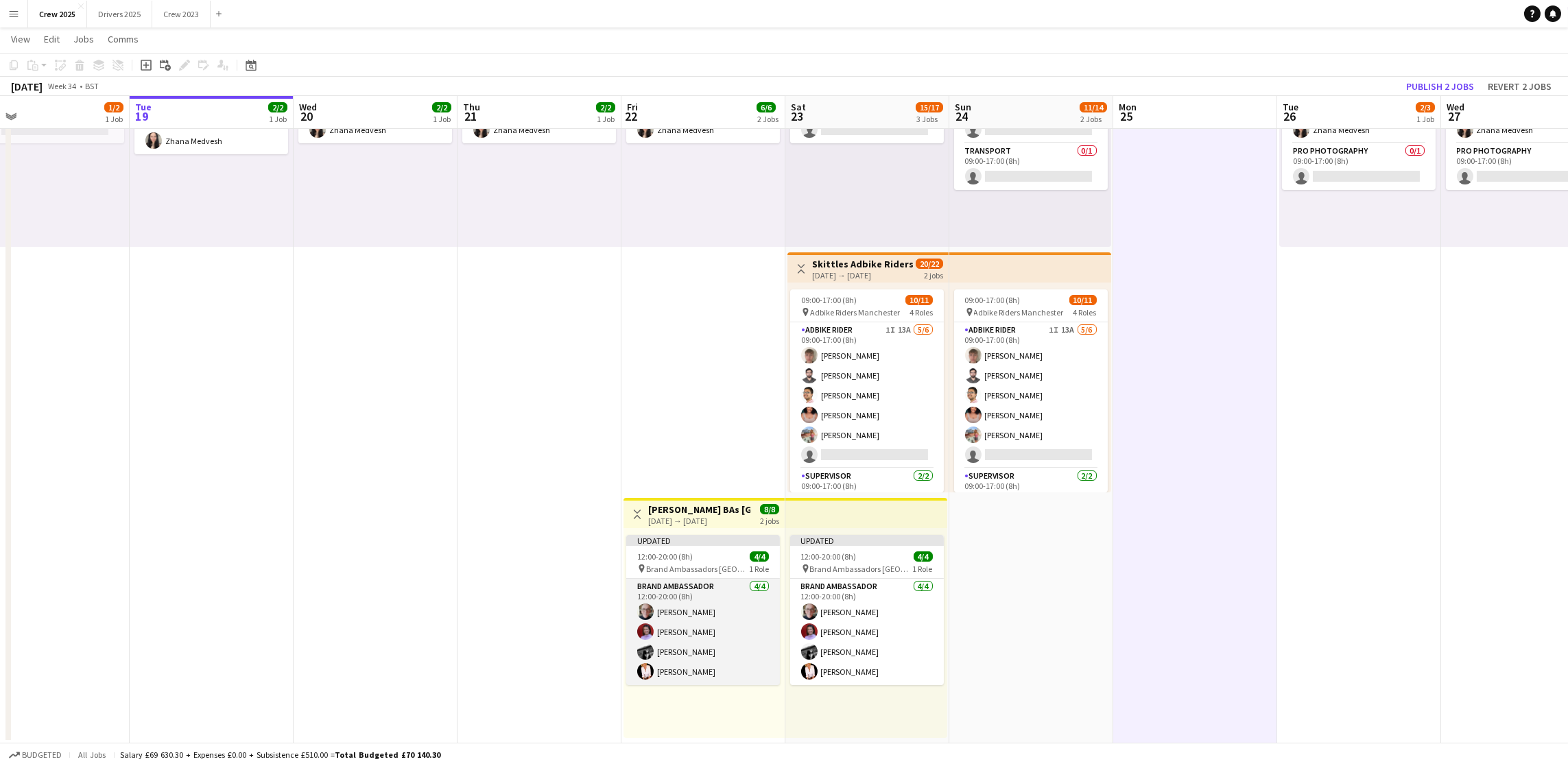
click at [689, 676] on app-card-role "Brand Ambassador [DATE] 12:00-20:00 (8h) [PERSON_NAME] [PERSON_NAME] [PERSON_NA…" at bounding box center [703, 631] width 154 height 106
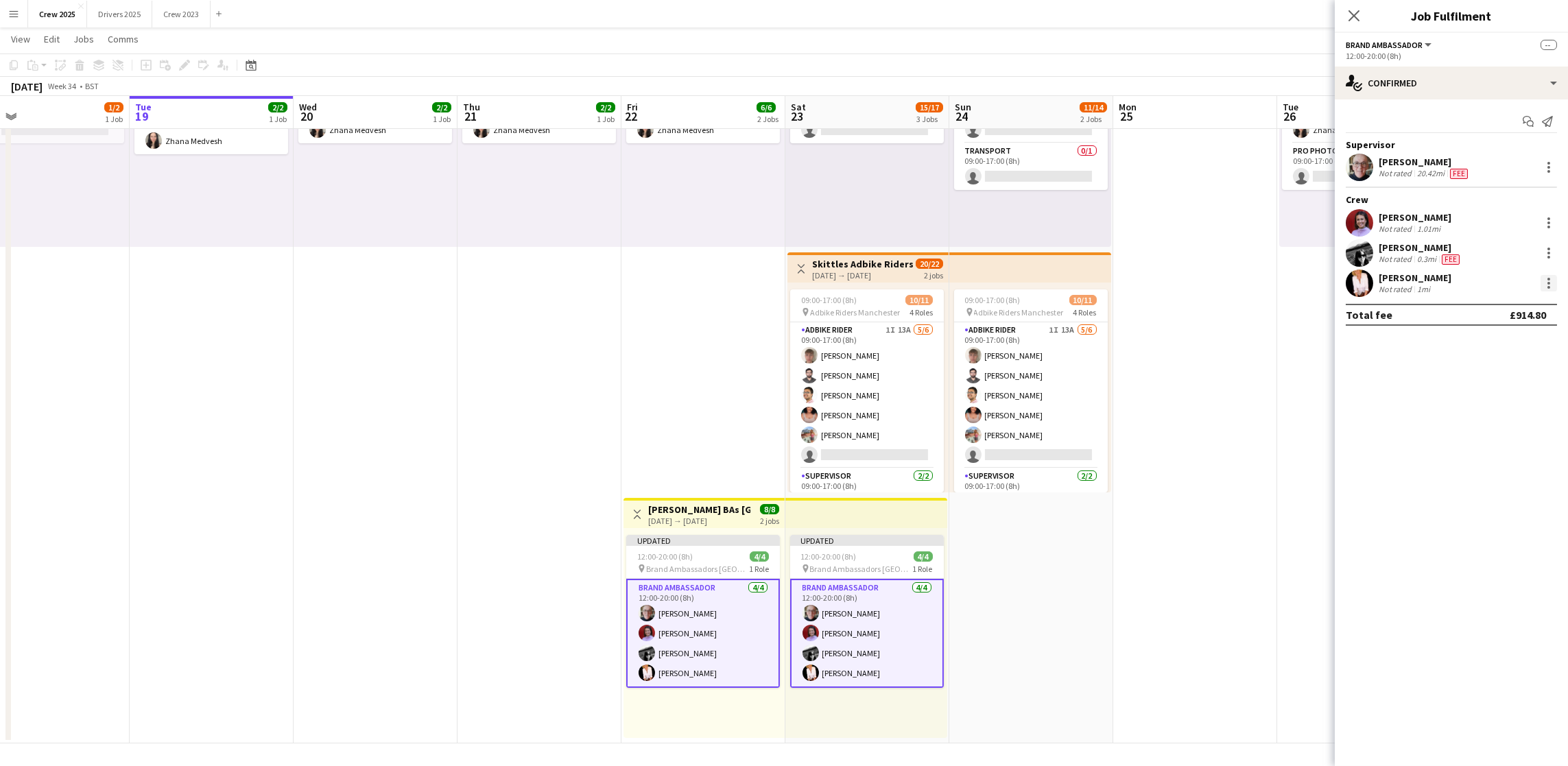
click at [1541, 286] on div at bounding box center [1549, 283] width 17 height 17
click at [1509, 302] on span "Edit fee" at bounding box center [1503, 308] width 85 height 12
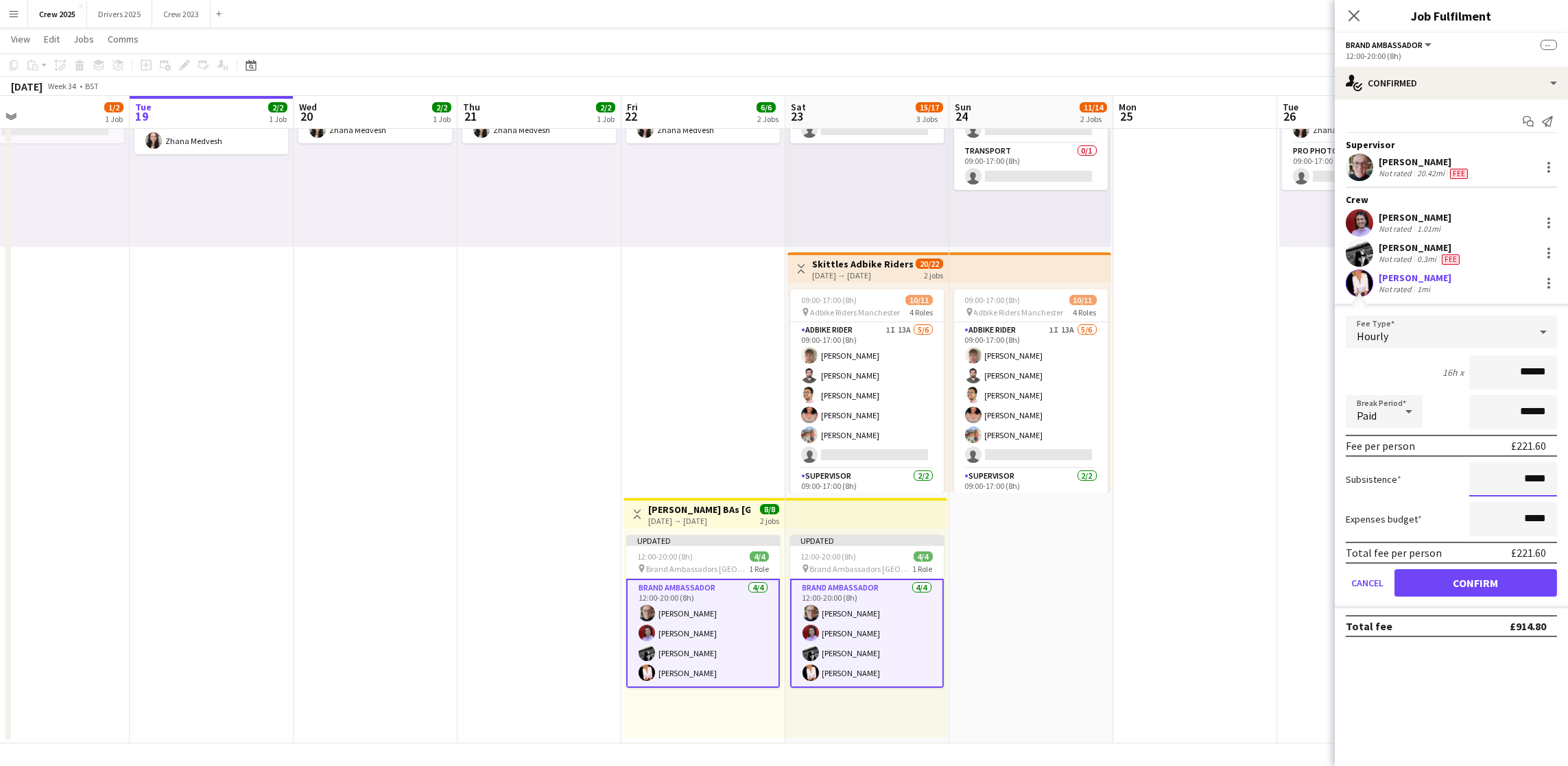
click at [1524, 479] on input "*****" at bounding box center [1513, 479] width 88 height 34
type input "******"
click at [1466, 573] on button "Confirm" at bounding box center [1475, 582] width 163 height 27
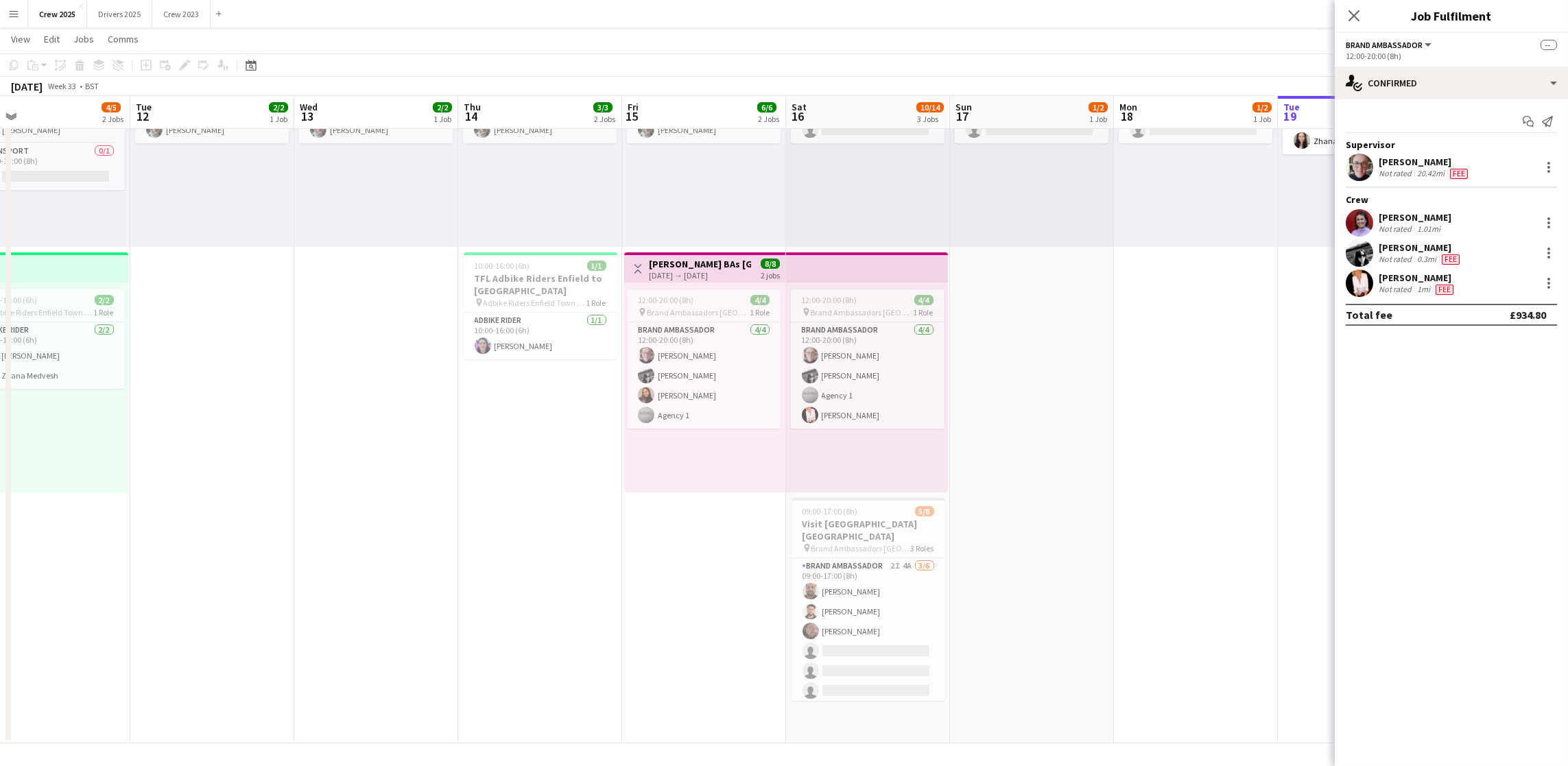
scroll to position [0, 461]
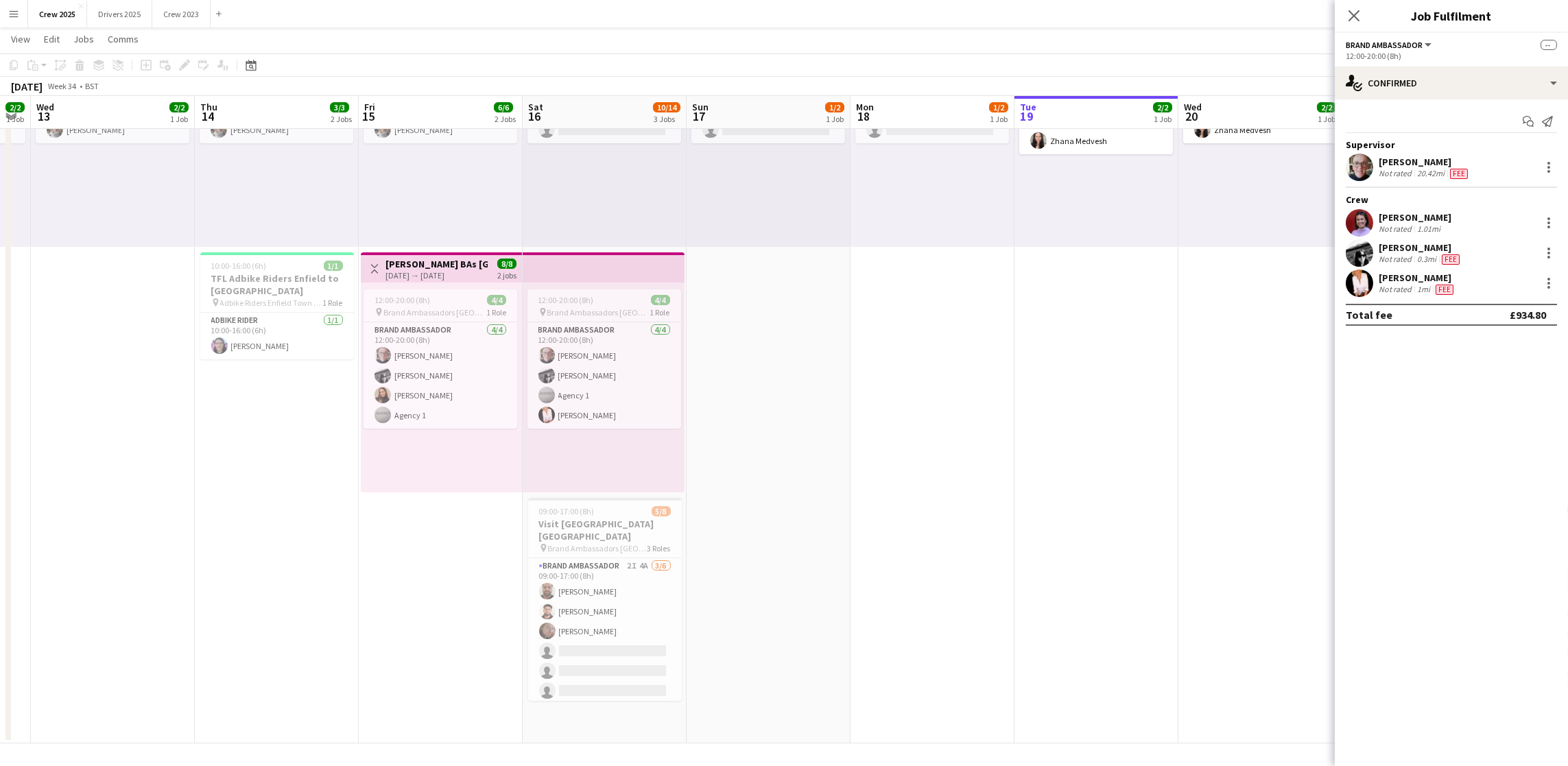
drag, startPoint x: 525, startPoint y: 606, endPoint x: 1400, endPoint y: 549, distance: 876.9
click at [1400, 549] on body "Menu Boards Boards Boards All jobs Status Workforce Workforce My Workforce Recr…" at bounding box center [784, 307] width 1568 height 919
click at [587, 414] on app-card-role "Brand Ambassador [DATE] 12:00-20:00 (8h) [PERSON_NAME] [PERSON_NAME] Agency 1 […" at bounding box center [604, 376] width 154 height 106
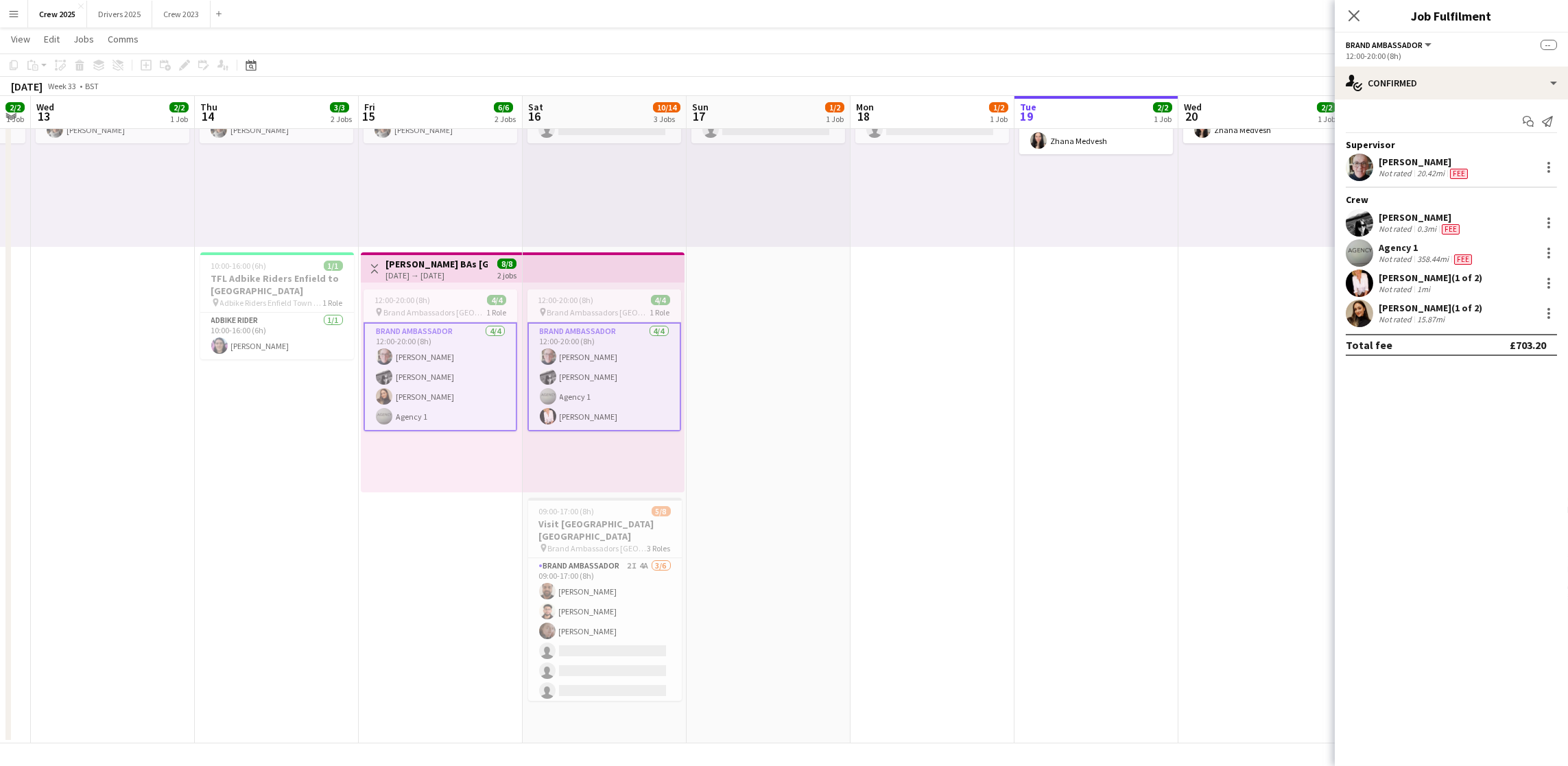
click at [587, 414] on app-card-role "Brand Ambassador [DATE] 12:00-20:00 (8h) [PERSON_NAME] [PERSON_NAME] Agency 1 […" at bounding box center [604, 377] width 154 height 109
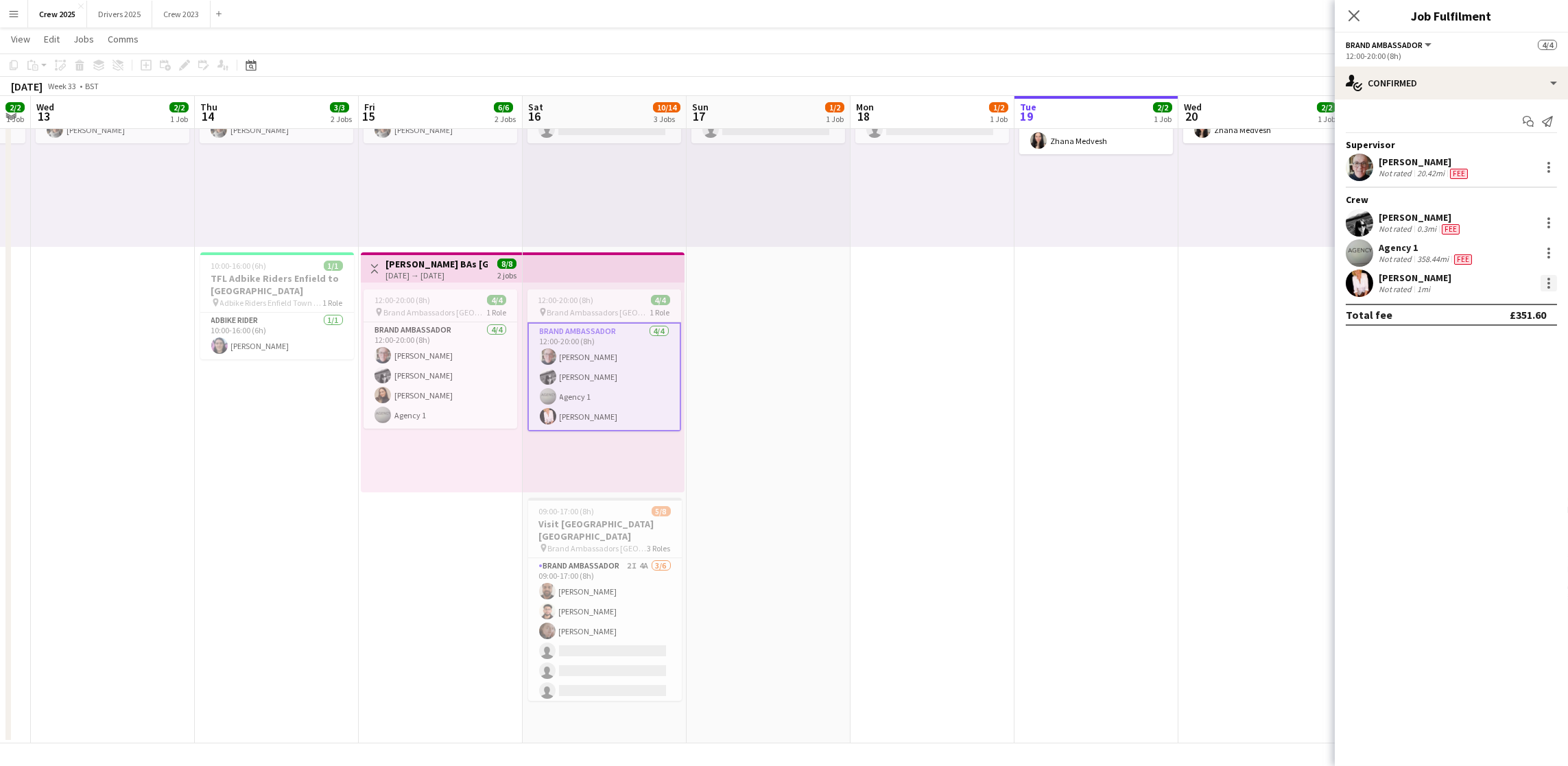
click at [1543, 286] on div at bounding box center [1549, 283] width 17 height 17
click at [1504, 307] on span "Edit fee" at bounding box center [1503, 308] width 85 height 12
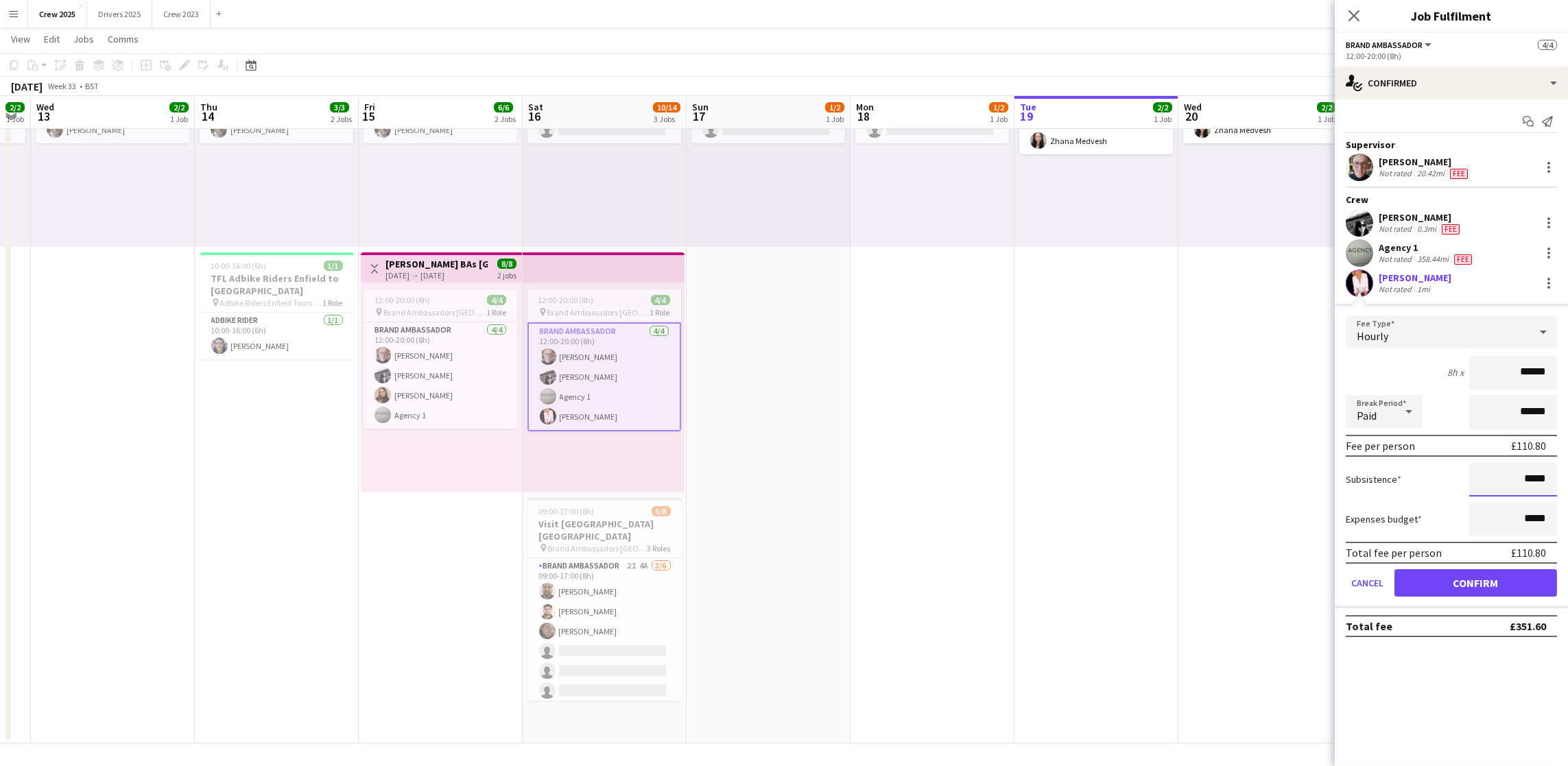
click at [1527, 478] on input "*****" at bounding box center [1513, 479] width 88 height 34
type input "******"
click at [1479, 584] on button "Confirm" at bounding box center [1475, 582] width 163 height 27
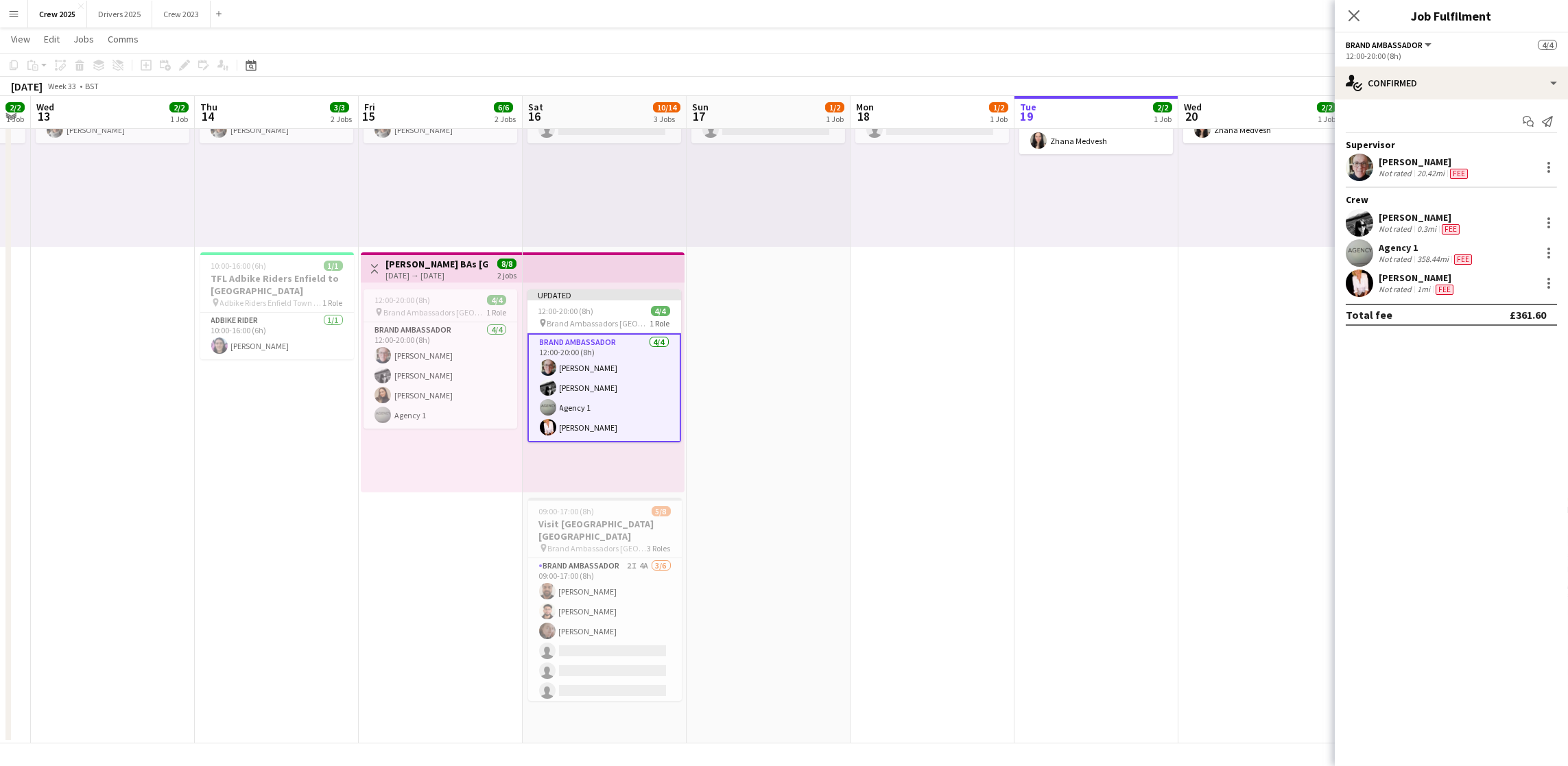
click at [1167, 503] on app-date-cell "In progress 09:00-17:00 (8h) 2/2 pin Adbike Riders Spalding 1 Role Adbike Rider…" at bounding box center [1096, 373] width 164 height 742
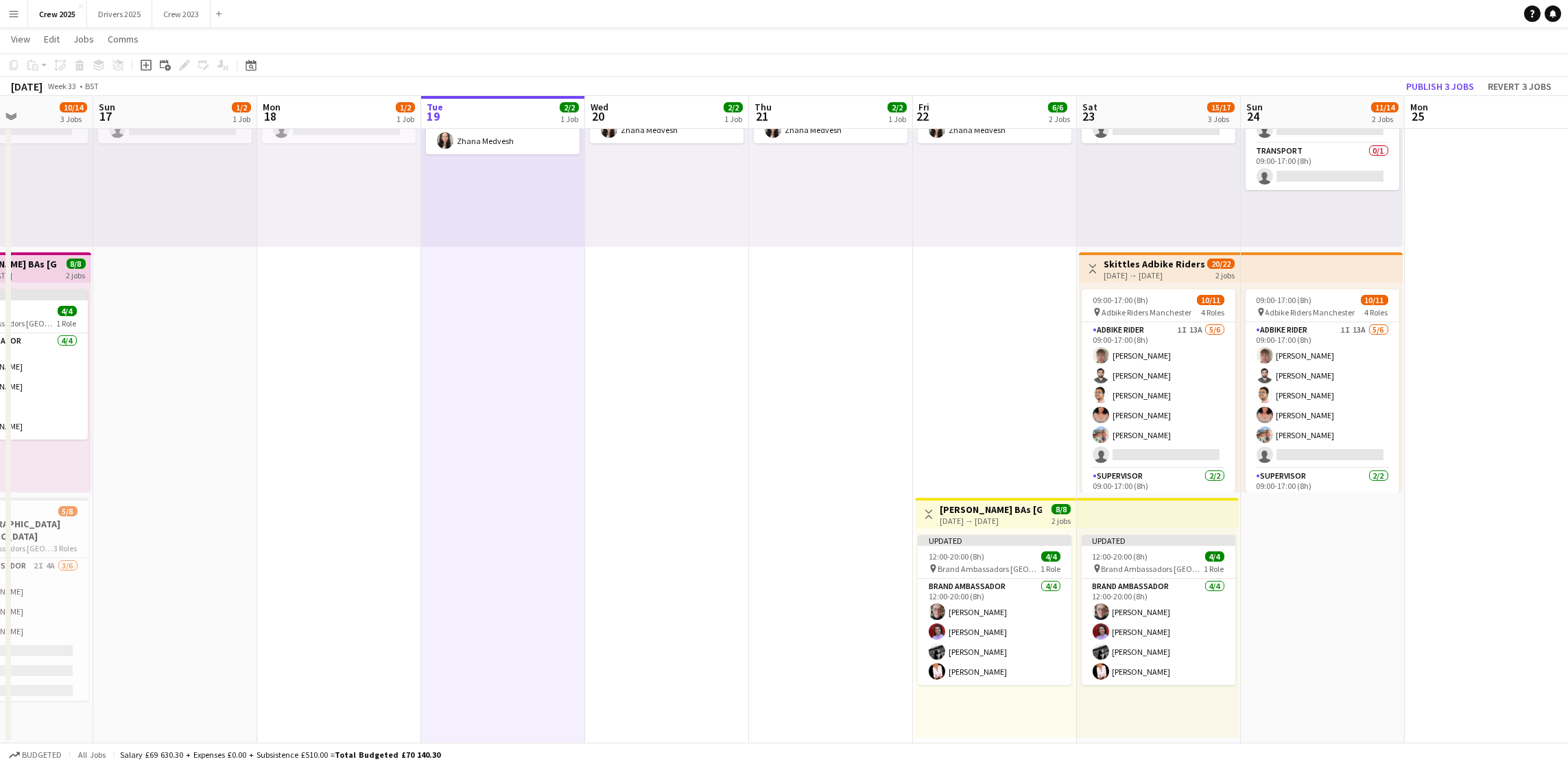
scroll to position [0, 399]
drag, startPoint x: 1408, startPoint y: 478, endPoint x: 813, endPoint y: 437, distance: 596.4
click at [813, 437] on app-calendar-viewport "Thu 14 3/3 2 Jobs Fri 15 6/6 2 Jobs Sat 16 10/14 3 Jobs Sun 17 1/2 1 Job Mon 18…" at bounding box center [784, 323] width 1568 height 843
click at [1456, 85] on button "Publish 3 jobs" at bounding box center [1440, 86] width 79 height 18
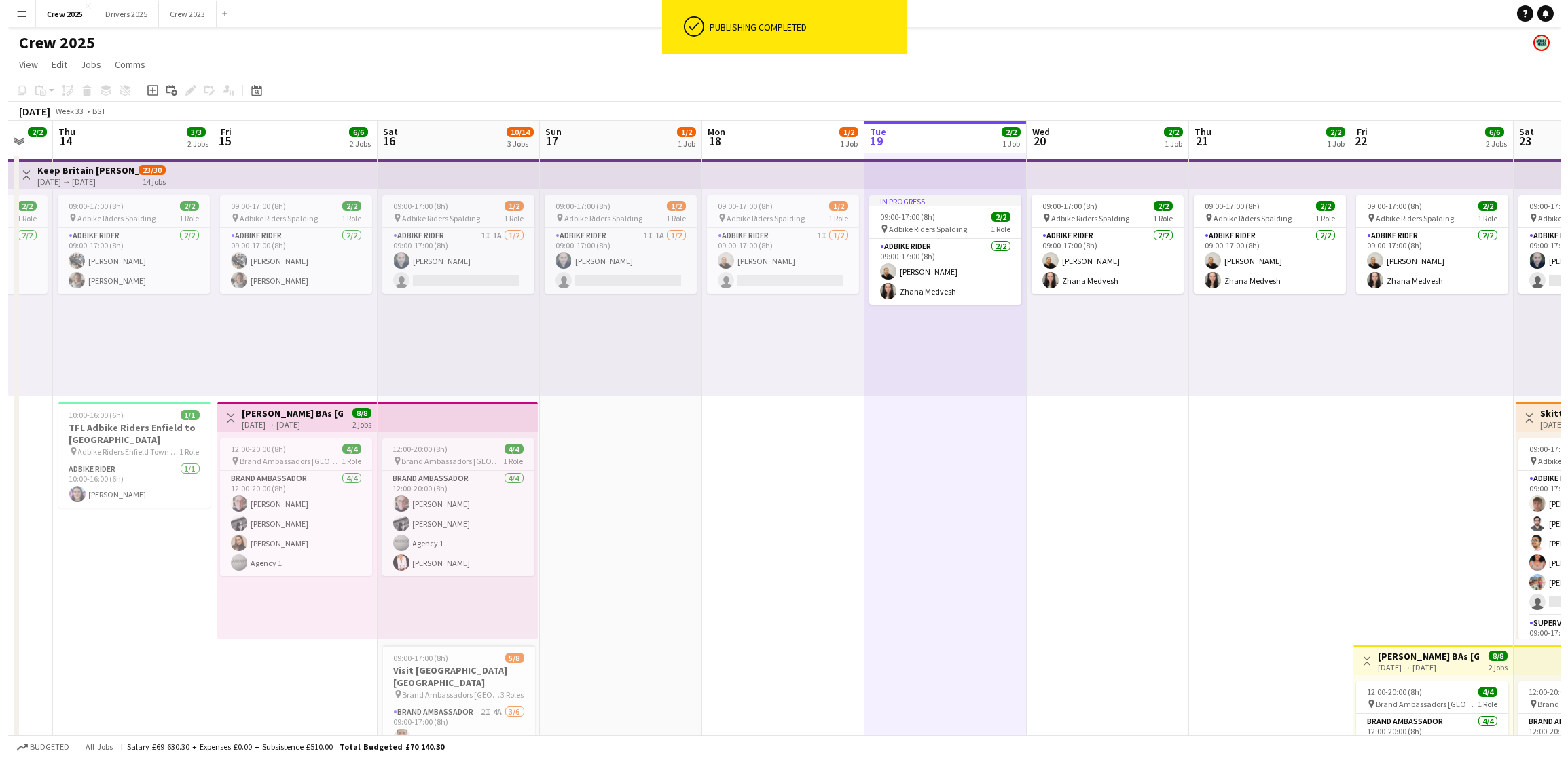
scroll to position [0, 394]
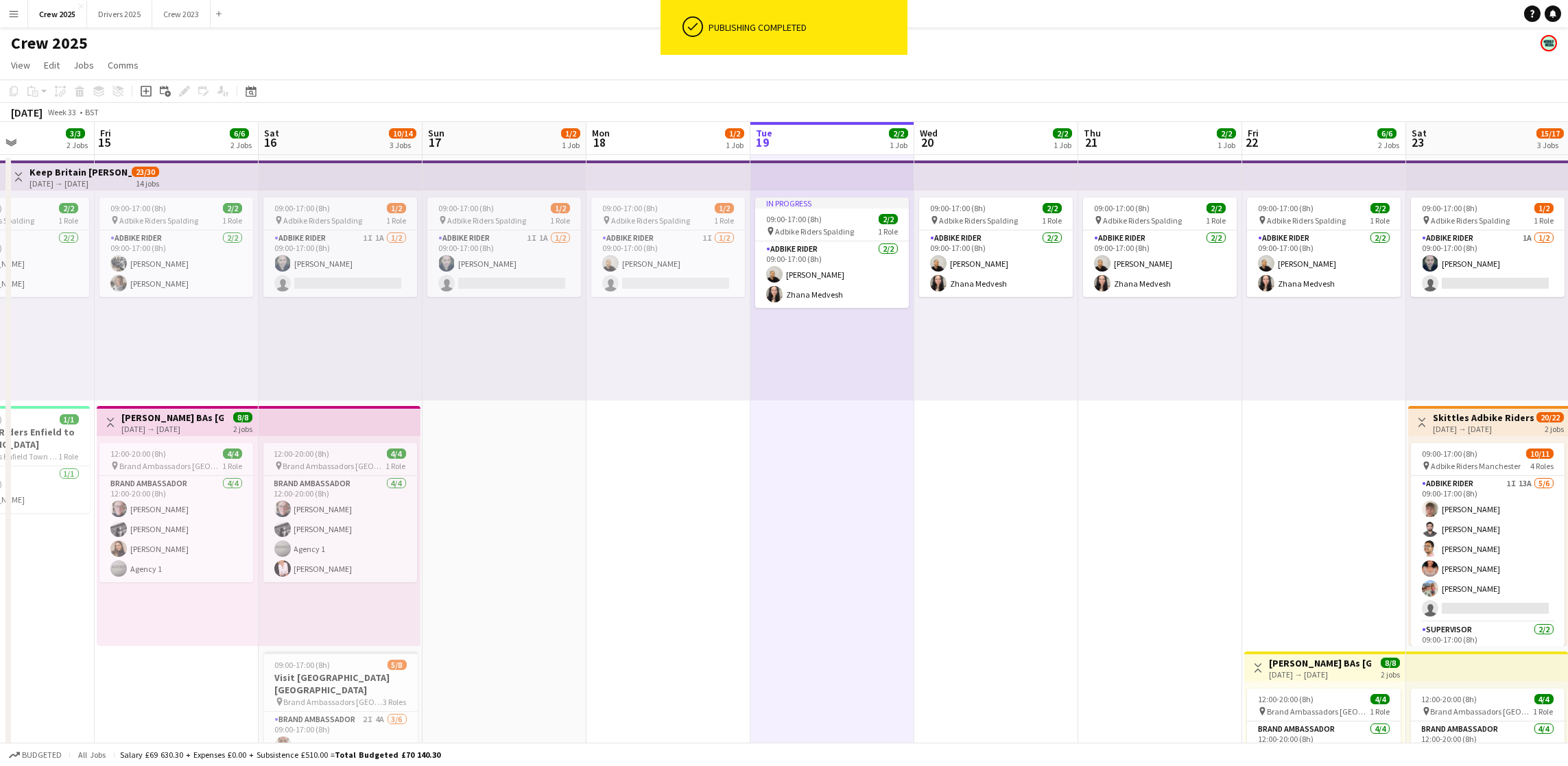
drag, startPoint x: 733, startPoint y: 524, endPoint x: 1064, endPoint y: 520, distance: 331.0
click at [1064, 520] on app-calendar-viewport "Tue 12 2/2 1 Job Wed 13 2/2 1 Job Thu 14 3/3 2 Jobs Fri 15 6/6 2 Jobs Sat 16 10…" at bounding box center [784, 509] width 1568 height 775
click at [16, 10] on app-icon "Menu" at bounding box center [13, 13] width 11 height 11
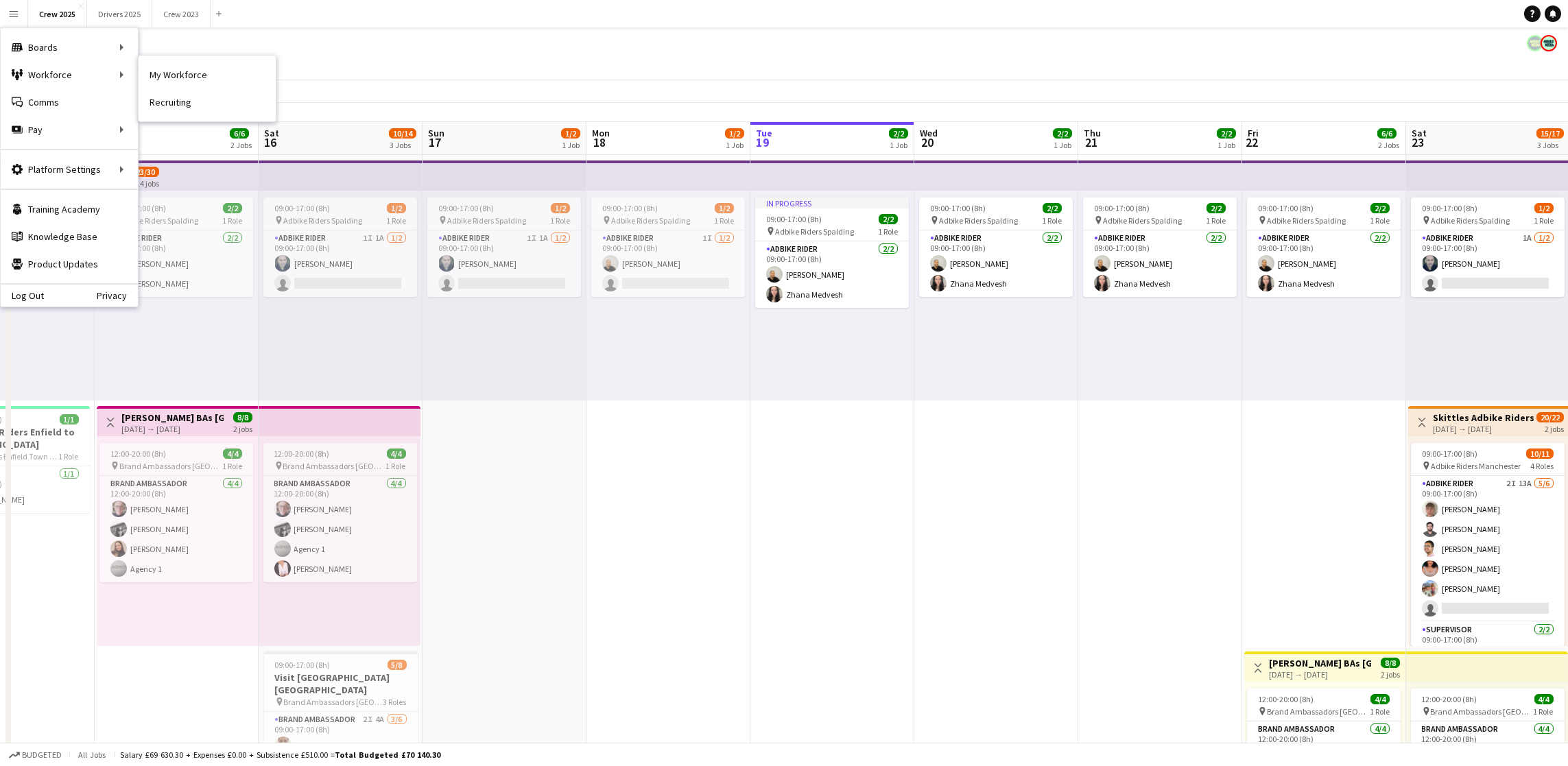
click at [189, 81] on link "My Workforce" at bounding box center [208, 74] width 137 height 27
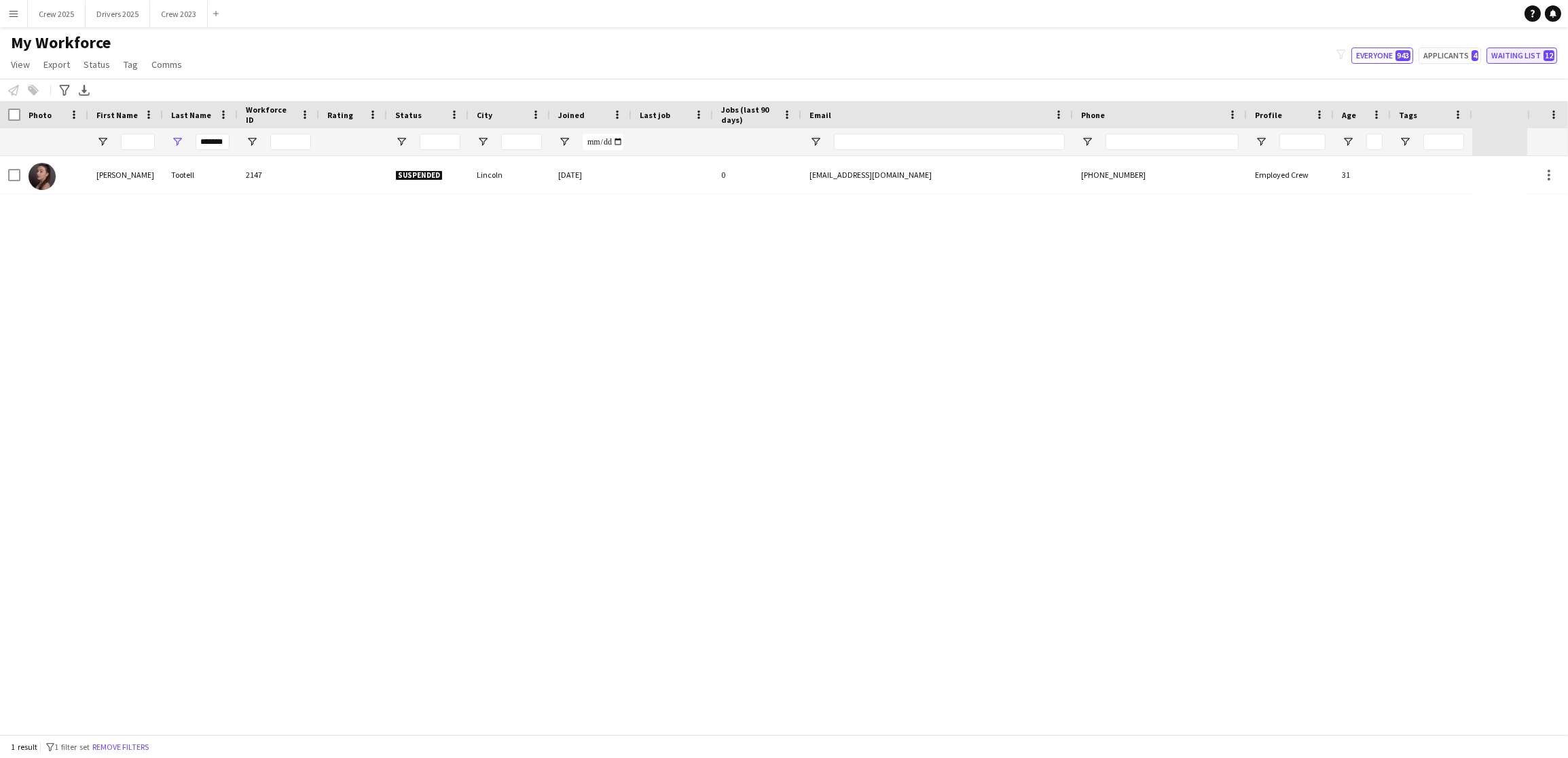
click at [1506, 54] on button "Waiting list 12" at bounding box center [1521, 56] width 71 height 17
type input "**********"
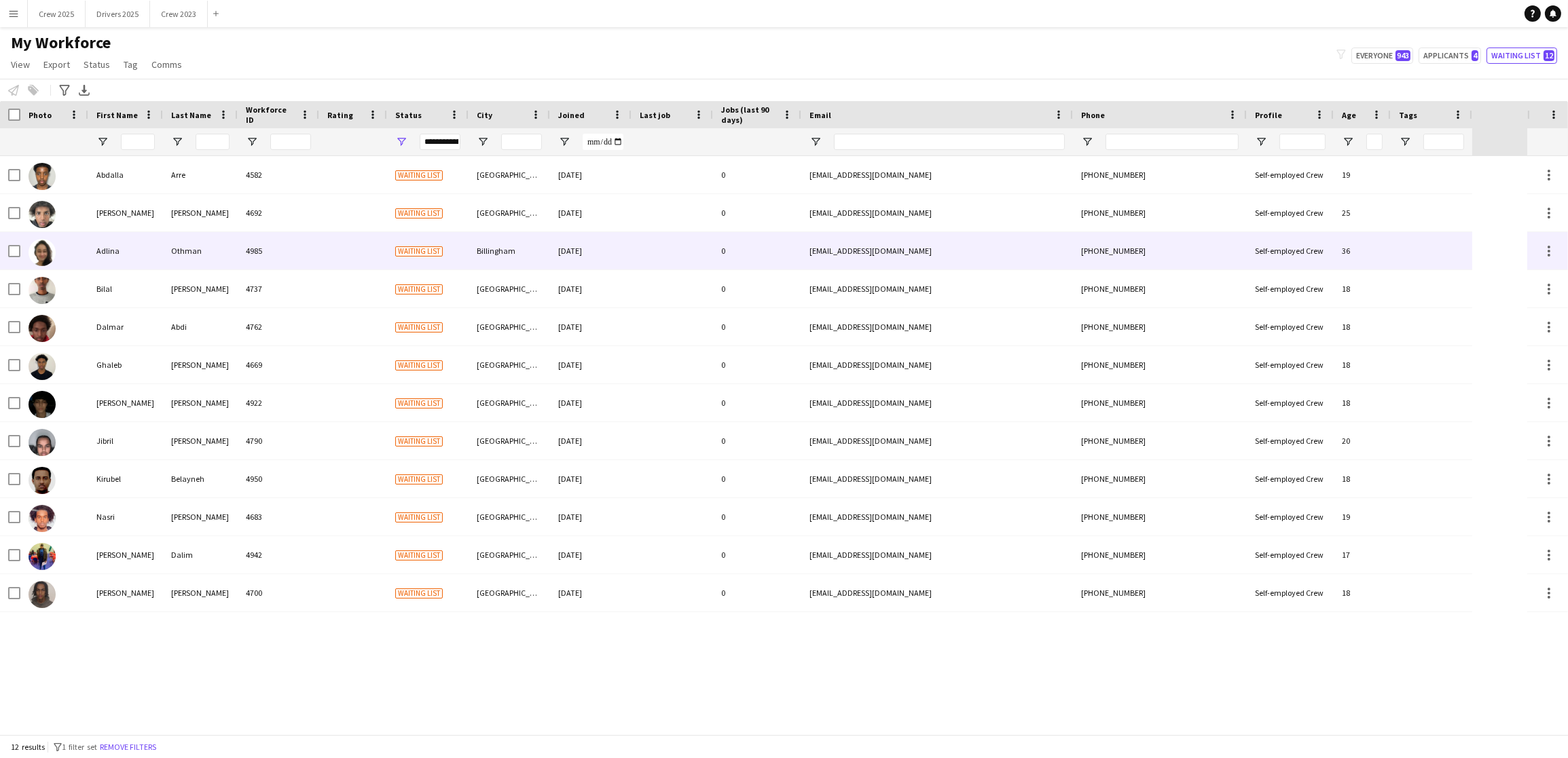
click at [216, 253] on div "Othman" at bounding box center [200, 251] width 75 height 37
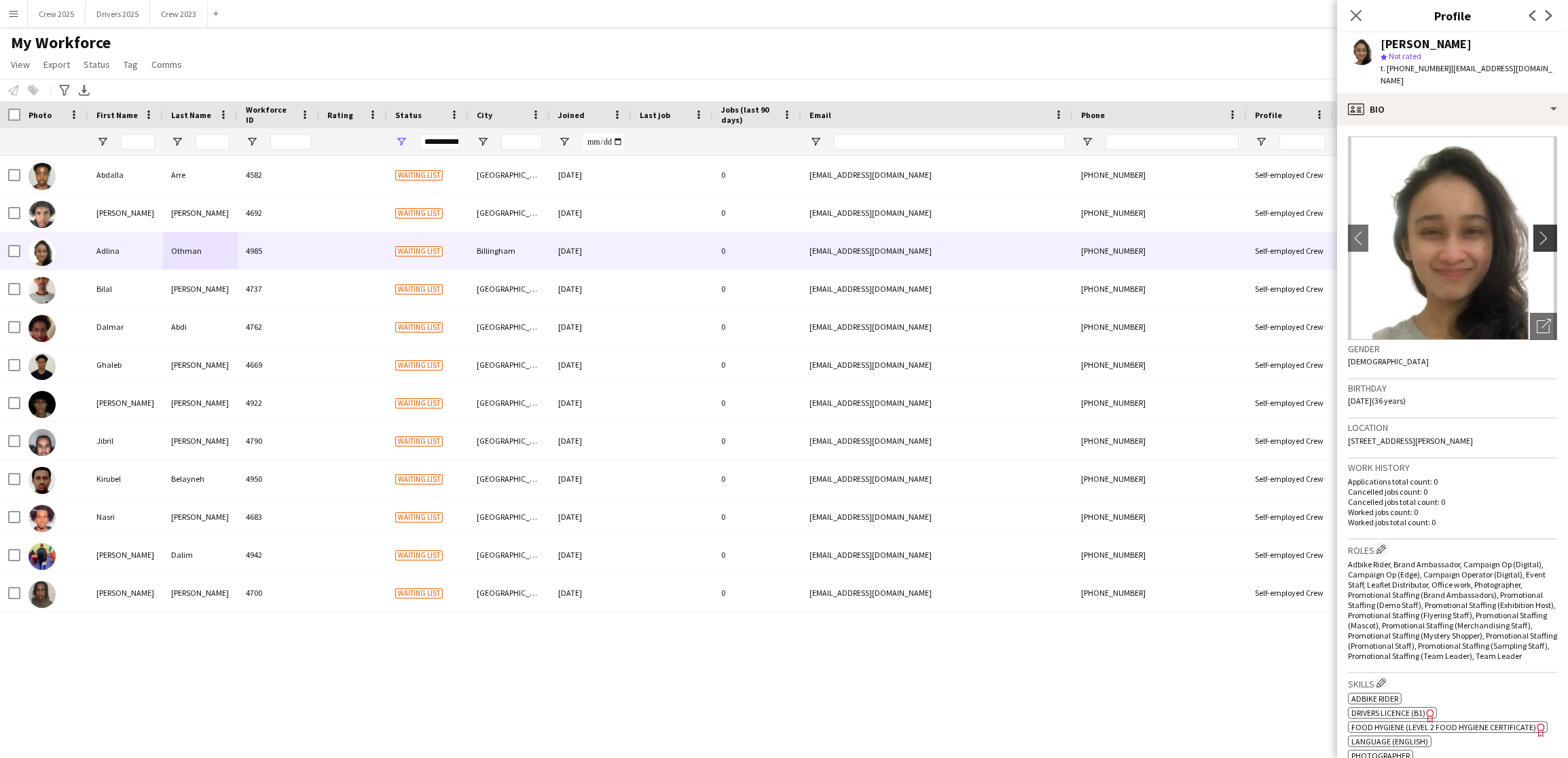
click at [1537, 231] on app-icon "chevron-right" at bounding box center [1547, 238] width 21 height 14
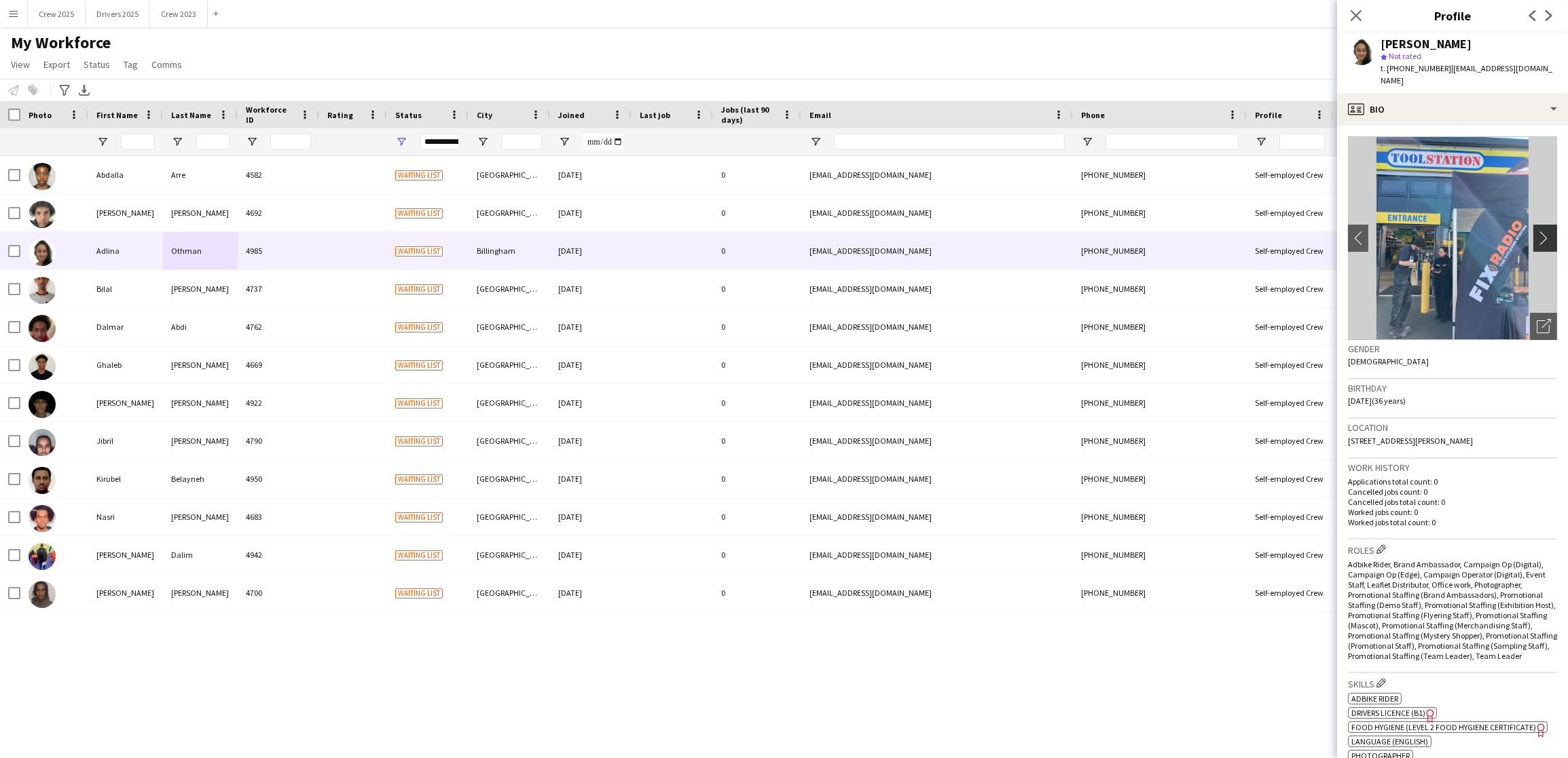
click at [1537, 231] on app-icon "chevron-right" at bounding box center [1547, 238] width 21 height 14
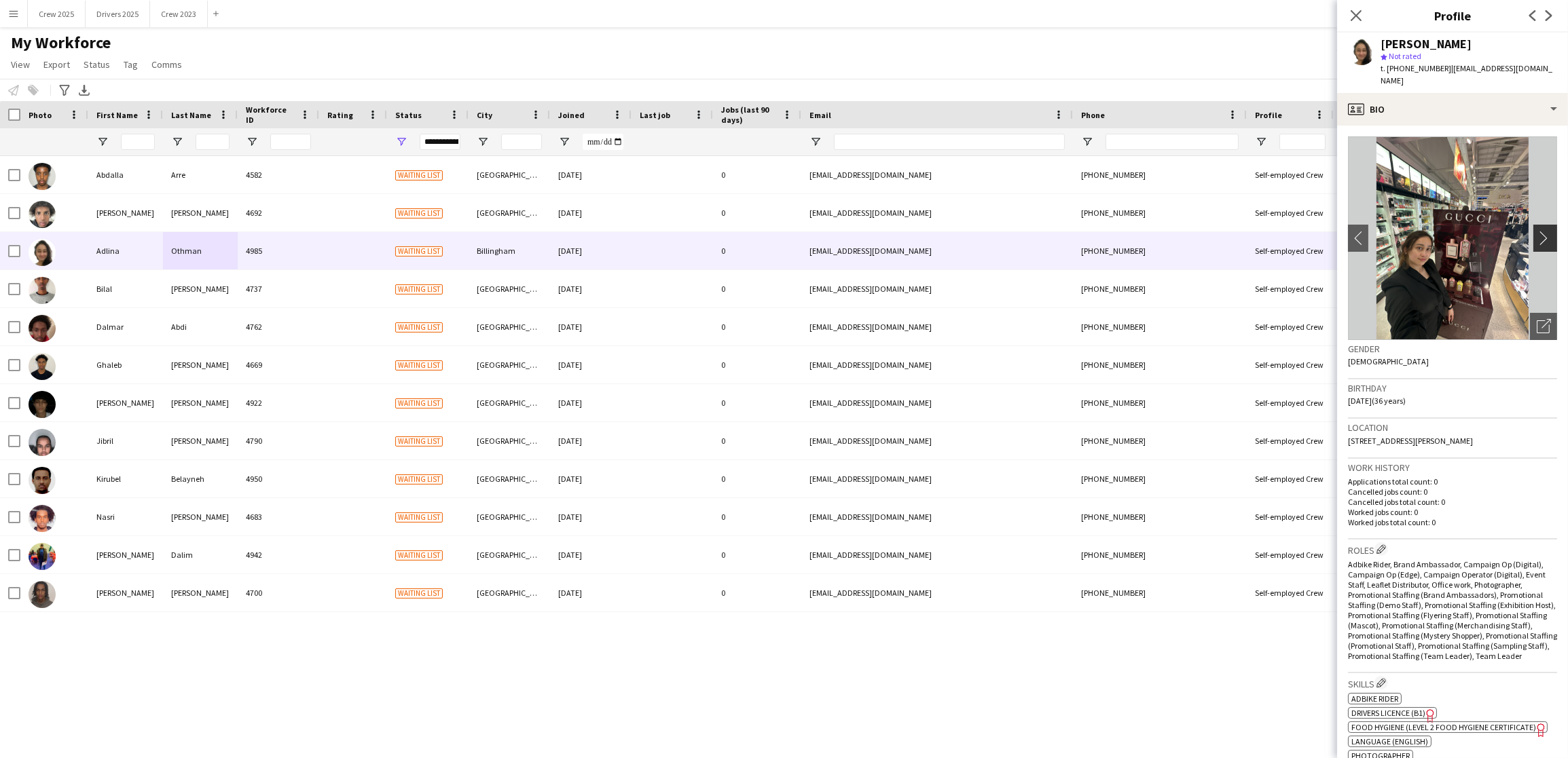
click at [1537, 231] on app-icon "chevron-right" at bounding box center [1547, 238] width 21 height 14
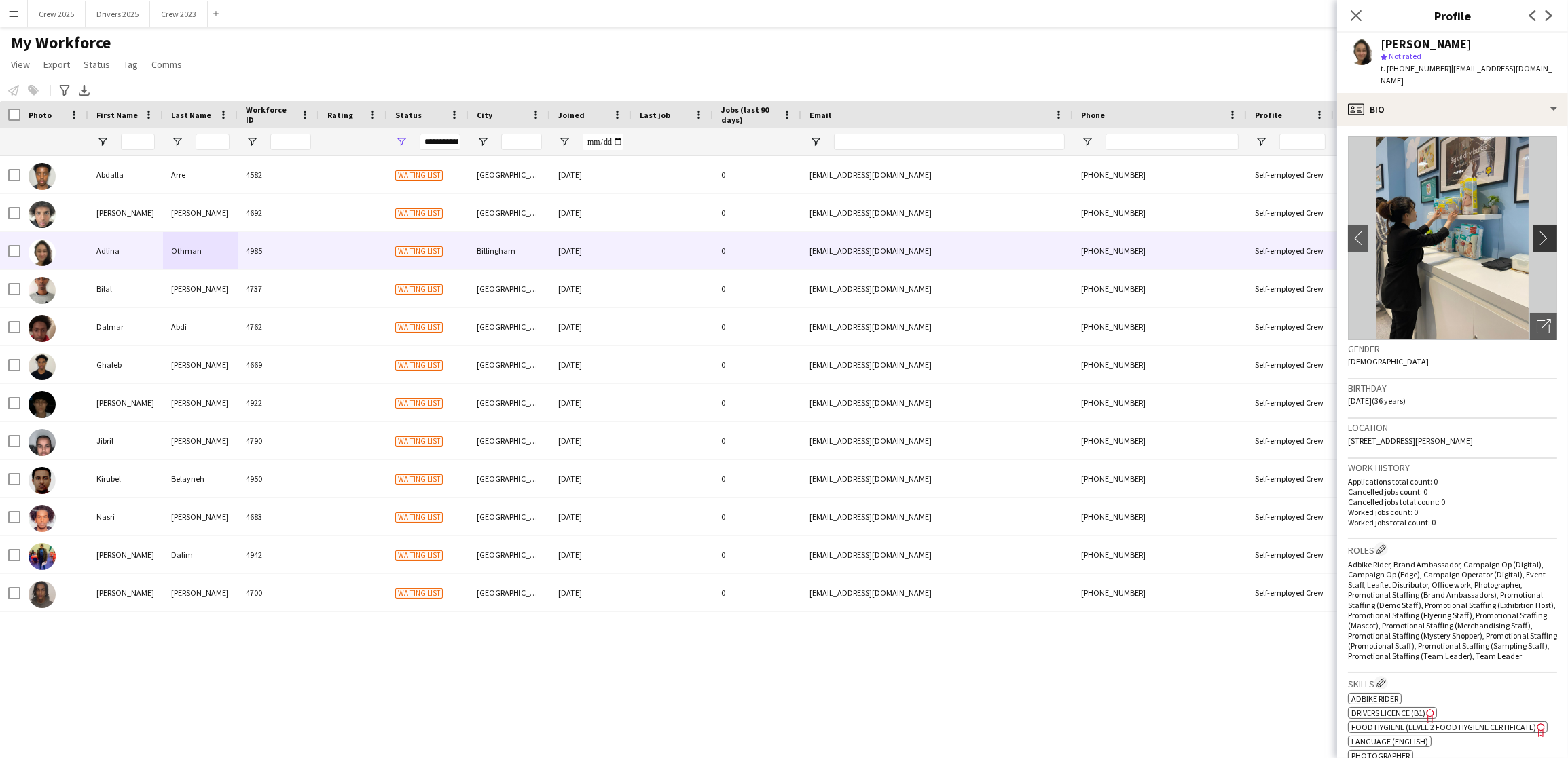
click at [1537, 231] on app-icon "chevron-right" at bounding box center [1547, 238] width 21 height 14
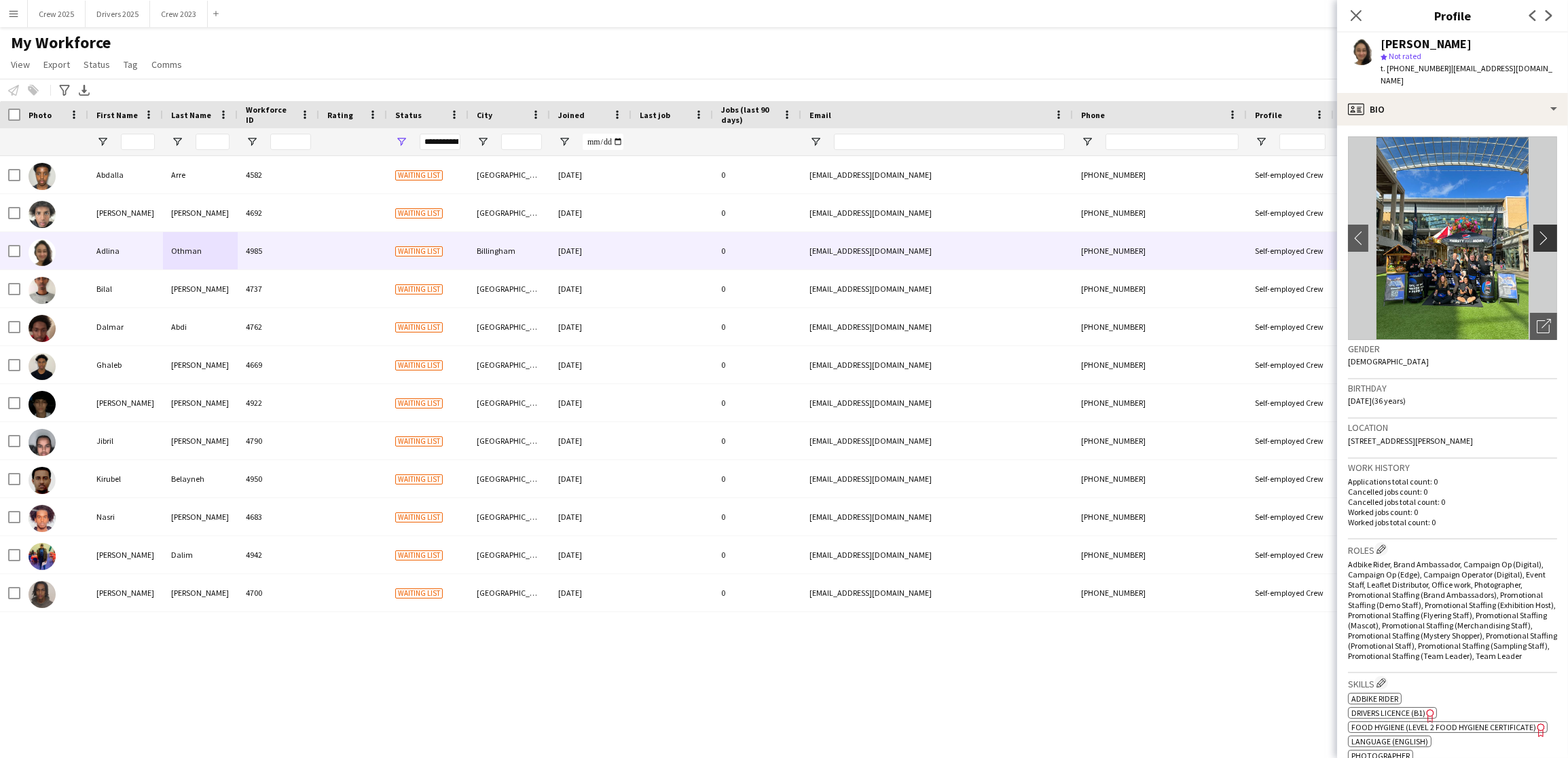
click at [1537, 231] on app-icon "chevron-right" at bounding box center [1547, 238] width 21 height 14
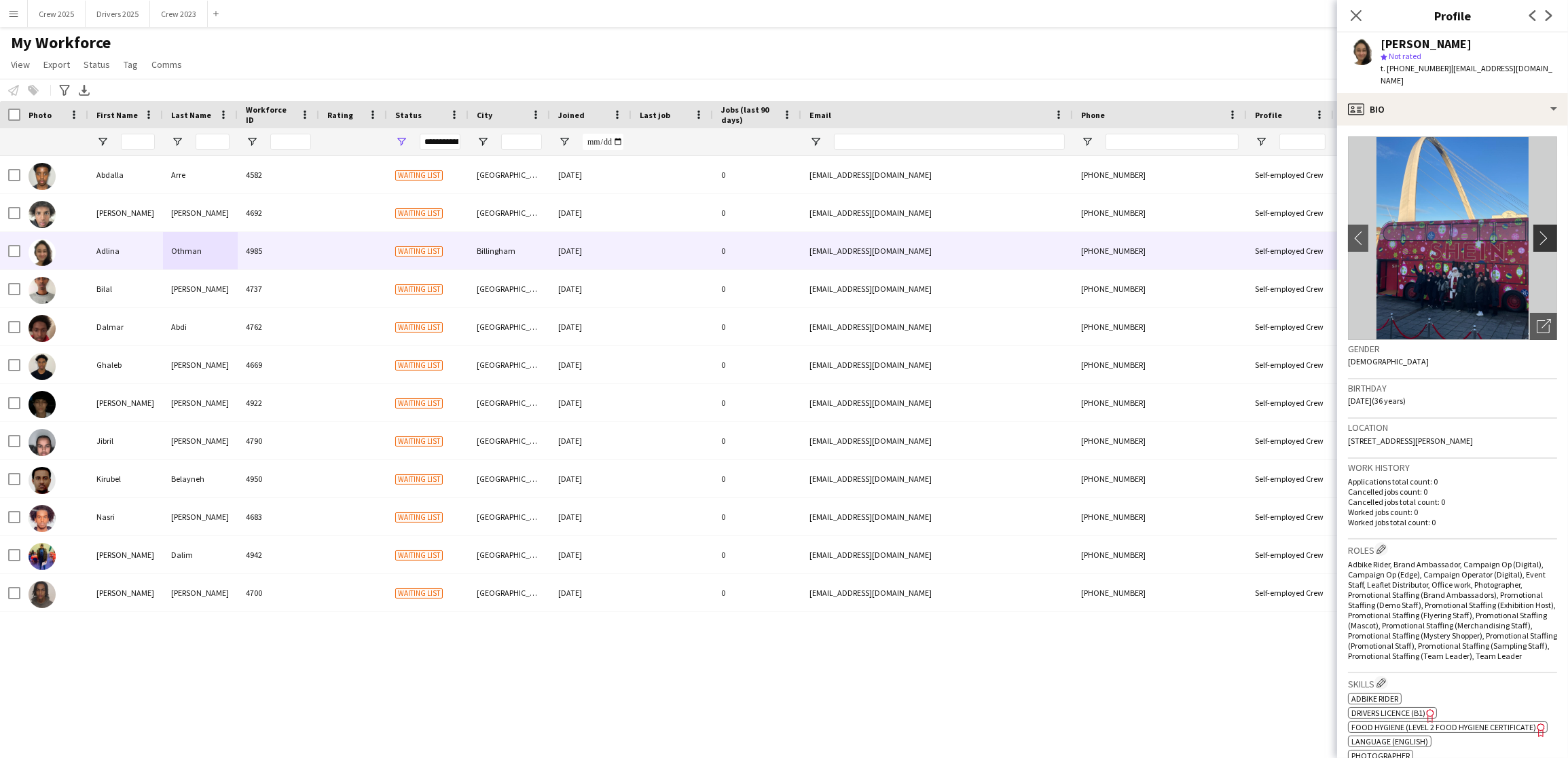
click at [1537, 231] on app-icon "chevron-right" at bounding box center [1547, 238] width 21 height 14
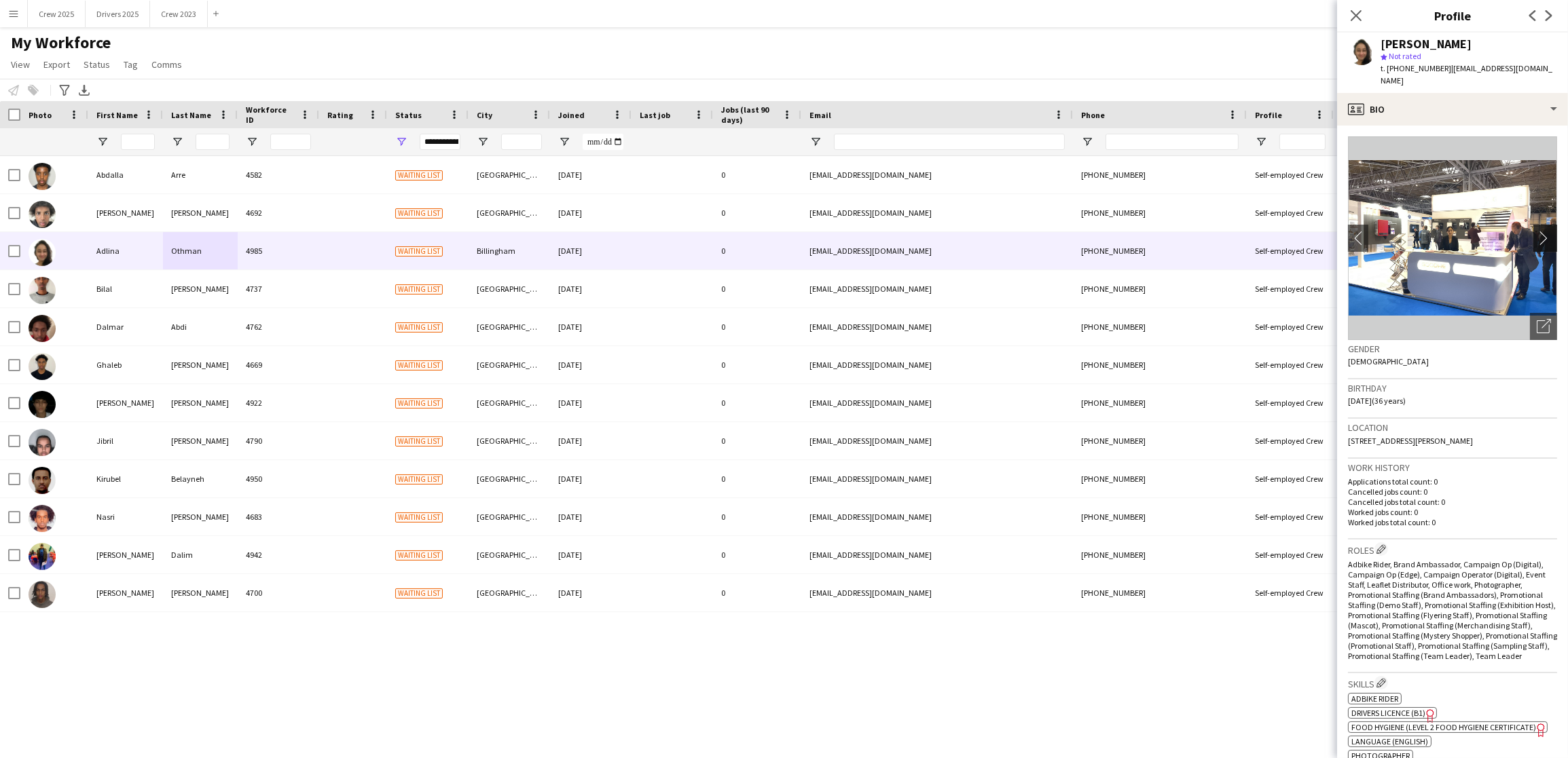
click at [1537, 231] on app-icon "chevron-right" at bounding box center [1547, 238] width 21 height 14
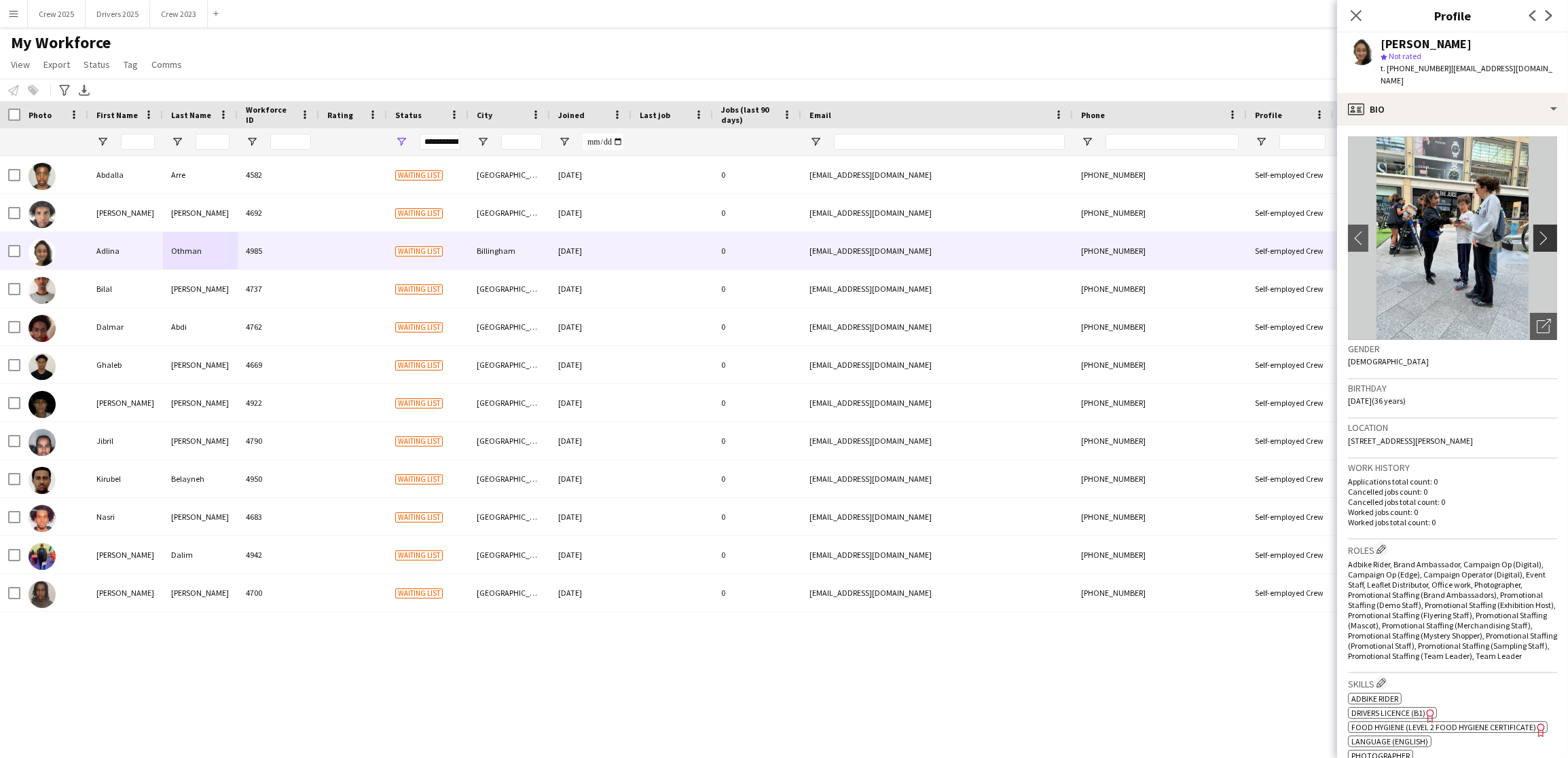
click at [1537, 231] on app-icon "chevron-right" at bounding box center [1547, 238] width 21 height 14
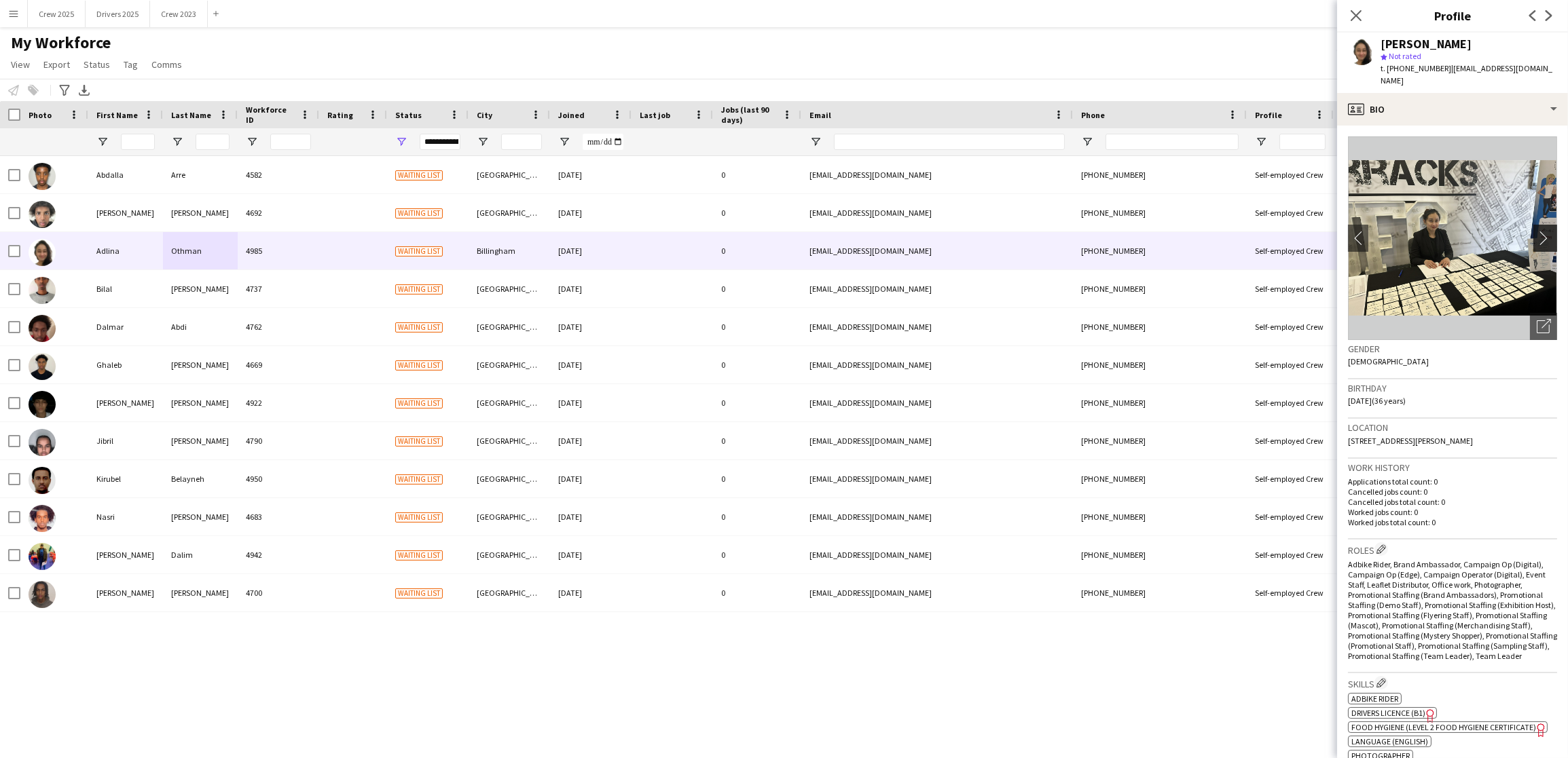
click at [1537, 231] on app-icon "chevron-right" at bounding box center [1547, 238] width 21 height 14
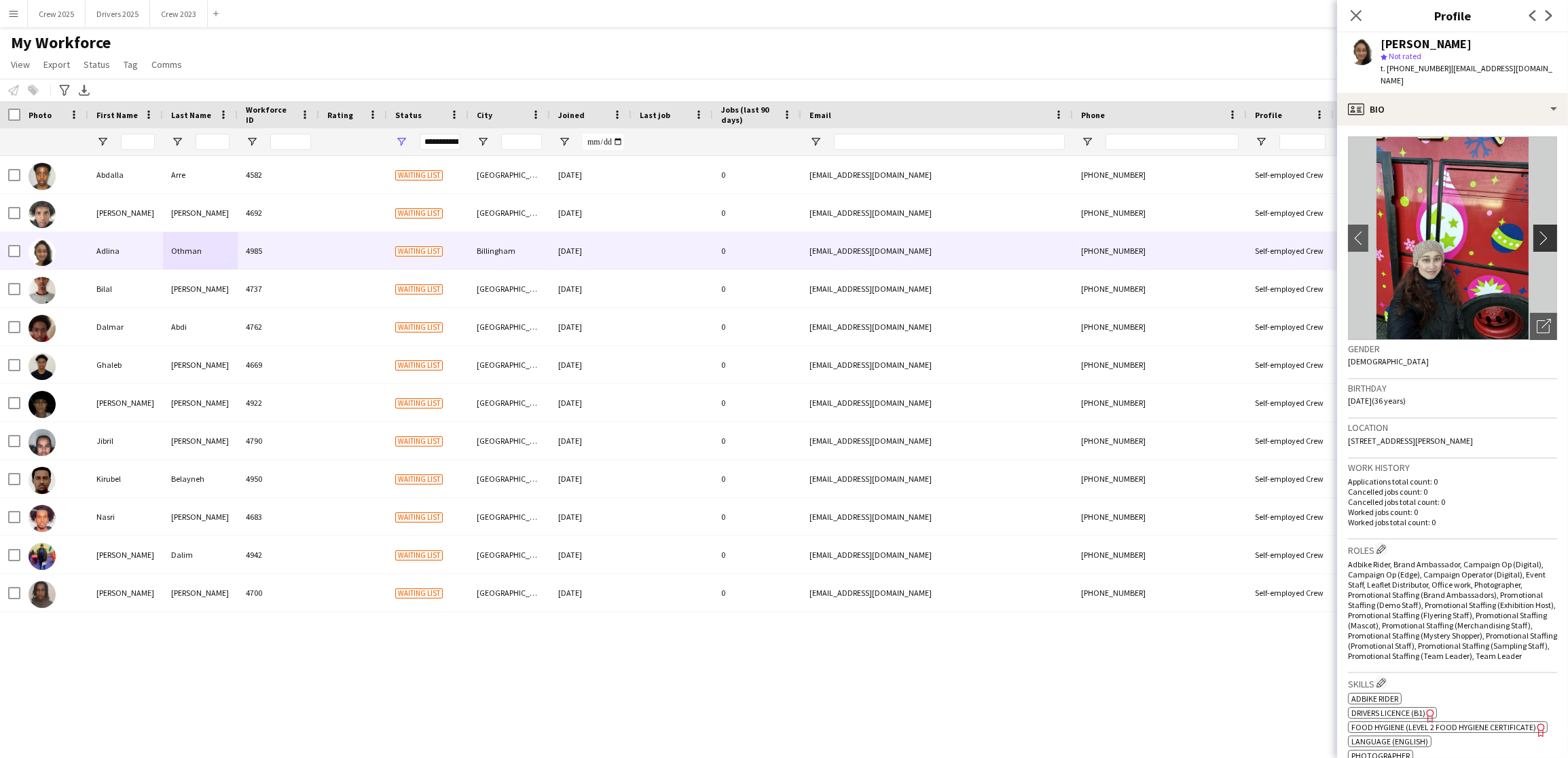
click at [1537, 231] on app-icon "chevron-right" at bounding box center [1547, 238] width 21 height 14
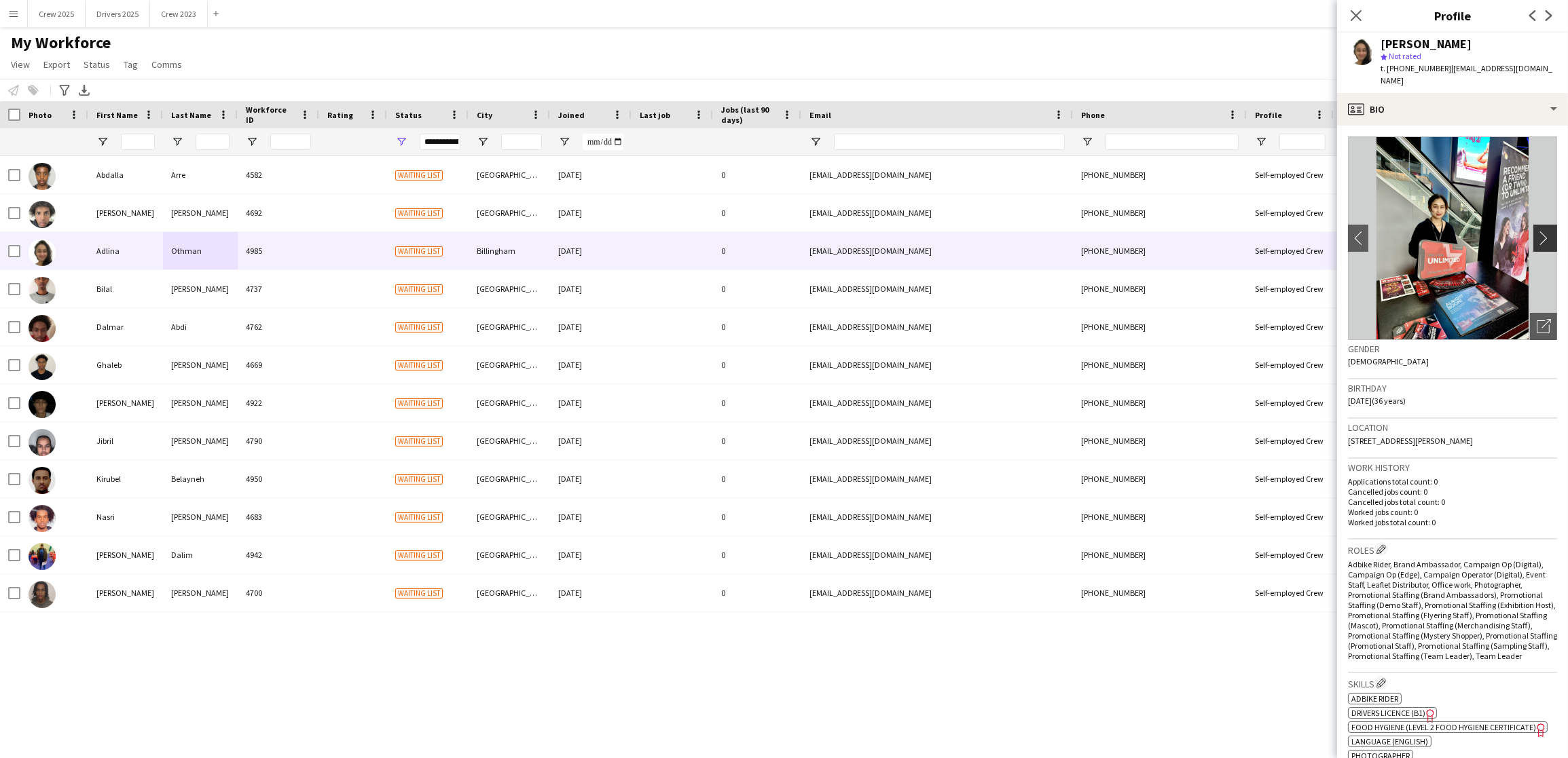
click at [1537, 231] on app-icon "chevron-right" at bounding box center [1547, 238] width 21 height 14
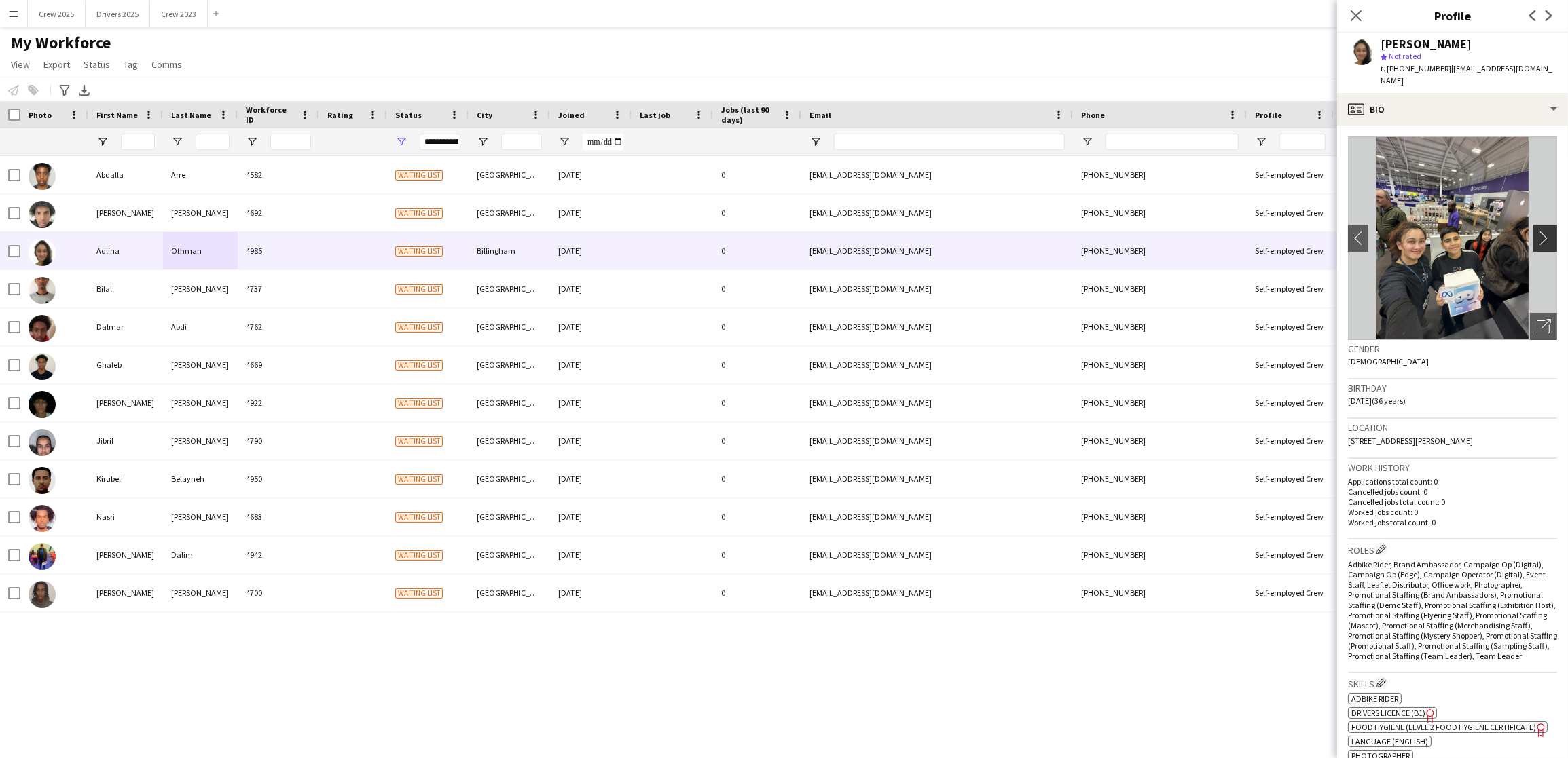
click at [1537, 231] on app-icon "chevron-right" at bounding box center [1547, 238] width 21 height 14
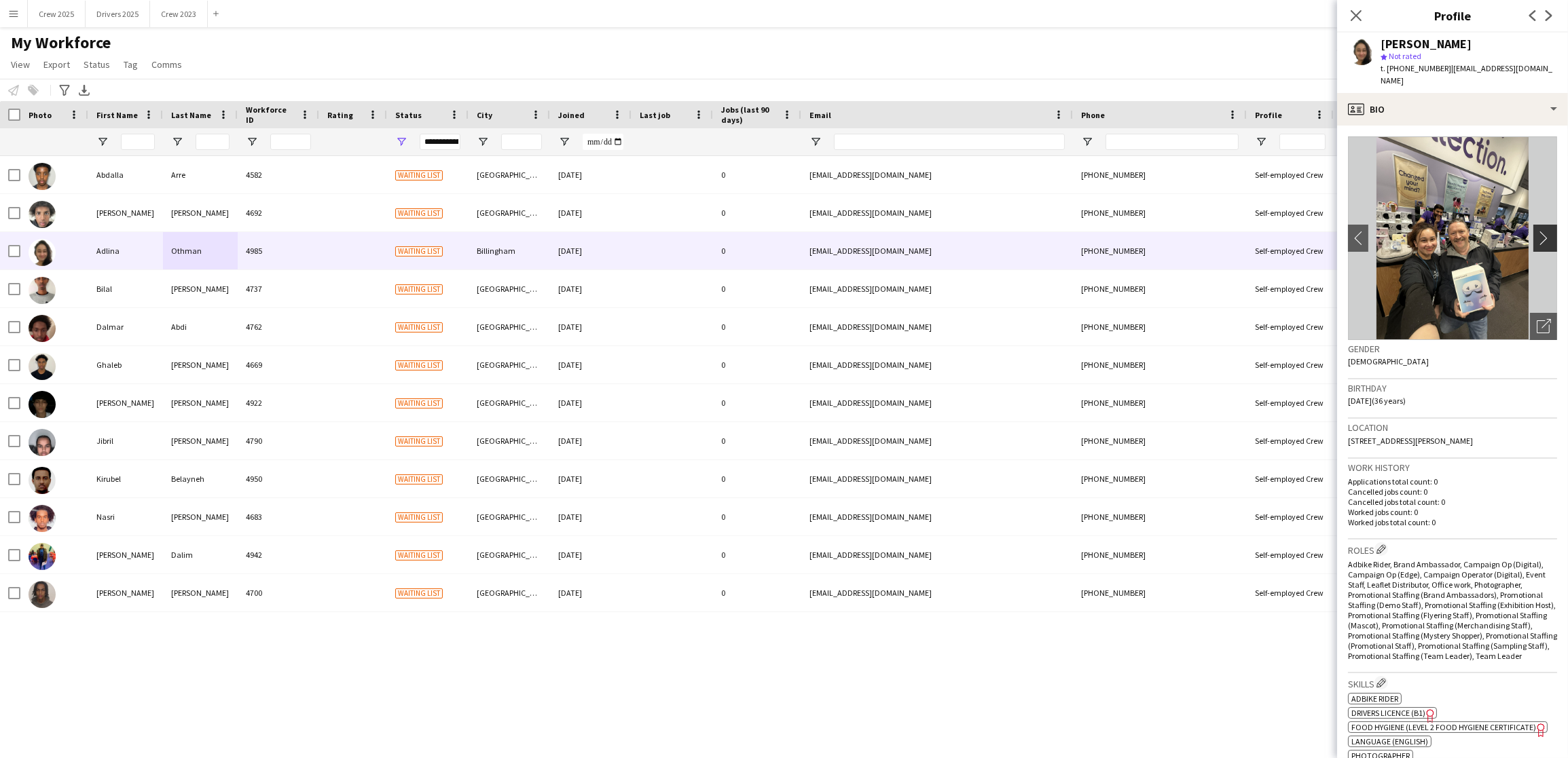
click at [1537, 231] on app-icon "chevron-right" at bounding box center [1547, 238] width 21 height 14
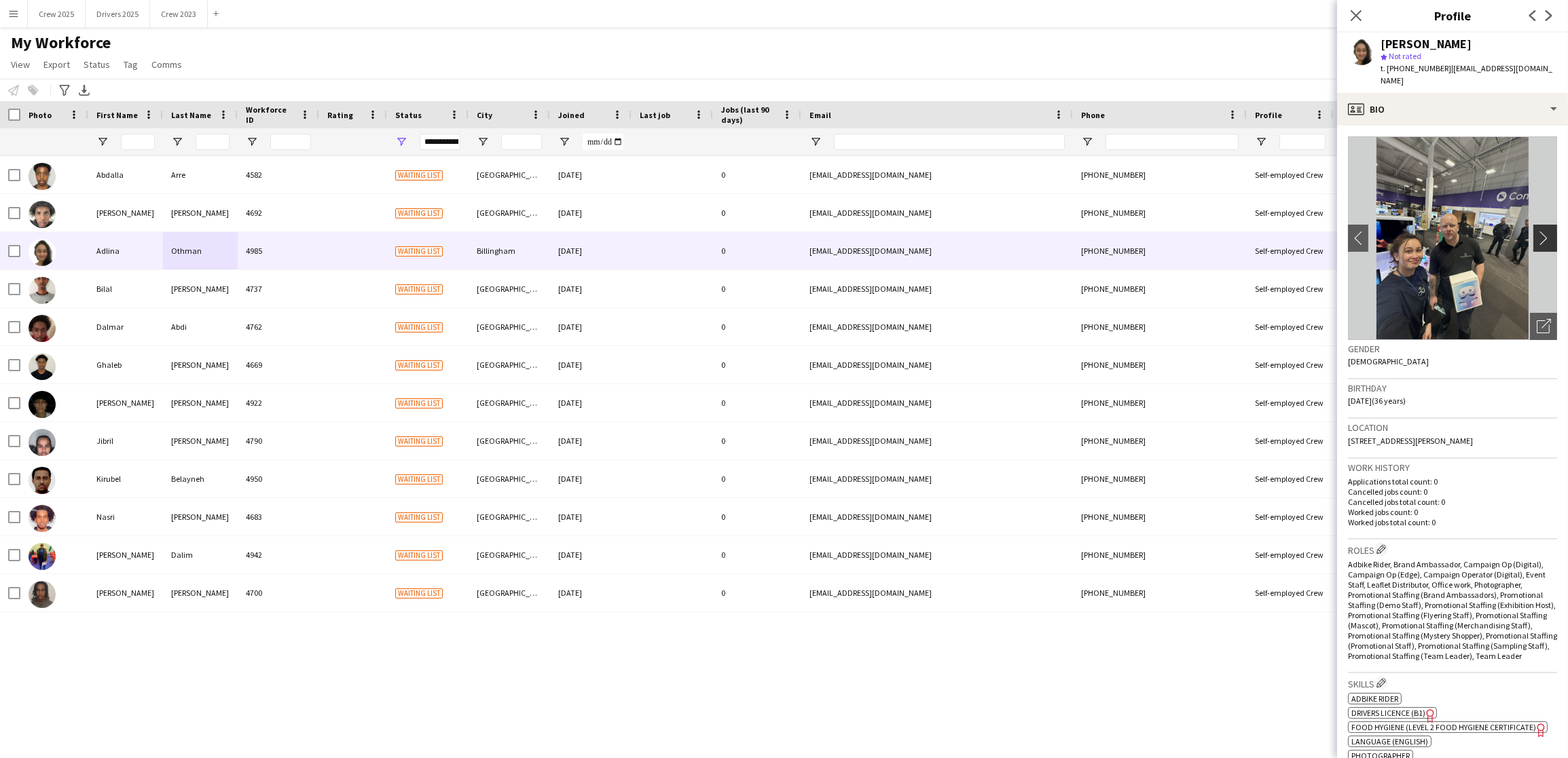
click at [1537, 231] on app-icon "chevron-right" at bounding box center [1547, 238] width 21 height 14
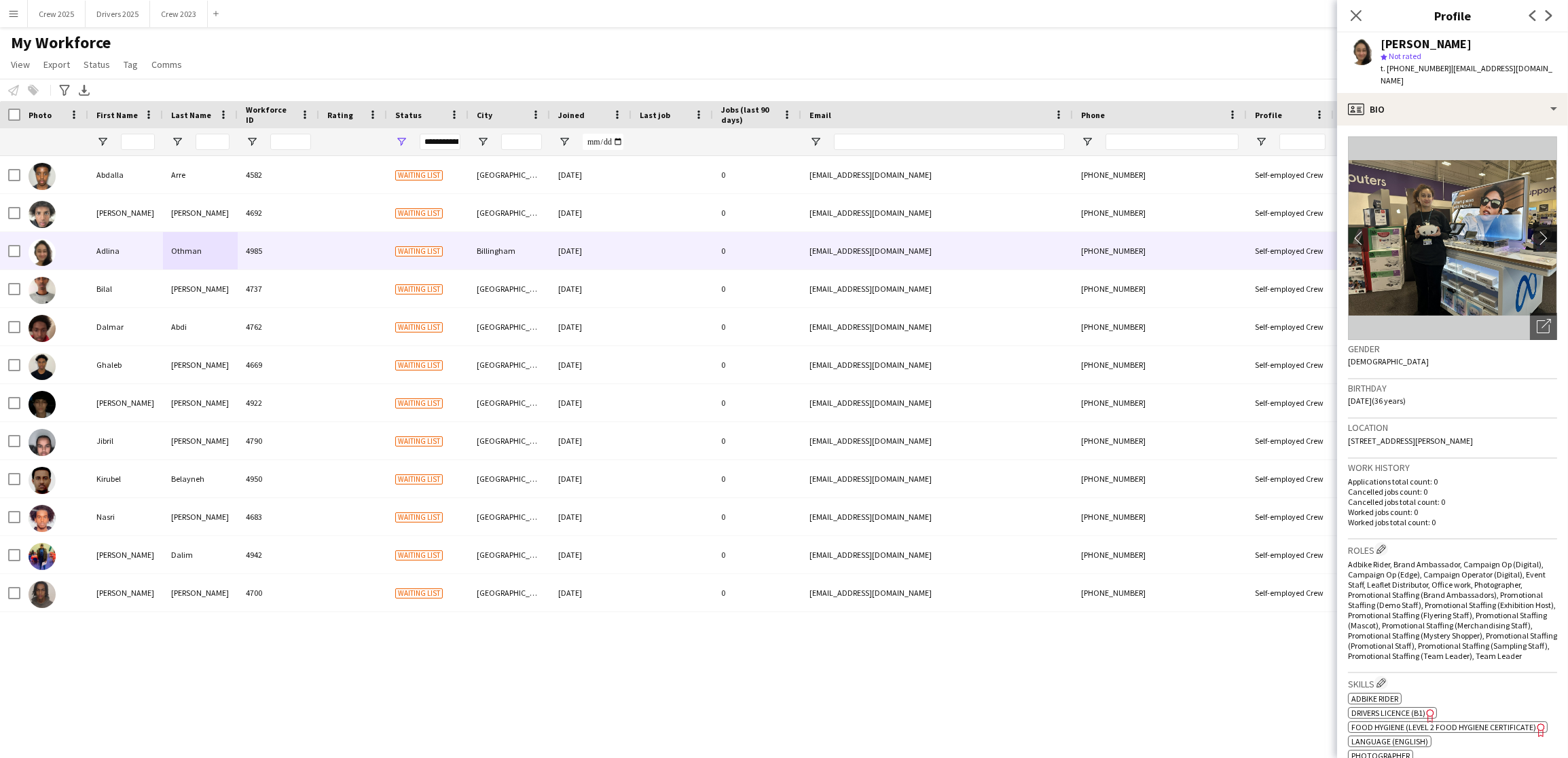
click at [1537, 231] on app-icon "chevron-right" at bounding box center [1547, 238] width 21 height 14
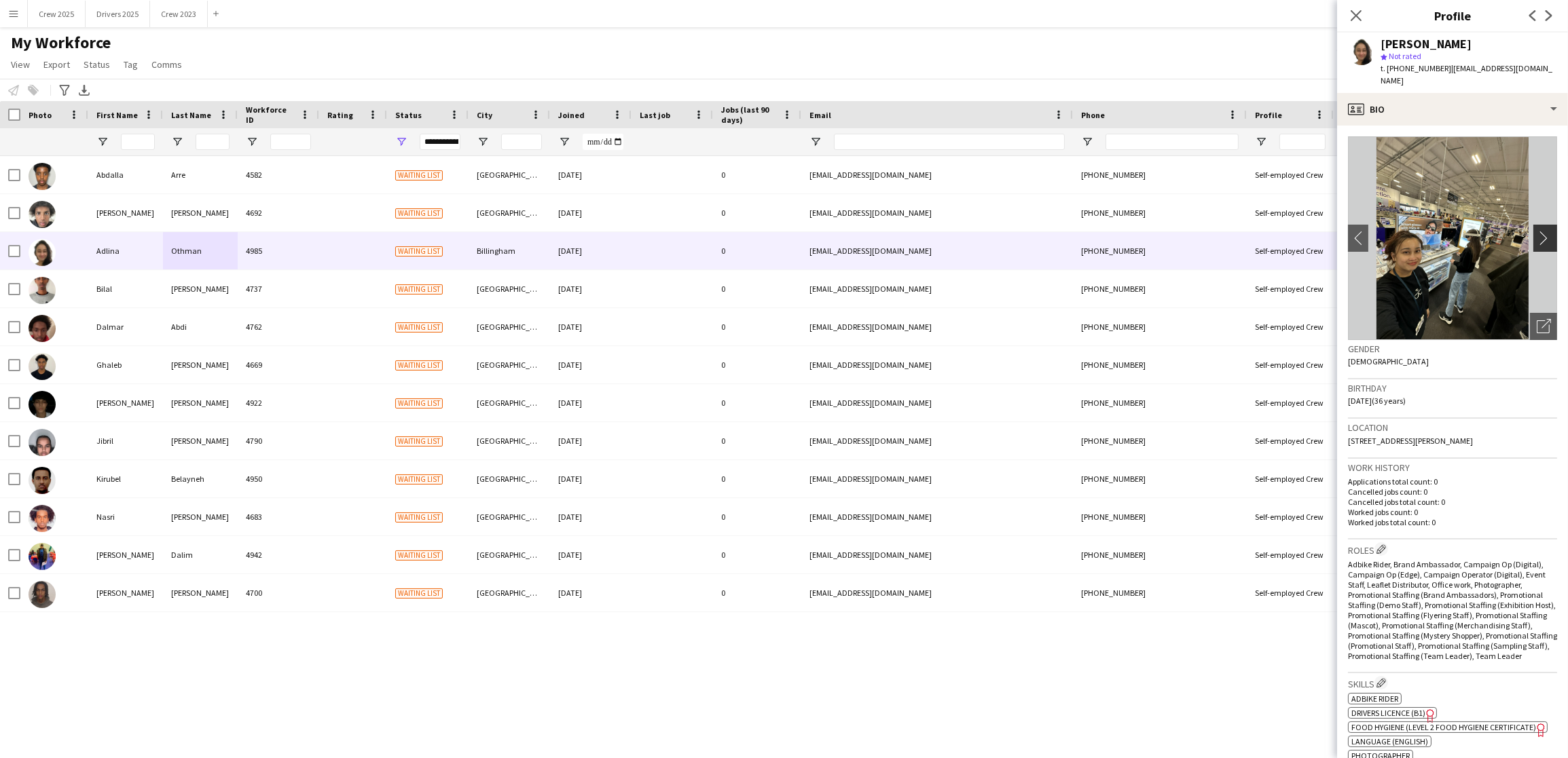
click at [1537, 231] on app-icon "chevron-right" at bounding box center [1547, 238] width 21 height 14
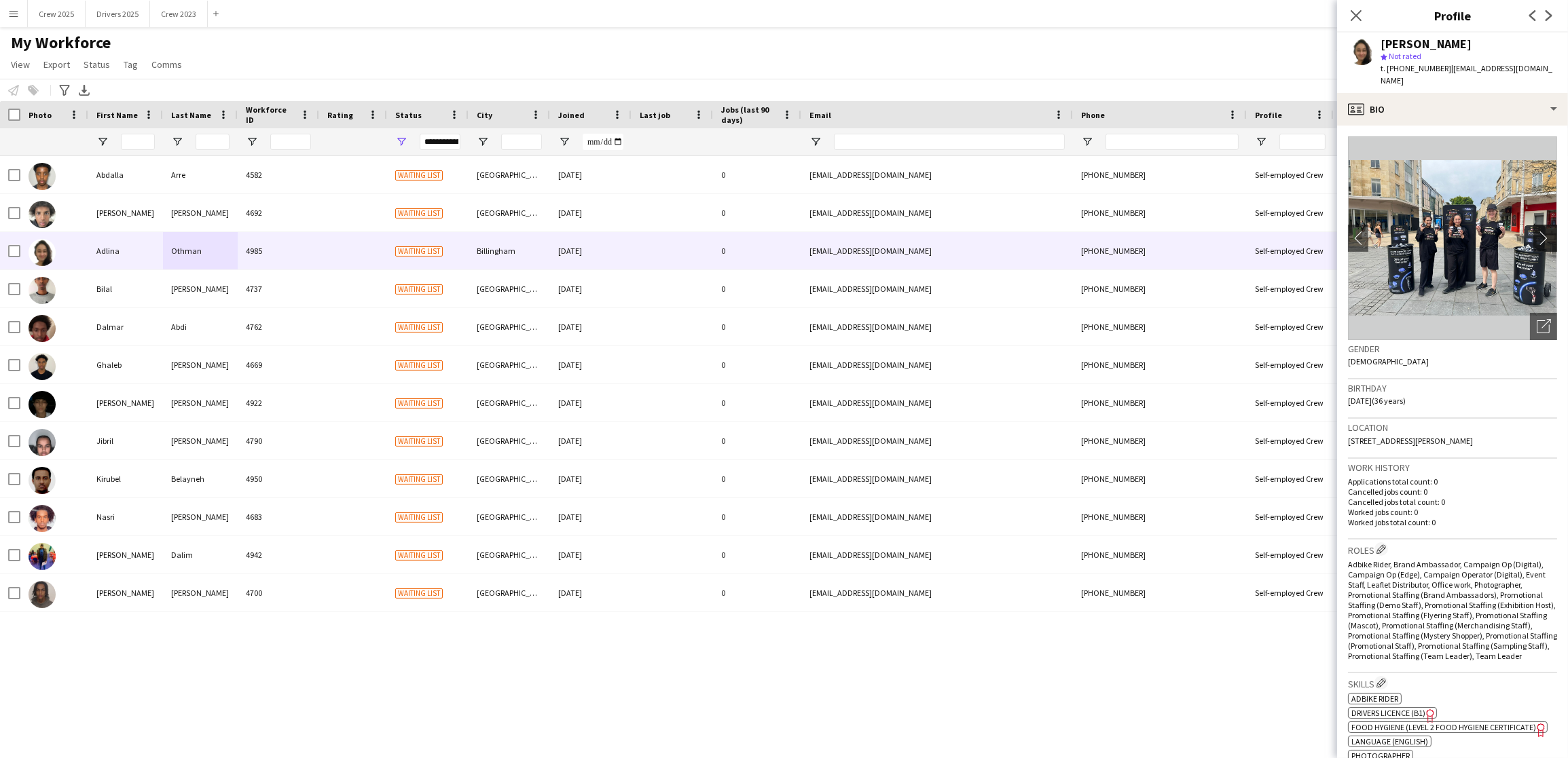
click at [1537, 231] on app-icon "chevron-right" at bounding box center [1547, 238] width 21 height 14
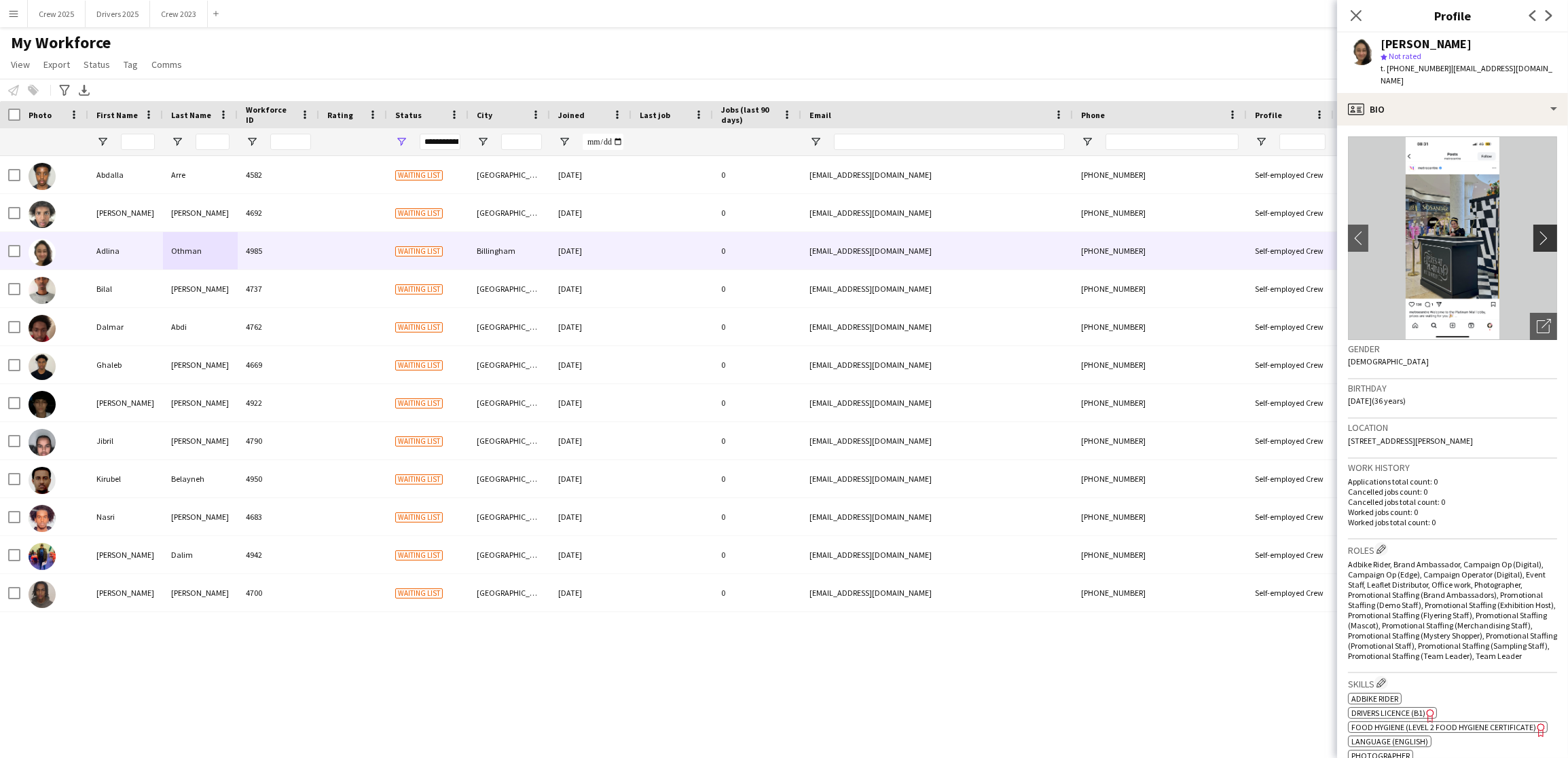
click at [1537, 231] on app-icon "chevron-right" at bounding box center [1547, 238] width 21 height 14
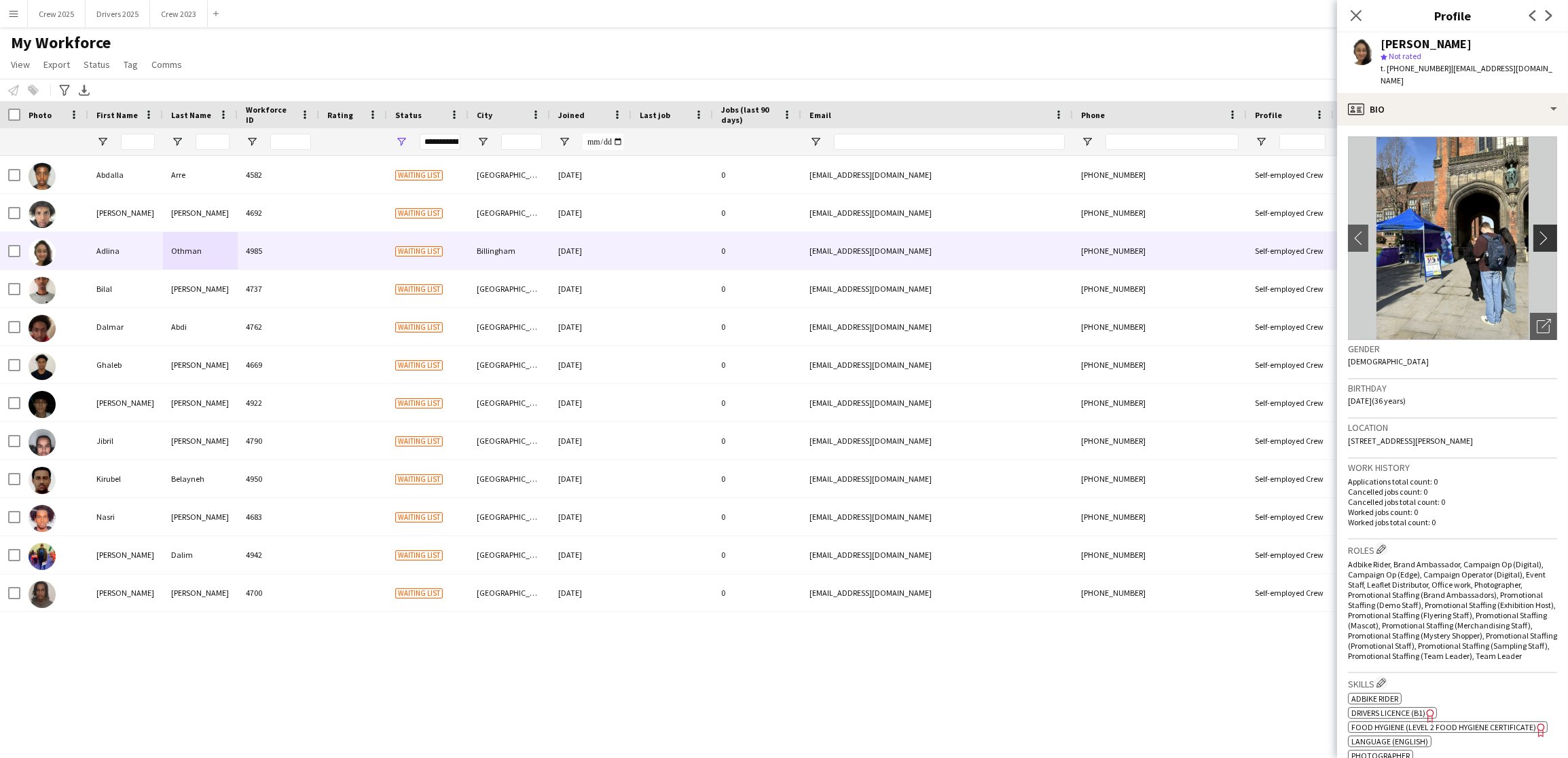
click at [1537, 231] on app-icon "chevron-right" at bounding box center [1547, 238] width 21 height 14
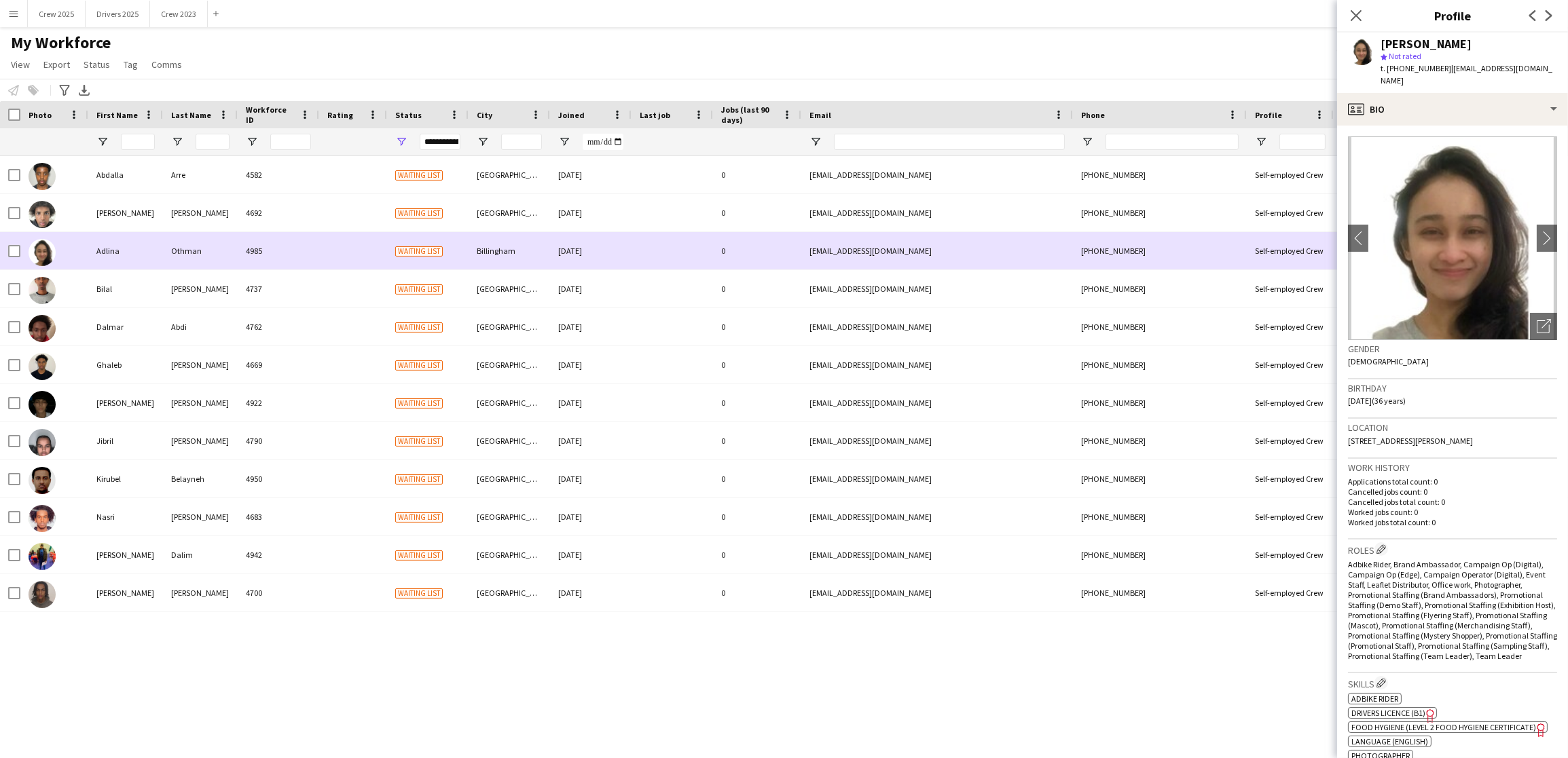
click at [1086, 257] on div "[PHONE_NUMBER]" at bounding box center [1160, 251] width 174 height 37
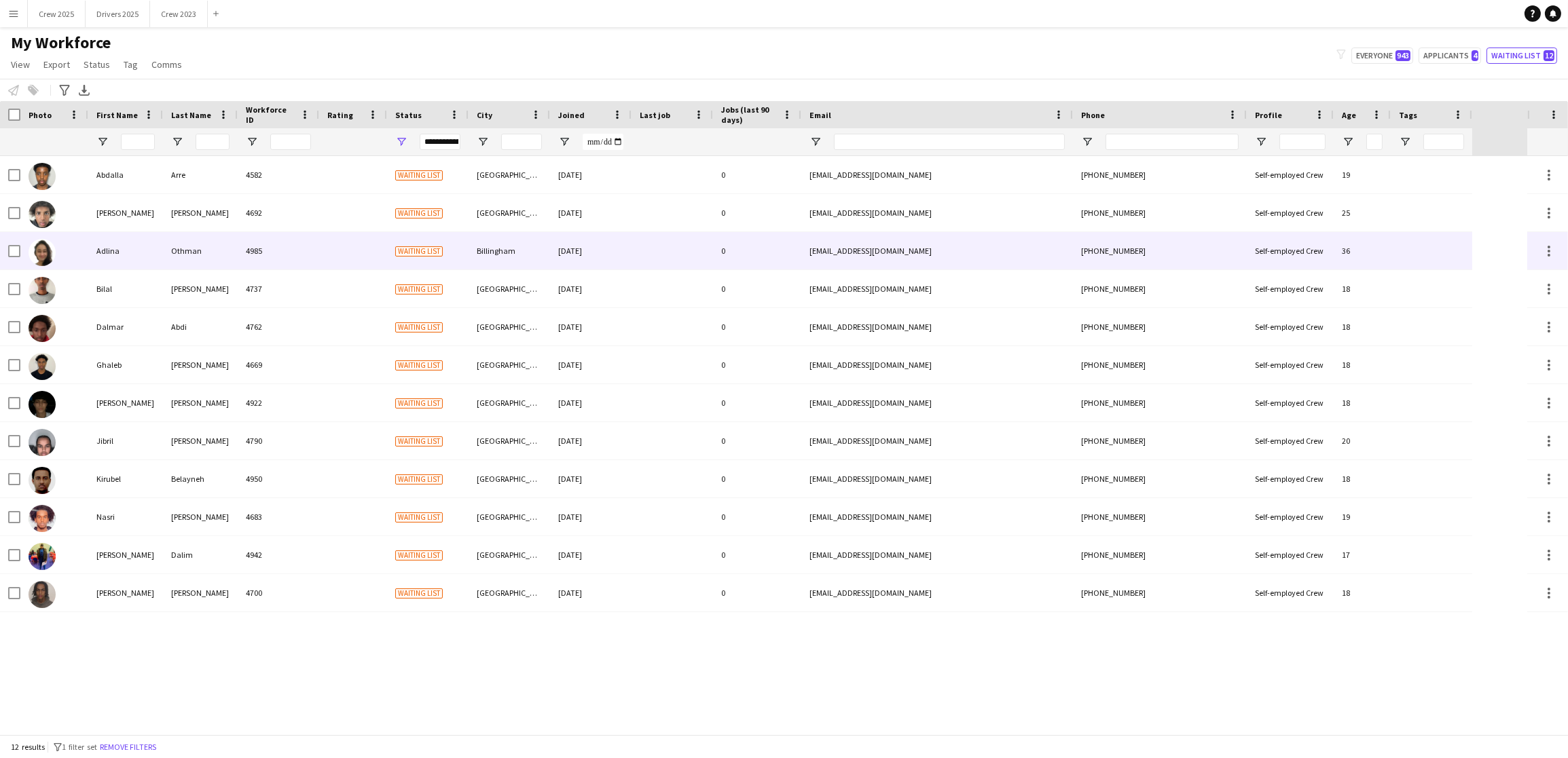
click at [110, 258] on div "Adlina" at bounding box center [125, 251] width 75 height 37
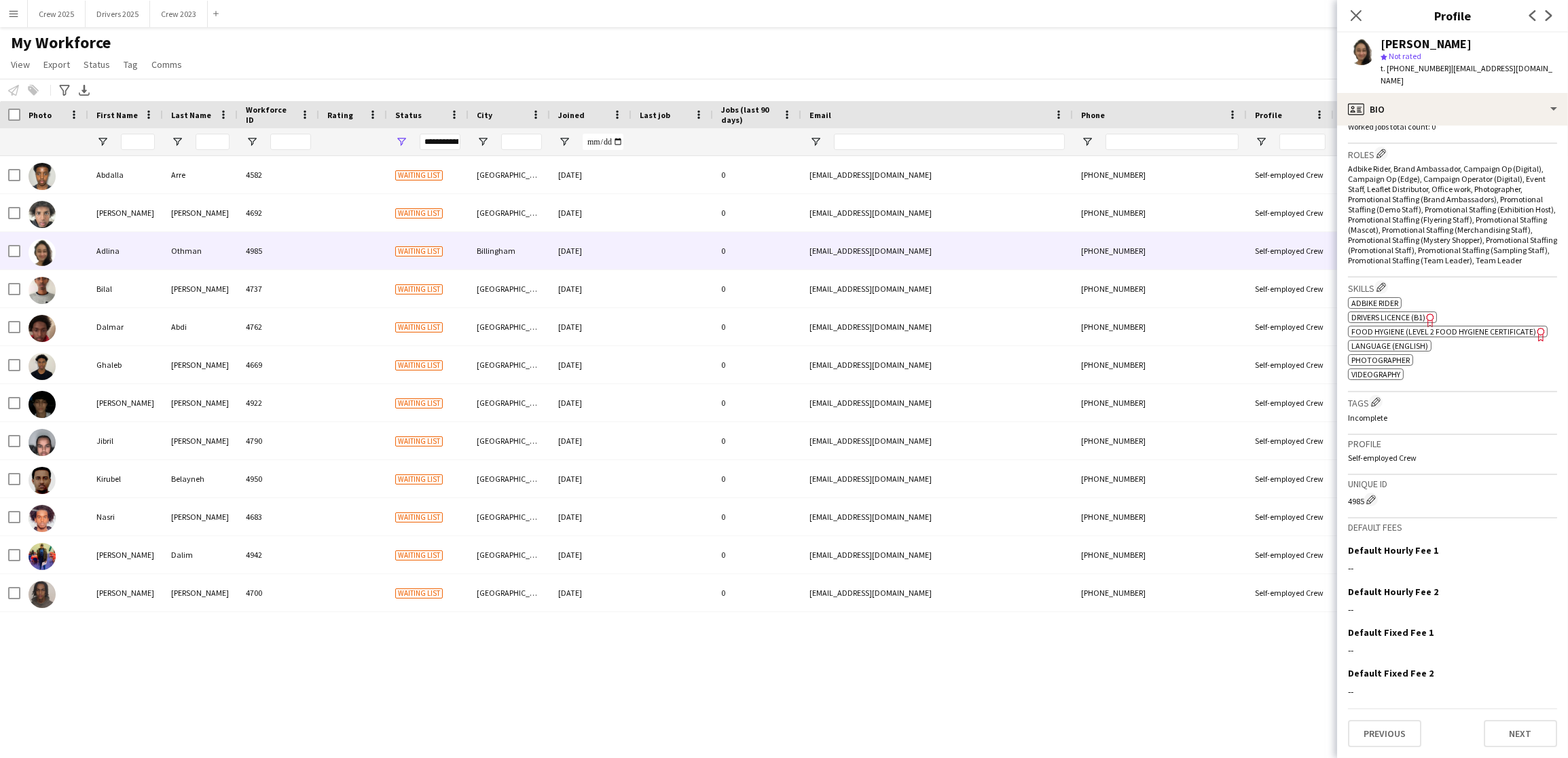
scroll to position [414, 0]
click at [1497, 748] on app-crew-profile-bio "chevron-left chevron-right Open photos pop-in Gender [DEMOGRAPHIC_DATA] Birthda…" at bounding box center [1452, 441] width 231 height 633
click at [1497, 741] on button "Next" at bounding box center [1520, 733] width 73 height 27
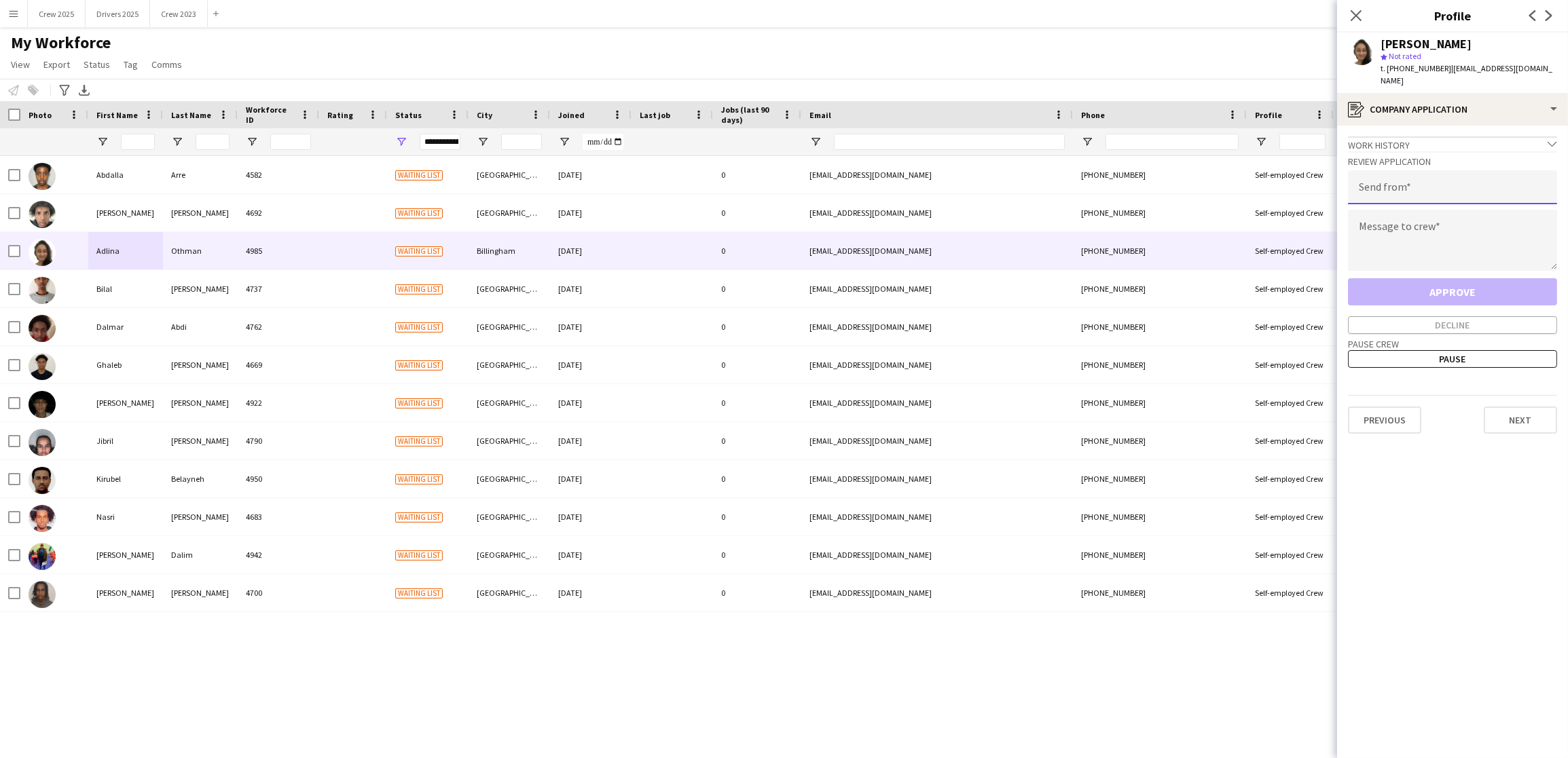
click at [1394, 184] on input "email" at bounding box center [1452, 187] width 209 height 34
type input "**********"
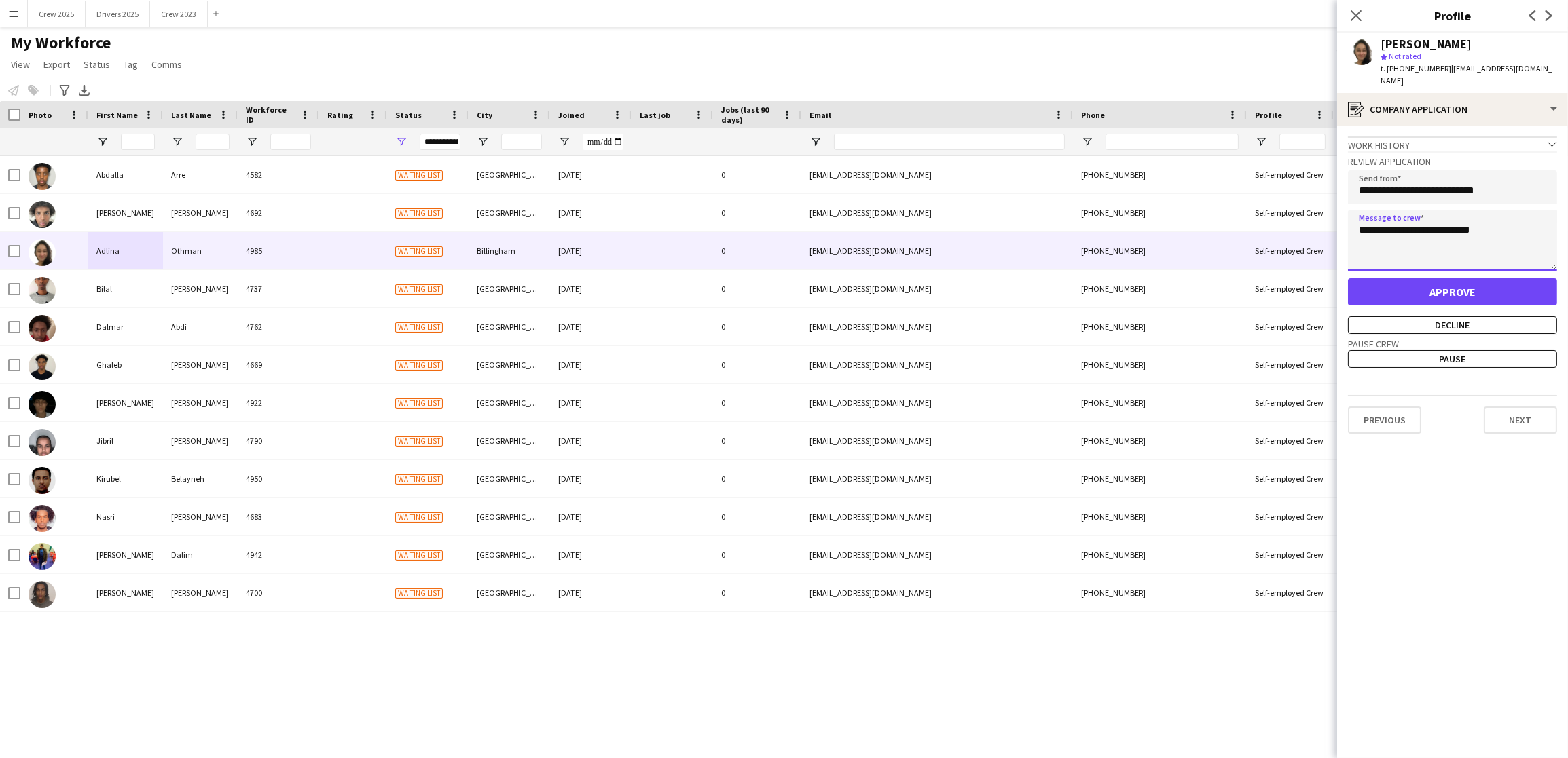
type textarea "**********"
click at [1466, 278] on button "Approve" at bounding box center [1452, 292] width 209 height 27
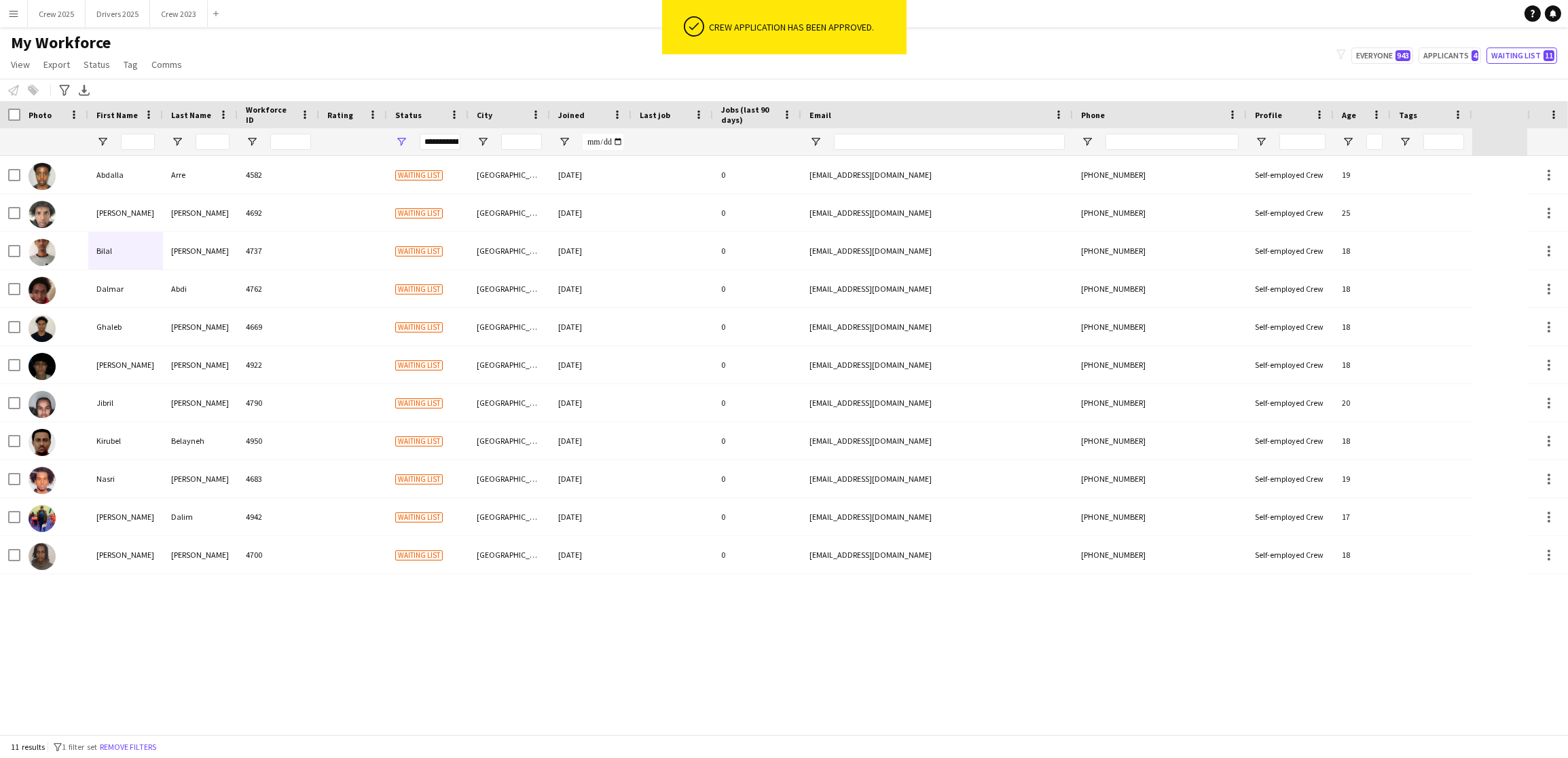
click at [565, 664] on div "[PERSON_NAME] 4582 Waiting list London [DATE] 0 [EMAIL_ADDRESS][DOMAIN_NAME] [P…" at bounding box center [764, 445] width 1527 height 578
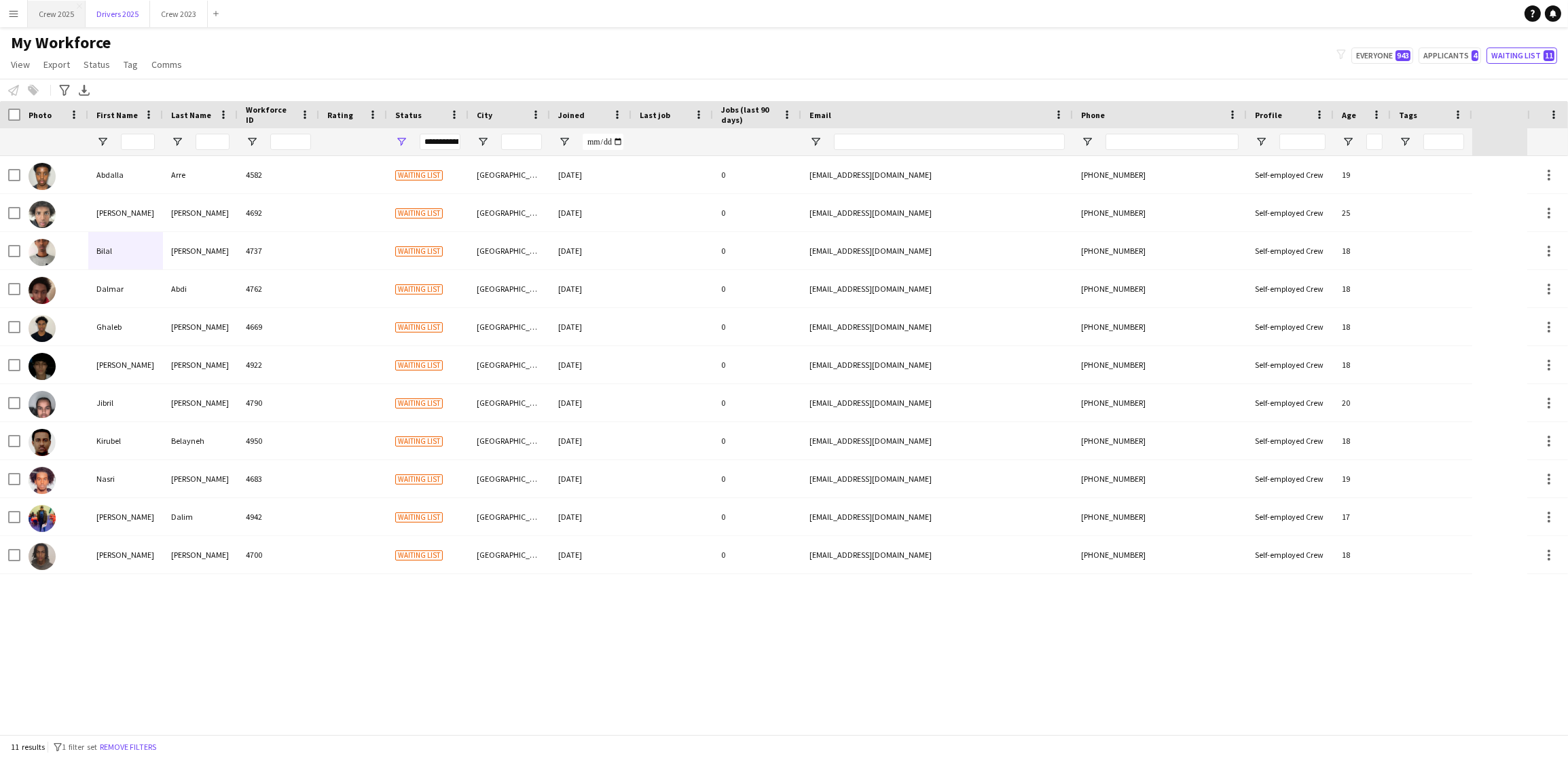
drag, startPoint x: 131, startPoint y: 5, endPoint x: 54, endPoint y: 8, distance: 77.1
click at [131, 5] on button "Drivers 2025 Close" at bounding box center [118, 14] width 64 height 26
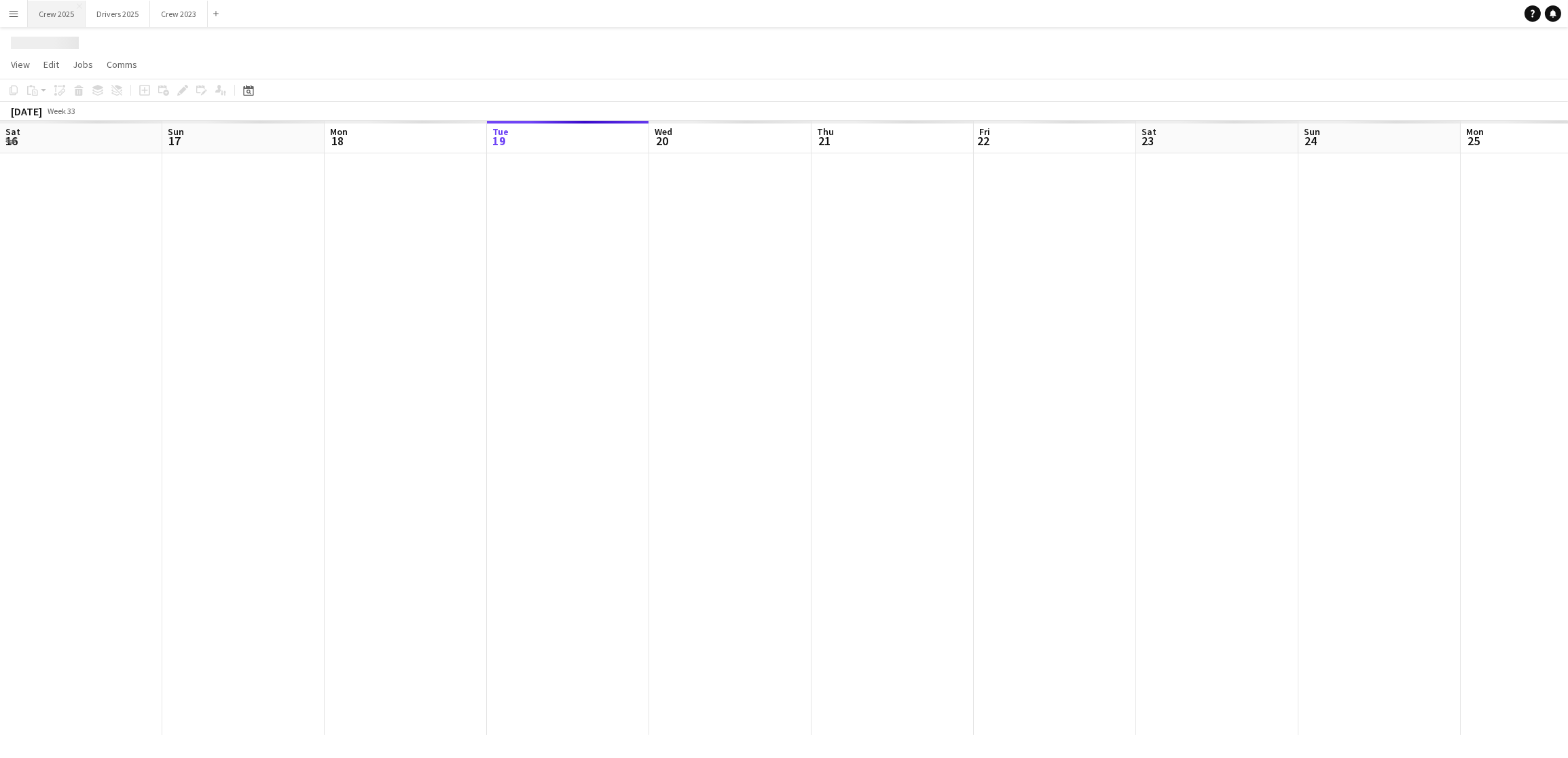
click at [54, 8] on button "Crew 2025 Close" at bounding box center [57, 14] width 57 height 26
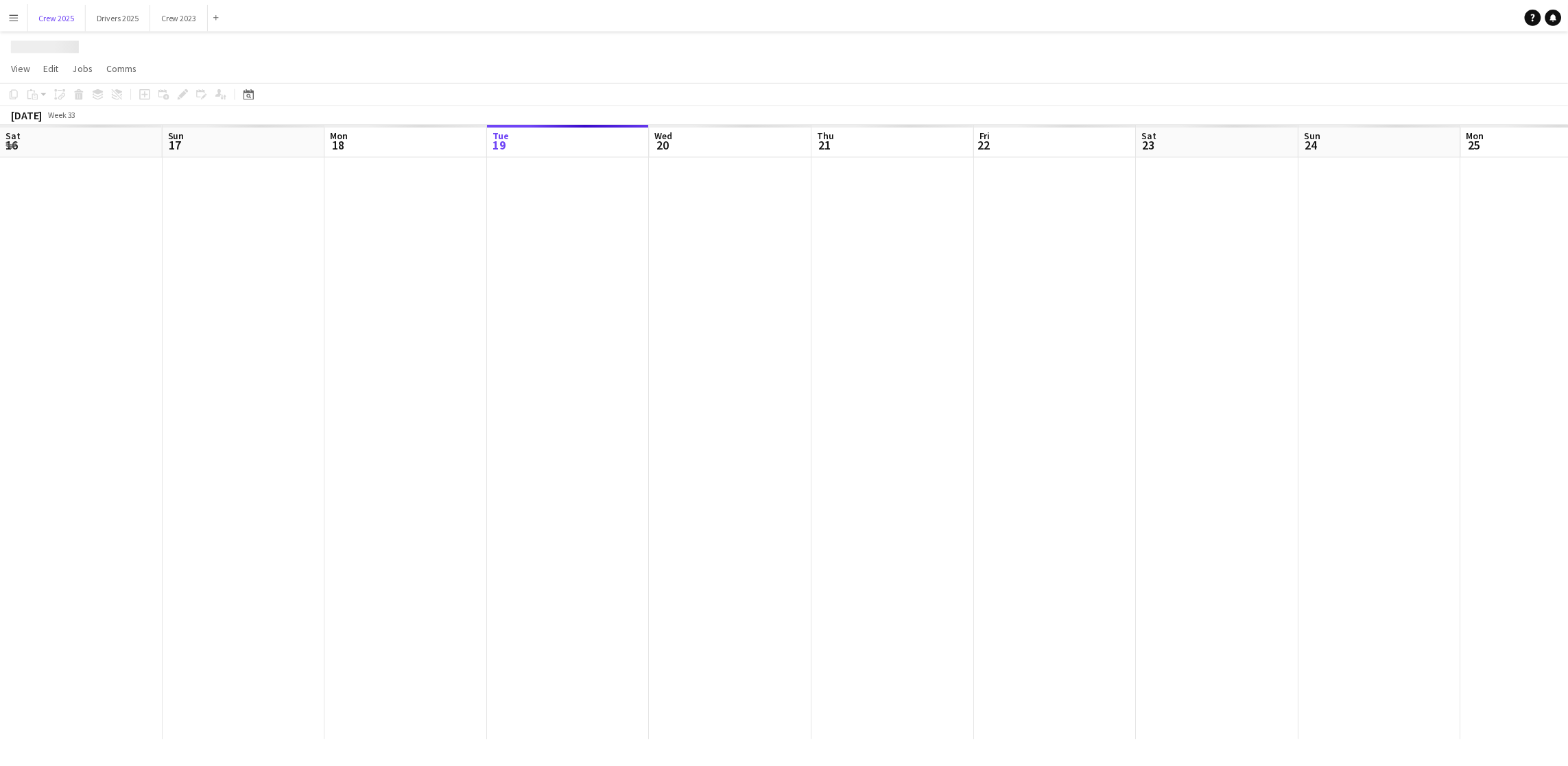
scroll to position [0, 327]
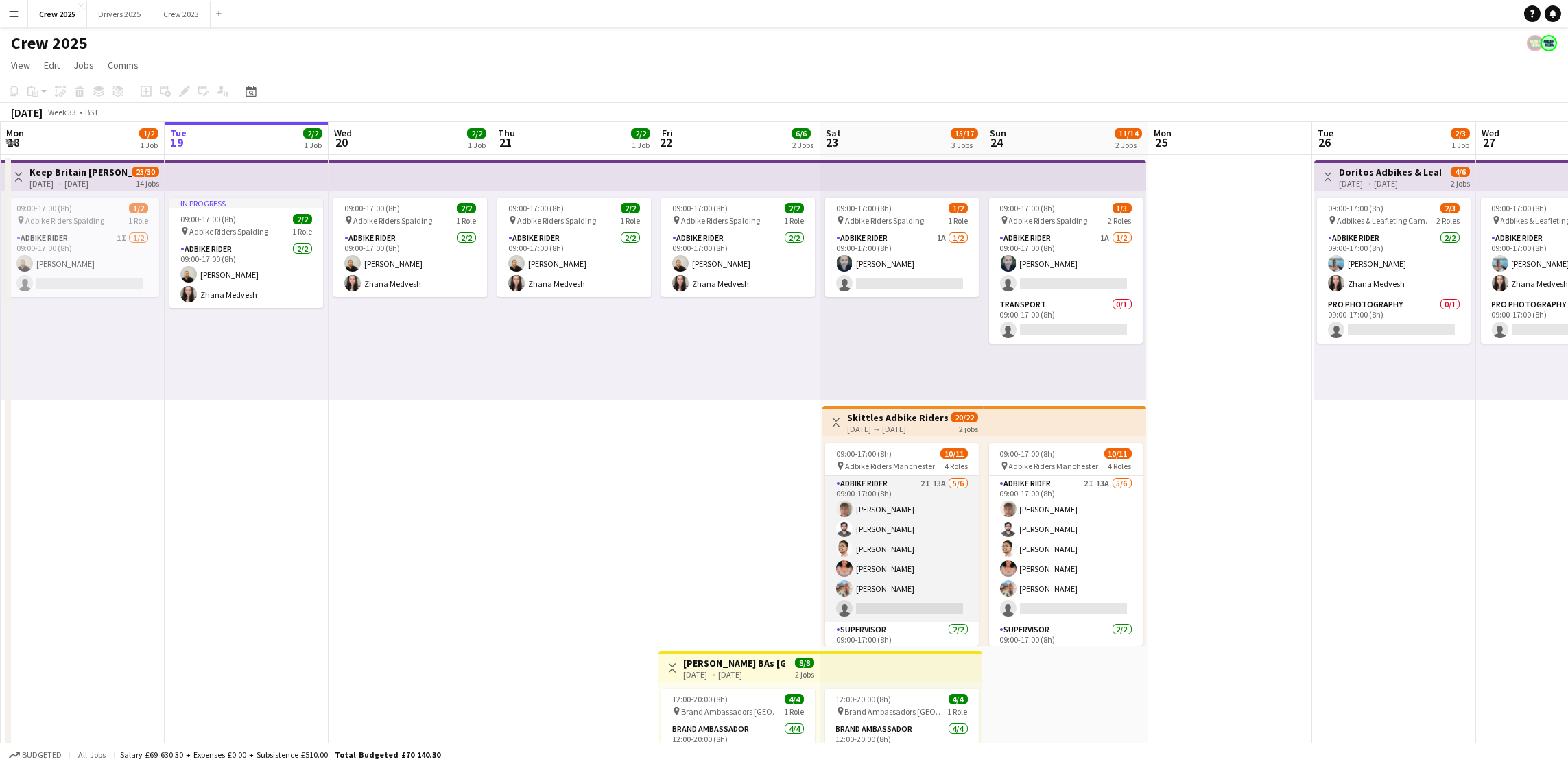
click at [909, 606] on app-card-role "Adbike Rider 2I 13A [DATE] 09:00-17:00 (8h) [PERSON_NAME] [PERSON_NAME] [PERSON…" at bounding box center [901, 549] width 154 height 146
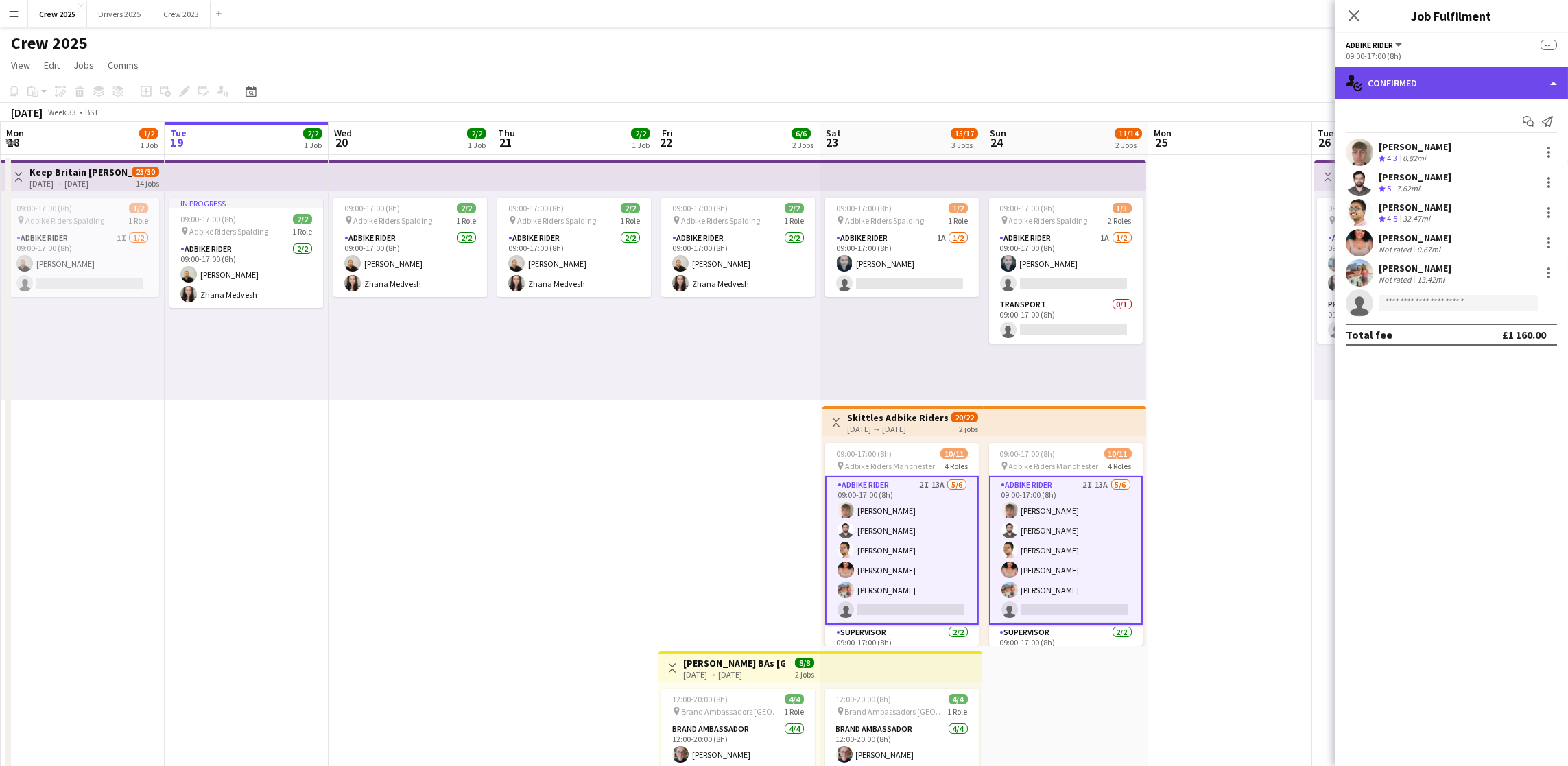
click at [1441, 85] on div "single-neutral-actions-check-2 Confirmed" at bounding box center [1451, 83] width 233 height 33
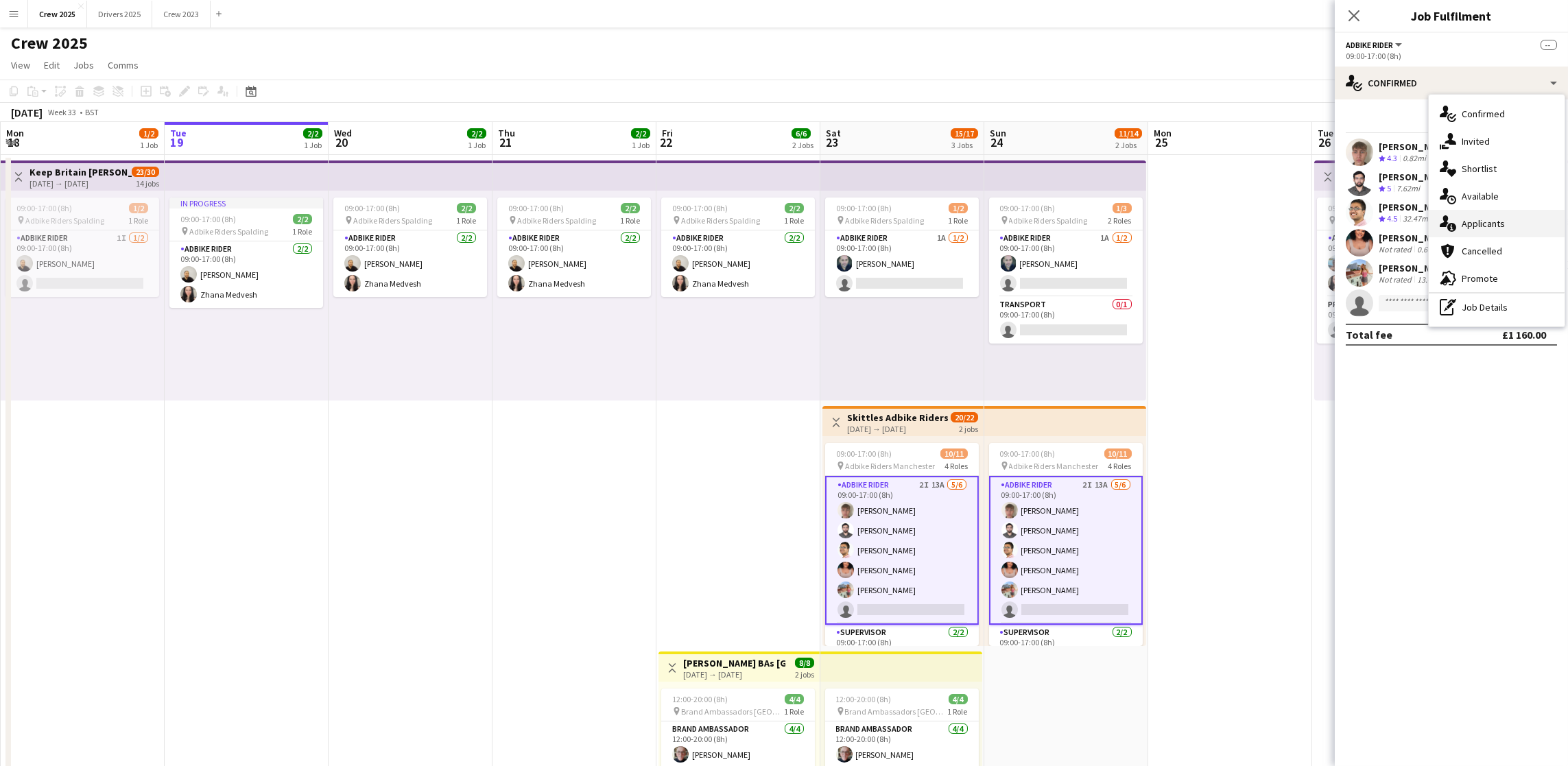
click at [1474, 220] on div "single-neutral-actions-information Applicants" at bounding box center [1496, 223] width 135 height 27
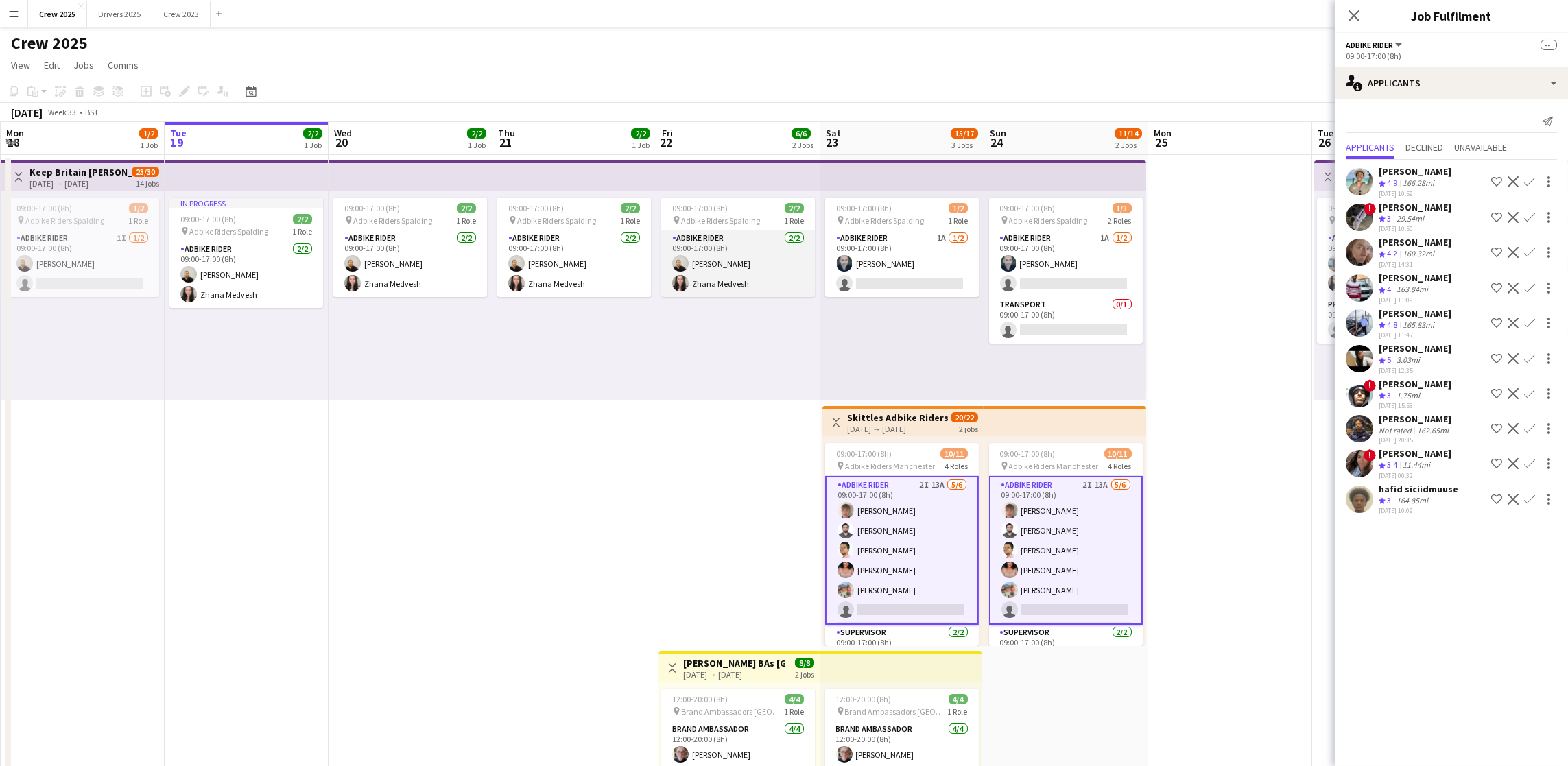
click at [707, 261] on app-card-role "Adbike Rider [DATE] 09:00-17:00 (8h) [PERSON_NAME] [PERSON_NAME] Medvesh" at bounding box center [738, 264] width 154 height 67
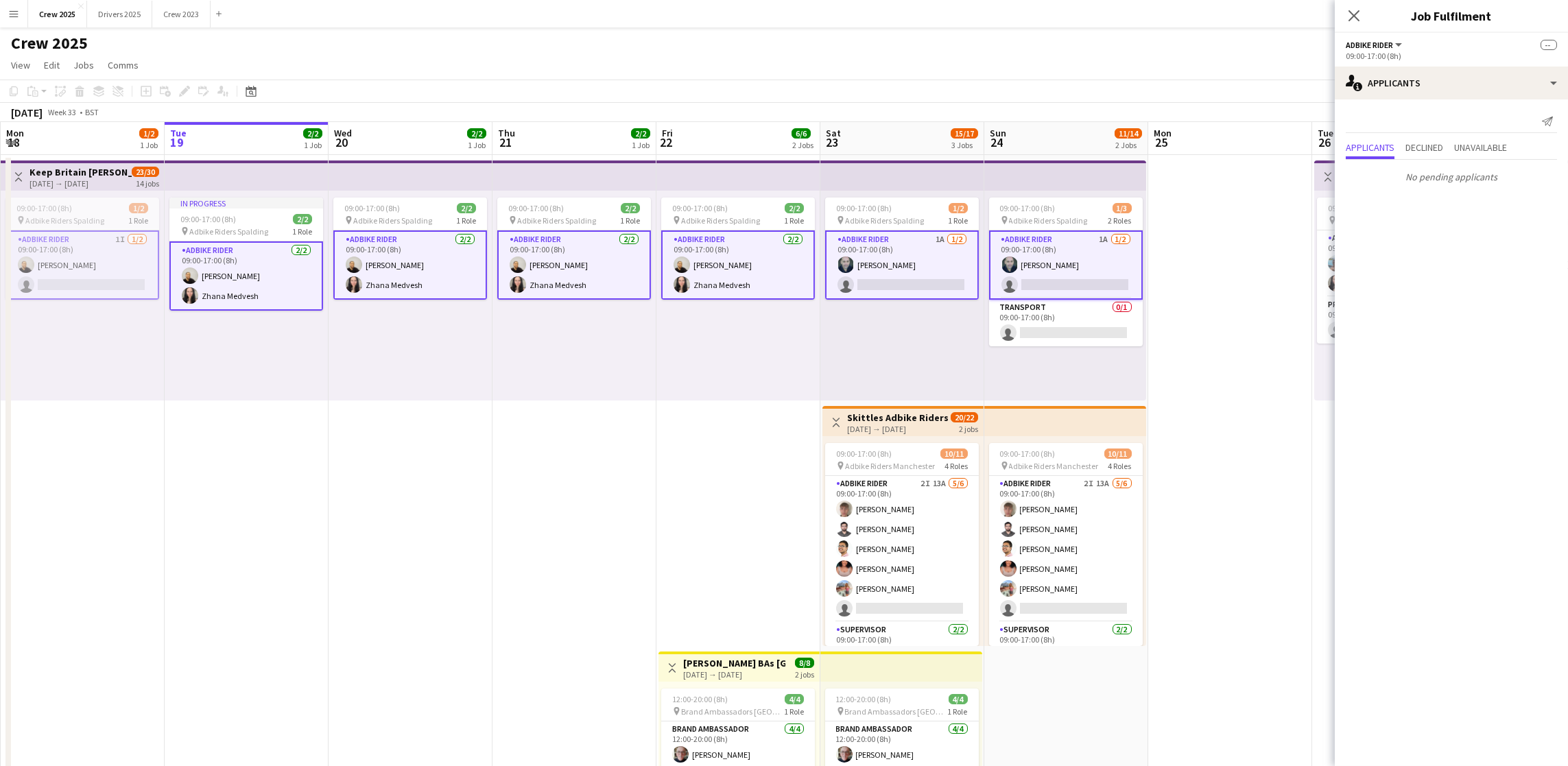
click at [714, 258] on app-card-role "Adbike Rider [DATE] 09:00-17:00 (8h) [PERSON_NAME] [PERSON_NAME] Medvesh" at bounding box center [738, 265] width 154 height 69
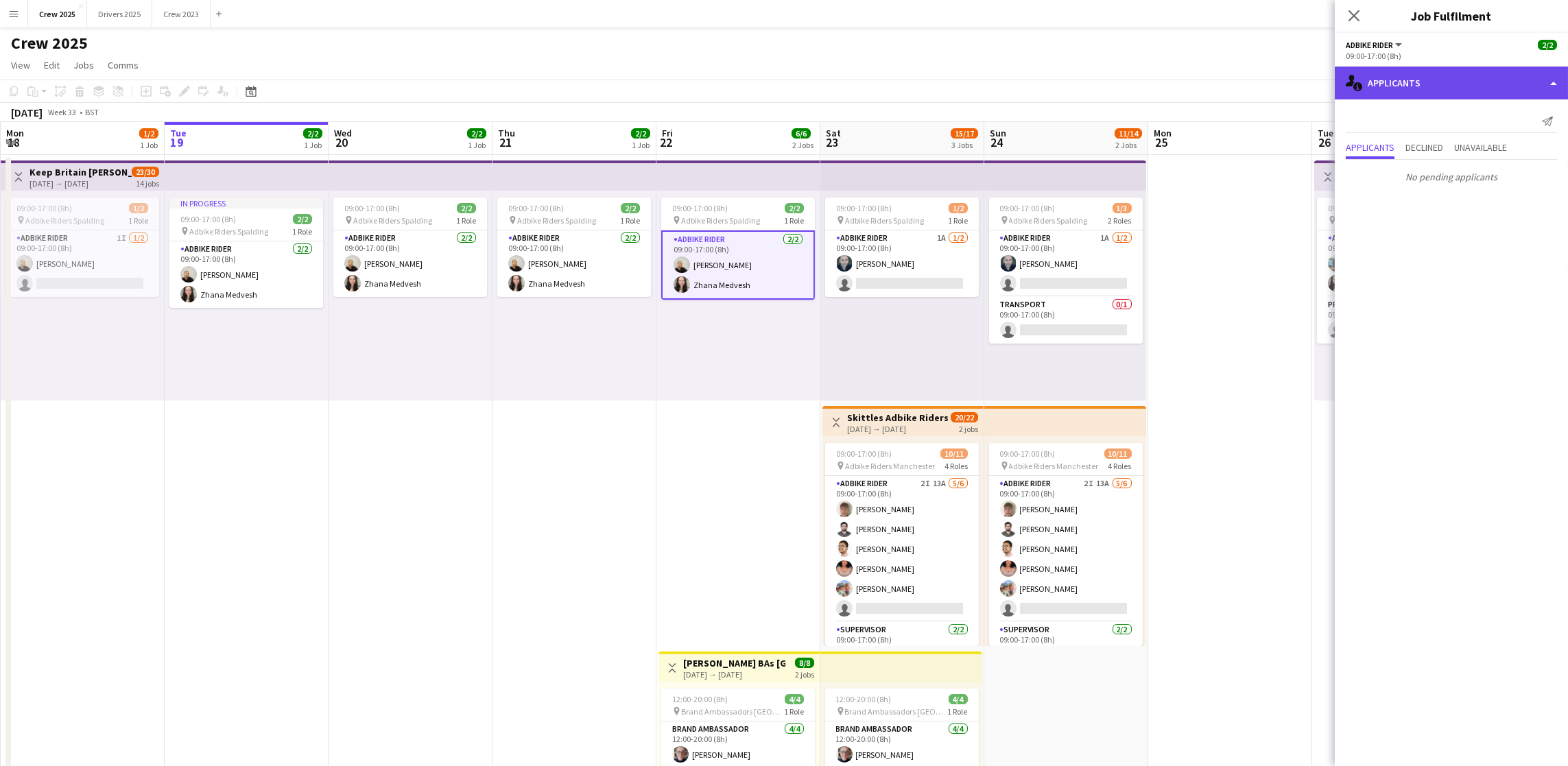
click at [1410, 95] on div "single-neutral-actions-information Applicants" at bounding box center [1451, 83] width 233 height 33
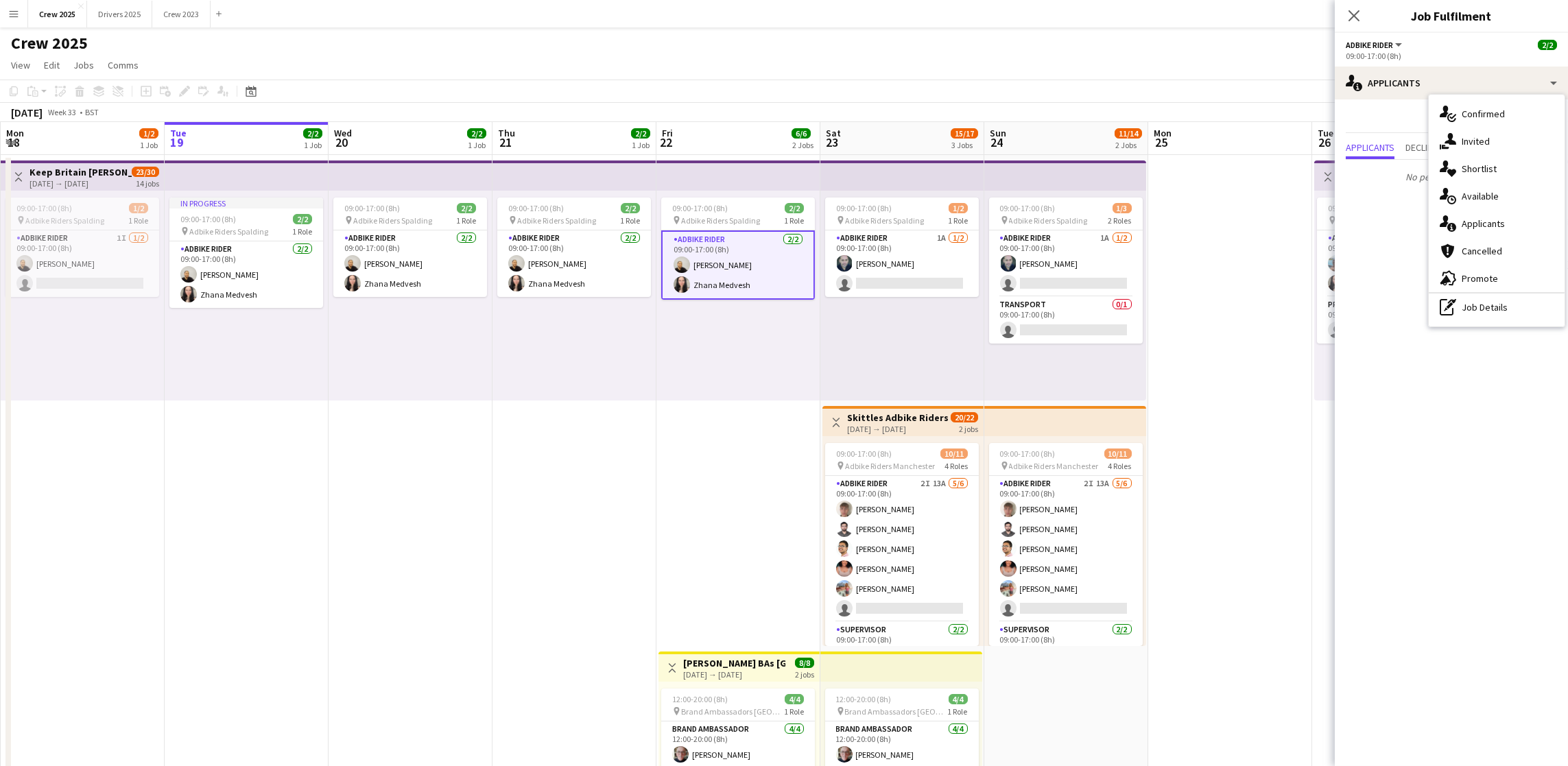
click at [1490, 113] on div "single-neutral-actions-check-2 Confirmed" at bounding box center [1496, 113] width 135 height 27
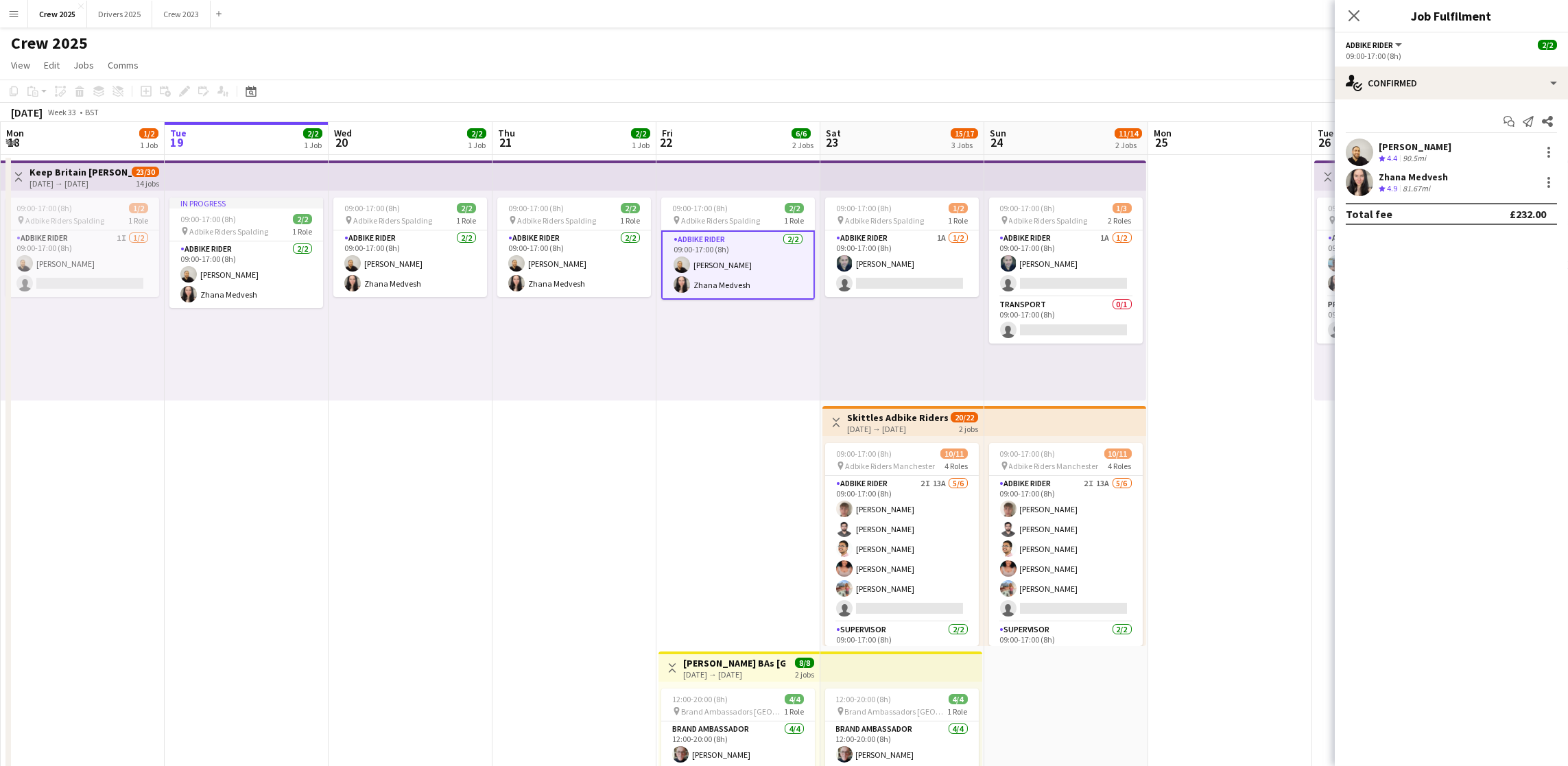
click at [1407, 148] on div "[PERSON_NAME]" at bounding box center [1414, 147] width 73 height 12
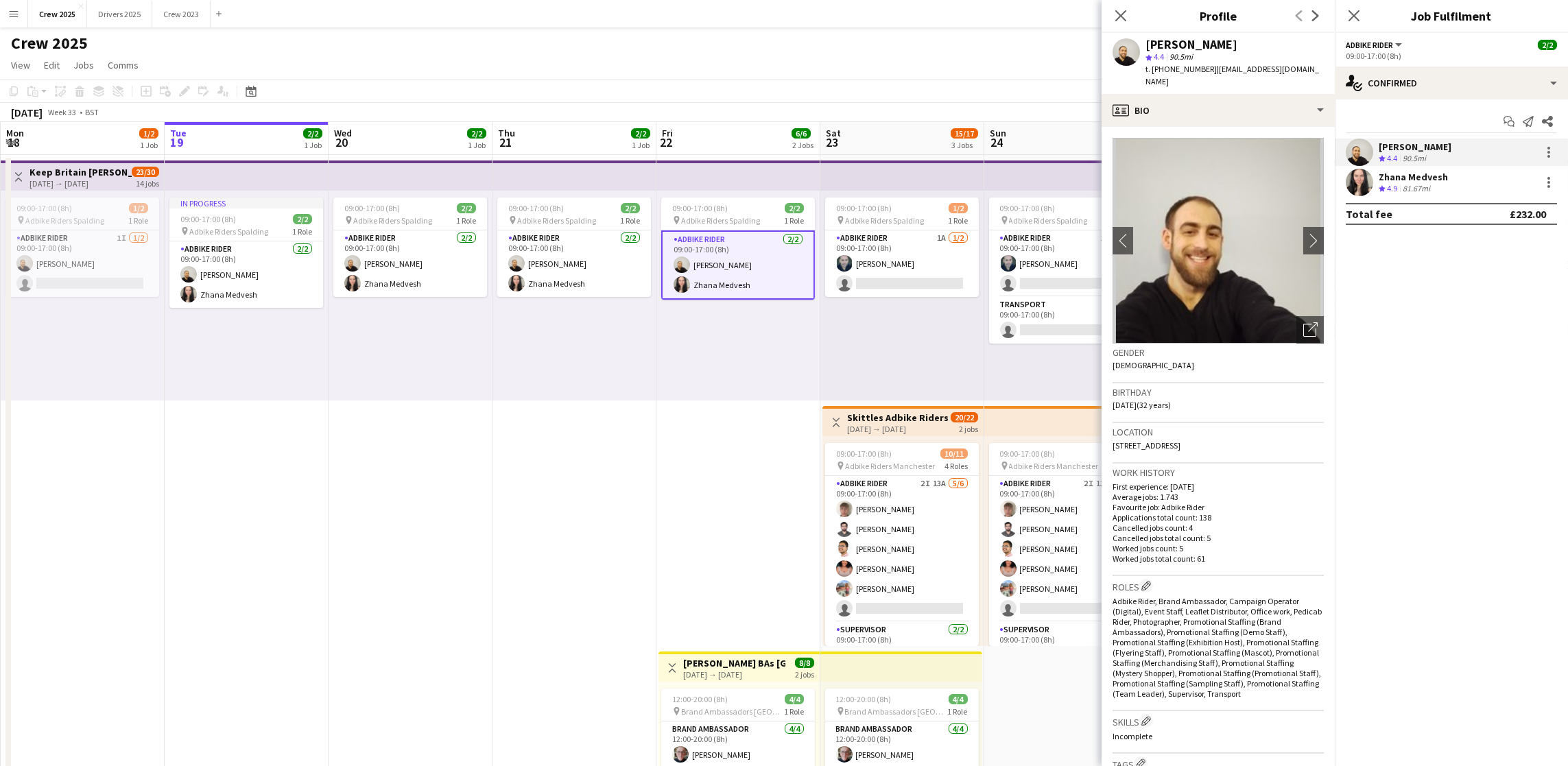
drag, startPoint x: 1246, startPoint y: 432, endPoint x: 1192, endPoint y: 432, distance: 54.0
click at [1192, 432] on div "Location [STREET_ADDRESS]" at bounding box center [1218, 442] width 211 height 40
copy span "YO30 6BG"
